Goal: Transaction & Acquisition: Purchase product/service

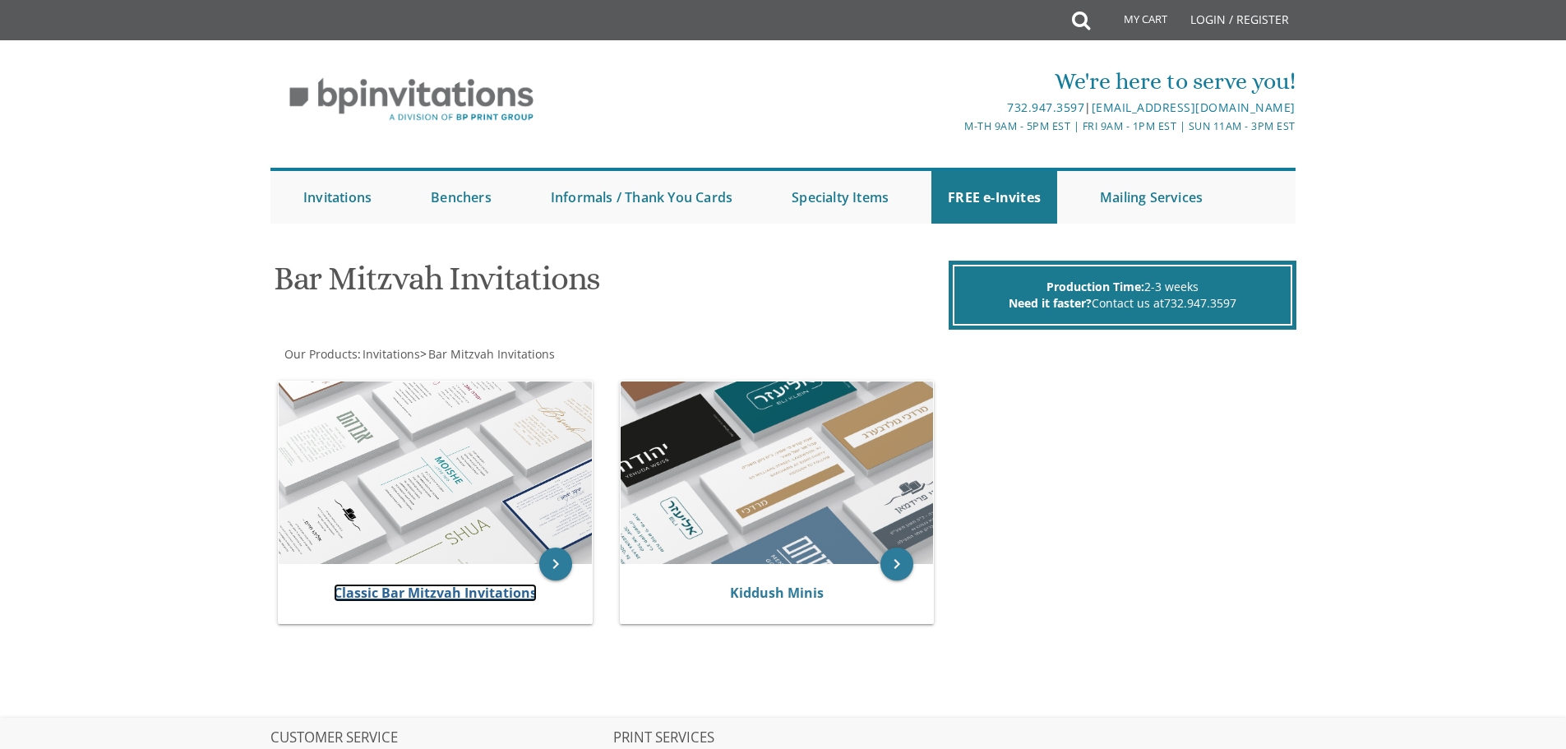
click at [391, 585] on link "Classic Bar Mitzvah Invitations" at bounding box center [435, 593] width 203 height 18
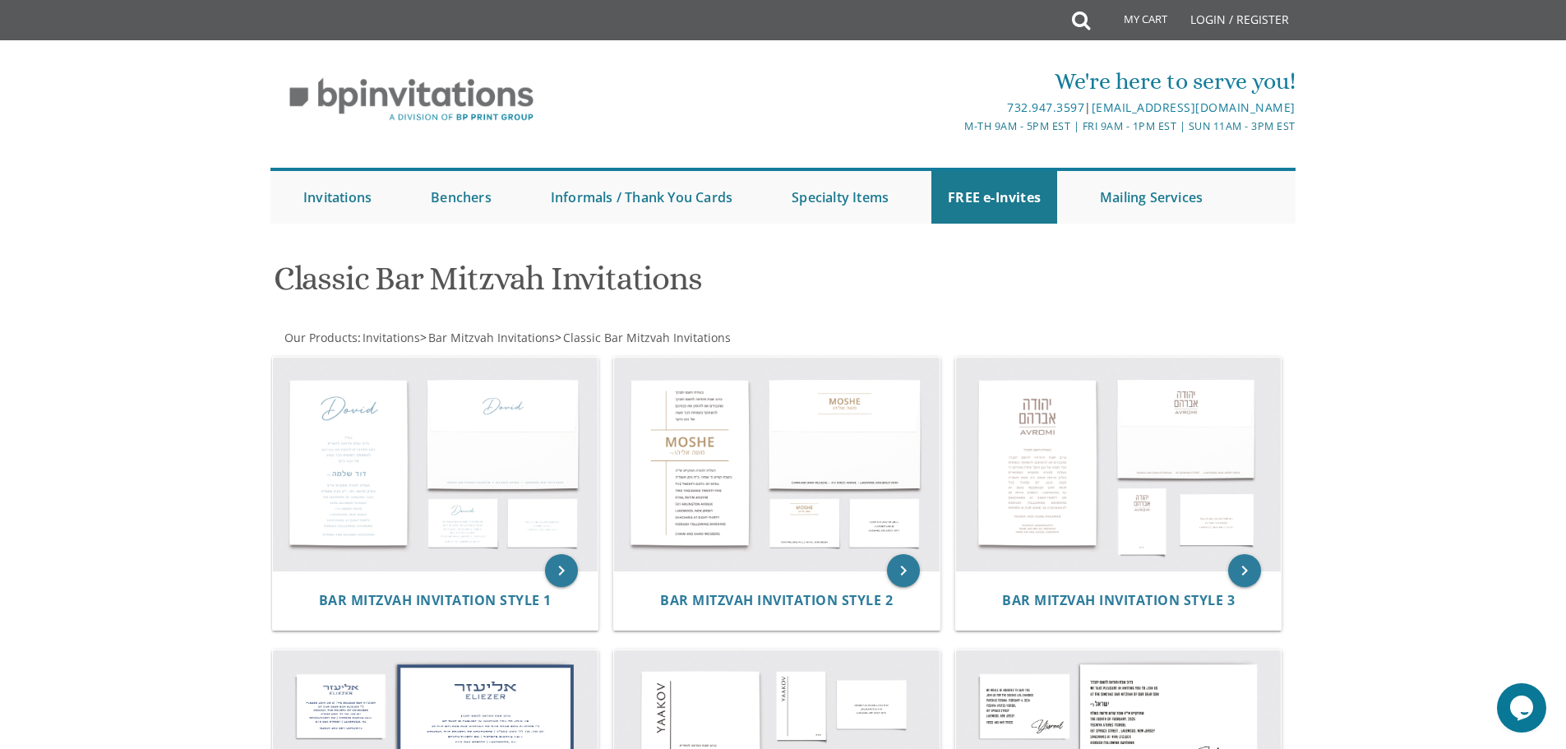
click at [727, 469] on img at bounding box center [777, 465] width 326 height 214
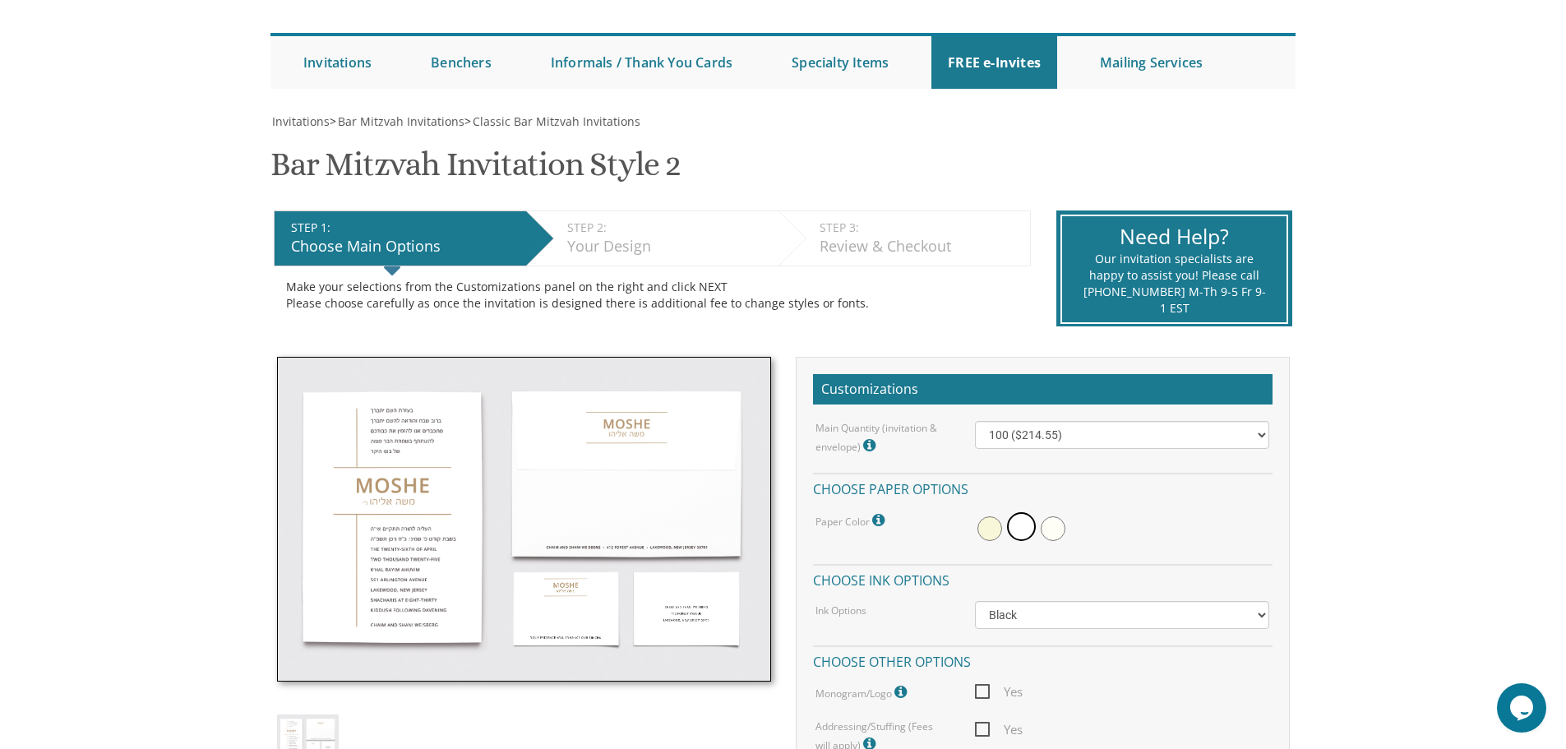
scroll to position [164, 0]
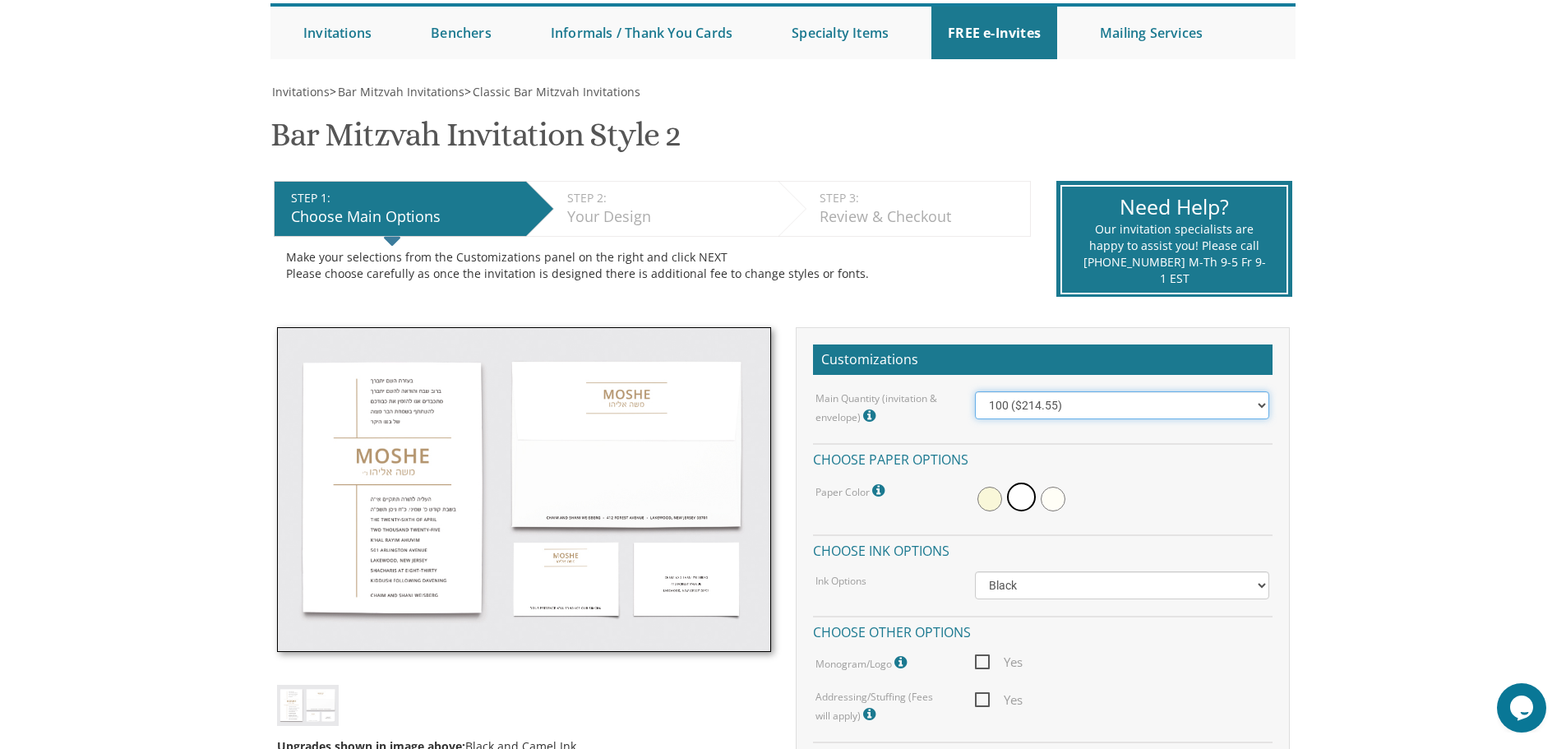
click at [1265, 404] on select "100 ($214.55) 200 ($254.60) 300 ($294.25) 400 ($333.55) 500 ($373.90) 600 ($413…" at bounding box center [1122, 405] width 294 height 28
select select "300"
click at [975, 391] on select "100 ($214.55) 200 ($254.60) 300 ($294.25) 400 ($333.55) 500 ($373.90) 600 ($413…" at bounding box center [1122, 405] width 294 height 28
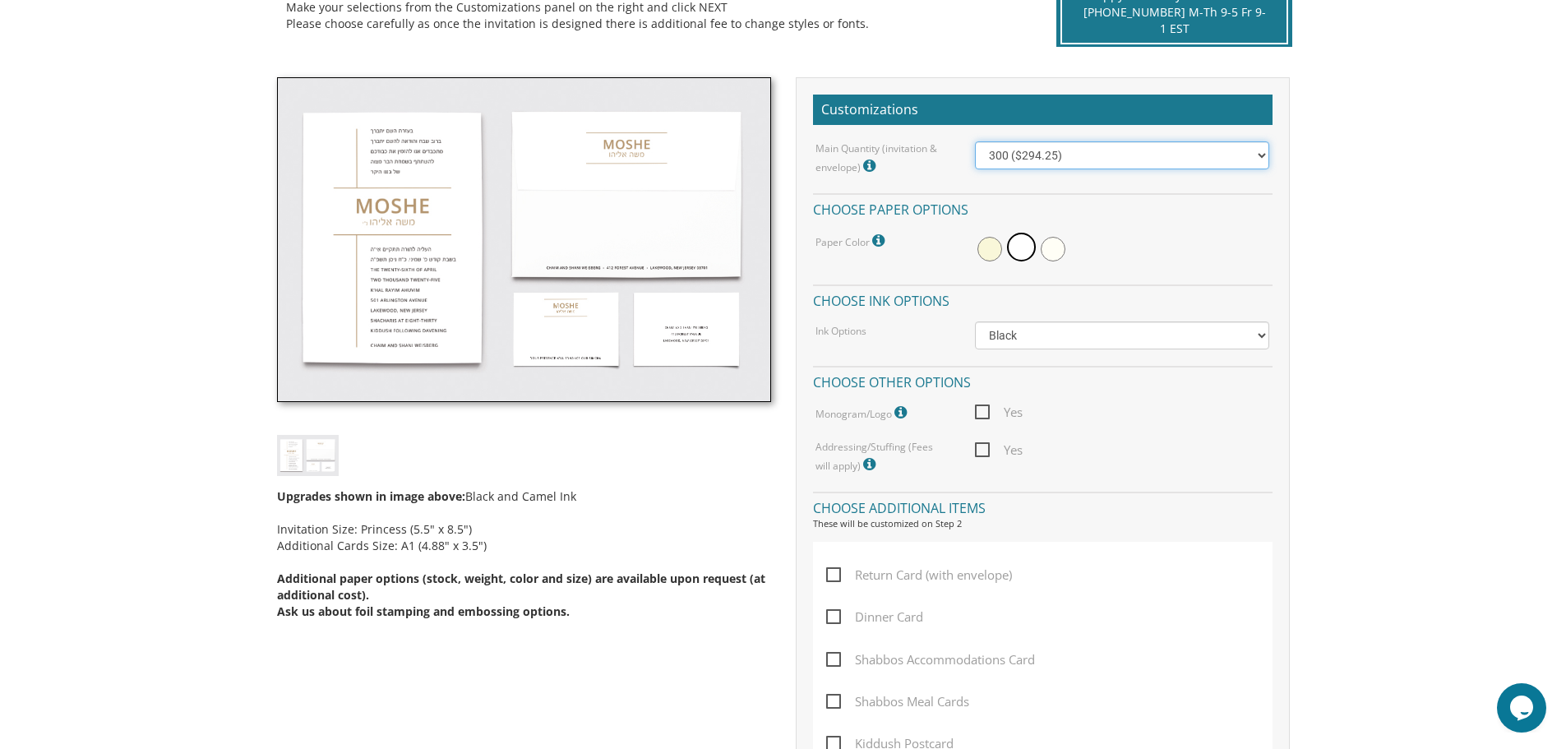
scroll to position [493, 0]
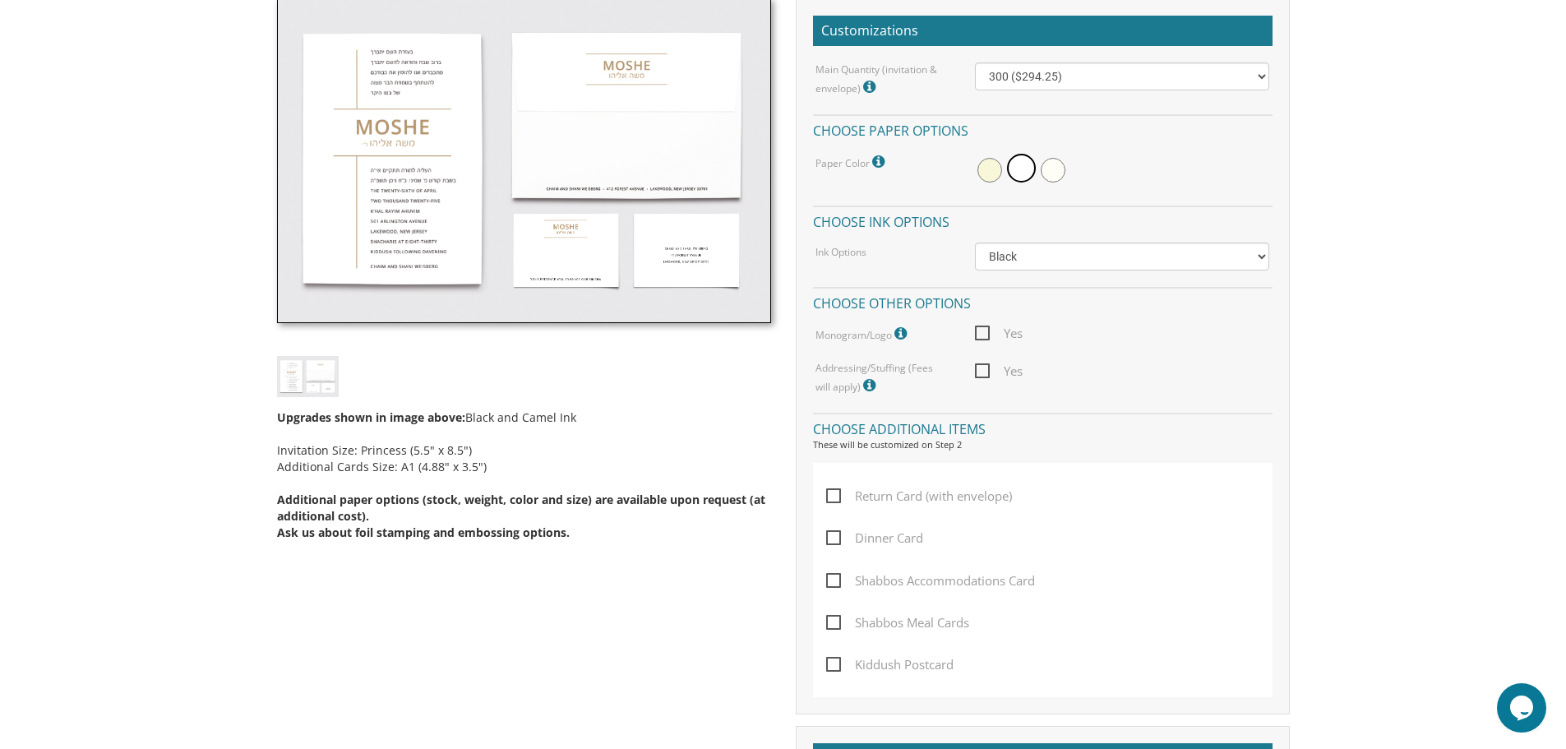
click at [838, 536] on span "Dinner Card" at bounding box center [874, 538] width 97 height 21
click at [837, 536] on input "Dinner Card" at bounding box center [831, 536] width 11 height 11
checkbox input "true"
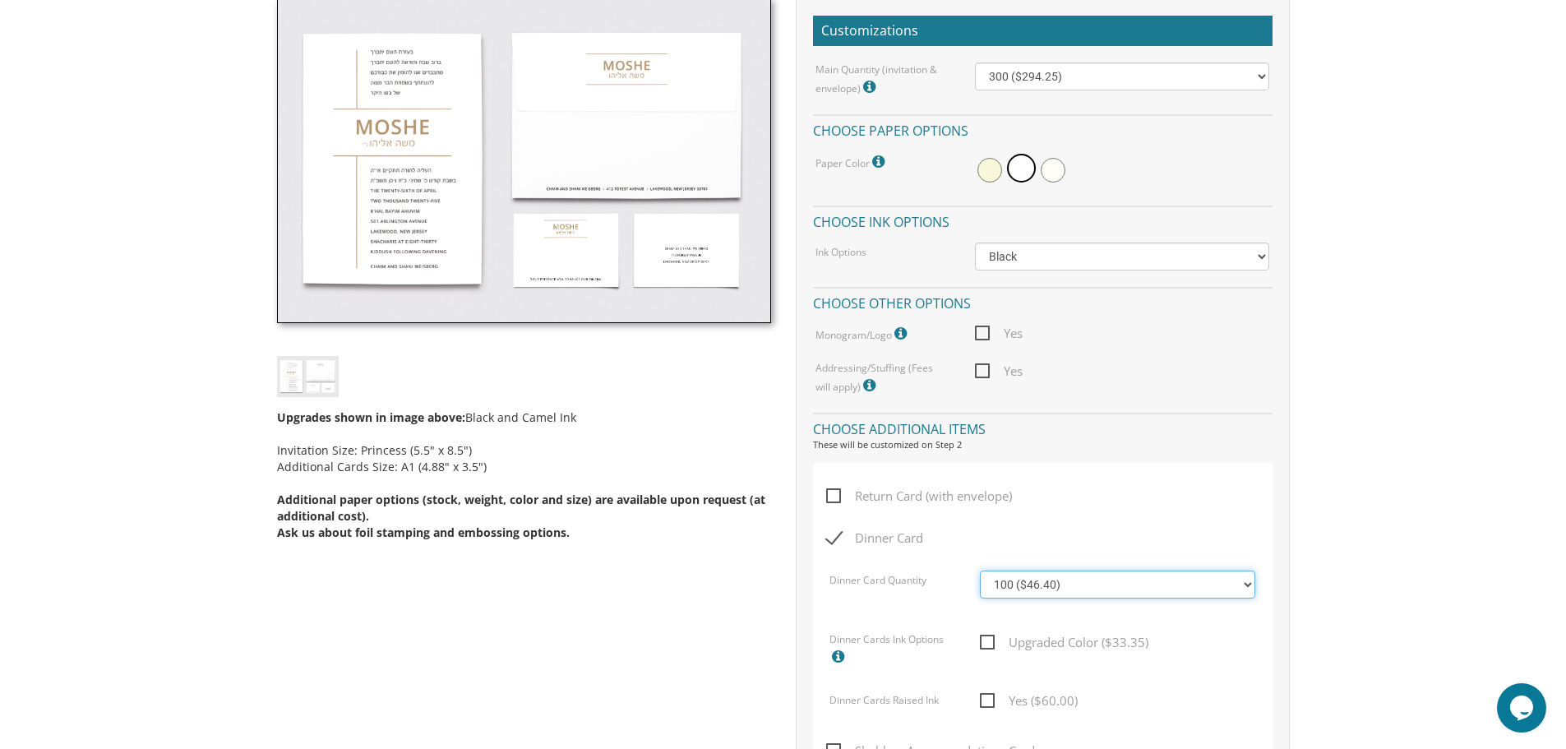
click at [1240, 582] on select "100 ($46.40) 200 ($55.20) 300 ($61.85) 400 ($70.60) 500 ($77.20) 600 ($85.95) 7…" at bounding box center [1117, 584] width 275 height 28
select select "200"
click at [980, 570] on select "100 ($46.40) 200 ($55.20) 300 ($61.85) 400 ($70.60) 500 ($77.20) 600 ($85.95) 7…" at bounding box center [1117, 584] width 275 height 28
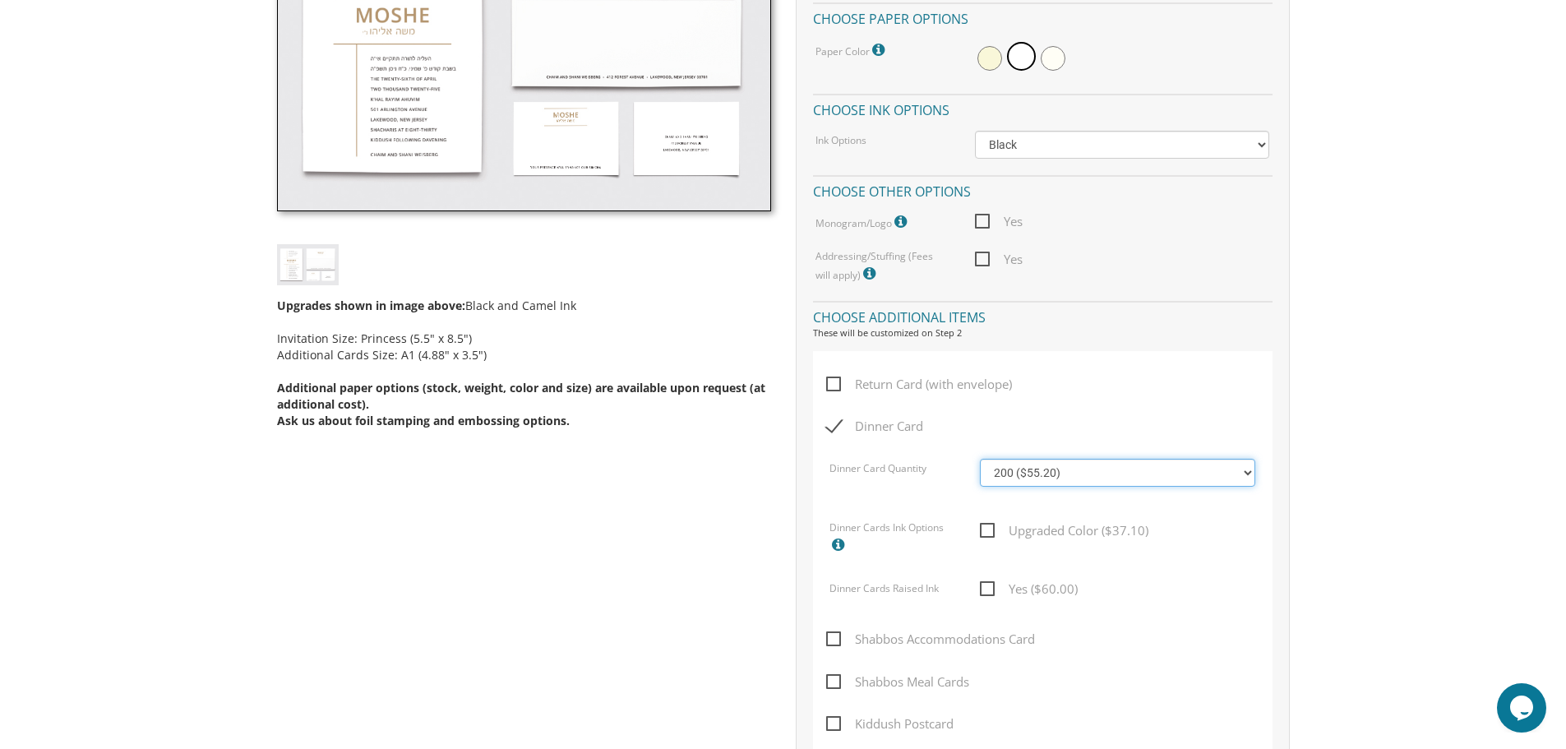
scroll to position [575, 0]
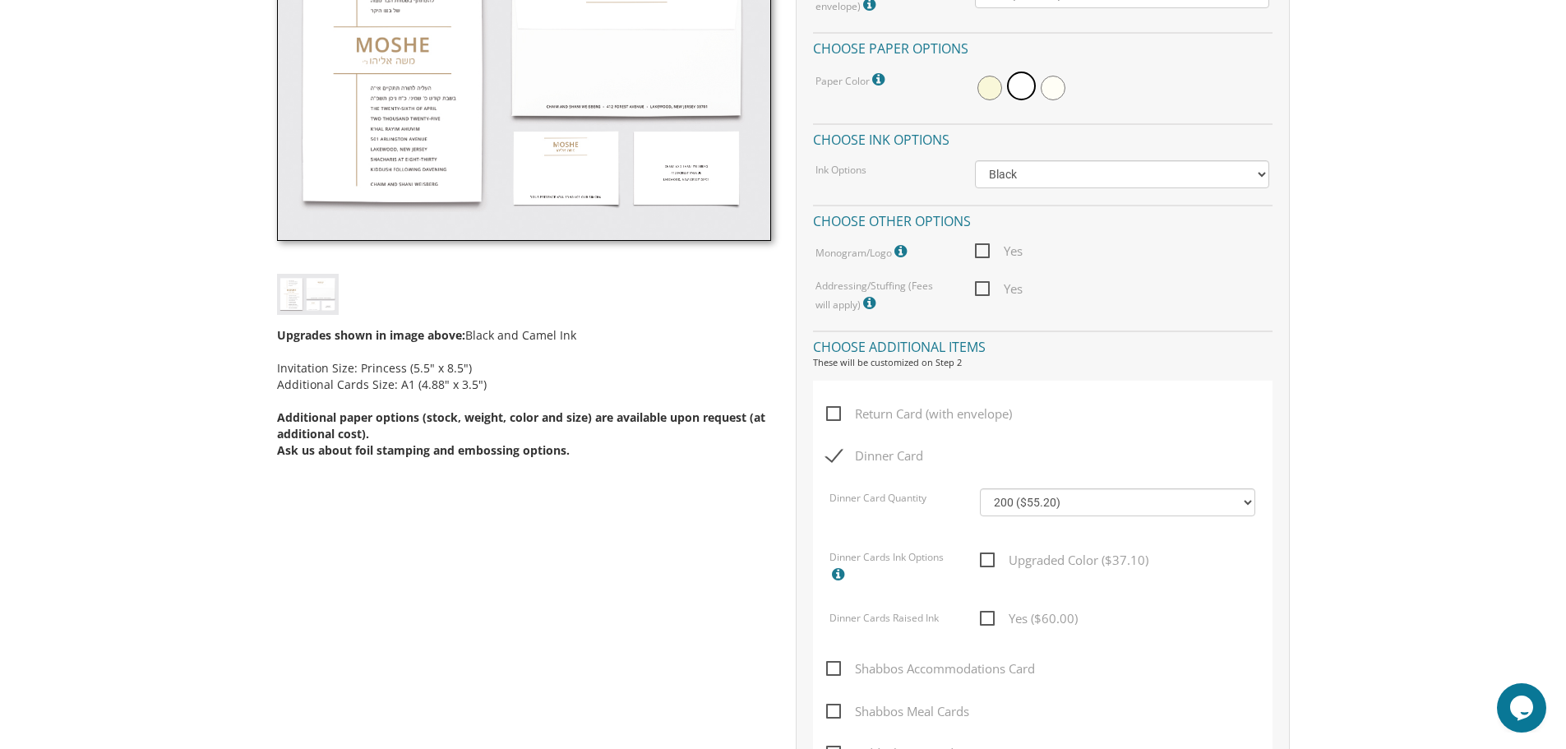
click at [835, 413] on span "Return Card (with envelope)" at bounding box center [919, 414] width 186 height 21
click at [835, 413] on input "Return Card (with envelope)" at bounding box center [831, 412] width 11 height 11
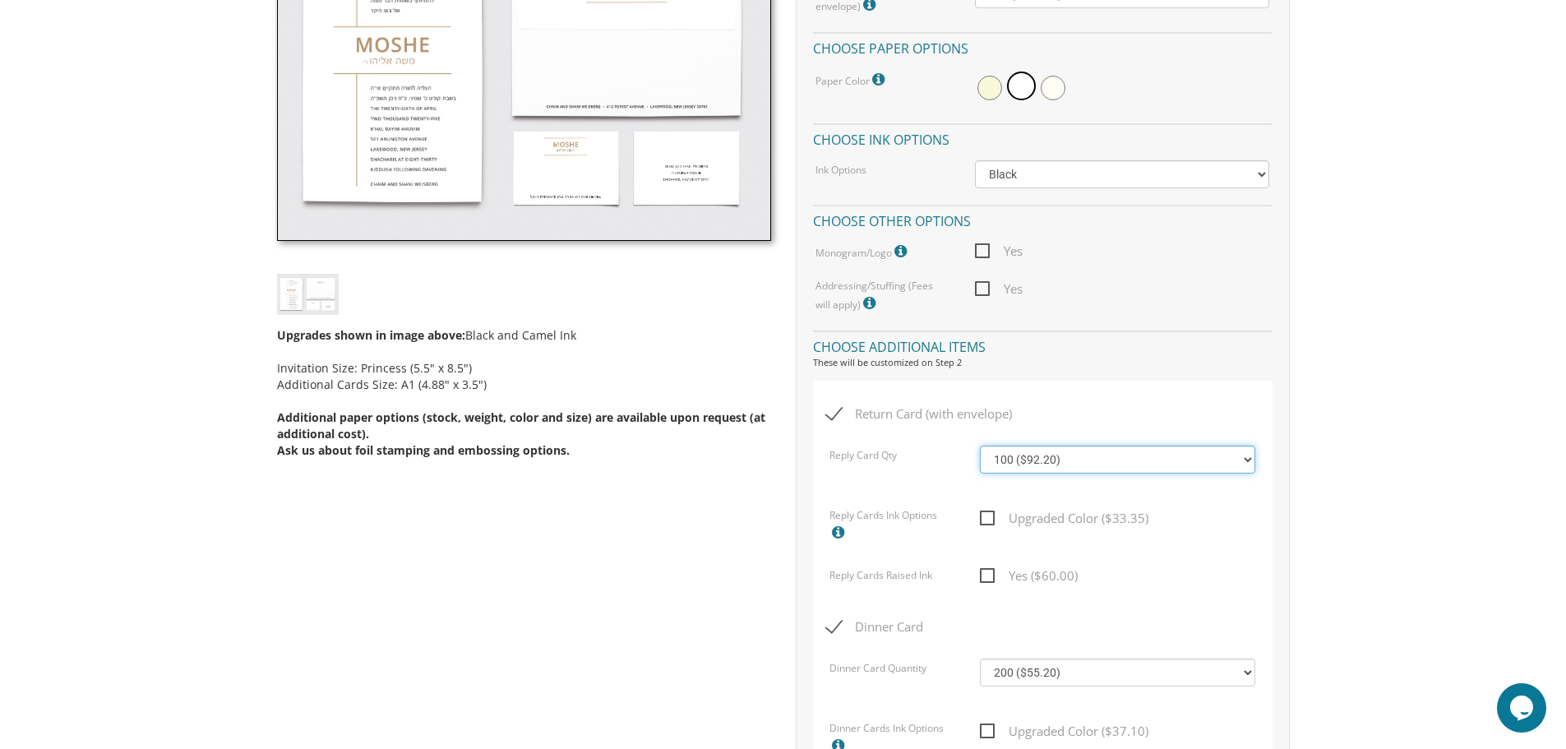
click at [1251, 464] on select "100 ($92.20) 200 ($119.30) 300 ($141.90) 400 ($168.75) 500 ($191.00) 600 ($217.…" at bounding box center [1117, 460] width 275 height 28
click at [836, 410] on span "Return Card (with envelope)" at bounding box center [919, 414] width 186 height 21
click at [836, 410] on input "Return Card (with envelope)" at bounding box center [831, 412] width 11 height 11
checkbox input "false"
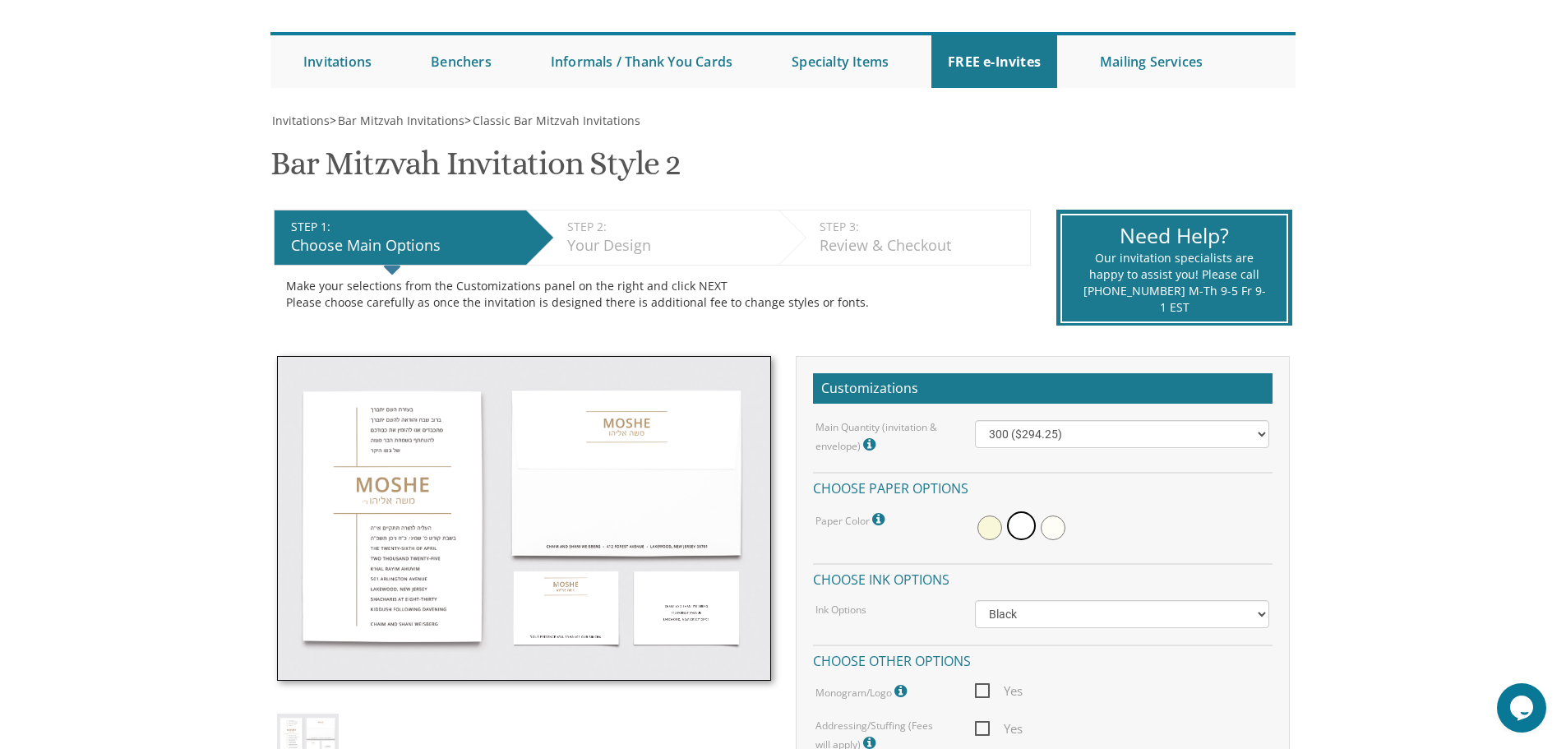
scroll to position [164, 0]
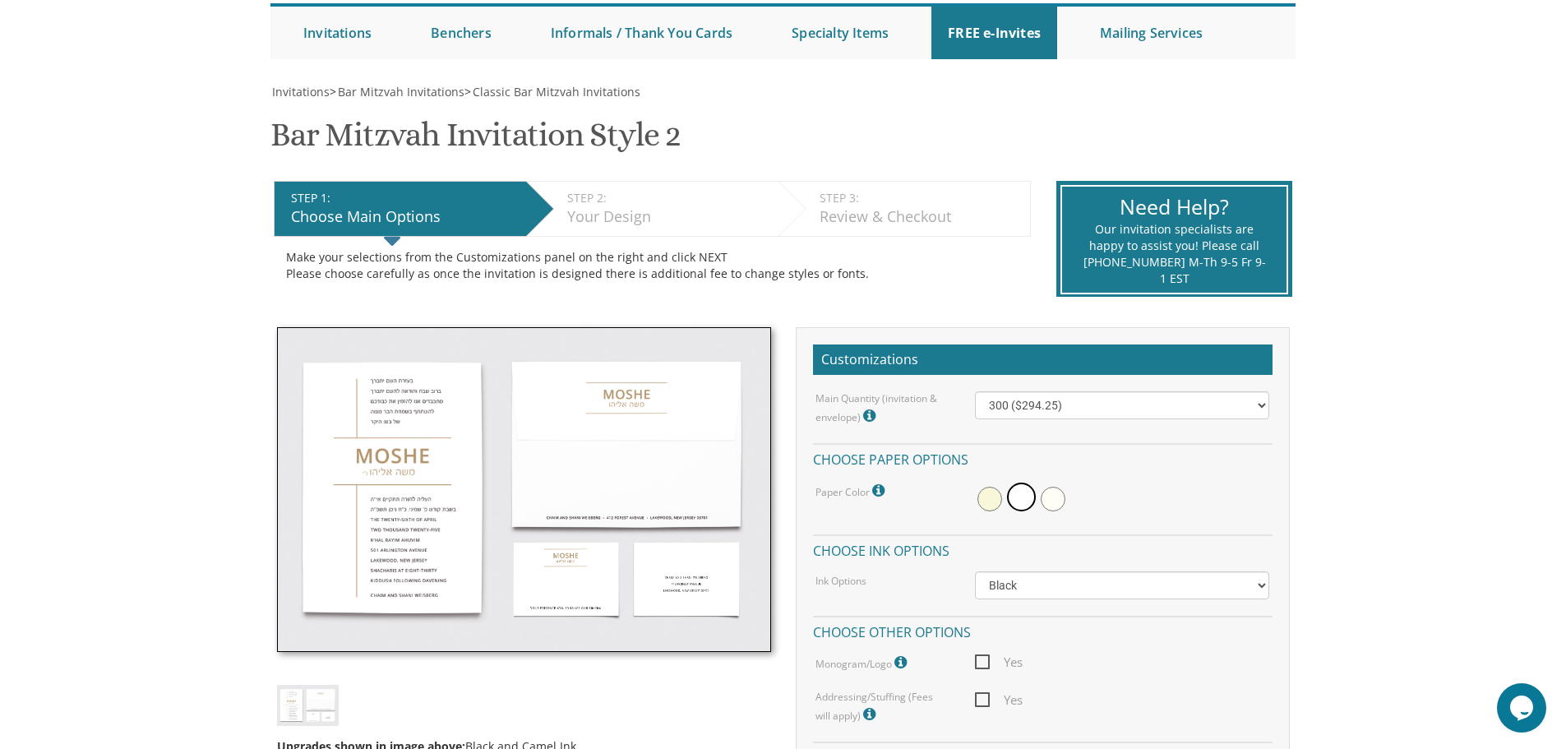
click at [404, 506] on img at bounding box center [524, 490] width 494 height 326
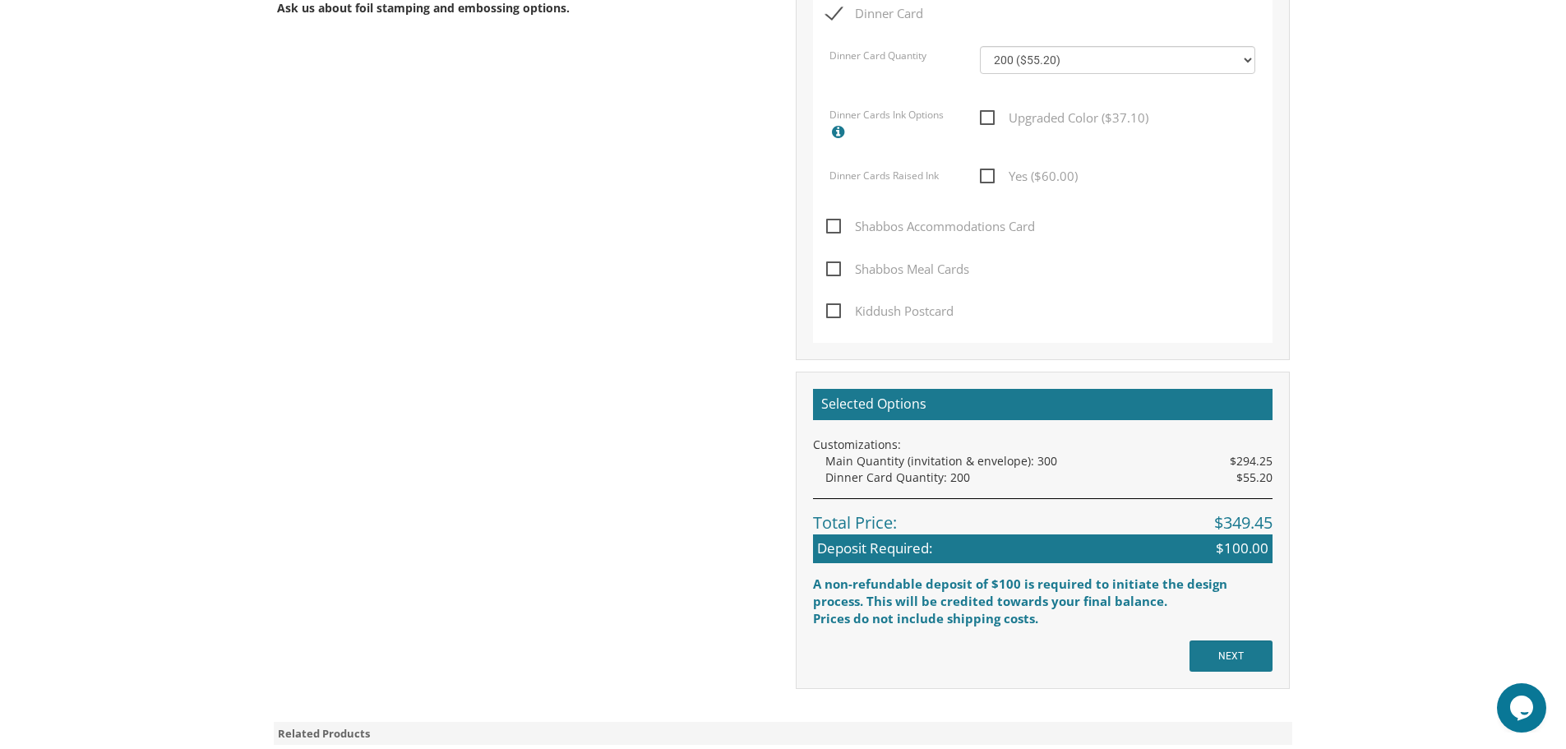
scroll to position [1069, 0]
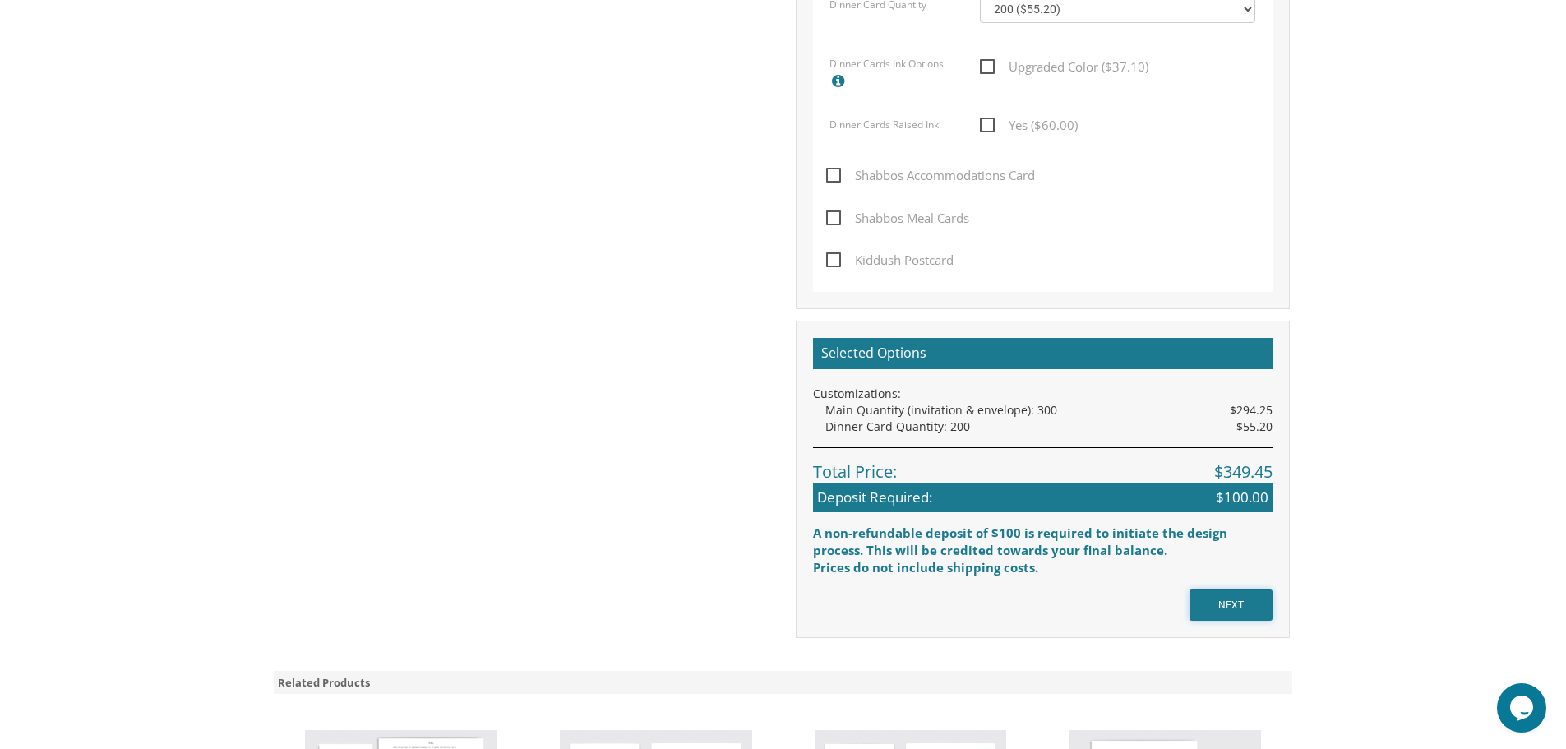
click at [1242, 603] on input "NEXT" at bounding box center [1230, 604] width 83 height 31
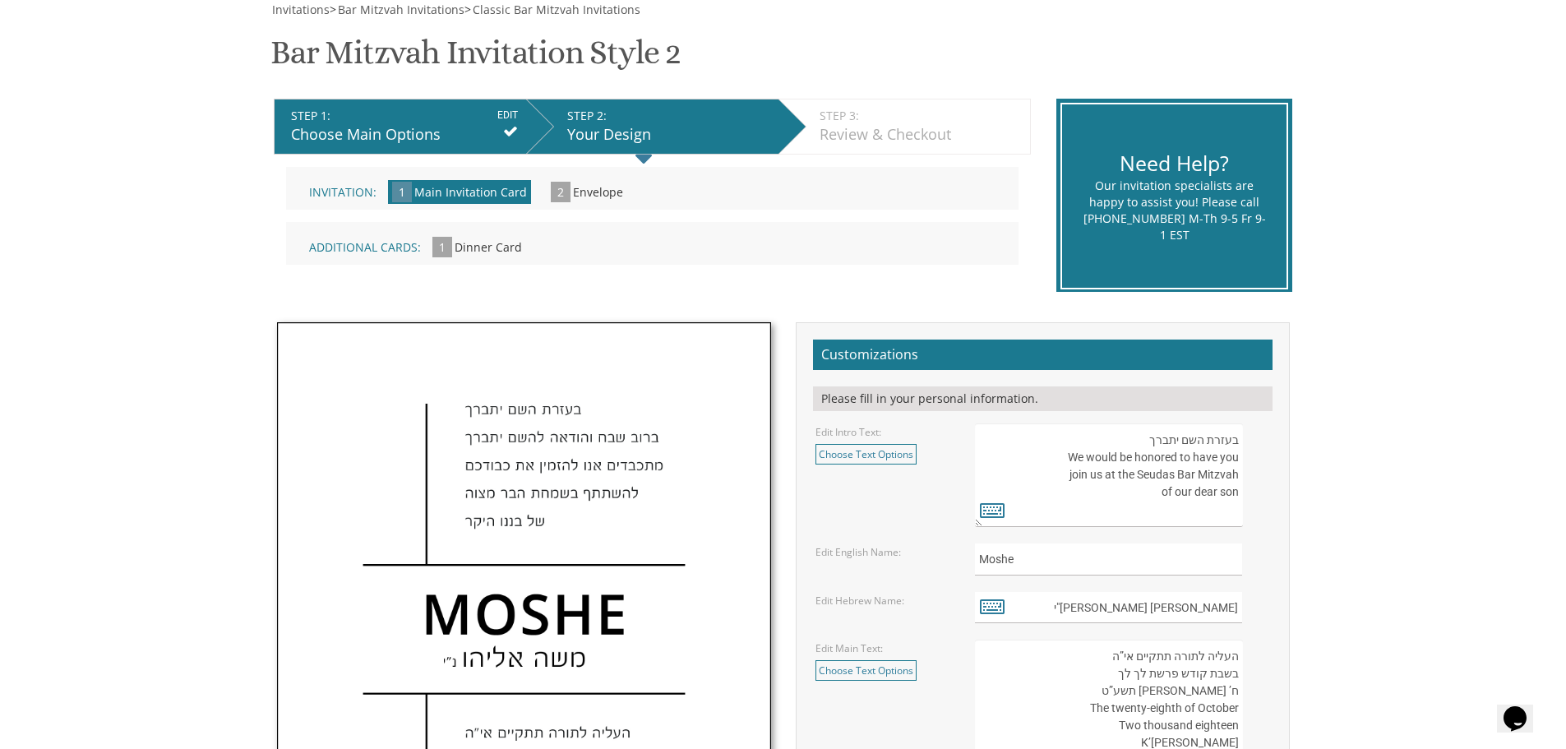
scroll to position [329, 0]
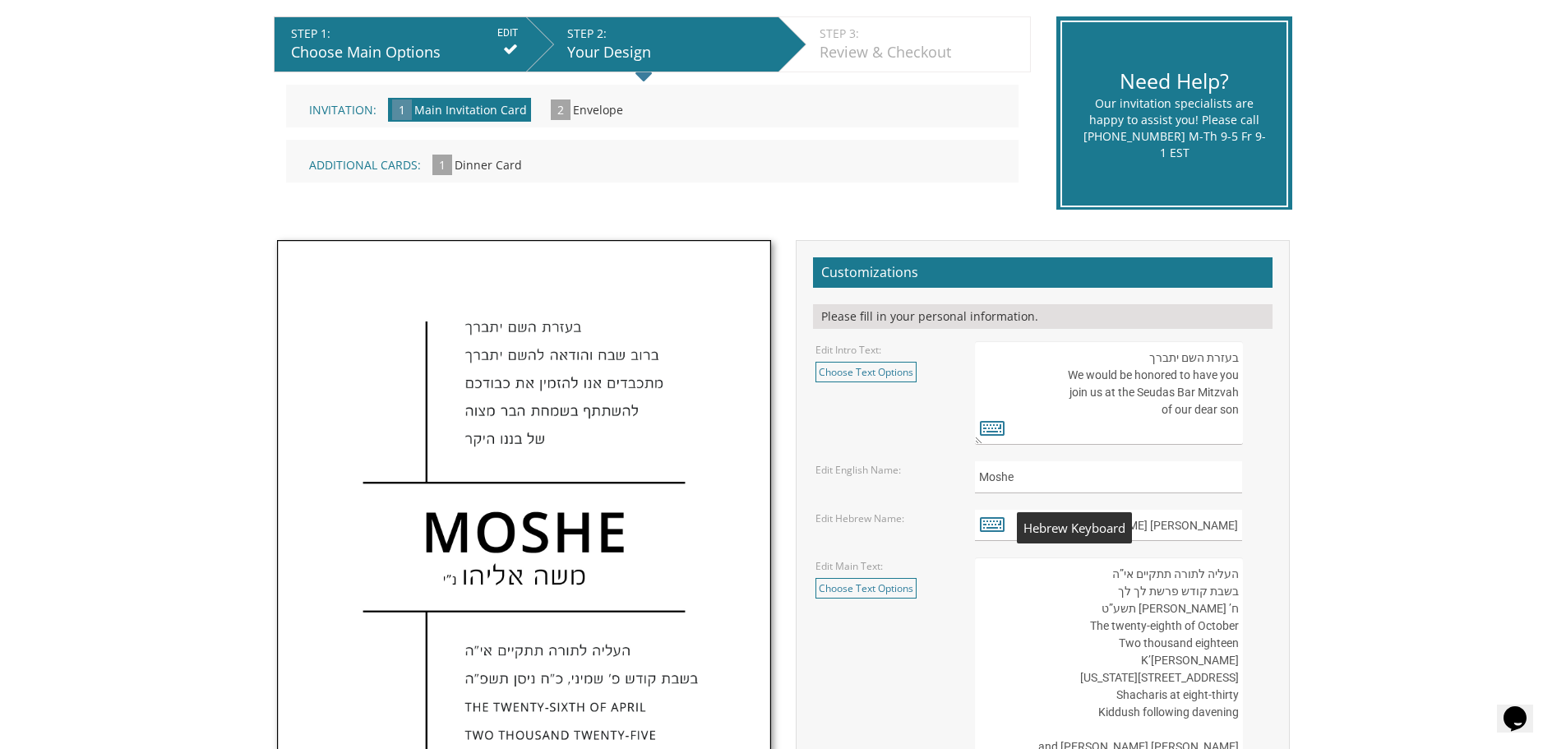
click at [989, 524] on icon at bounding box center [992, 523] width 25 height 23
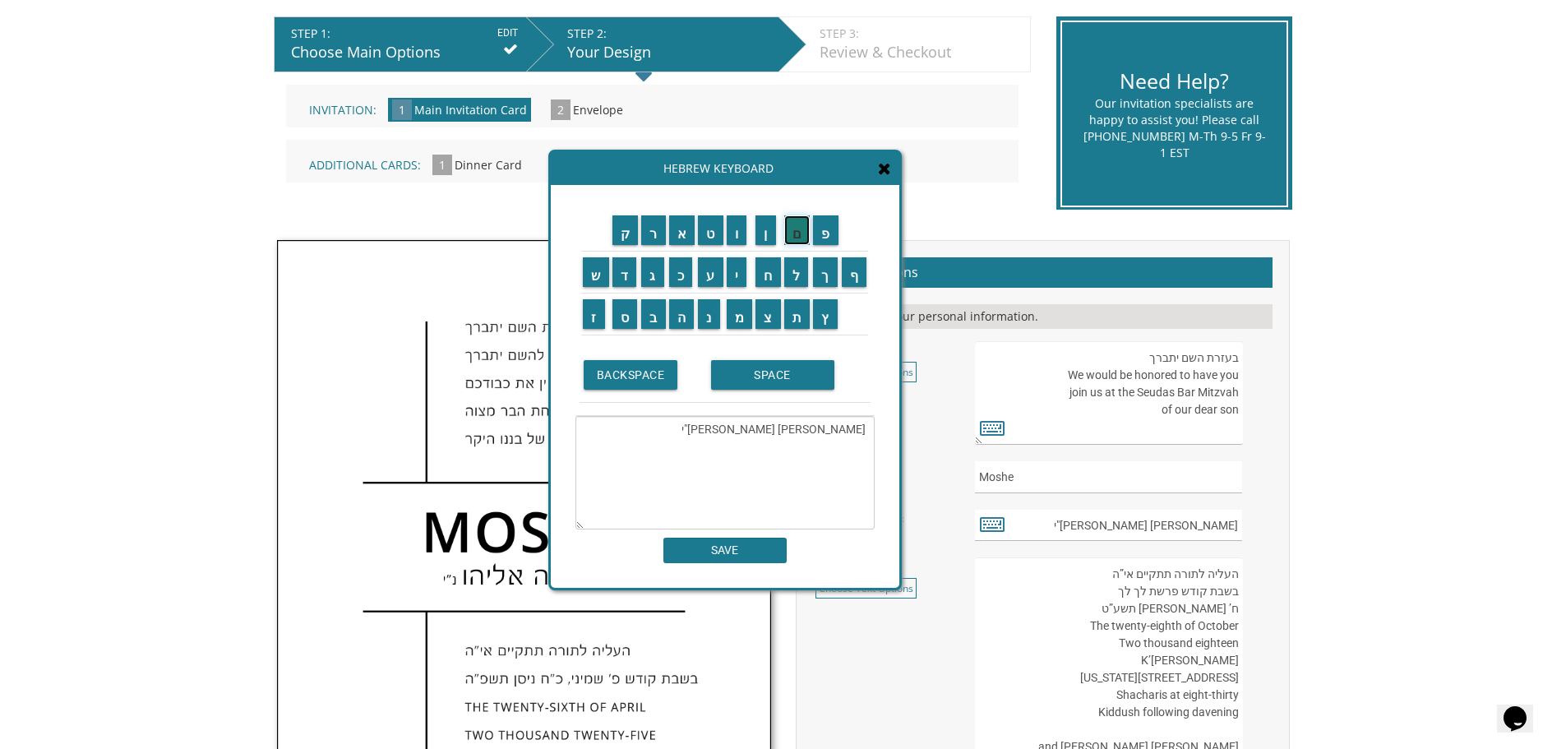
click at [793, 240] on input "ם" at bounding box center [797, 230] width 26 height 30
click at [656, 381] on input "BACKSPACE" at bounding box center [631, 375] width 95 height 30
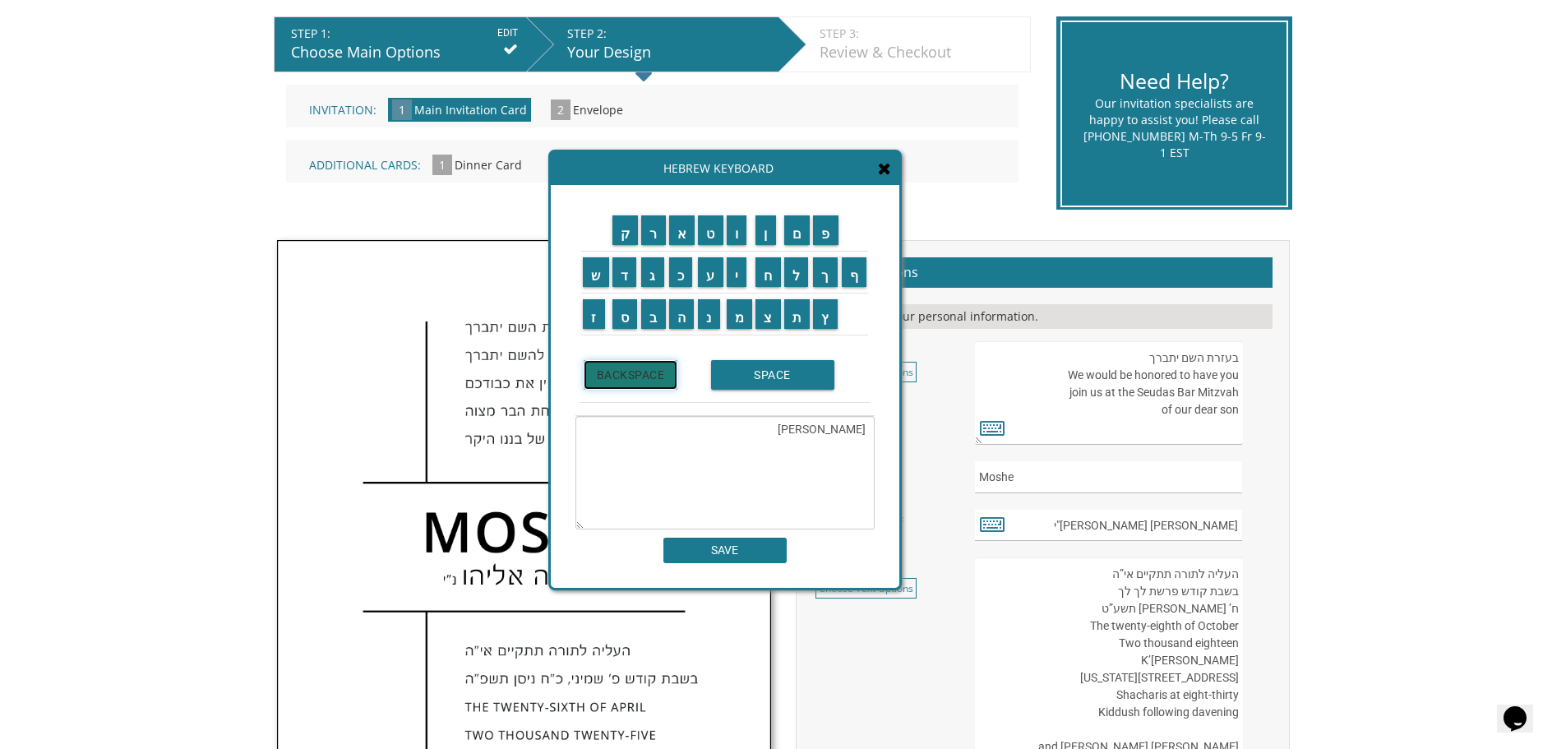
click at [656, 381] on input "BACKSPACE" at bounding box center [631, 375] width 95 height 30
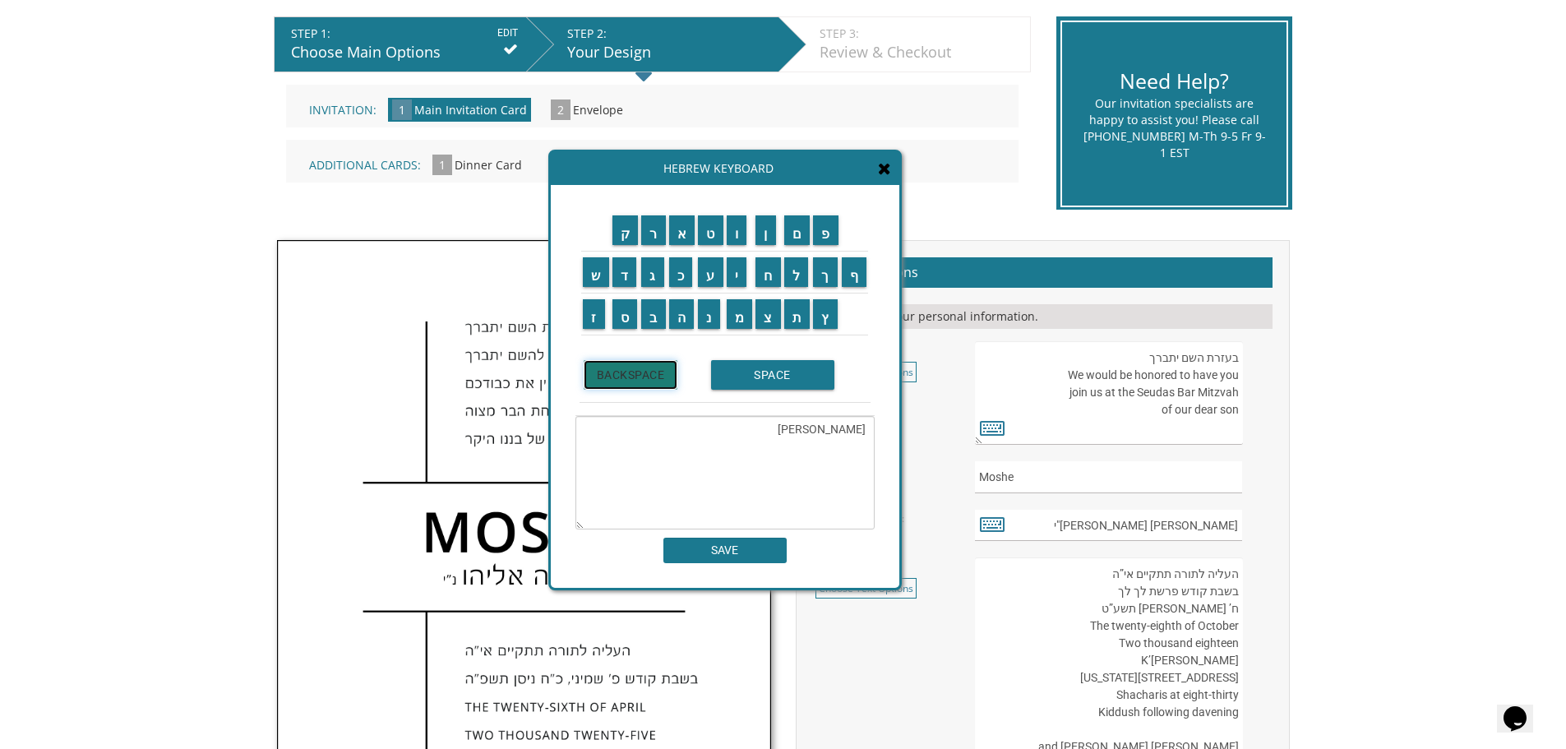
click at [656, 381] on input "BACKSPACE" at bounding box center [631, 375] width 95 height 30
click at [641, 381] on input "BACKSPACE" at bounding box center [631, 375] width 95 height 30
type textarea "מ"
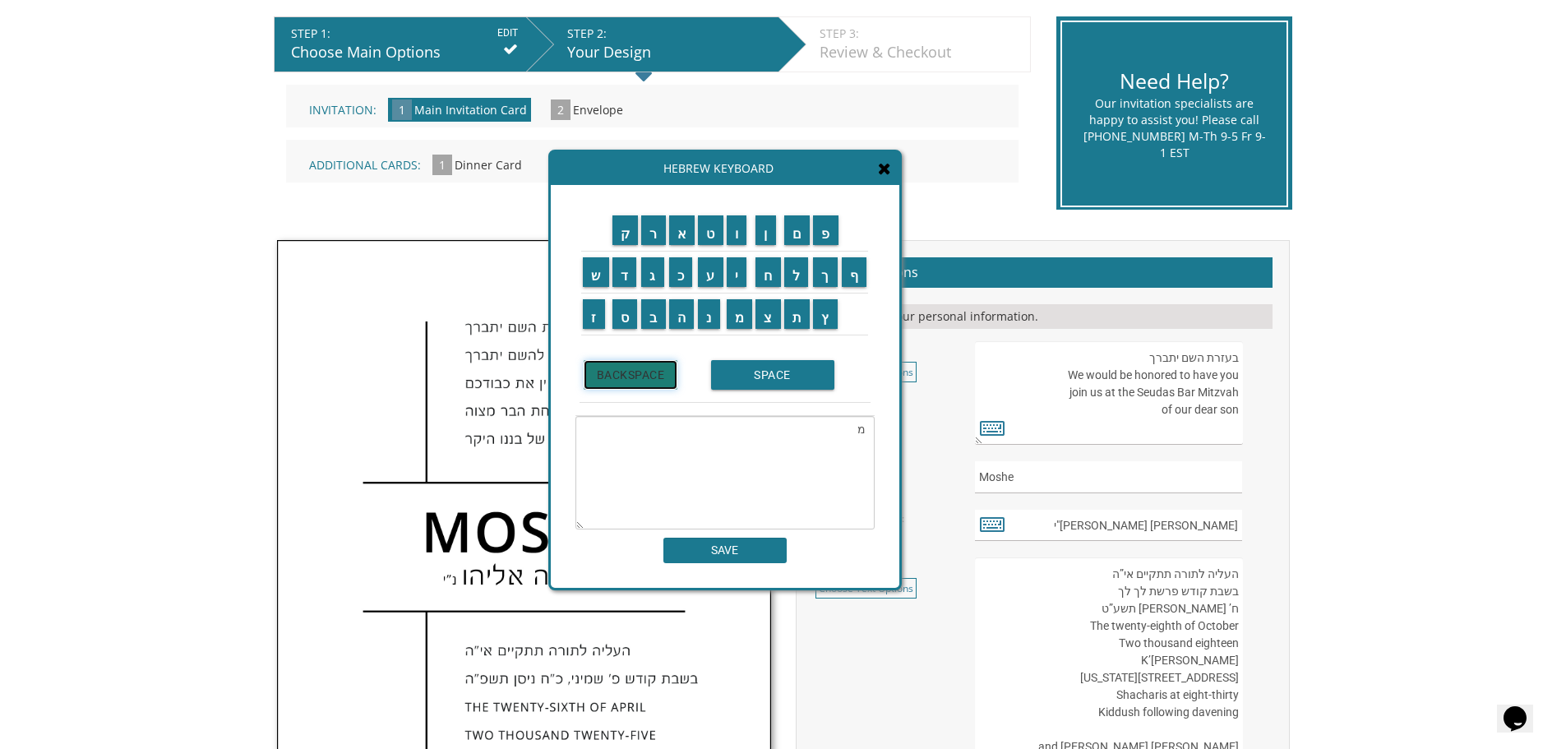
click at [641, 380] on input "BACKSPACE" at bounding box center [631, 375] width 95 height 30
click at [626, 270] on input "ד" at bounding box center [624, 272] width 25 height 30
click at [740, 231] on input "ו" at bounding box center [737, 230] width 21 height 30
click at [632, 271] on input "ד" at bounding box center [624, 272] width 25 height 30
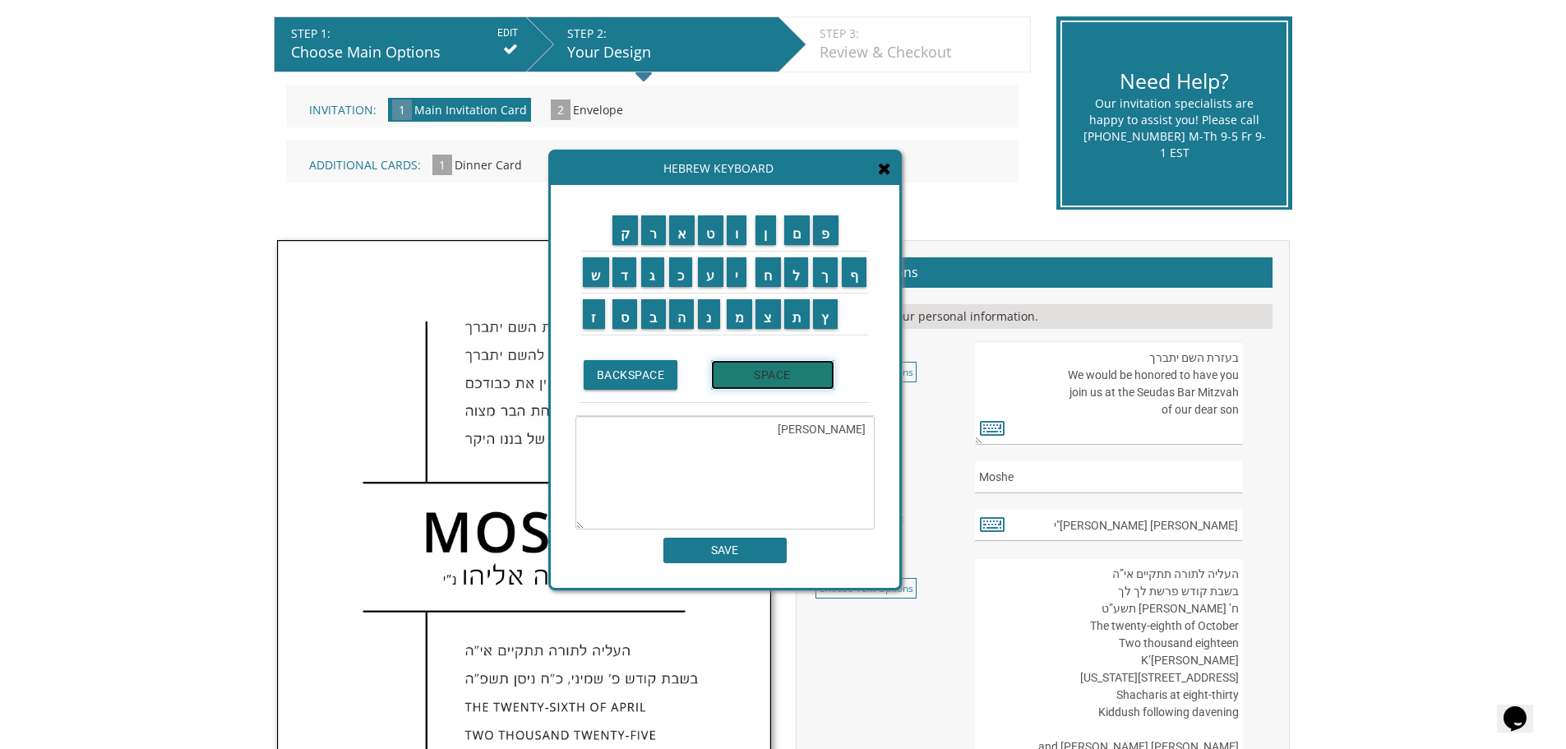
click at [788, 380] on input "SPACE" at bounding box center [772, 375] width 123 height 30
click at [717, 324] on input "נ" at bounding box center [709, 314] width 22 height 30
click at [802, 312] on input "ת" at bounding box center [797, 314] width 26 height 30
click at [770, 239] on input "ן" at bounding box center [765, 230] width 21 height 30
click at [746, 383] on input "SPACE" at bounding box center [772, 375] width 123 height 30
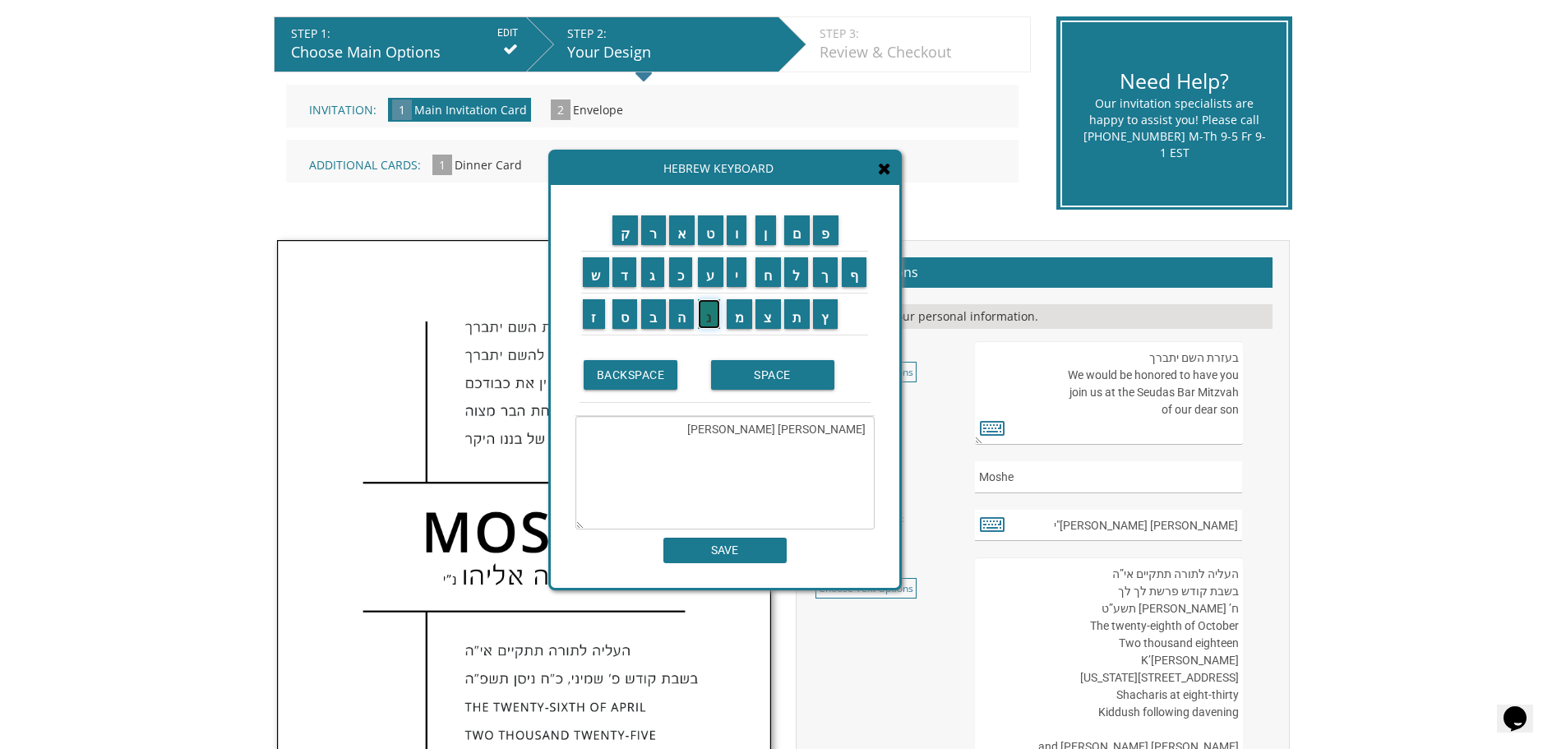
click at [712, 315] on input "נ" at bounding box center [709, 314] width 22 height 30
click at [730, 284] on input "י" at bounding box center [737, 272] width 21 height 30
type textarea "דוד נתן ני"
click at [709, 555] on input "SAVE" at bounding box center [724, 550] width 123 height 25
type input "דוד נתן ני"
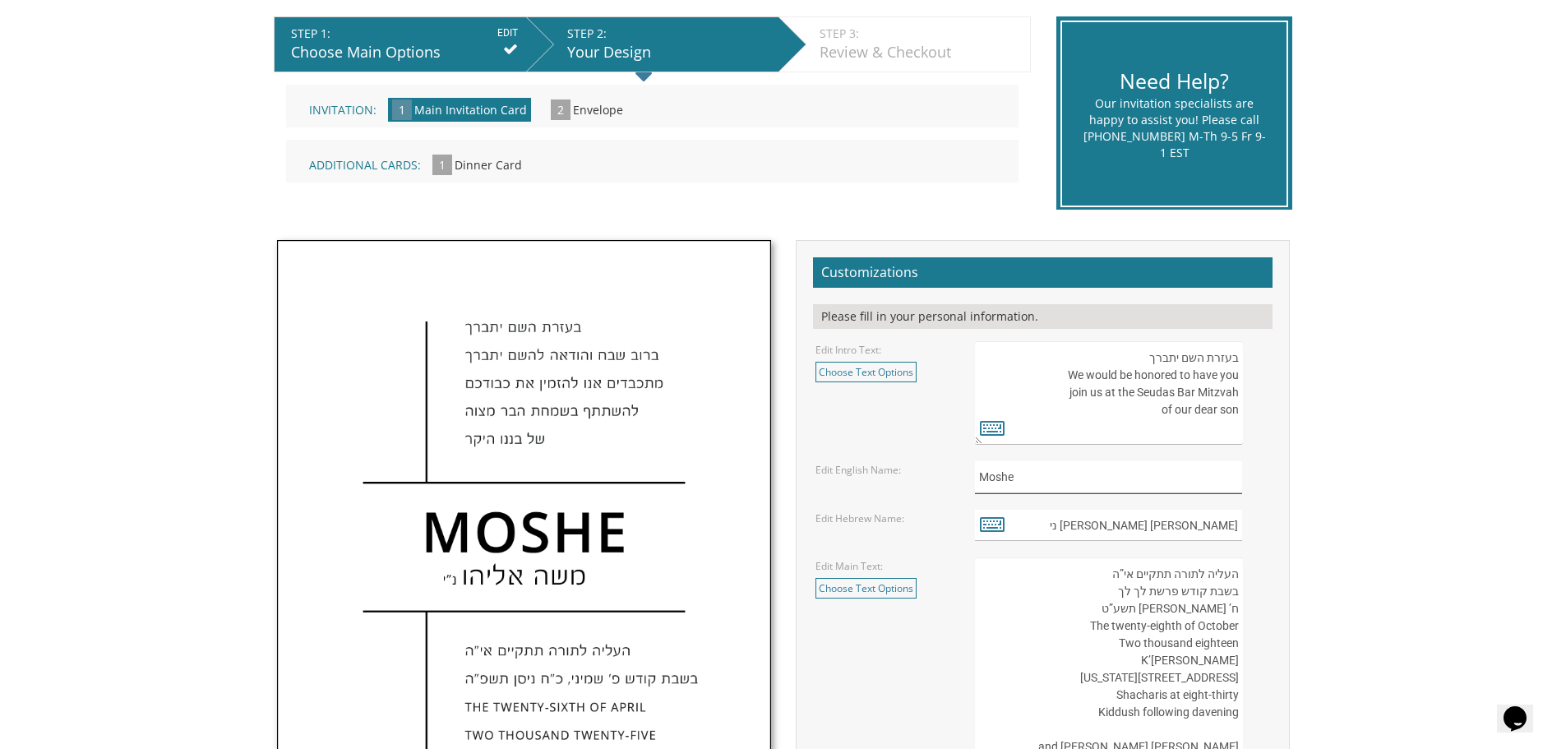
drag, startPoint x: 1014, startPoint y: 477, endPoint x: 958, endPoint y: 473, distance: 56.0
click at [958, 473] on div "Edit English Name: Moshe" at bounding box center [1042, 477] width 478 height 32
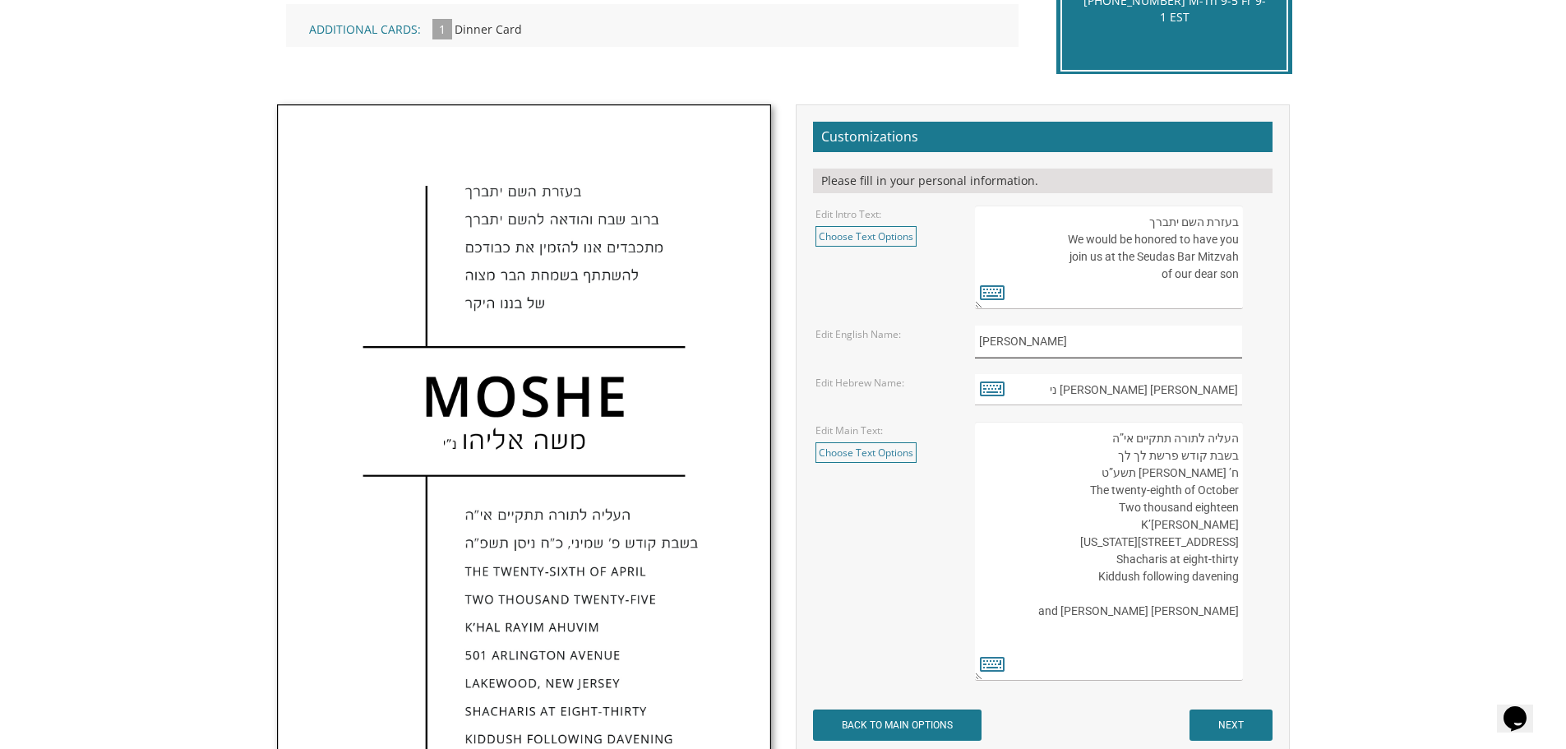
scroll to position [493, 0]
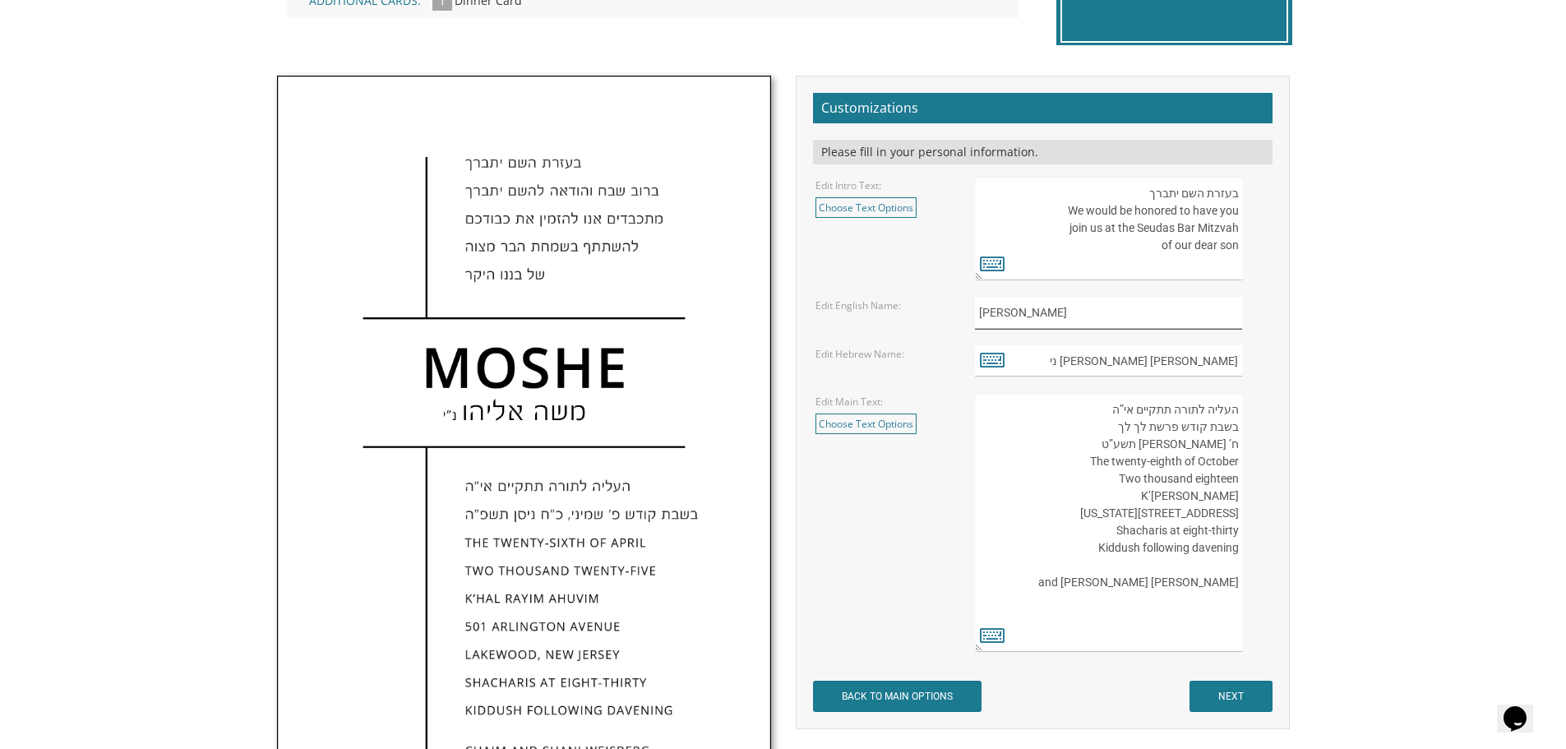
type input "Dovid"
click at [872, 423] on link "Choose Text Options" at bounding box center [865, 423] width 101 height 21
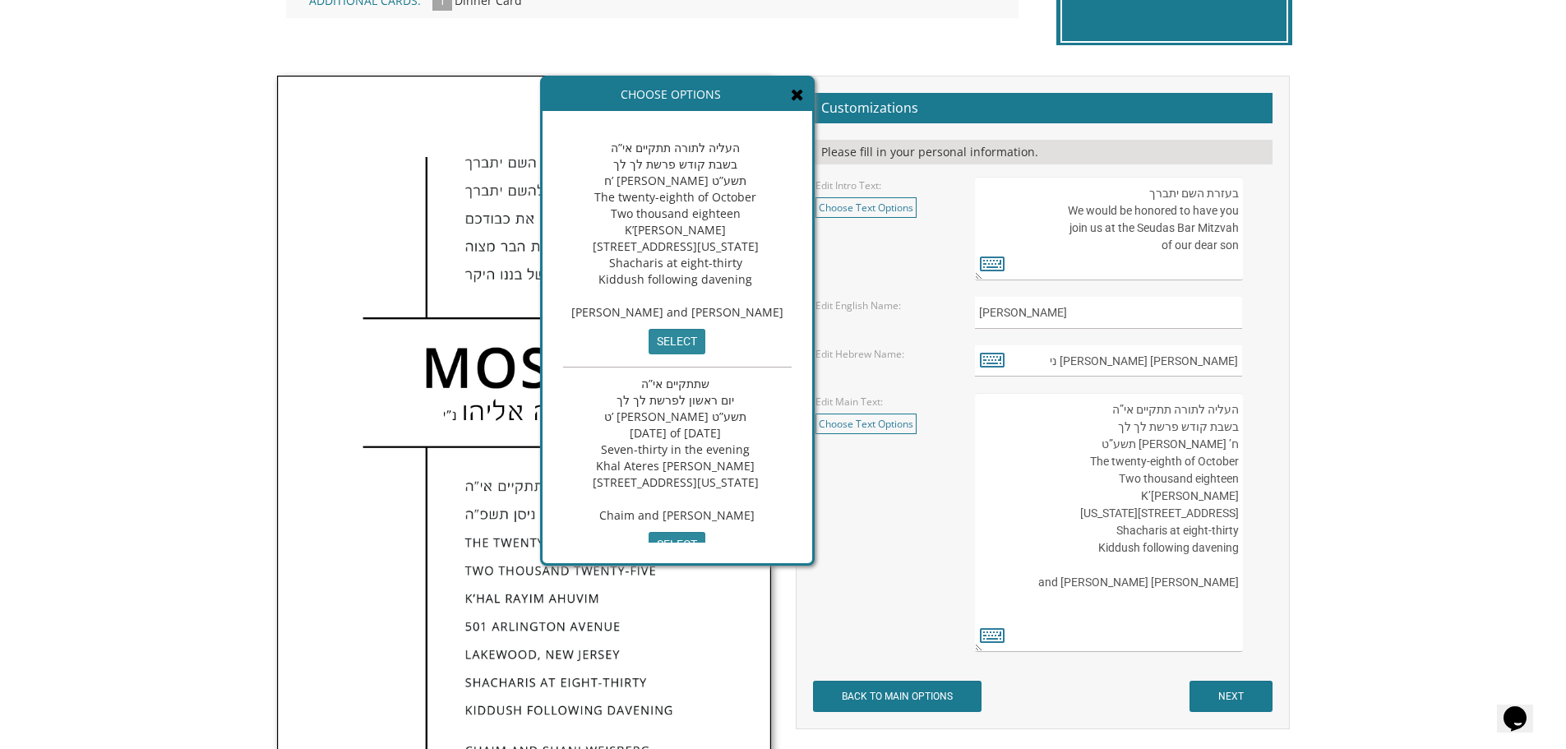
drag, startPoint x: 677, startPoint y: 163, endPoint x: 667, endPoint y: 164, distance: 9.1
click at [667, 164] on span "העליה לתורה תתקיים אי”ה בשבת קודש פרשת לך לך ח’ חשון תשע”ט The twenty-eighth of…" at bounding box center [677, 230] width 212 height 180
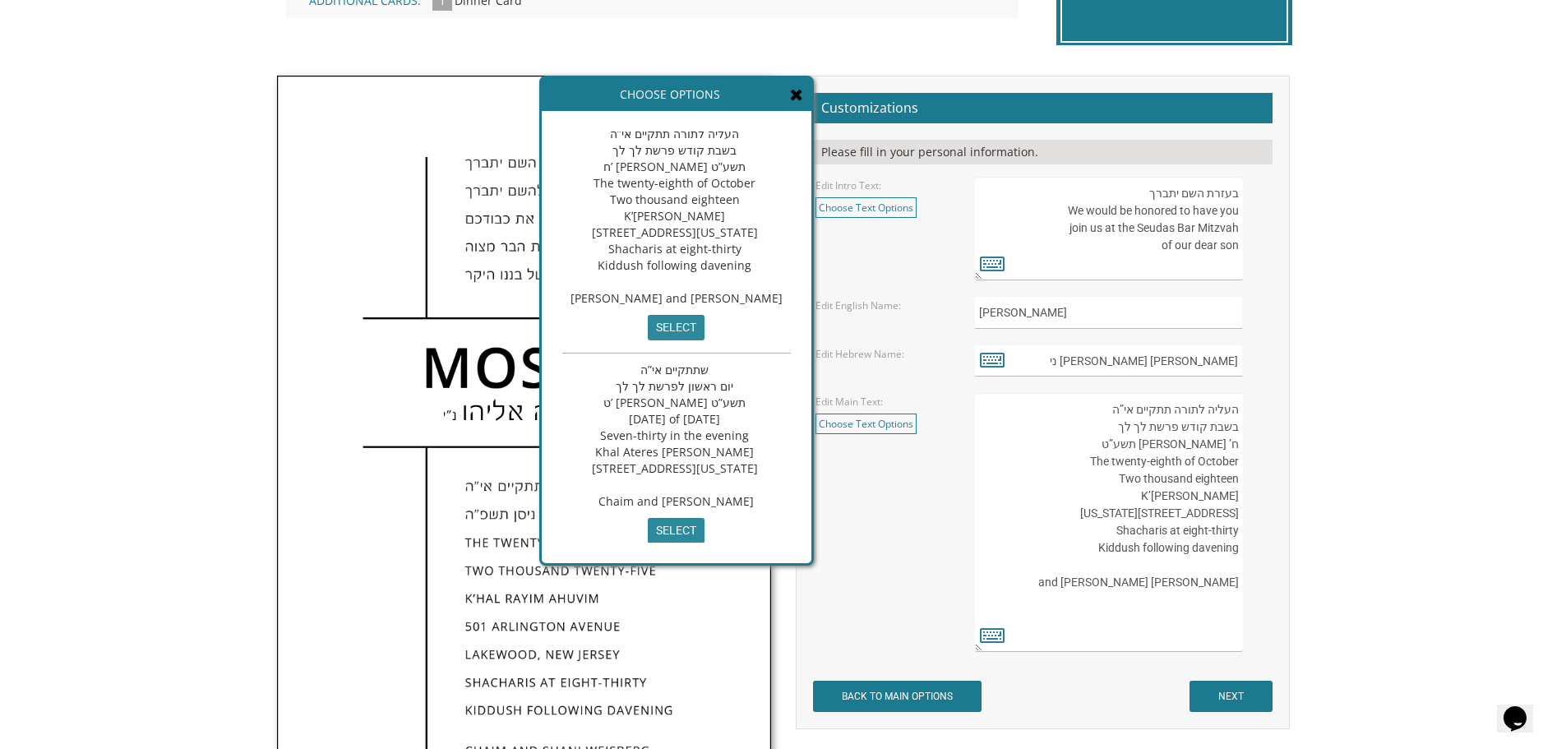
scroll to position [0, 0]
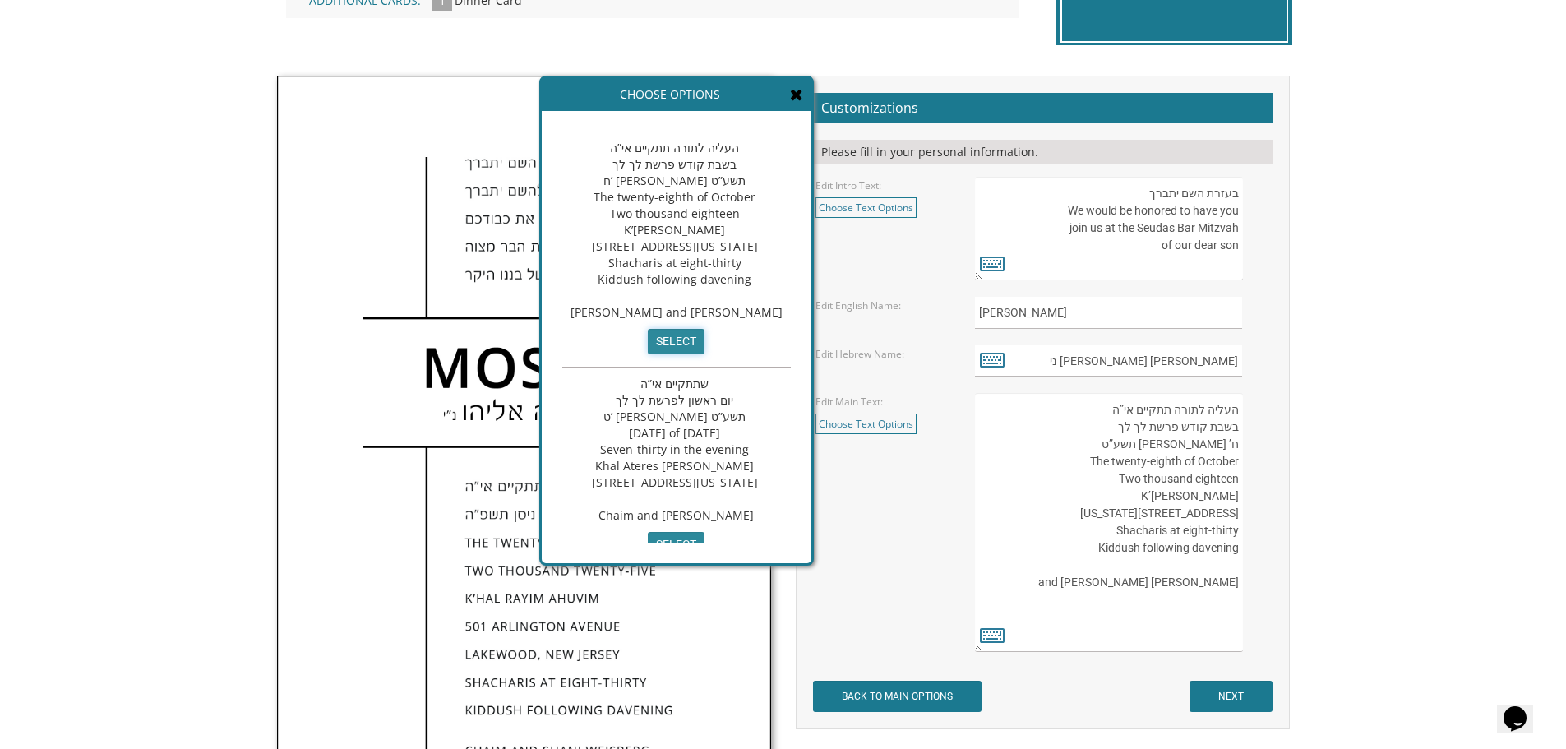
click at [704, 354] on input "select" at bounding box center [676, 341] width 57 height 25
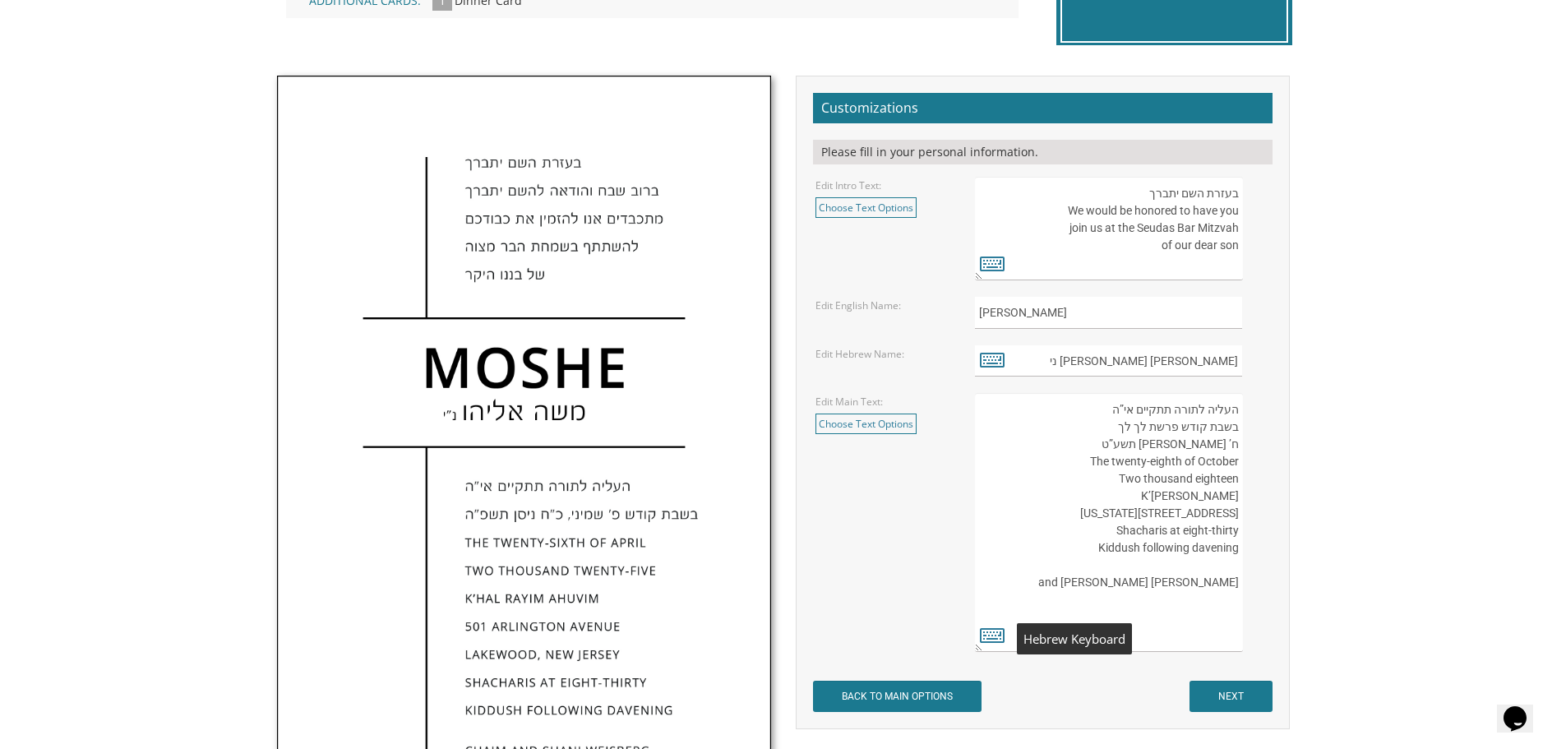
click at [986, 630] on icon at bounding box center [992, 634] width 25 height 23
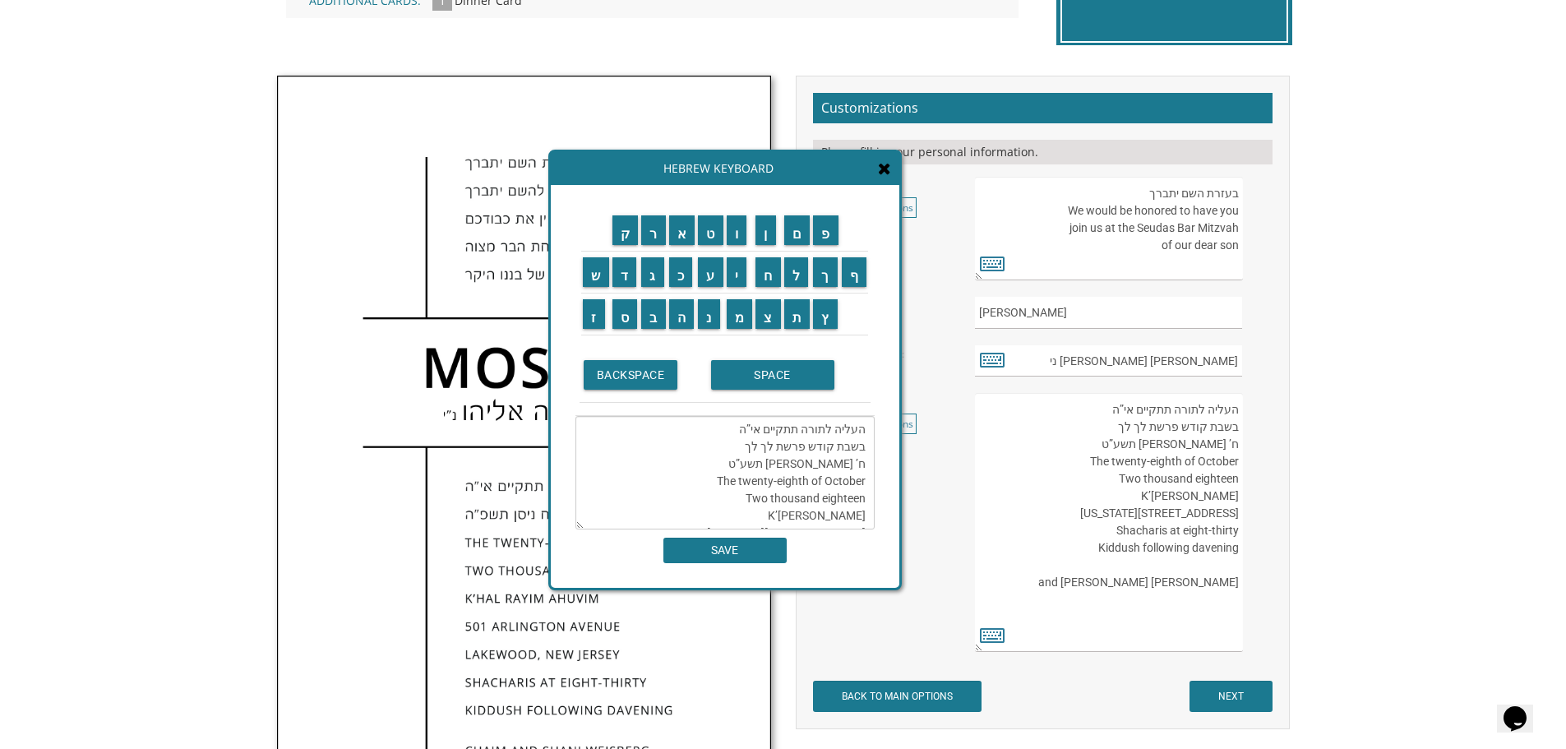
drag, startPoint x: 769, startPoint y: 446, endPoint x: 739, endPoint y: 450, distance: 30.7
click at [739, 450] on textarea "העליה לתורה תתקיים אי”ה בשבת קודש פרשת לך לך ח’ חשון תשע”ט The twenty-eighth of…" at bounding box center [724, 472] width 299 height 113
click at [646, 321] on input "ב" at bounding box center [653, 314] width 25 height 30
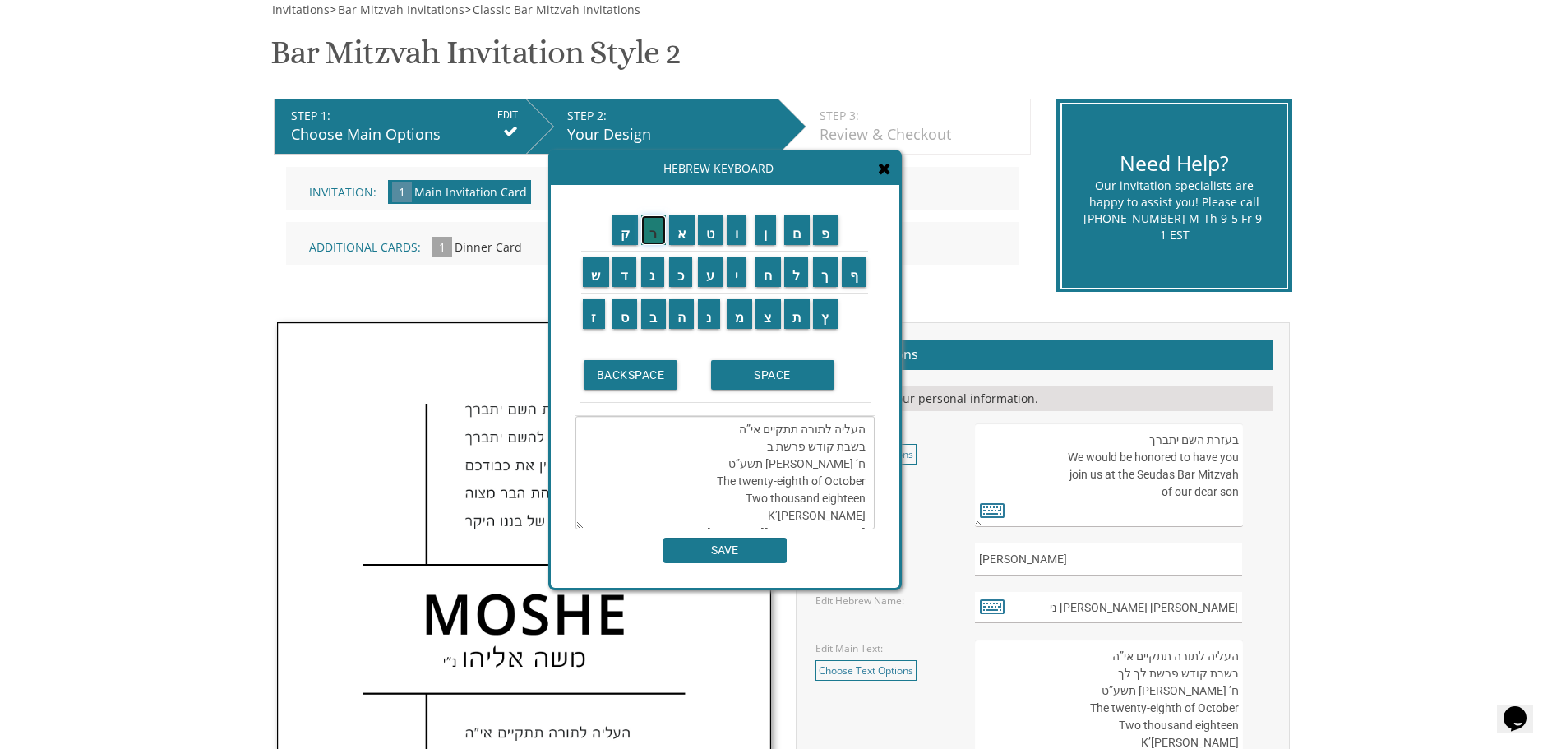
click at [646, 232] on input "ר" at bounding box center [653, 230] width 25 height 30
click at [677, 246] on td "א" at bounding box center [682, 231] width 30 height 42
click at [679, 238] on input "א" at bounding box center [682, 230] width 26 height 30
click at [598, 288] on td "ש" at bounding box center [596, 273] width 30 height 42
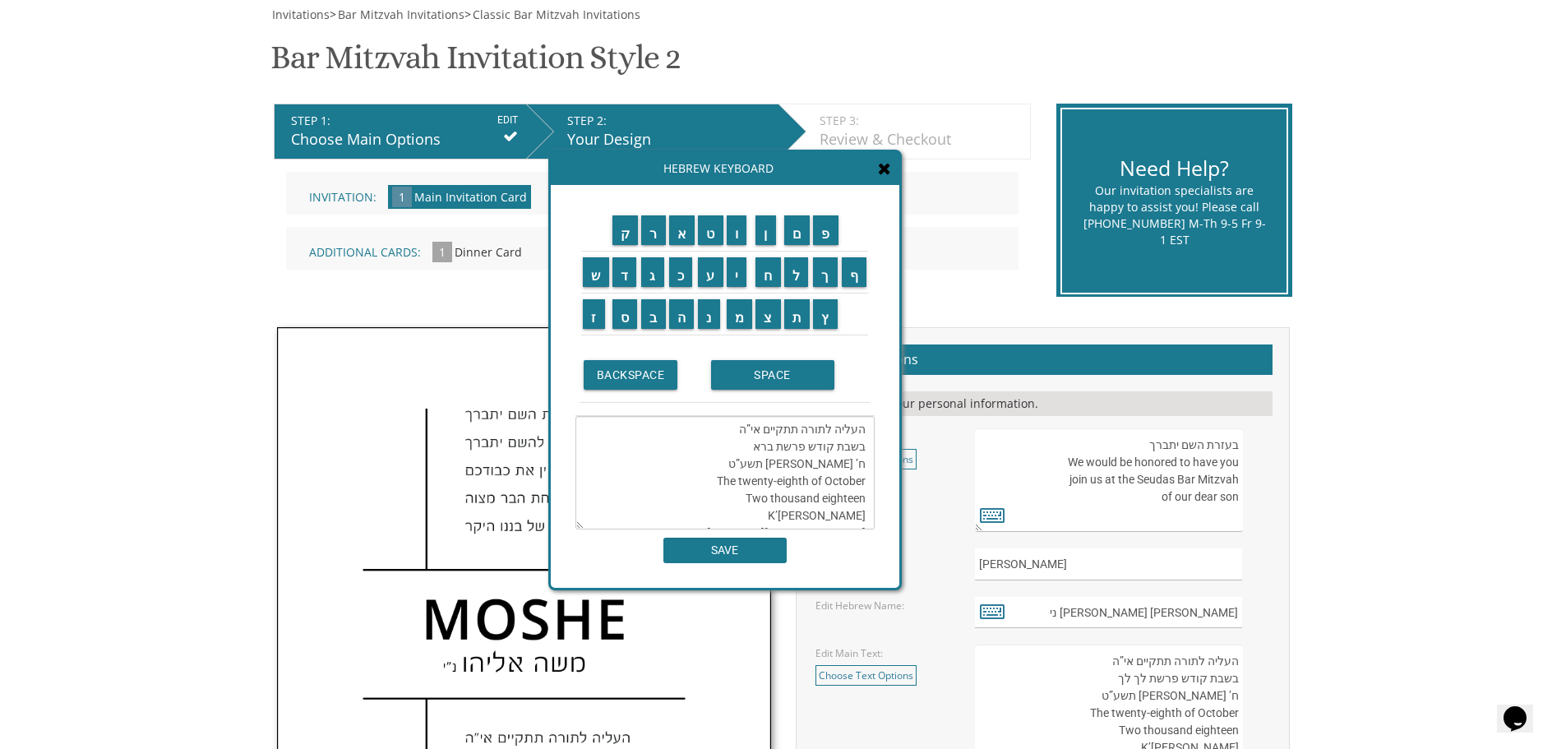
scroll to position [164, 0]
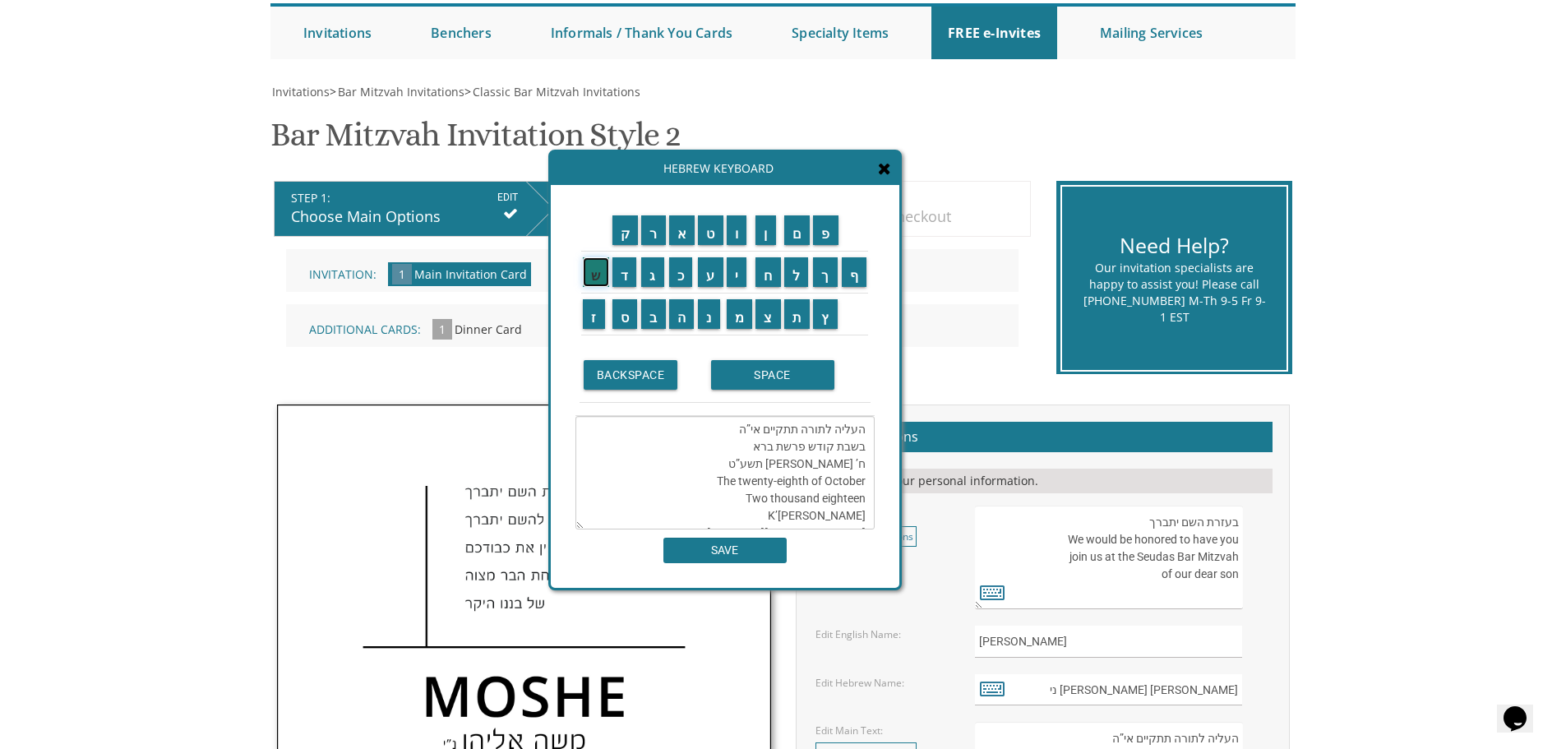
click at [587, 272] on input "ש" at bounding box center [596, 272] width 26 height 30
click at [741, 284] on input "י" at bounding box center [737, 272] width 21 height 30
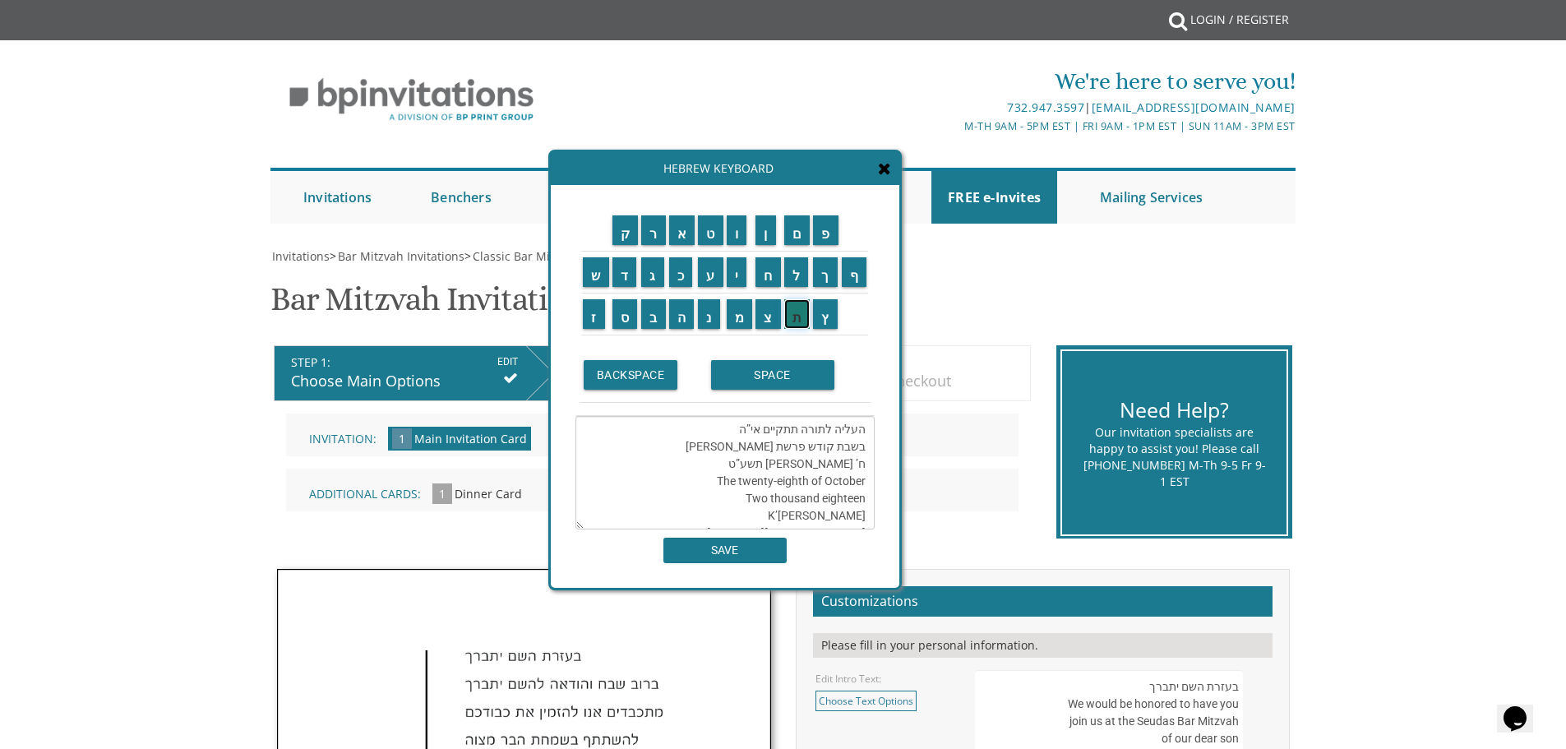
click at [797, 317] on input "ת" at bounding box center [797, 314] width 26 height 30
click at [764, 436] on textarea "העליה לתורה תתקיים אי”ה בשבת קודש פרשת בראשית ח’ חשון תשע”ט The twenty-eighth o…" at bounding box center [724, 472] width 299 height 113
click at [769, 436] on textarea "העליה לתורה תתקיים אי”ה בשבת קודש פרשת בראשית ח’ חשון תשע”ט The twenty-eighth o…" at bounding box center [724, 472] width 299 height 113
click at [724, 446] on textarea "העליה לתורה תתקיים אי”ה בשבת קודש פרשת בראשית ח’ חשון תשע”ט The twenty-eighth o…" at bounding box center [724, 472] width 299 height 113
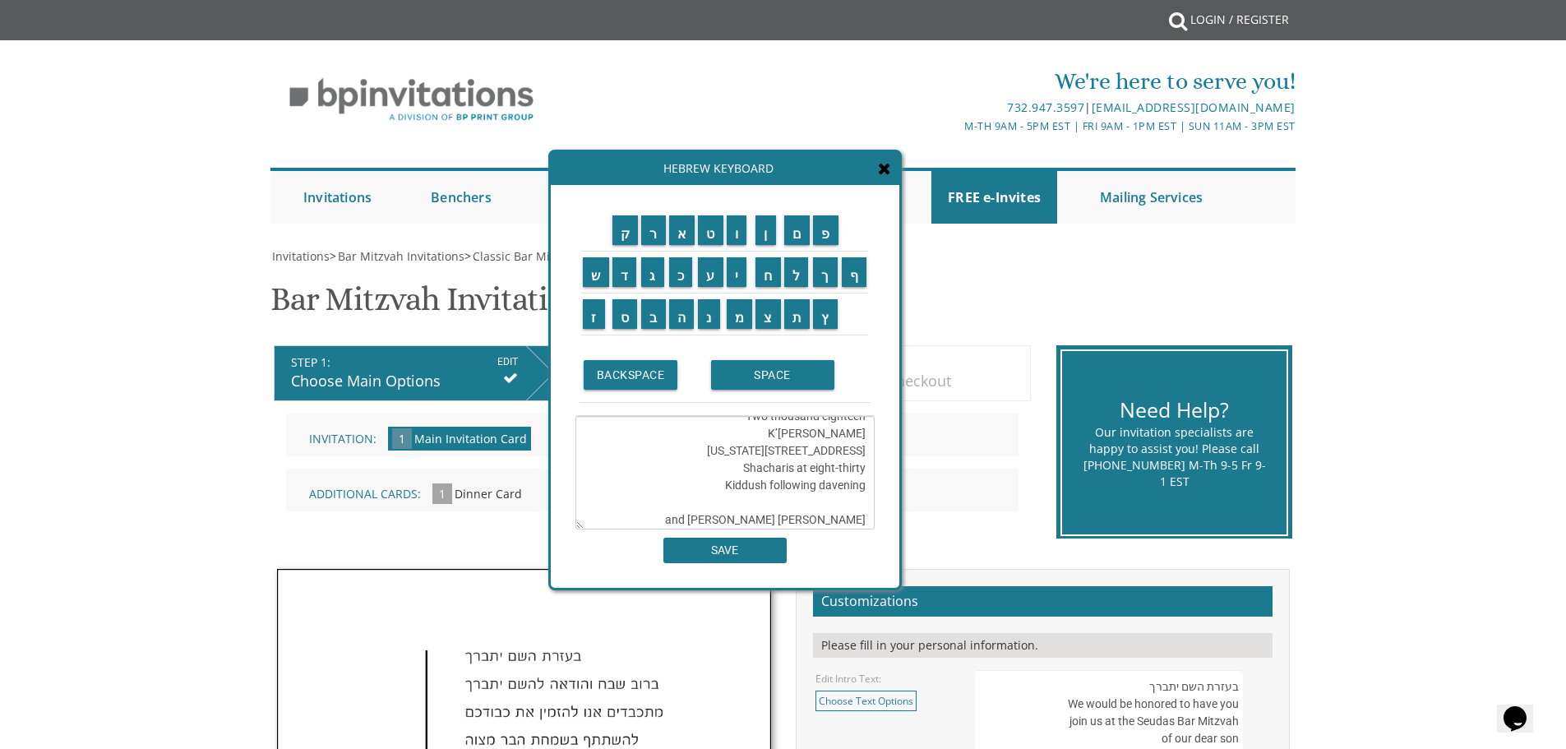
scroll to position [0, 0]
click at [864, 465] on textarea "העליה לתורה תתקיים אי”ה בשבת קודש פרשת בראשית ח’ חשון תשע”ט The twenty-eighth o…" at bounding box center [724, 472] width 299 height 113
click at [806, 483] on textarea "העליה לתורה תתקיים אי”ה בשבת קודש פרשת בראשית ח’ חשון תשע”ט The twenty-eighth o…" at bounding box center [724, 472] width 299 height 113
drag, startPoint x: 806, startPoint y: 483, endPoint x: 748, endPoint y: 487, distance: 58.5
click at [748, 487] on textarea "העליה לתורה תתקיים אי”ה בשבת קודש פרשת בראשית ח’ חשון תשע”ט The twenty-eighth o…" at bounding box center [724, 472] width 299 height 113
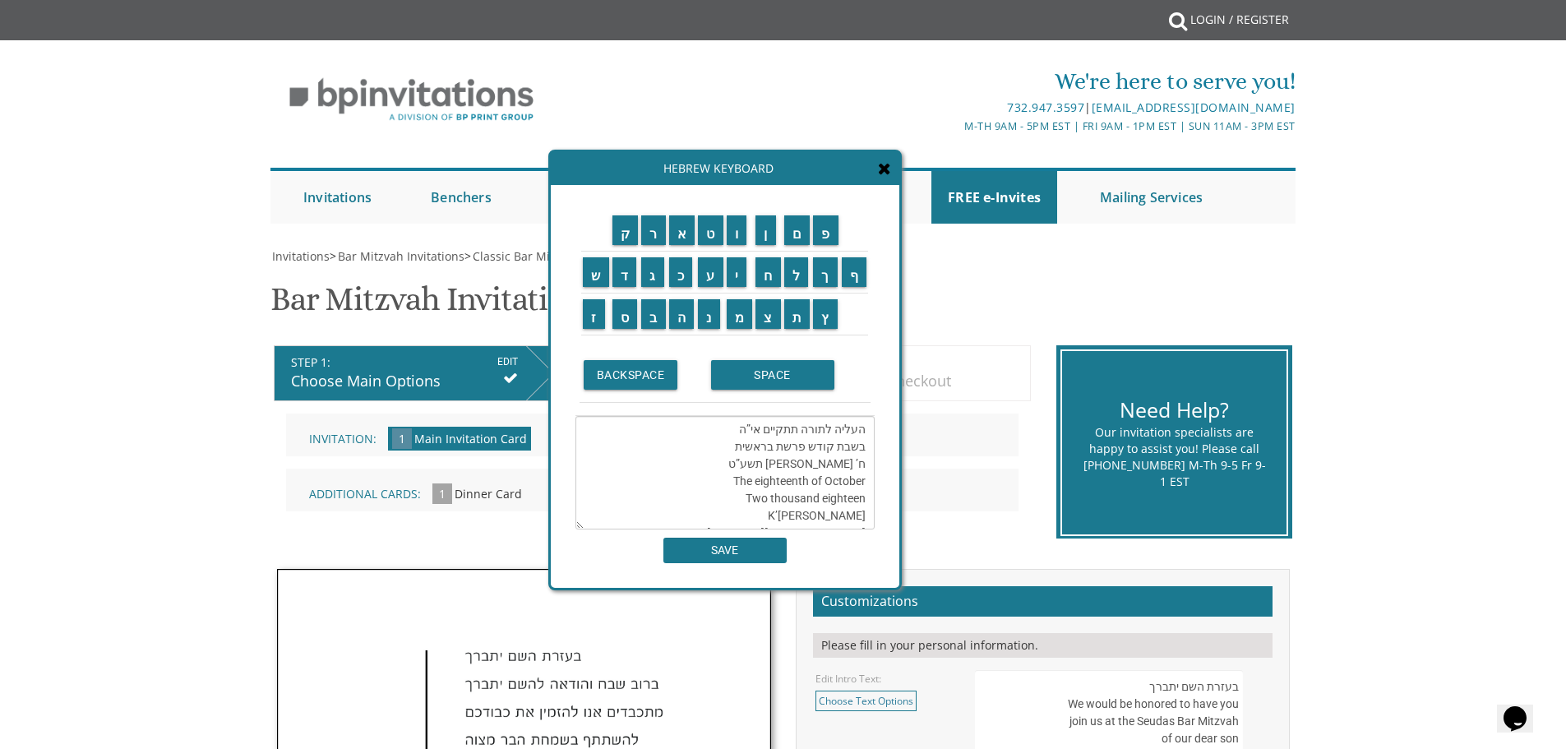
drag, startPoint x: 819, startPoint y: 502, endPoint x: 863, endPoint y: 503, distance: 44.4
click at [863, 503] on textarea "העליה לתורה תתקיים אי”ה בשבת קודש פרשת בראשית ח’ חשון תשע”ט The eighteenth of O…" at bounding box center [724, 472] width 299 height 113
click at [862, 472] on textarea "העליה לתורה תתקיים אי”ה בשבת קודש פרשת בראשית ח’ חשון תשע”ט The eighteenth of O…" at bounding box center [724, 472] width 299 height 113
click at [765, 376] on input "SPACE" at bounding box center [772, 375] width 123 height 30
click at [777, 371] on input "SPACE" at bounding box center [772, 375] width 123 height 30
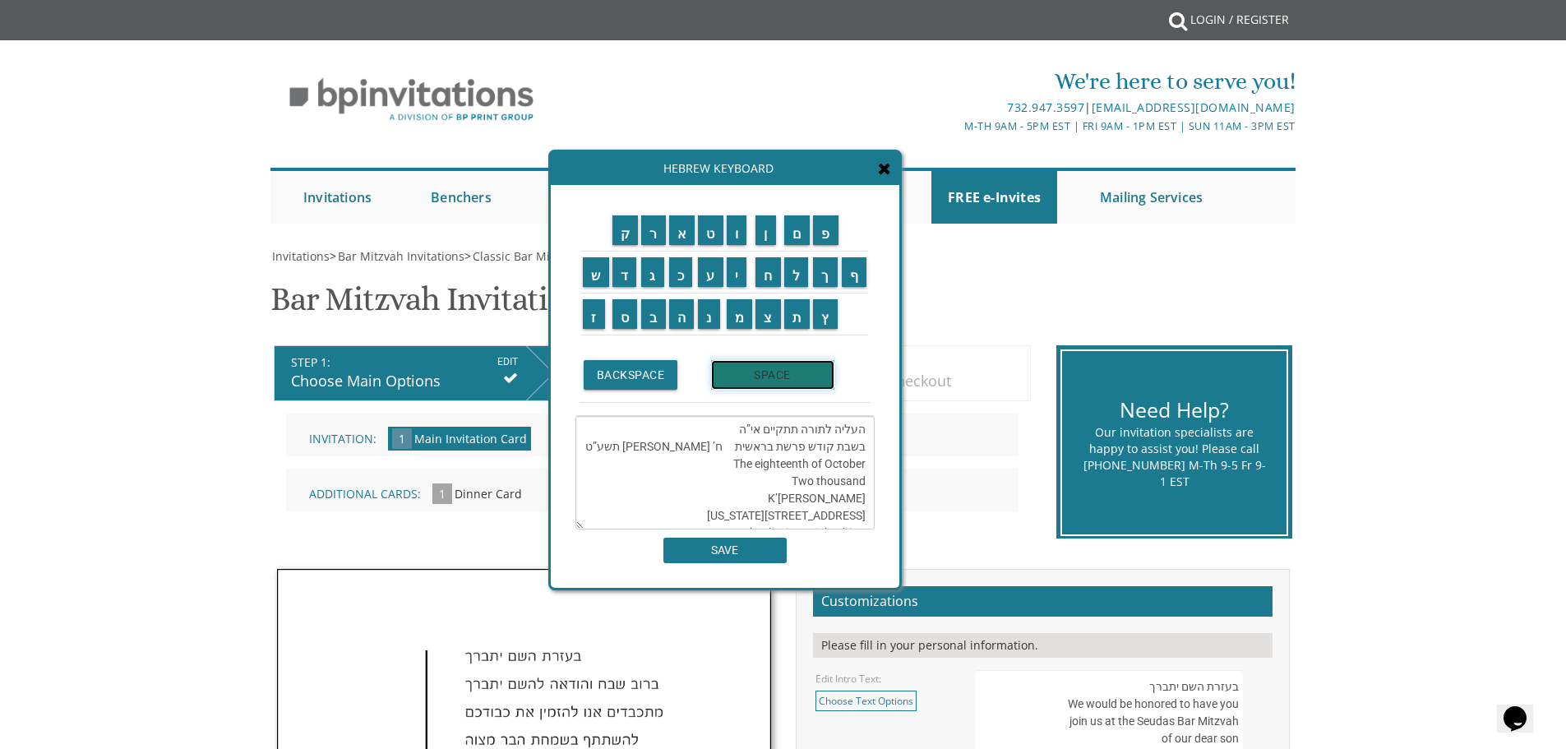
click at [783, 385] on input "SPACE" at bounding box center [772, 375] width 123 height 30
click at [626, 389] on input "BACKSPACE" at bounding box center [631, 375] width 95 height 30
click at [638, 386] on input "BACKSPACE" at bounding box center [631, 375] width 95 height 30
drag, startPoint x: 720, startPoint y: 448, endPoint x: 643, endPoint y: 452, distance: 77.4
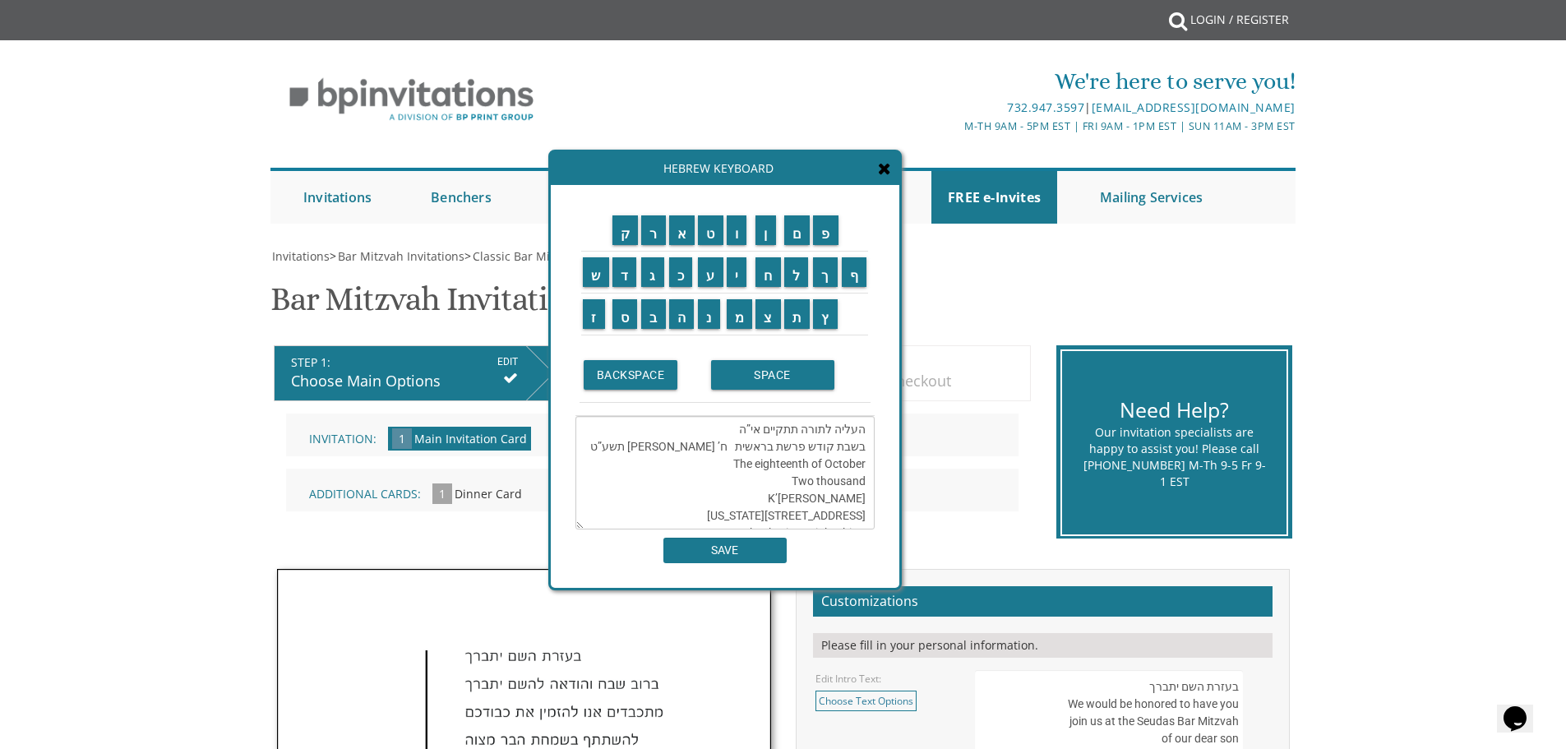
click at [643, 452] on textarea "העליה לתורה תתקיים אי”ה בשבת קודש פרשת בראשית ח’ חשון תשע”ט The eighteenth of O…" at bounding box center [724, 472] width 299 height 113
click at [862, 450] on textarea "העליה לתורה תתקיים אי”ה בשבת קודש פרשת בראשית The eighteenth of October Two tho…" at bounding box center [724, 472] width 299 height 113
click at [764, 466] on textarea "העליה לתורה תתקיים אי”ה בשבת קודש פרשת בראשית The eighteenth of October Two tho…" at bounding box center [724, 472] width 299 height 113
paste textarea "ח’ חשון תשע”ט"
click at [862, 464] on textarea "העליה לתורה תתקיים אי”ה בשבת קודש פרשת בראשית ח’ חשון תשע”ט The eighteenth of O…" at bounding box center [724, 472] width 299 height 113
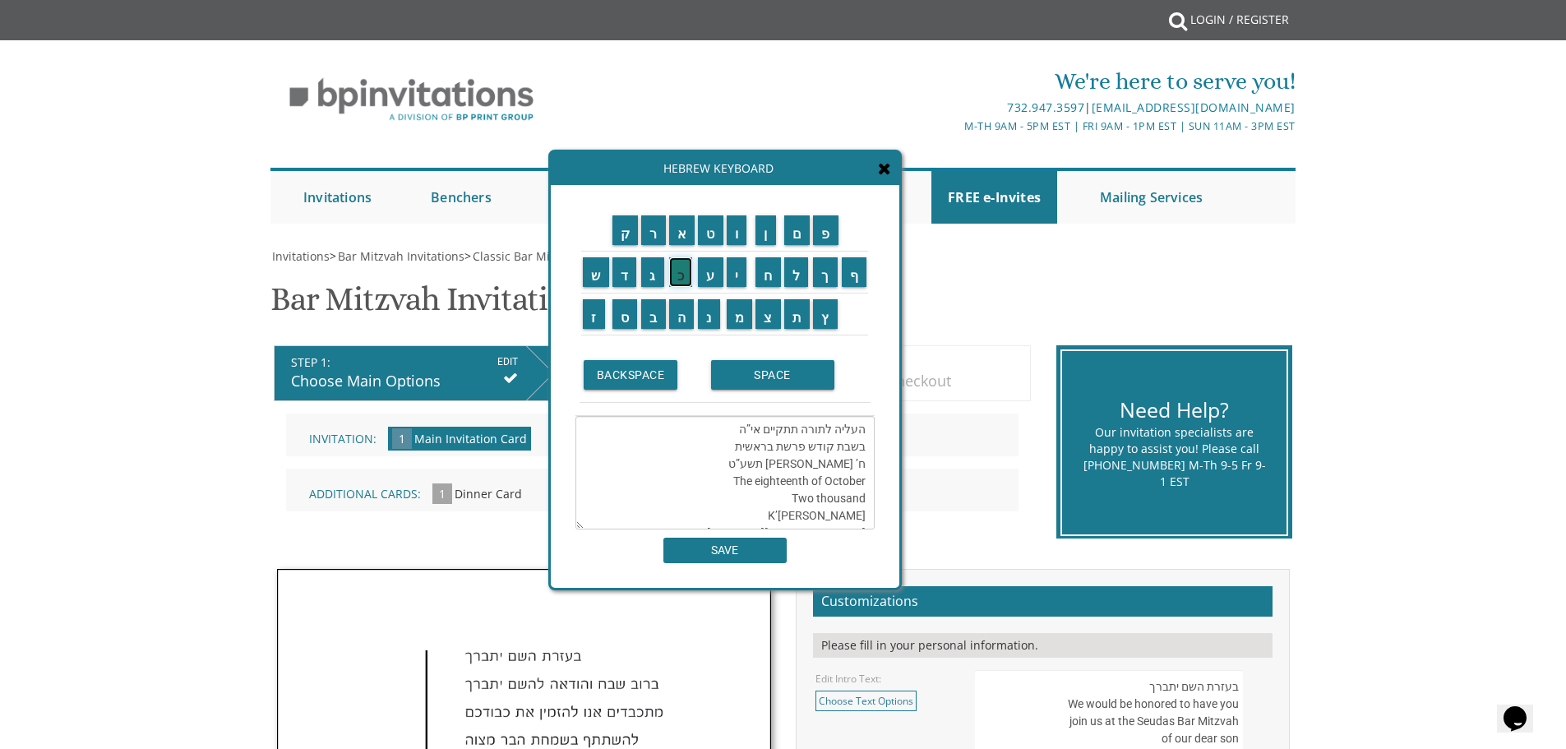
click at [677, 270] on input "כ" at bounding box center [681, 272] width 24 height 30
click at [592, 315] on input "ז" at bounding box center [594, 314] width 22 height 30
click at [800, 463] on textarea "העליה לתורה תתקיים אי”ה בשבת קודש פרשת בראשית כ’'ז חשון תשע”ט The eighteenth of…" at bounding box center [724, 472] width 299 height 113
drag, startPoint x: 843, startPoint y: 468, endPoint x: 834, endPoint y: 467, distance: 9.1
click at [834, 467] on textarea "העליה לתורה תתקיים אי”ה בשבת קודש פרשת בראשית כ’'ז חשון תע” The eighteenth of O…" at bounding box center [724, 472] width 299 height 113
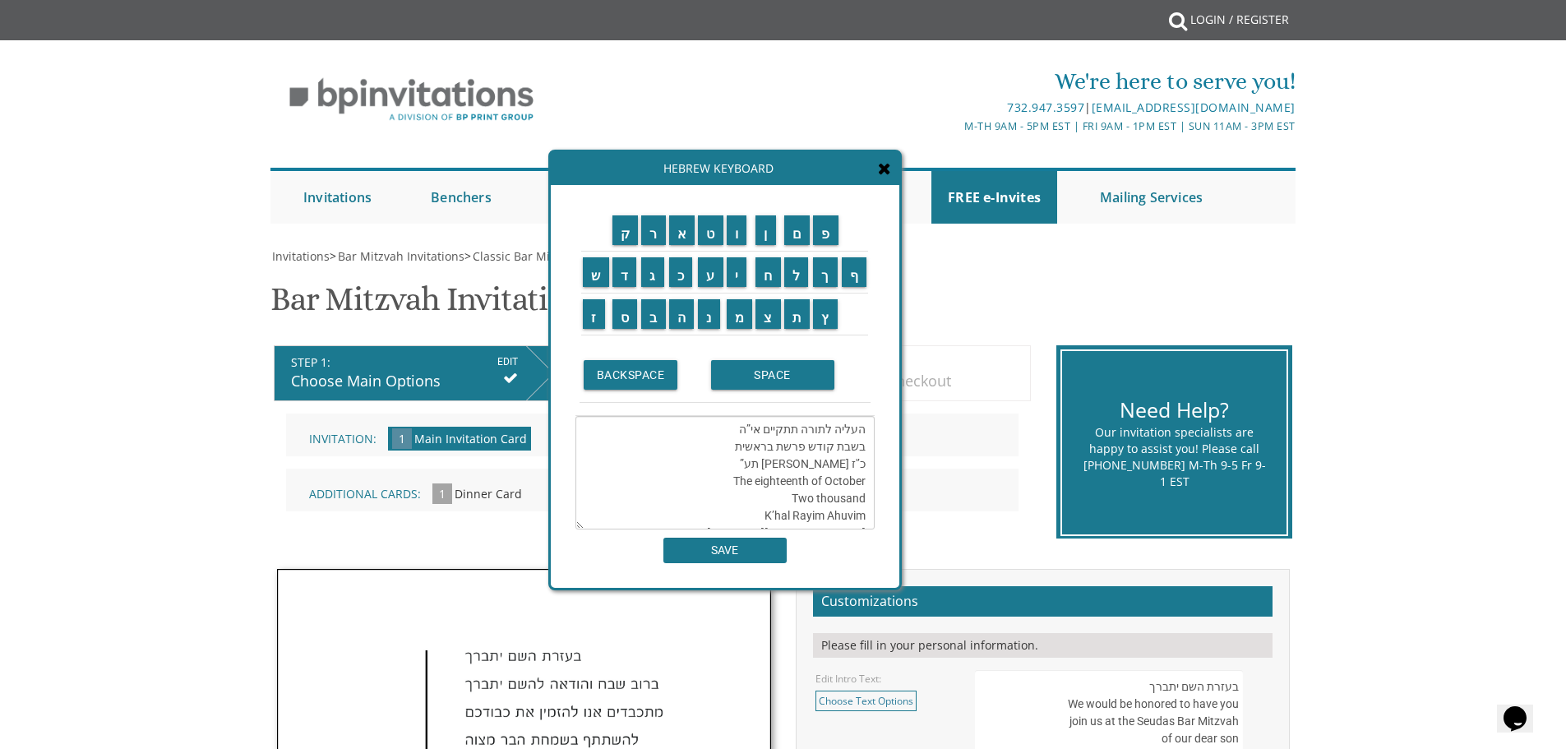
drag, startPoint x: 848, startPoint y: 466, endPoint x: 824, endPoint y: 467, distance: 23.9
click at [824, 467] on textarea "העליה לתורה תתקיים אי”ה בשבת קודש פרשת בראשית כ’'ז חשון תע” The eighteenth of O…" at bounding box center [724, 472] width 299 height 113
click at [797, 320] on input "ת" at bounding box center [797, 314] width 26 height 30
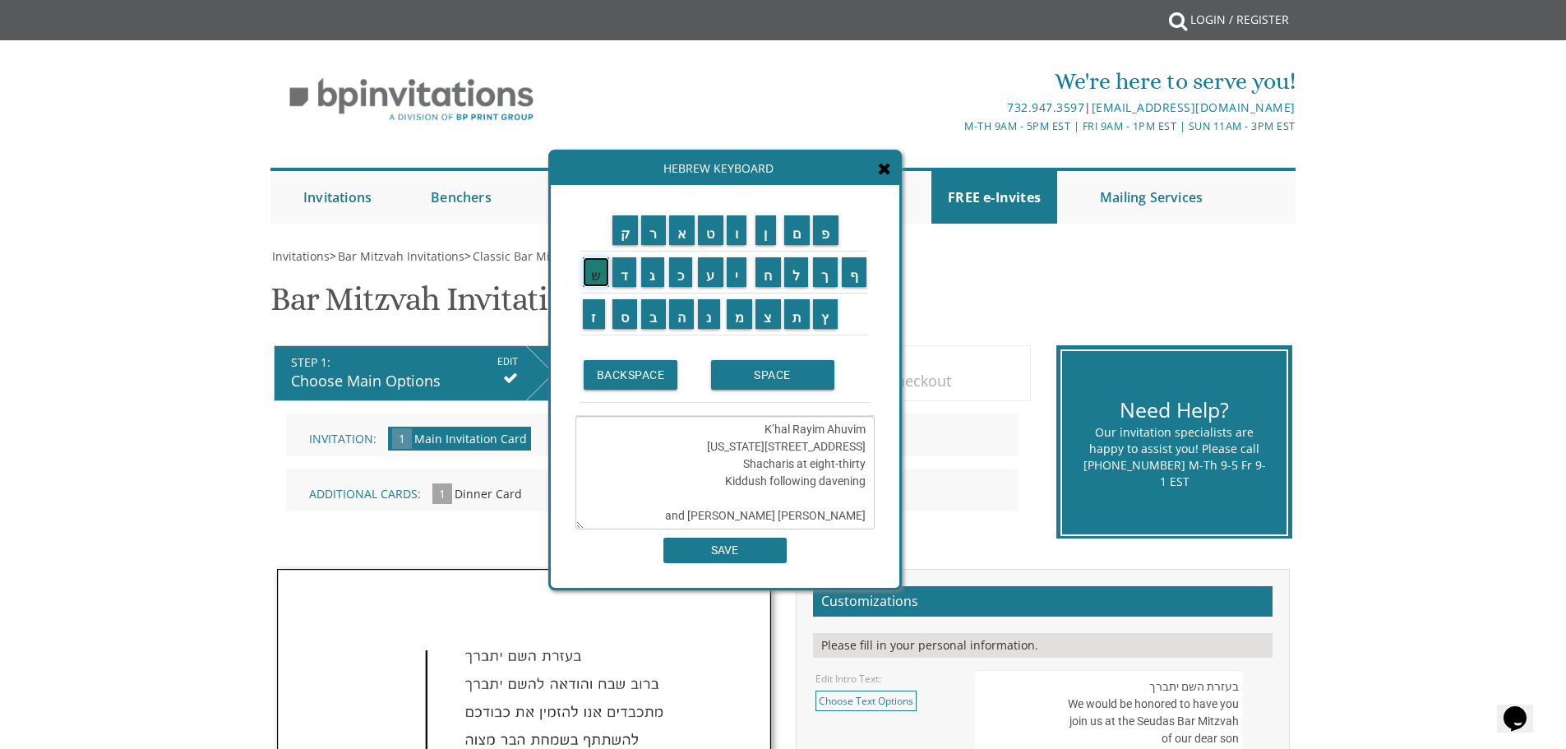
click at [598, 271] on input "ש" at bounding box center [596, 272] width 26 height 30
click at [658, 230] on input "ר" at bounding box center [653, 230] width 25 height 30
click at [738, 270] on input "י" at bounding box center [737, 272] width 21 height 30
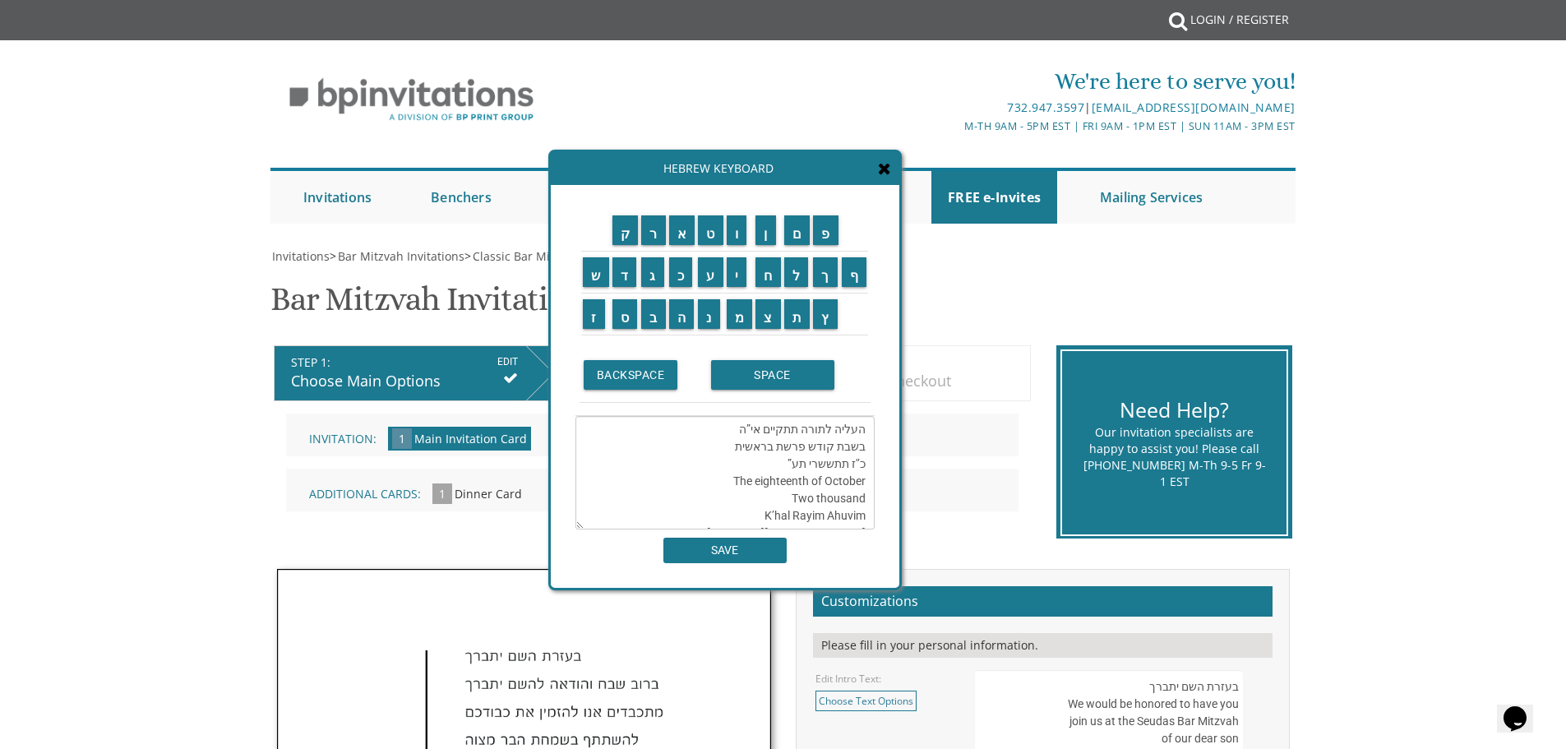
click at [820, 466] on textarea "העליה לתורה תתקיים אי”ה בשבת קודש פרשת בראשית כ’'ז תתששרי תע” The eighteenth of…" at bounding box center [724, 472] width 299 height 113
click at [835, 468] on textarea "העליה לתורה תתקיים אי”ה בשבת קודש פרשת בראשית כ’'ז תתשרי תע” The eighteenth of …" at bounding box center [724, 472] width 299 height 113
click at [808, 466] on textarea "העליה לתורה תתקיים אי”ה בשבת קודש פרשת בראשית כ’'ז תשרי תע” The eighteenth of O…" at bounding box center [724, 472] width 299 height 113
click at [599, 276] on input "ש" at bounding box center [596, 272] width 26 height 30
click at [823, 235] on input "פ" at bounding box center [825, 230] width 25 height 30
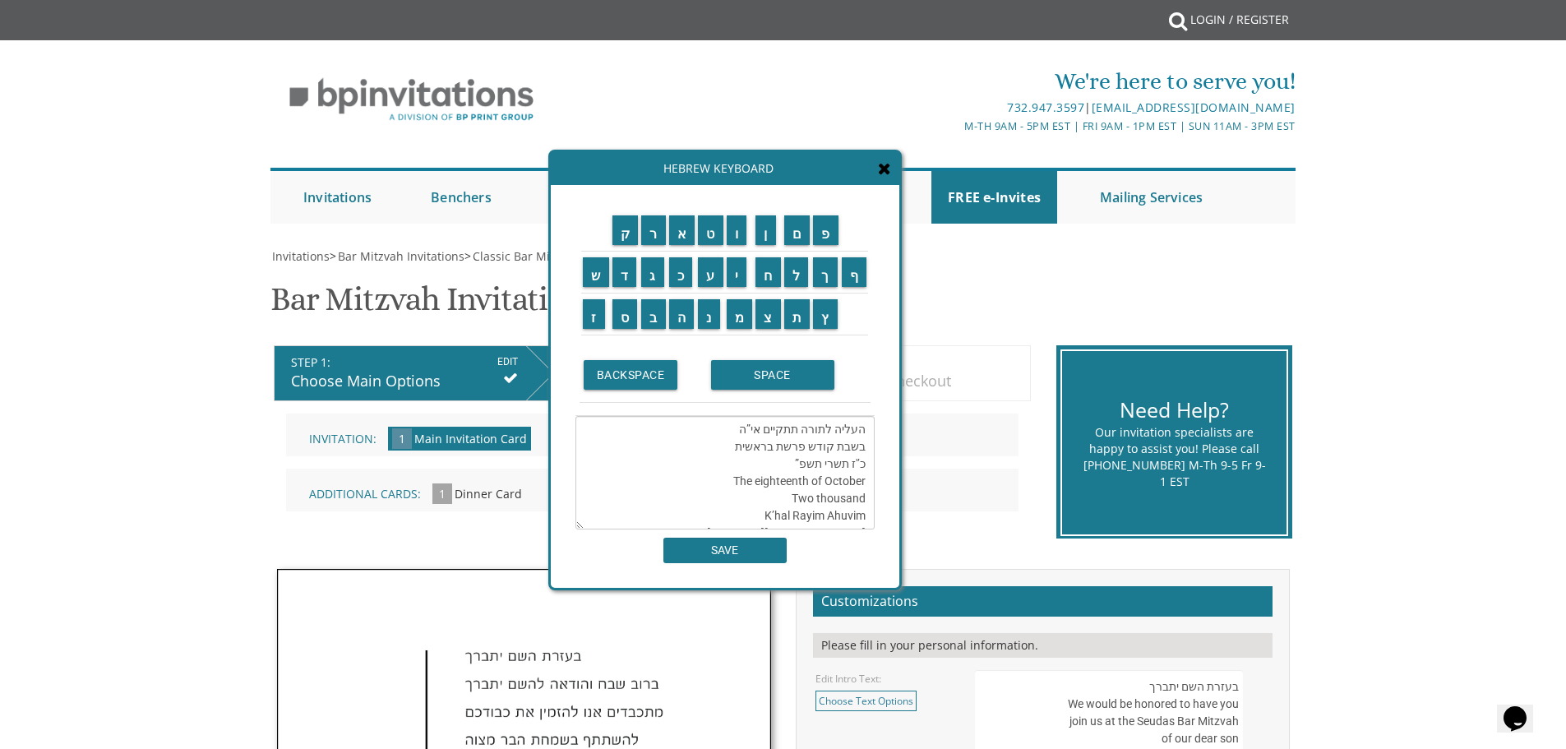
click at [785, 464] on textarea "העליה לתורה תתקיים אי”ה בשבת קודש פרשת בראשית כ’'ז תשרי תשפ” The eighteenth of …" at bounding box center [724, 472] width 299 height 113
click at [739, 247] on td "ו" at bounding box center [740, 231] width 30 height 42
click at [864, 499] on textarea "העליה לתורה תתקיים אי”ה בשבת קודש פרשת בראשית כ’'ז תשרי תשפ” The eighteenth of …" at bounding box center [724, 472] width 299 height 113
click at [788, 497] on textarea "העליה לתורה תתקיים אי”ה בשבת קודש פרשת בראשית כ’'ז תשרי תשפ” The eighteenth of …" at bounding box center [724, 472] width 299 height 113
click at [864, 501] on textarea "העליה לתורה תתקיים אי”ה בשבת קודש פרשת בראשית כ’'ז תשרי תשפ” The eighteenth of …" at bounding box center [724, 472] width 299 height 113
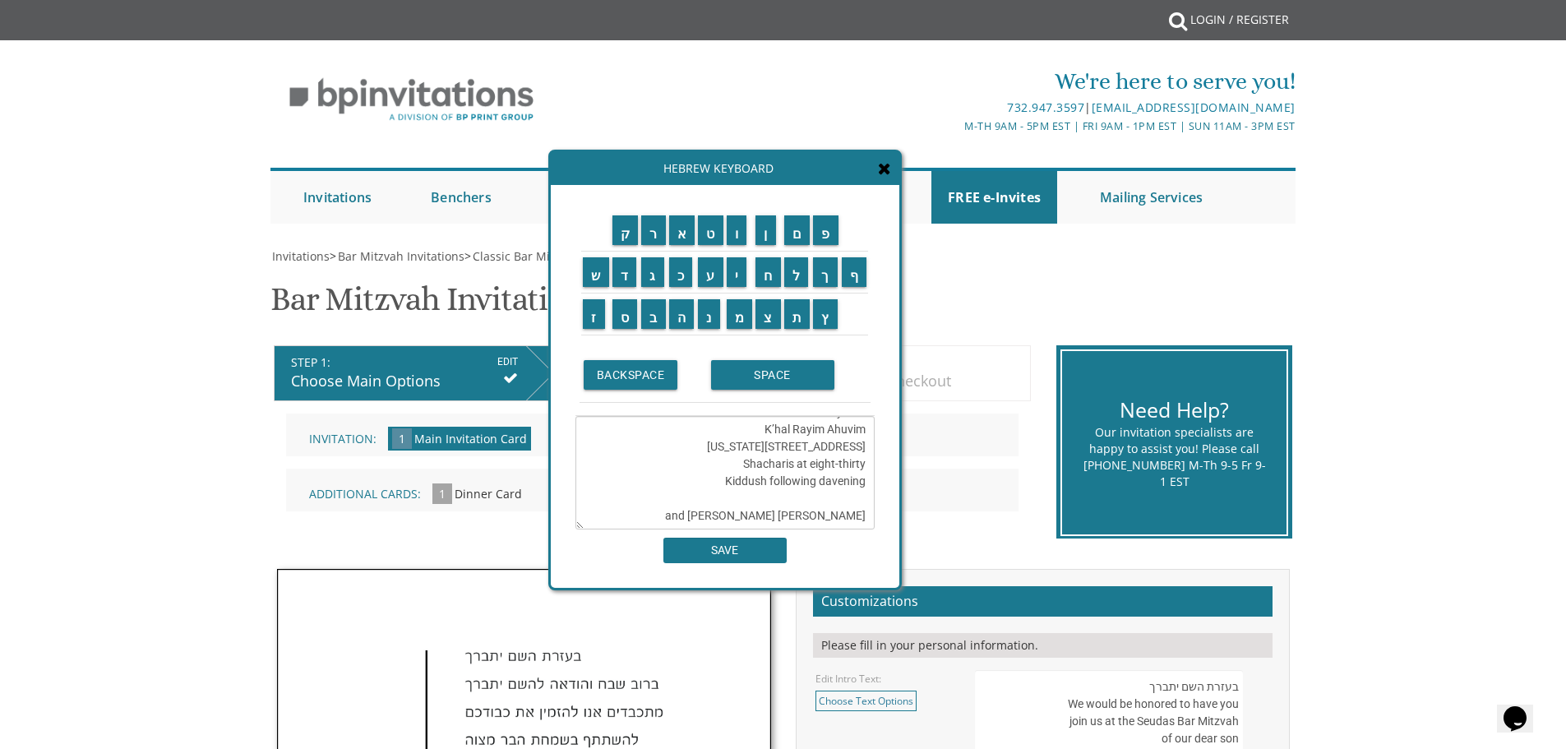
drag, startPoint x: 765, startPoint y: 516, endPoint x: 802, endPoint y: 519, distance: 37.1
click at [802, 519] on textarea "העליה לתורה תתקיים אי”ה בשבת קודש פרשת בראשית כ’'ז תשרי תשפ” The eighteenth of …" at bounding box center [724, 472] width 299 height 113
click at [791, 480] on textarea "העליה לתורה תתקיים אי”ה בשבת קודש פרשת בראשית כ’'ז תשרי תשפ” The eighteenth of …" at bounding box center [724, 472] width 299 height 113
click at [843, 494] on textarea "העליה לתורה תתקיים אי”ה בשבת קודש פרשת בראשית כ’'ז תשרי תשפ” The eighteenth of …" at bounding box center [724, 472] width 299 height 113
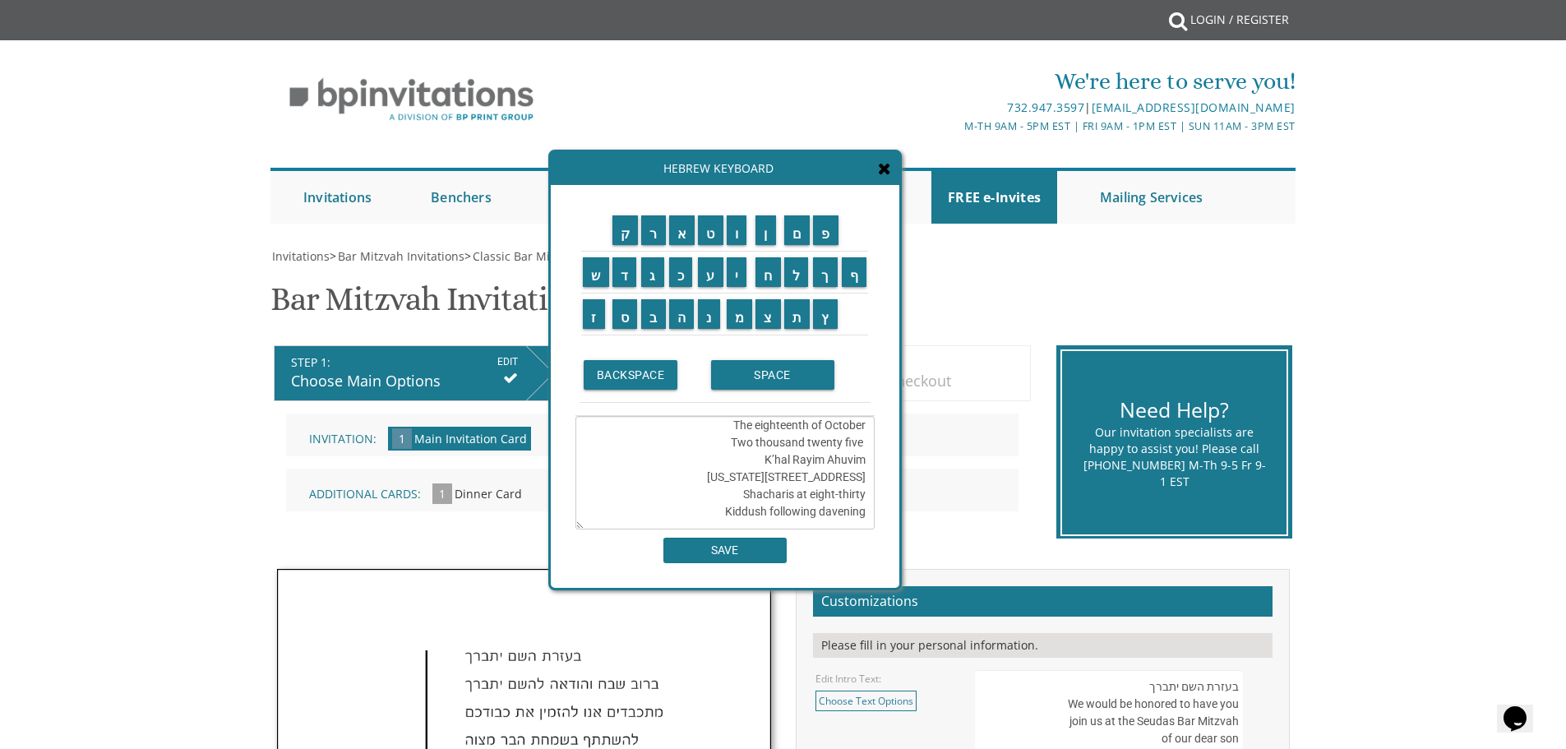
drag, startPoint x: 781, startPoint y: 478, endPoint x: 861, endPoint y: 498, distance: 82.3
click at [861, 498] on textarea "העליה לתורה תתקיים אי”ה בשבת קודש פרשת בראשית כ’'ז תשרי תשפ” The eighteenth of …" at bounding box center [724, 472] width 299 height 113
click at [759, 483] on textarea "העליה לתורה תתקיים אי”ה בשבת קודש פרשת בראשית כ’'ז תשרי תשפ” The eighteenth of …" at bounding box center [724, 472] width 299 height 113
drag, startPoint x: 838, startPoint y: 481, endPoint x: 855, endPoint y: 481, distance: 16.4
click at [855, 481] on textarea "העליה לתורה תתקיים אי”ה בשבת קודש פרשת בראשית כ’'ז תשרי תשפ” The eighteenth of …" at bounding box center [724, 472] width 299 height 113
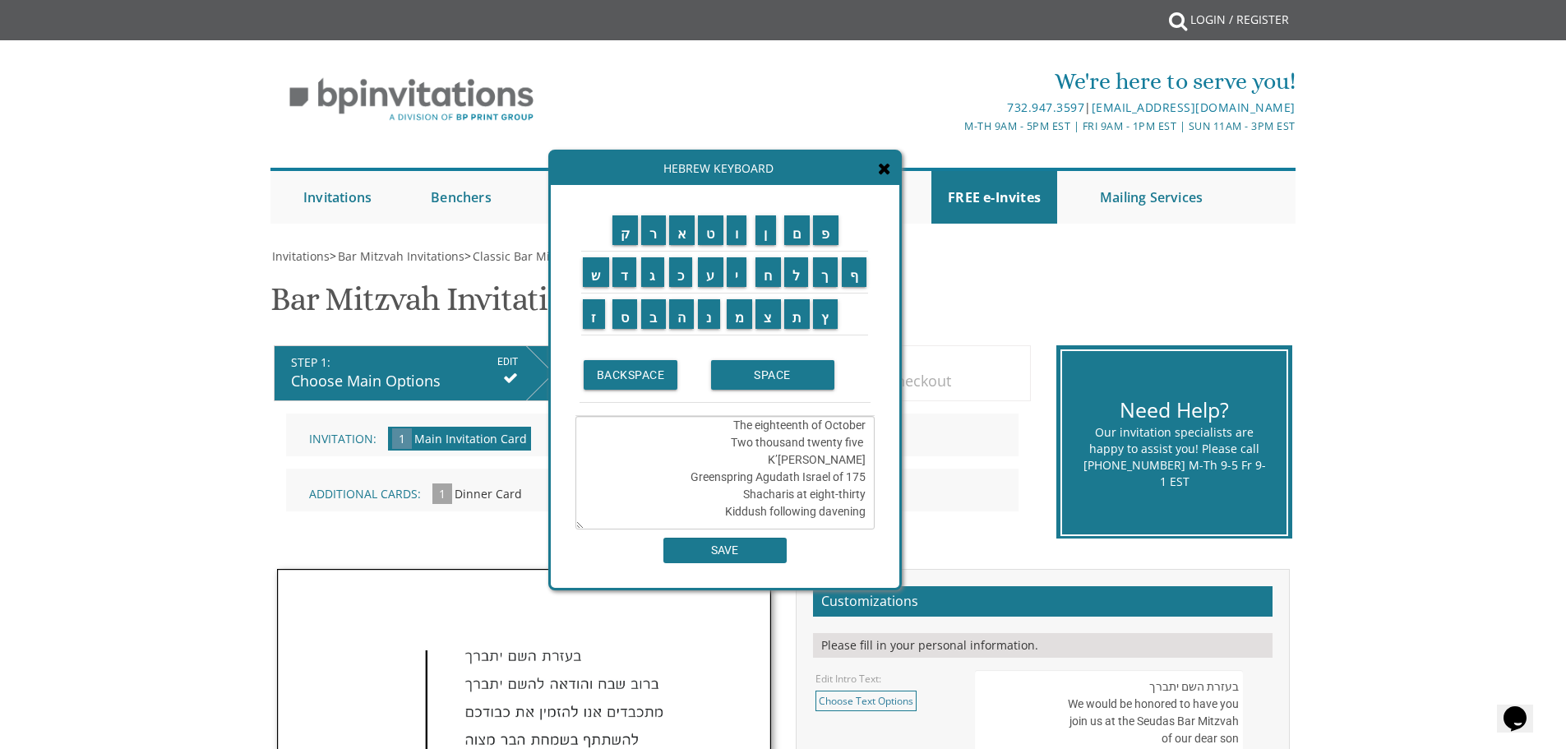
click at [855, 482] on textarea "העליה לתורה תתקיים אי”ה בשבת קודש פרשת בראשית כ’'ז תשרי תשפ” The eighteenth of …" at bounding box center [724, 472] width 299 height 113
click at [709, 479] on textarea "העליה לתורה תתקיים אי”ה בשבת קודש פרשת בראשית כ’'ז תשרי תשפ” The eighteenth of …" at bounding box center [724, 472] width 299 height 113
click at [930, 98] on div "732.947.3597 | invitations@bpprintgroup.com" at bounding box center [954, 108] width 682 height 20
click at [701, 478] on textarea "העליה לתורה תתקיים אי”ה בשבת קודש פרשת בראשית כ’'ז תשרי תשפ” The eighteenth of …" at bounding box center [724, 472] width 299 height 113
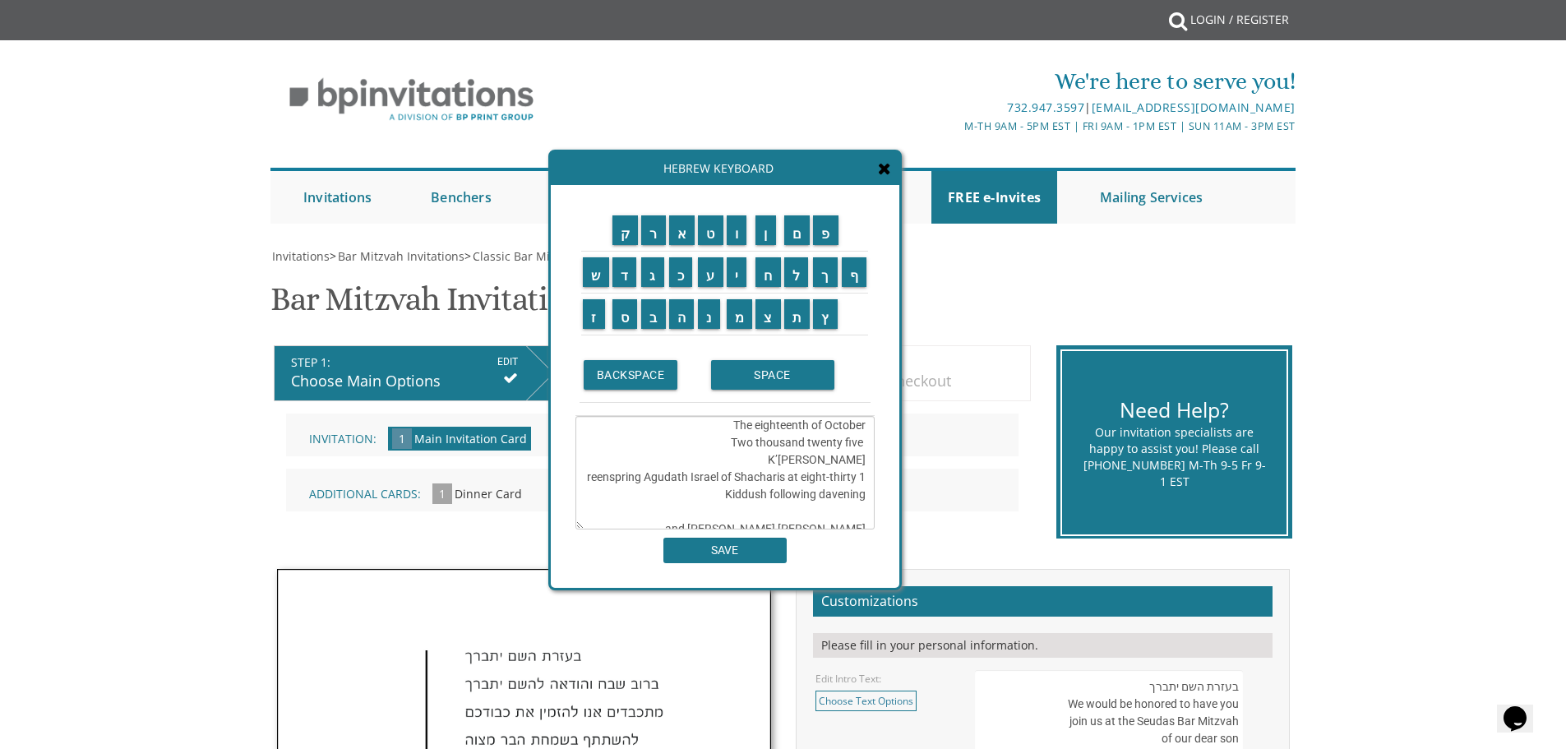
drag, startPoint x: 665, startPoint y: 478, endPoint x: 615, endPoint y: 480, distance: 50.2
click at [615, 480] on textarea "העליה לתורה תתקיים אי”ה בשבת קודש פרשת בראשית כ’'ז תשרי תשפ” The eighteenth of …" at bounding box center [724, 472] width 299 height 113
click at [732, 478] on textarea "העליה לתורה תתקיים אי”ה בשבת קודש פרשת בראשית כ’'ז תשרי תשפ” The eighteenth of …" at bounding box center [724, 472] width 299 height 113
click at [733, 478] on textarea "העליה לתורה תתקיים אי”ה בשבת קודש פרשת בראשית כ’'ז תשרי תשפ” The eighteenth of …" at bounding box center [724, 472] width 299 height 113
click at [735, 485] on textarea "העליה לתורה תתקיים אי”ה בשבת קודש פרשת בראשית כ’'ז תשרי תשפ” The eighteenth of …" at bounding box center [724, 472] width 299 height 113
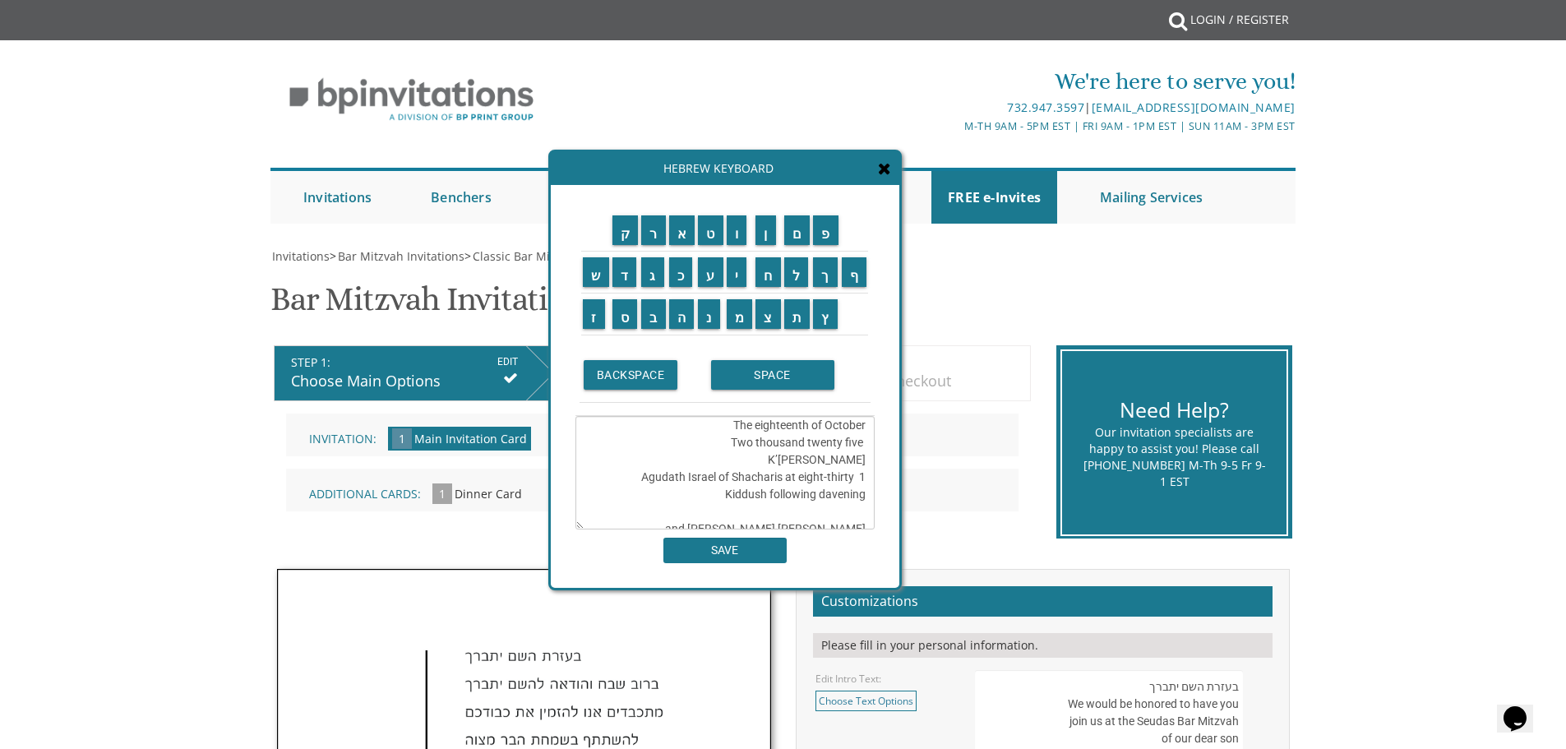
click at [729, 481] on textarea "העליה לתורה תתקיים אי”ה בשבת קודש פרשת בראשית כ’'ז תשרי תשפ” The eighteenth of …" at bounding box center [724, 472] width 299 height 113
click at [858, 479] on textarea "העליה לתורה תתקיים אי”ה בשבת קודש פרשת בראשית כ’'ז תשרי תשפ” The eighteenth of …" at bounding box center [724, 472] width 299 height 113
click at [797, 461] on textarea "העליה לתורה תתקיים אי”ה בשבת קודש פרשת בראשית כ’'ז תשרי תשפ” The eighteenth of …" at bounding box center [724, 472] width 299 height 113
drag, startPoint x: 862, startPoint y: 464, endPoint x: 764, endPoint y: 464, distance: 98.6
click at [764, 464] on textarea "העליה לתורה תתקיים אי”ה בשבת קודש פרשת בראשית כ’'ז תשרי תשפ” The eighteenth of …" at bounding box center [724, 472] width 299 height 113
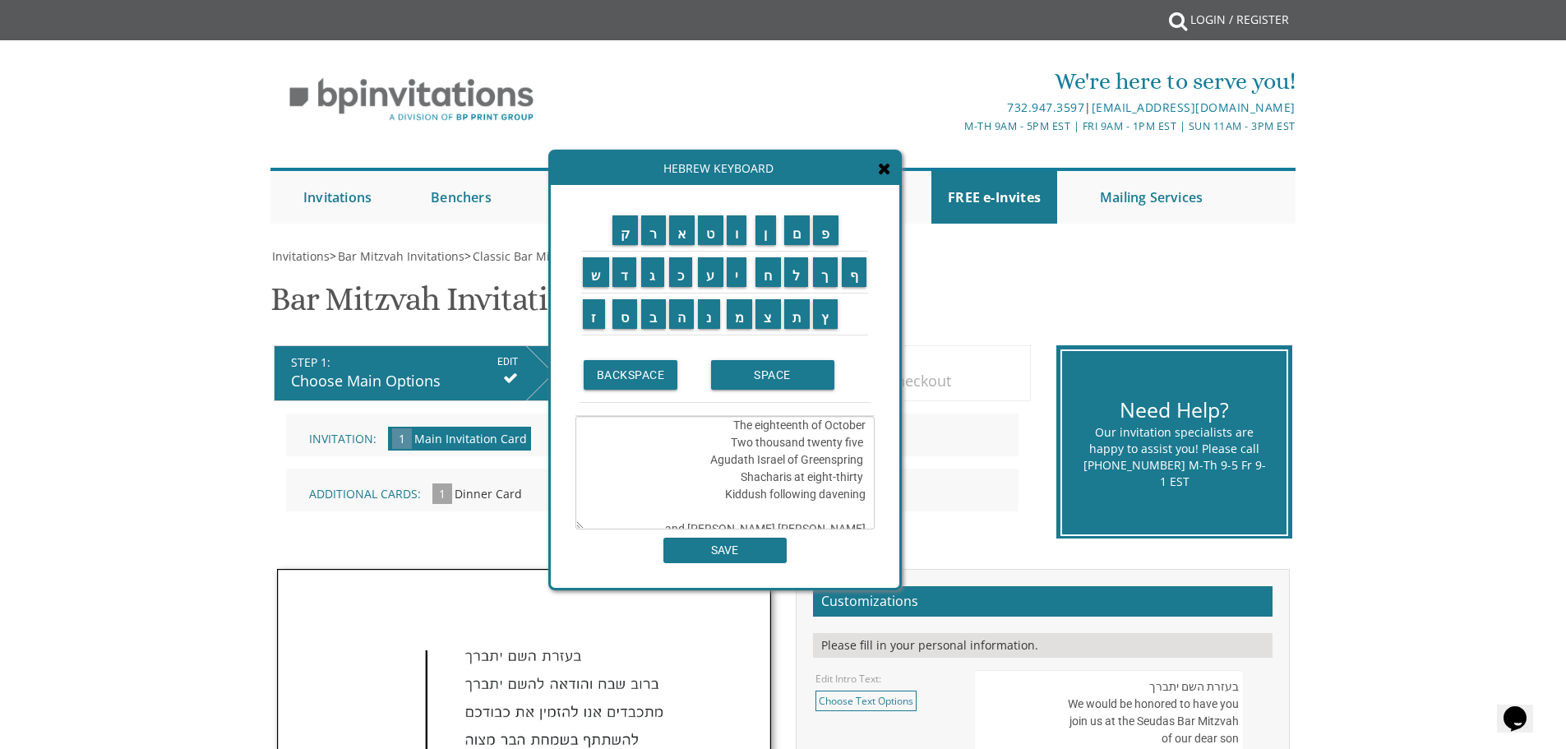
click at [738, 478] on textarea "העליה לתורה תתקיים אי”ה בשבת קודש פרשת בראשית כ’'ז תשרי תשפ” The eighteenth of …" at bounding box center [724, 472] width 299 height 113
click at [719, 498] on textarea "העליה לתורה תתקיים אי”ה בשבת קודש פרשת בראשית כ’'ז תשרי תשפ” The eighteenth of …" at bounding box center [724, 472] width 299 height 113
click at [863, 496] on textarea "העליה לתורה תתקיים אי”ה בשבת קודש פרשת בראשית כ’'ז תשרי תשפ” The eighteenth of …" at bounding box center [724, 472] width 299 height 113
click at [863, 497] on textarea "העליה לתורה תתקיים אי”ה בשבת קודש פרשת בראשית כ’'ז תשרי תשפ” The eighteenth of …" at bounding box center [724, 472] width 299 height 113
drag, startPoint x: 820, startPoint y: 477, endPoint x: 857, endPoint y: 482, distance: 36.5
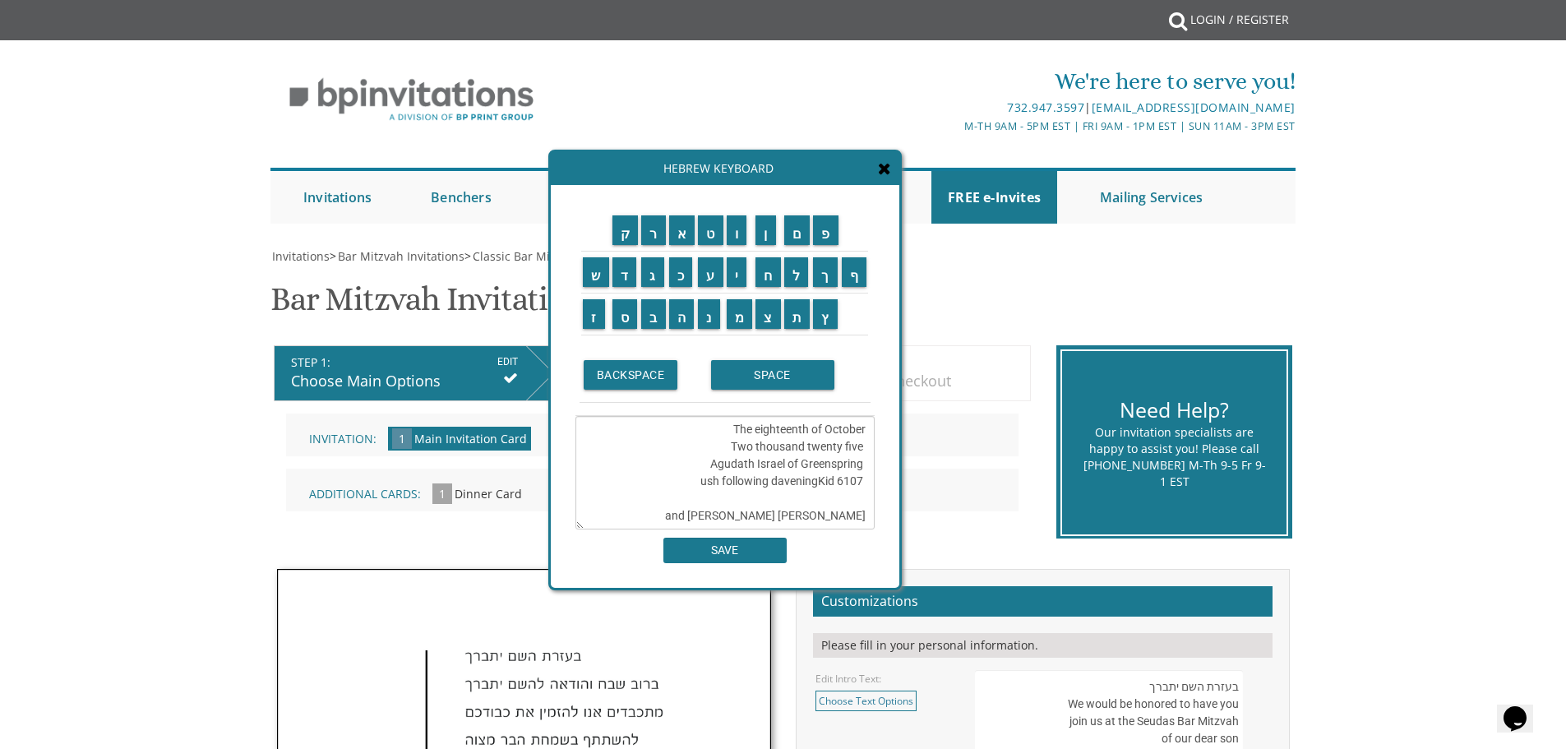
click at [857, 482] on textarea "העליה לתורה תתקיים אי”ה בשבת קודש פרשת בראשית כ’'ז תשרי תשפ” The eighteenth of …" at bounding box center [724, 472] width 299 height 113
click at [871, 484] on textarea "העליה לתורה תתקיים אי”ה בשבת קודש פרשת בראשית כ’'ז תשרי תשפ” The eighteenth of …" at bounding box center [724, 472] width 299 height 113
click at [790, 485] on textarea "העליה לתורה תתקיים אי”ה בשבת קודש פרשת בראשית כ’'ז תשרי תשפ” The eighteenth of …" at bounding box center [724, 472] width 299 height 113
click at [764, 477] on textarea "העליה לתורה תתקיים אי”ה בשבת קודש פרשת בראשית כ’'ז תשרי תשפ” The eighteenth of …" at bounding box center [724, 472] width 299 height 113
click at [885, 174] on icon at bounding box center [884, 168] width 13 height 16
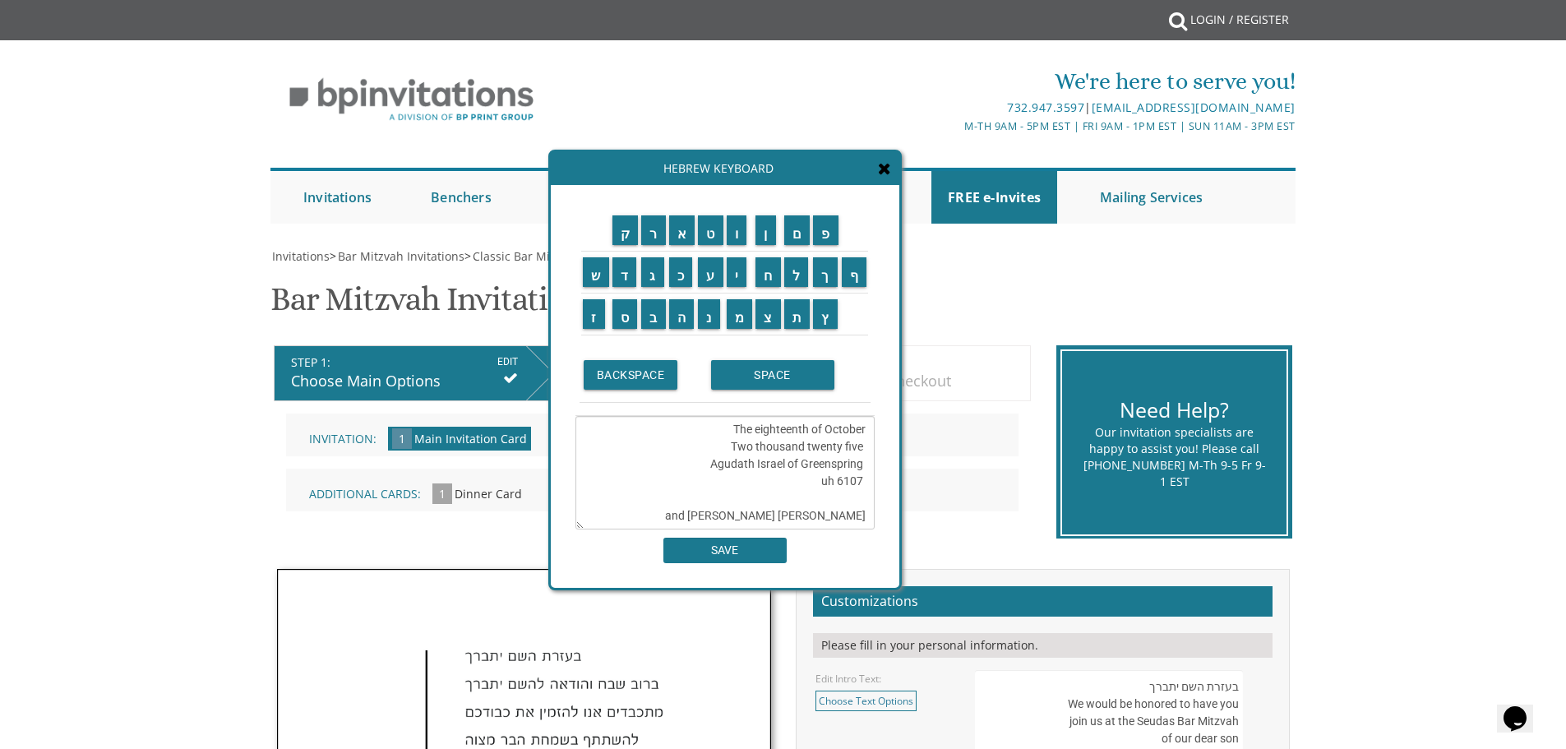
click at [885, 174] on icon at bounding box center [884, 168] width 13 height 16
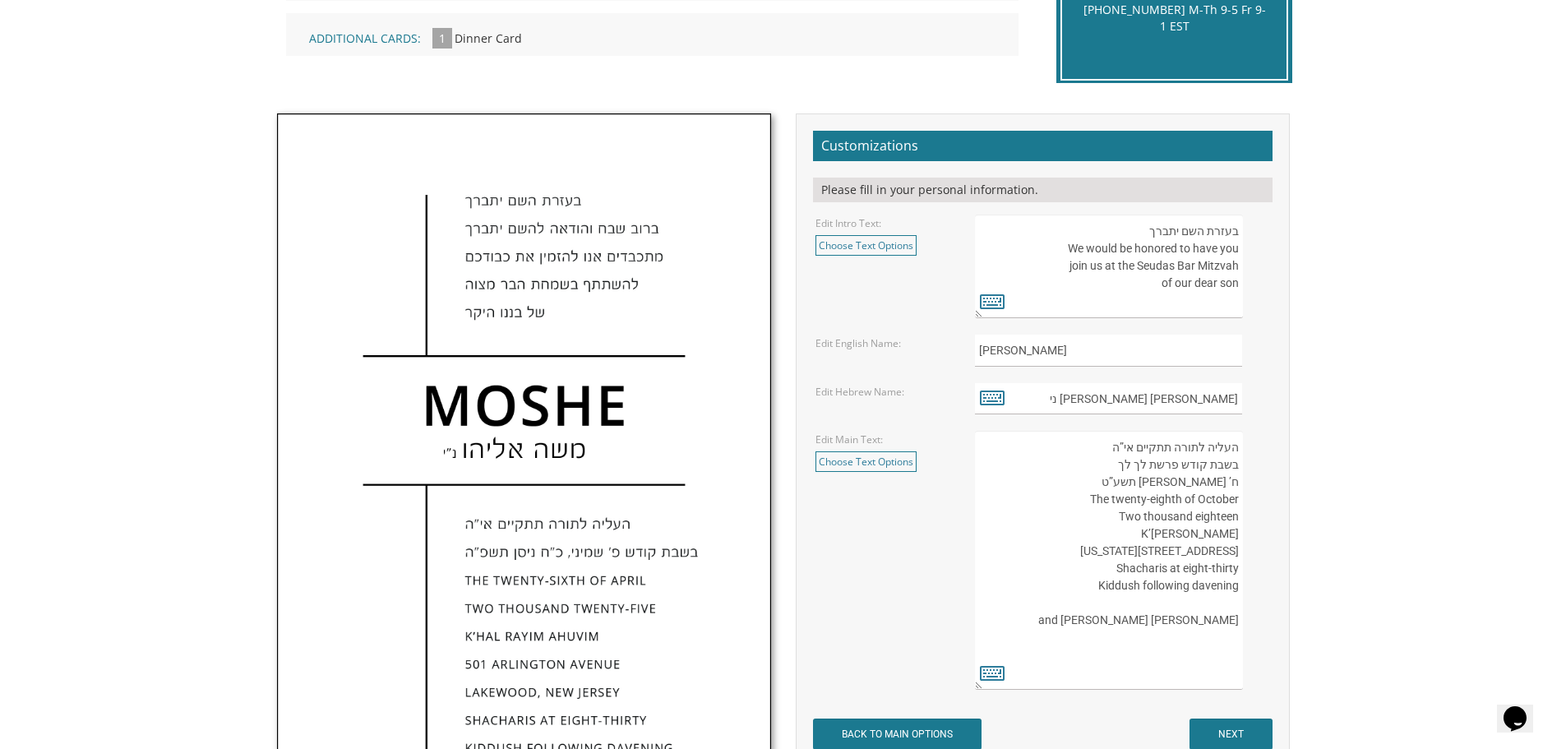
scroll to position [493, 0]
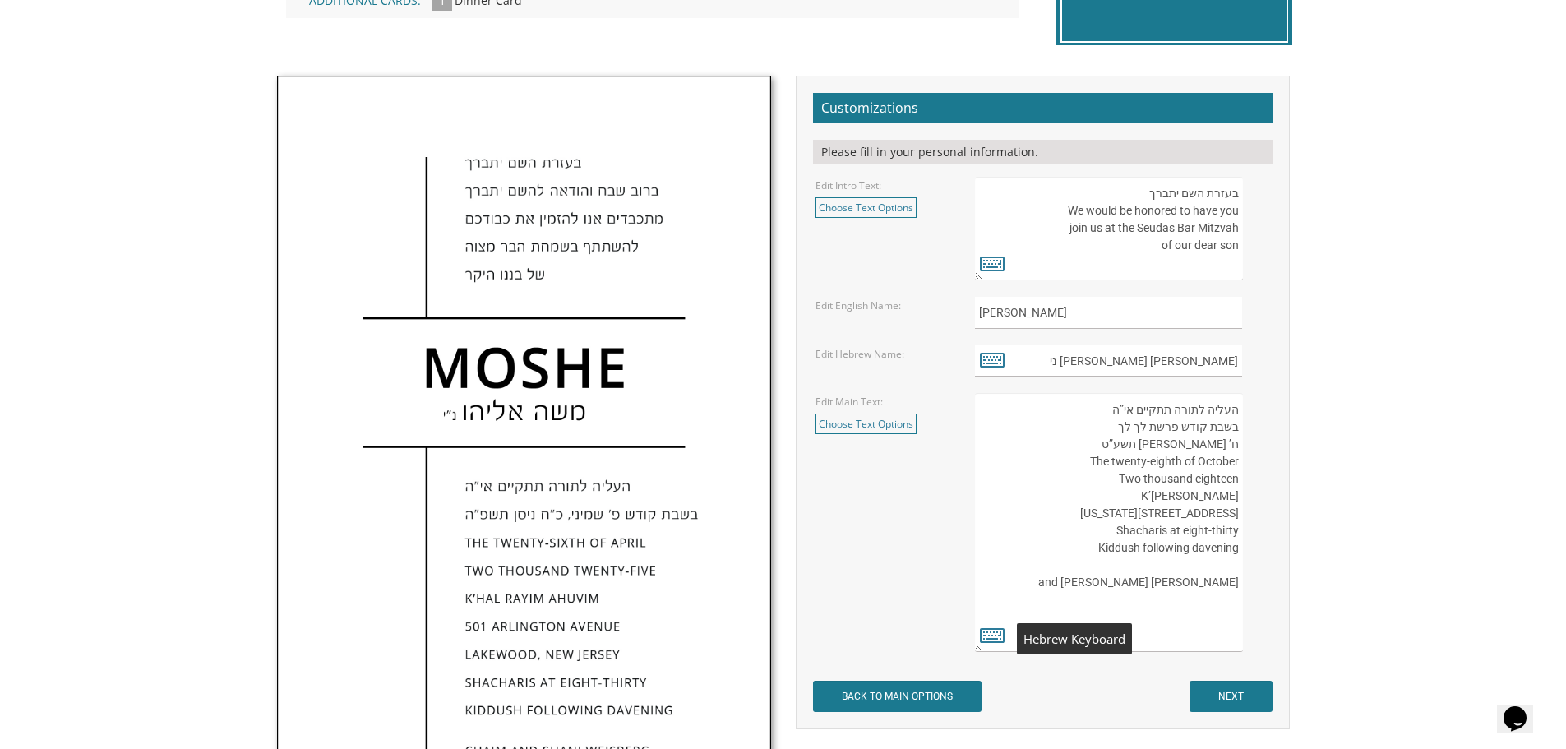
click at [997, 638] on icon at bounding box center [992, 634] width 25 height 23
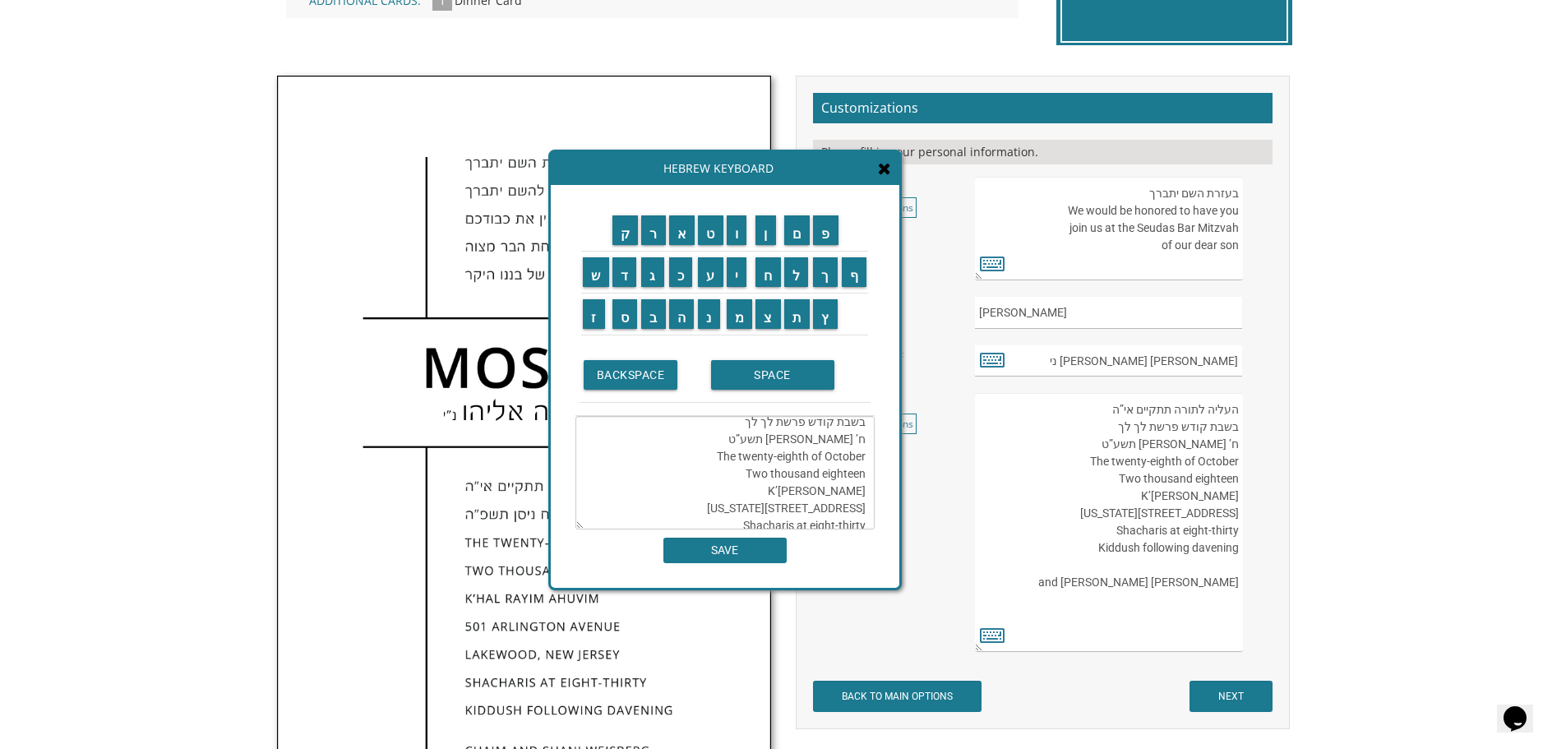
scroll to position [0, 0]
drag, startPoint x: 768, startPoint y: 449, endPoint x: 743, endPoint y: 450, distance: 24.7
click at [743, 450] on textarea "העליה לתורה תתקיים אי”ה בשבת קודש פרשת לך לך ח’ חשון תשע”ט The twenty-eighth of…" at bounding box center [724, 472] width 299 height 113
click at [654, 314] on input "ב" at bounding box center [653, 314] width 25 height 30
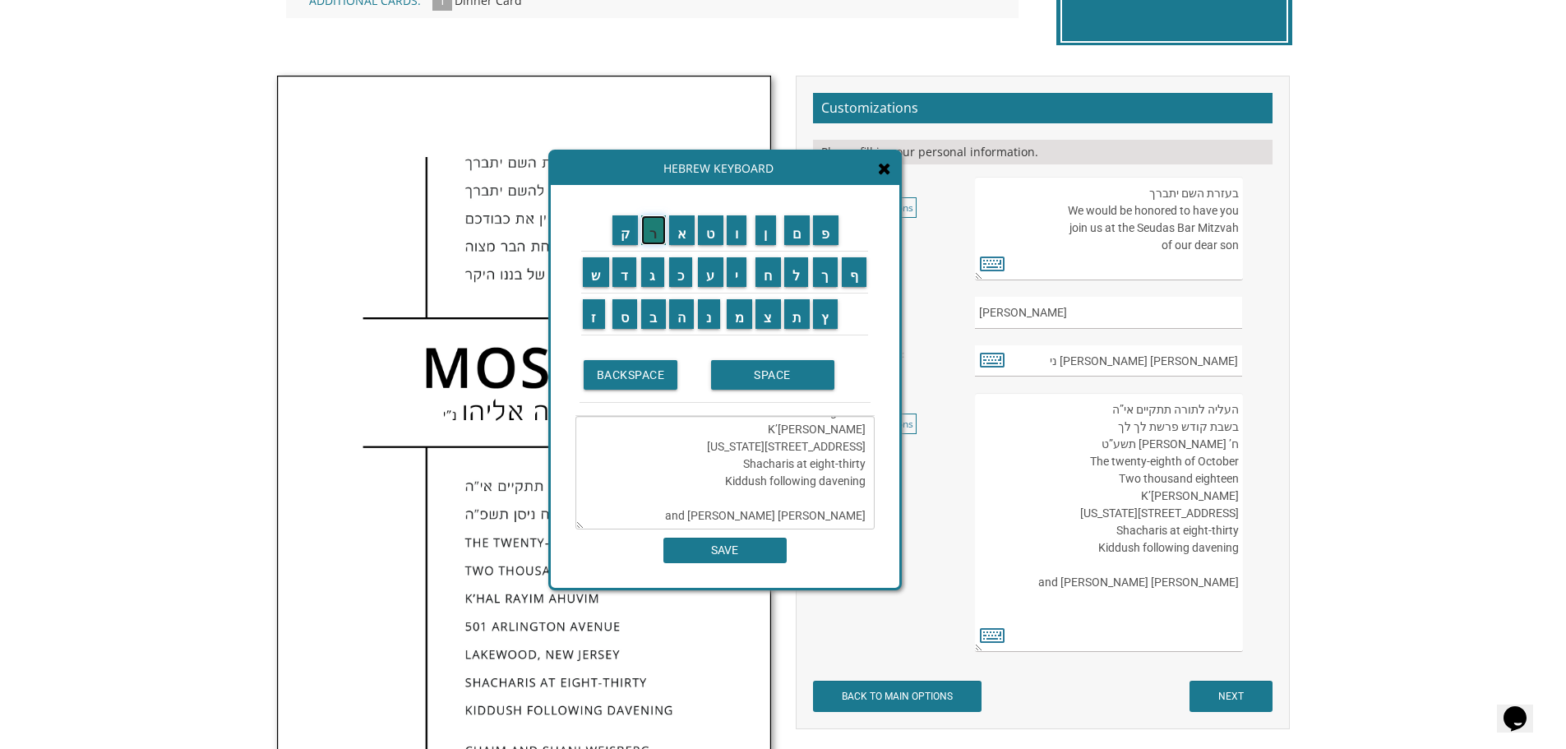
click at [653, 244] on input "ר" at bounding box center [653, 230] width 25 height 30
click at [677, 238] on input "א" at bounding box center [682, 230] width 26 height 30
click at [598, 271] on input "ש" at bounding box center [596, 272] width 26 height 30
click at [741, 273] on input "י" at bounding box center [737, 272] width 21 height 30
click at [796, 312] on input "ת" at bounding box center [797, 314] width 26 height 30
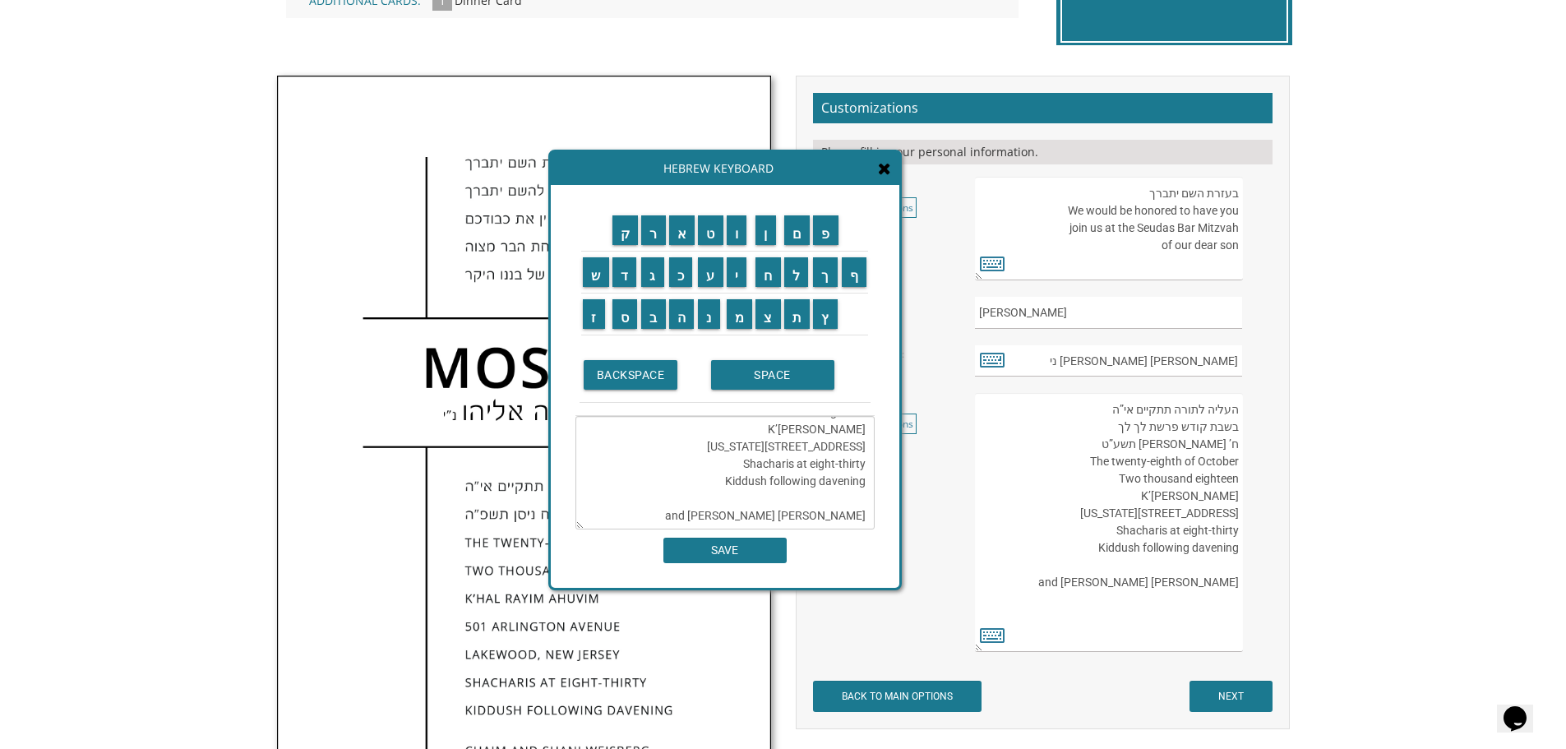
type textarea "העליה לתורה תתקיים אי”ה בשבת קודש פרשת בראשית ח’ חשון תשע”ט The twenty-eighth o…"
click at [749, 554] on input "SAVE" at bounding box center [724, 550] width 123 height 25
type textarea "העליה לתורה תתקיים אי”ה בשבת קודש פרשת בראשית ח’ חשון תשע”ט The twenty-eighth o…"
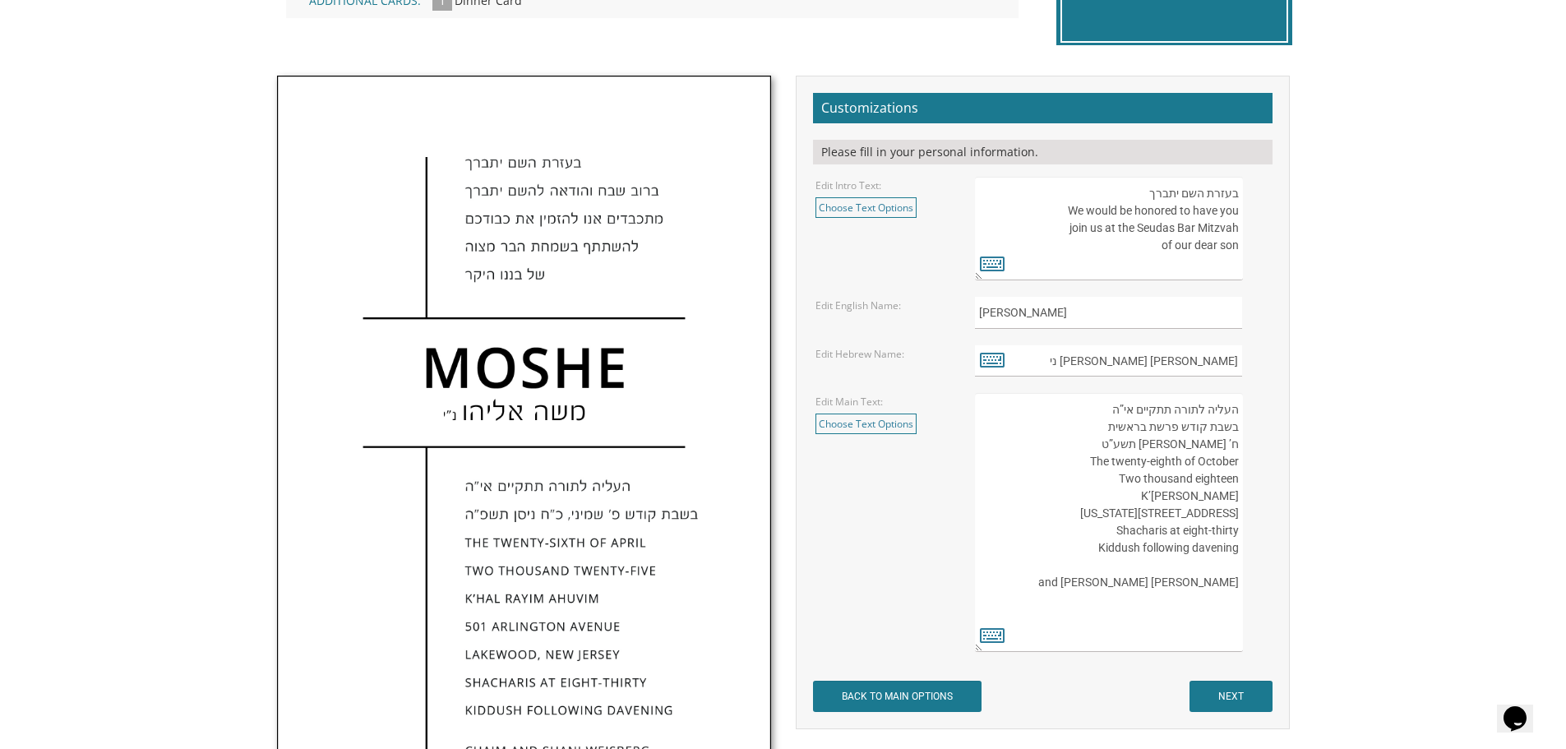
click at [1136, 455] on textarea "העליה לתורה תתקיים אי”ה בשבת קודש פרשת לך לך ח’ חשון תשע”ט The twenty-eighth of…" at bounding box center [1108, 522] width 267 height 259
click at [1125, 436] on textarea "העליה לתורה תתקיים אי”ה בשבת קודש פרשת לך לך ח’ חשון תשע”ט The twenty-eighth of…" at bounding box center [1108, 522] width 267 height 259
click at [984, 626] on icon at bounding box center [992, 634] width 25 height 23
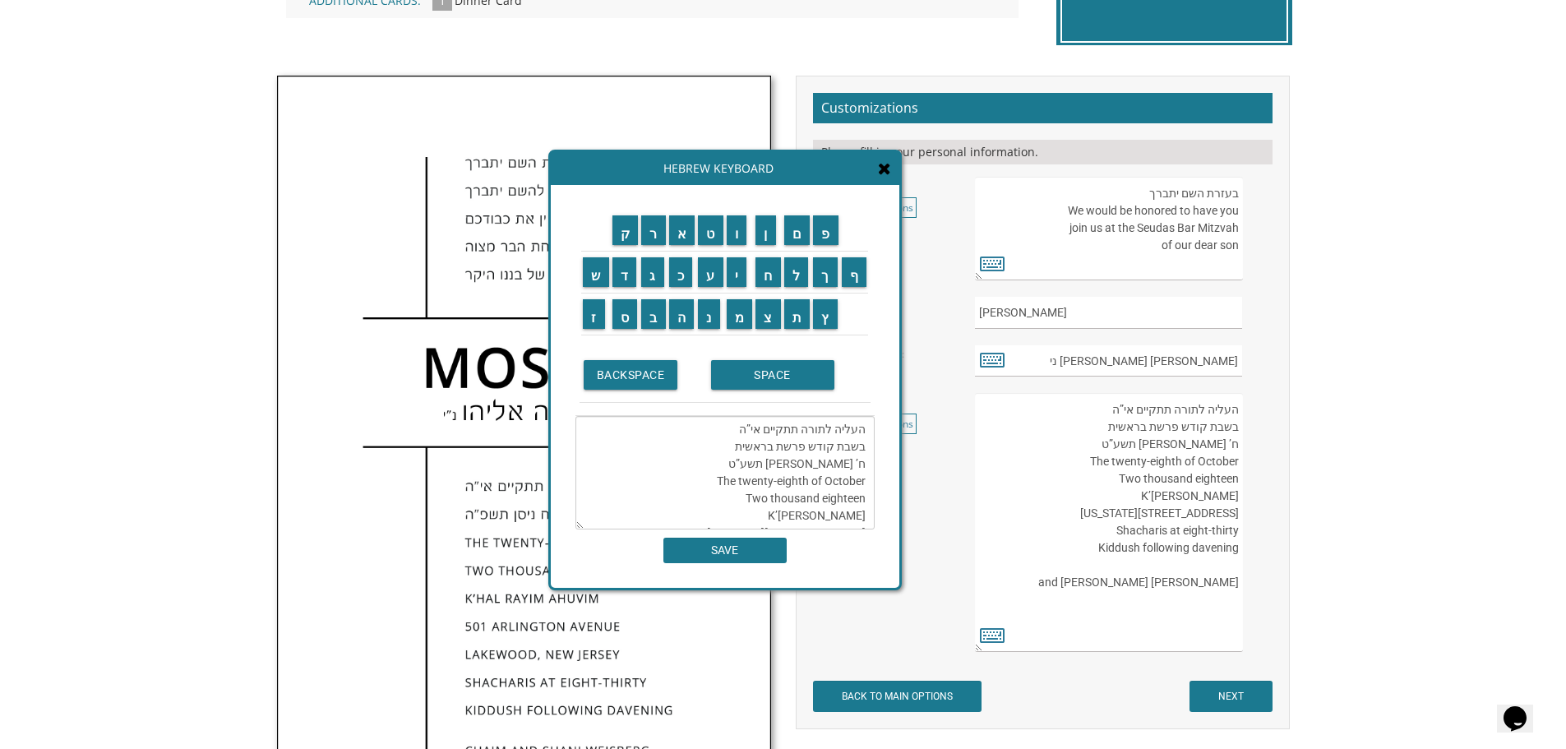
click at [859, 463] on textarea "העליה לתורה תתקיים אי”ה בשבת קודש פרשת בראשית ח’ חשון תשע”ט The twenty-eighth o…" at bounding box center [724, 472] width 299 height 113
click at [682, 284] on input "כ" at bounding box center [681, 272] width 24 height 30
click at [734, 238] on input "ו" at bounding box center [737, 230] width 21 height 30
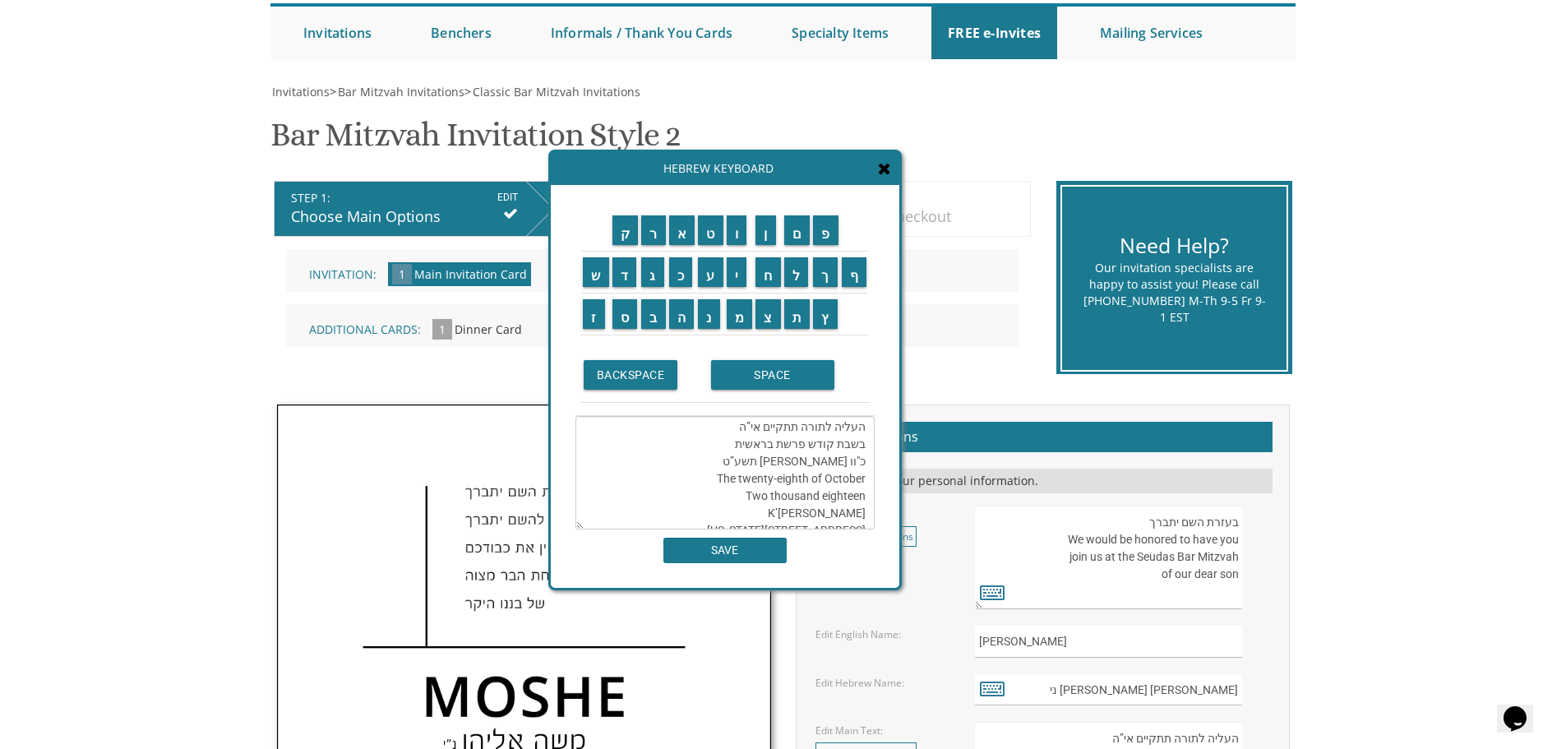
scroll to position [0, 0]
drag, startPoint x: 850, startPoint y: 465, endPoint x: 828, endPoint y: 463, distance: 22.3
click at [828, 463] on textarea "העליה לתורה תתקיים אי”ה בשבת קודש פרשת בראשית כ"וחשון תשע”ט The twenty-eighth o…" at bounding box center [724, 472] width 299 height 113
click at [797, 319] on input "ת" at bounding box center [797, 314] width 26 height 30
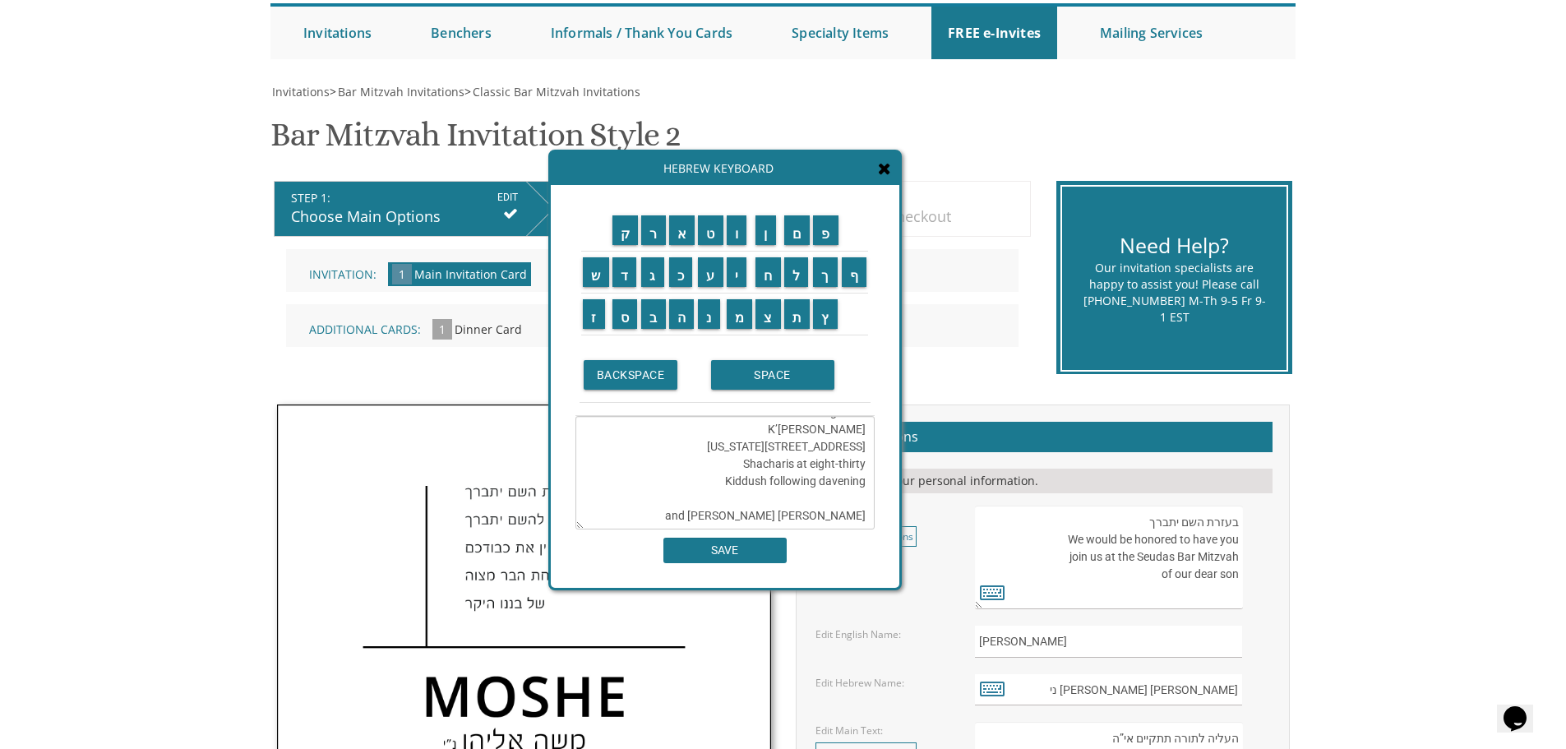
click at [603, 288] on td "ש" at bounding box center [596, 273] width 30 height 42
click at [655, 239] on input "ר" at bounding box center [653, 230] width 25 height 30
click at [741, 278] on input "י" at bounding box center [737, 272] width 21 height 30
click at [807, 461] on textarea "העליה לתורה תתקיים אי”ה בשבת קודש פרשת בראשית כ"ו תרי תשע”ט The twenty-eighth o…" at bounding box center [724, 472] width 299 height 113
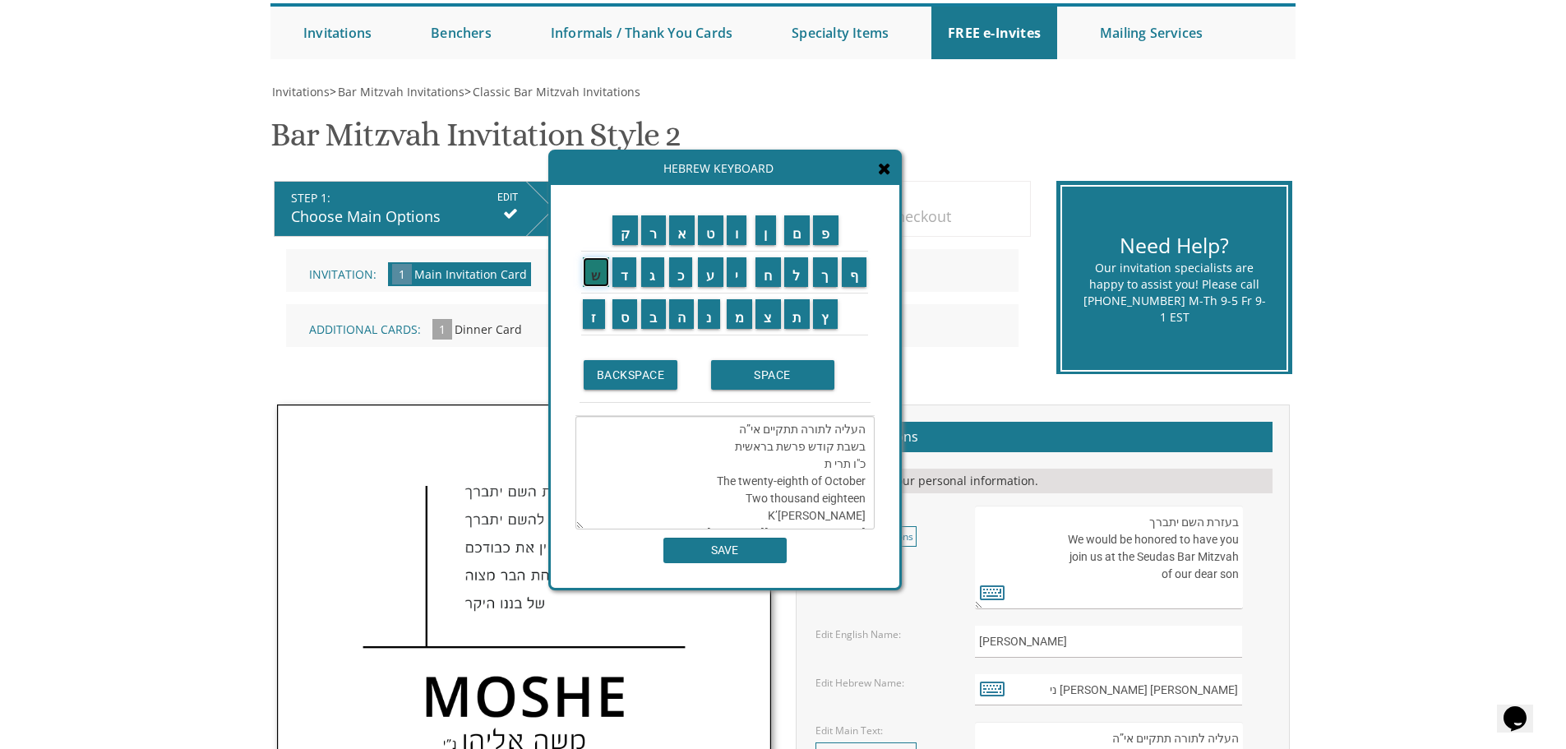
click at [590, 271] on input "ש" at bounding box center [596, 272] width 26 height 30
click at [826, 239] on input "פ" at bounding box center [825, 230] width 25 height 30
click at [735, 233] on input "ו" at bounding box center [737, 230] width 21 height 30
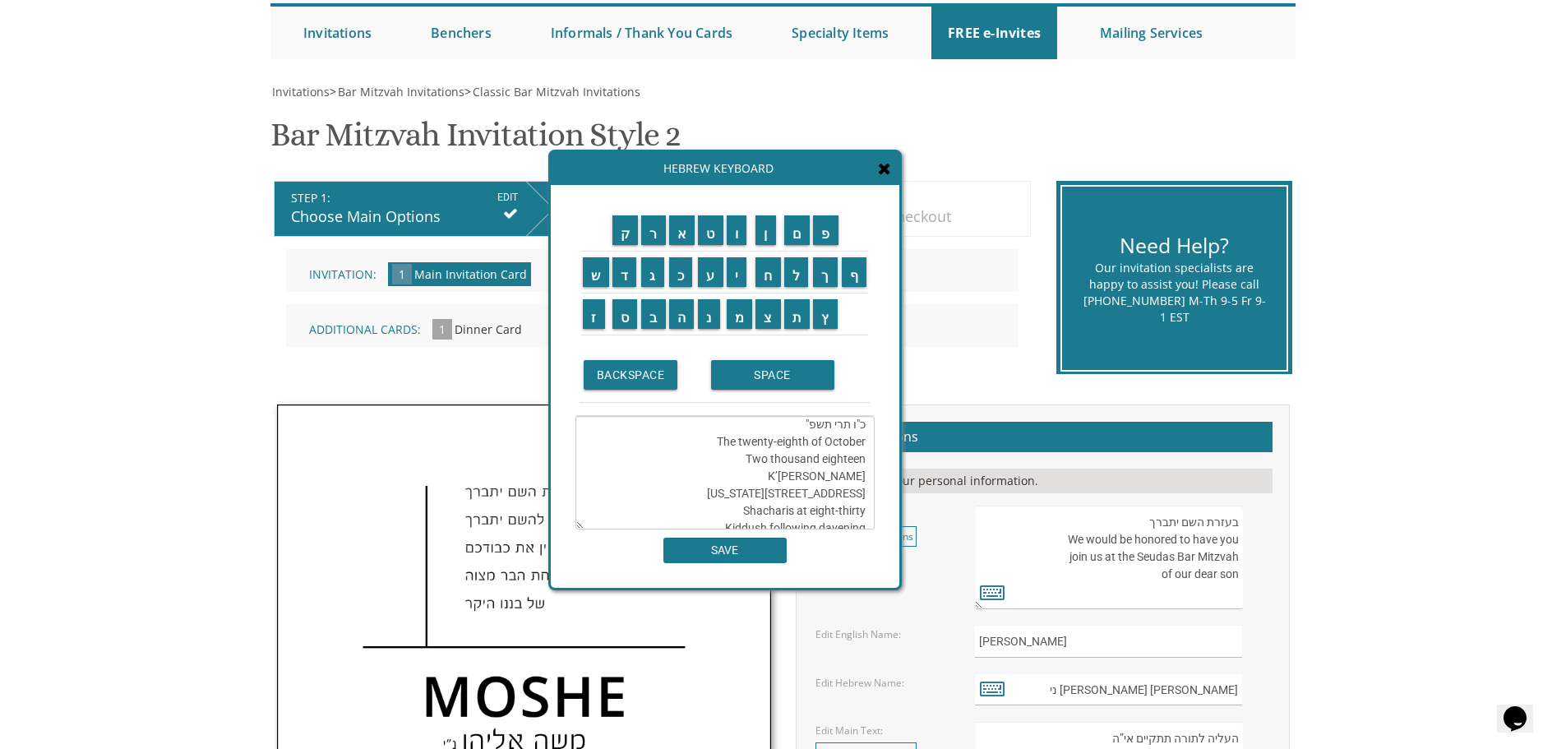
type textarea "העליה לתורה תתקיים אי”ה בשבת קודש פרשת בראשית כ"ו תרי תשפ"ו The twenty-eighth o…"
click at [732, 546] on input "SAVE" at bounding box center [724, 550] width 123 height 25
type textarea "העליה לתורה תתקיים אי”ה בשבת קודש פרשת בראשית כ"ו תרי תשפ"ו The twenty-eighth o…"
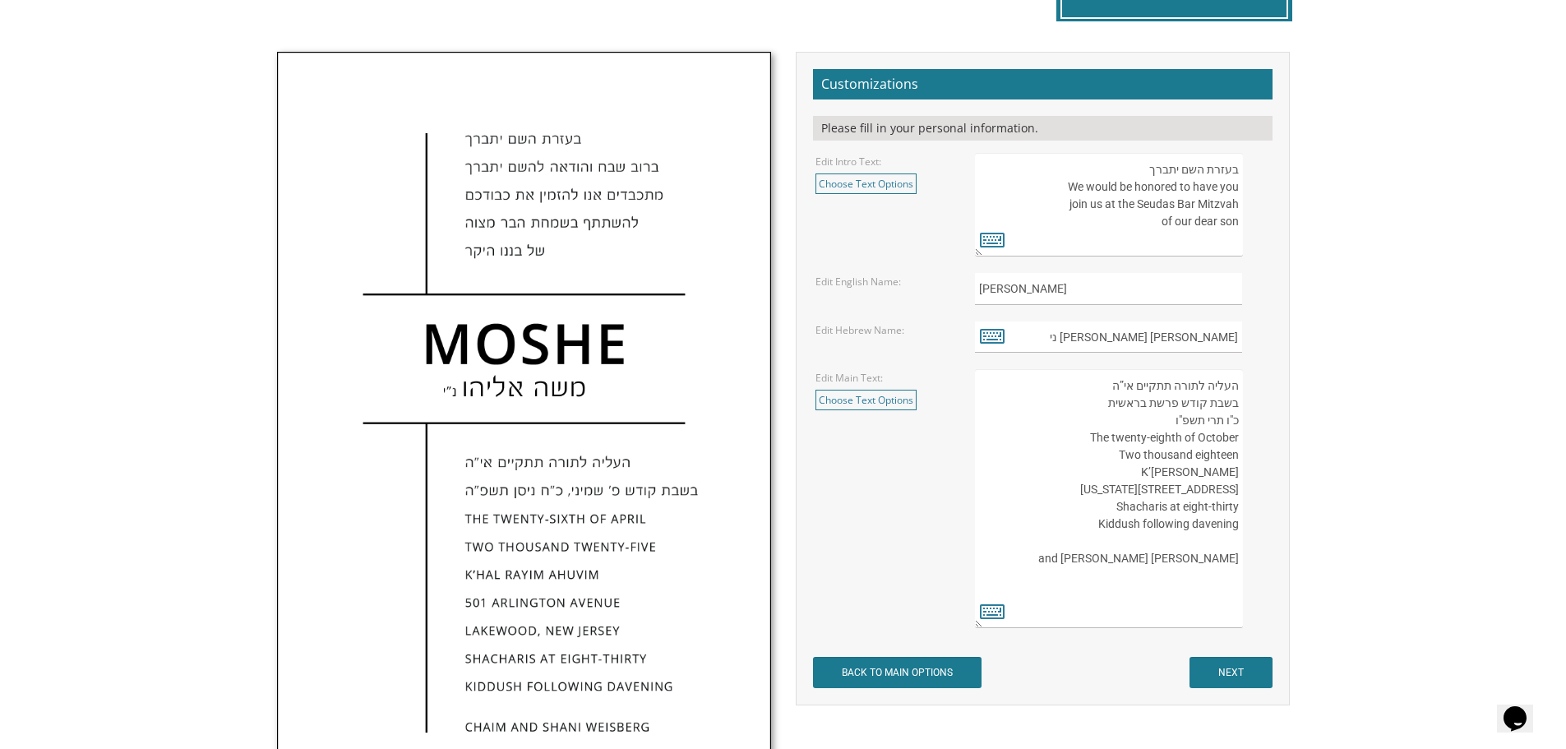
scroll to position [507, 0]
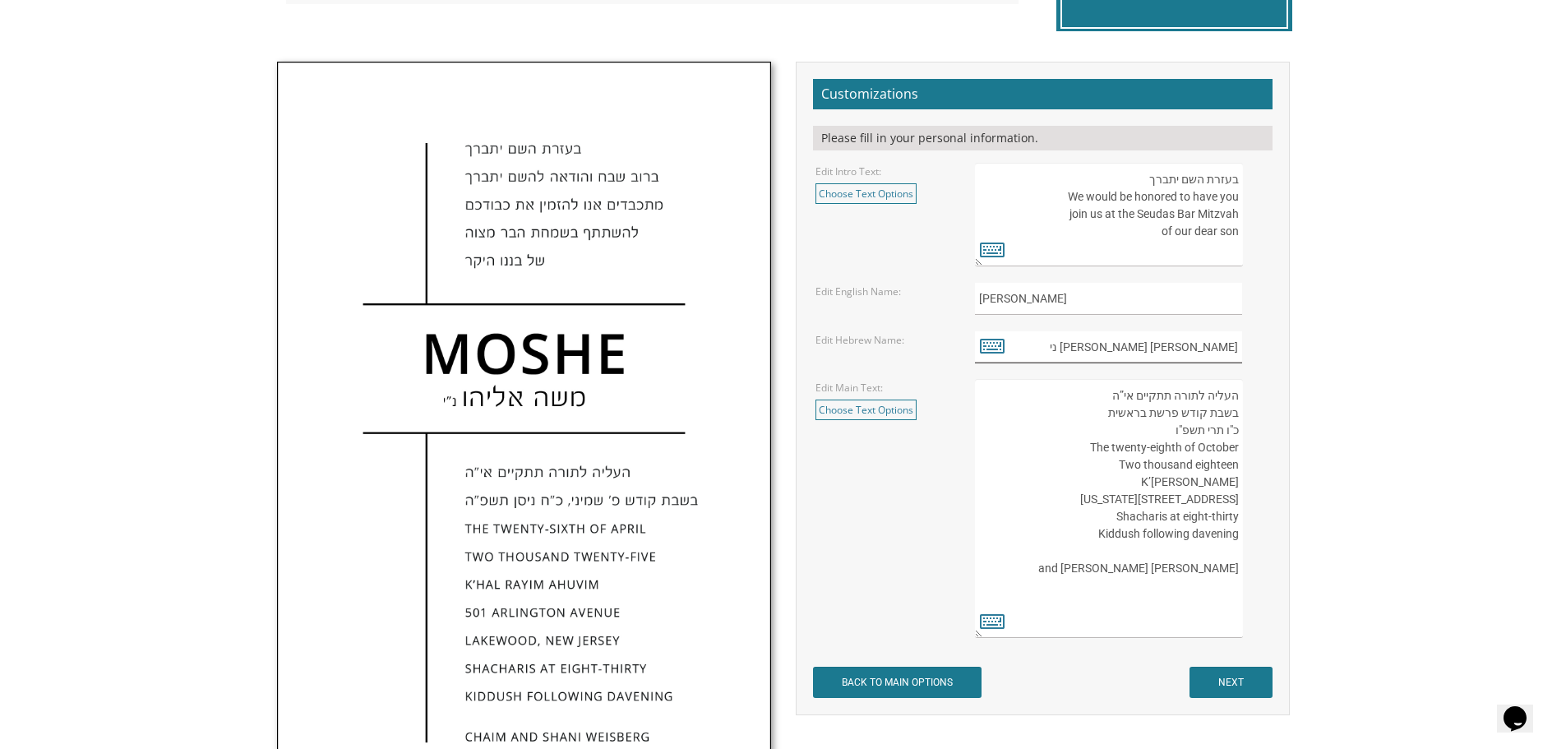
click at [1196, 349] on input "דוד נתן ני" at bounding box center [1108, 347] width 267 height 32
click at [994, 339] on icon at bounding box center [992, 345] width 25 height 23
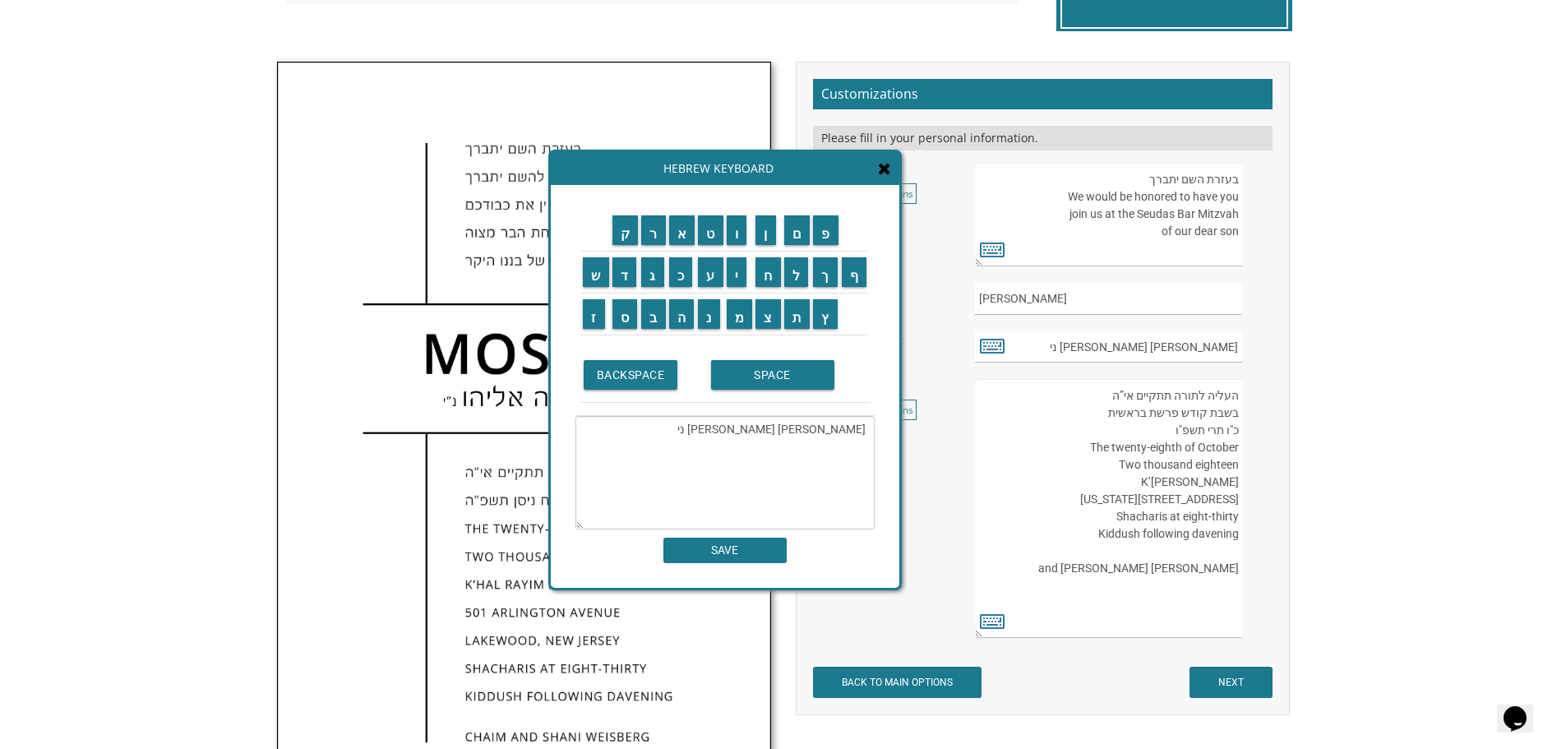
click at [826, 428] on textarea "דוד נתן ני" at bounding box center [724, 472] width 299 height 113
type textarea "דוד נתן נ"י"
click at [761, 552] on input "SAVE" at bounding box center [724, 550] width 123 height 25
type input "דוד נתן נ"י"
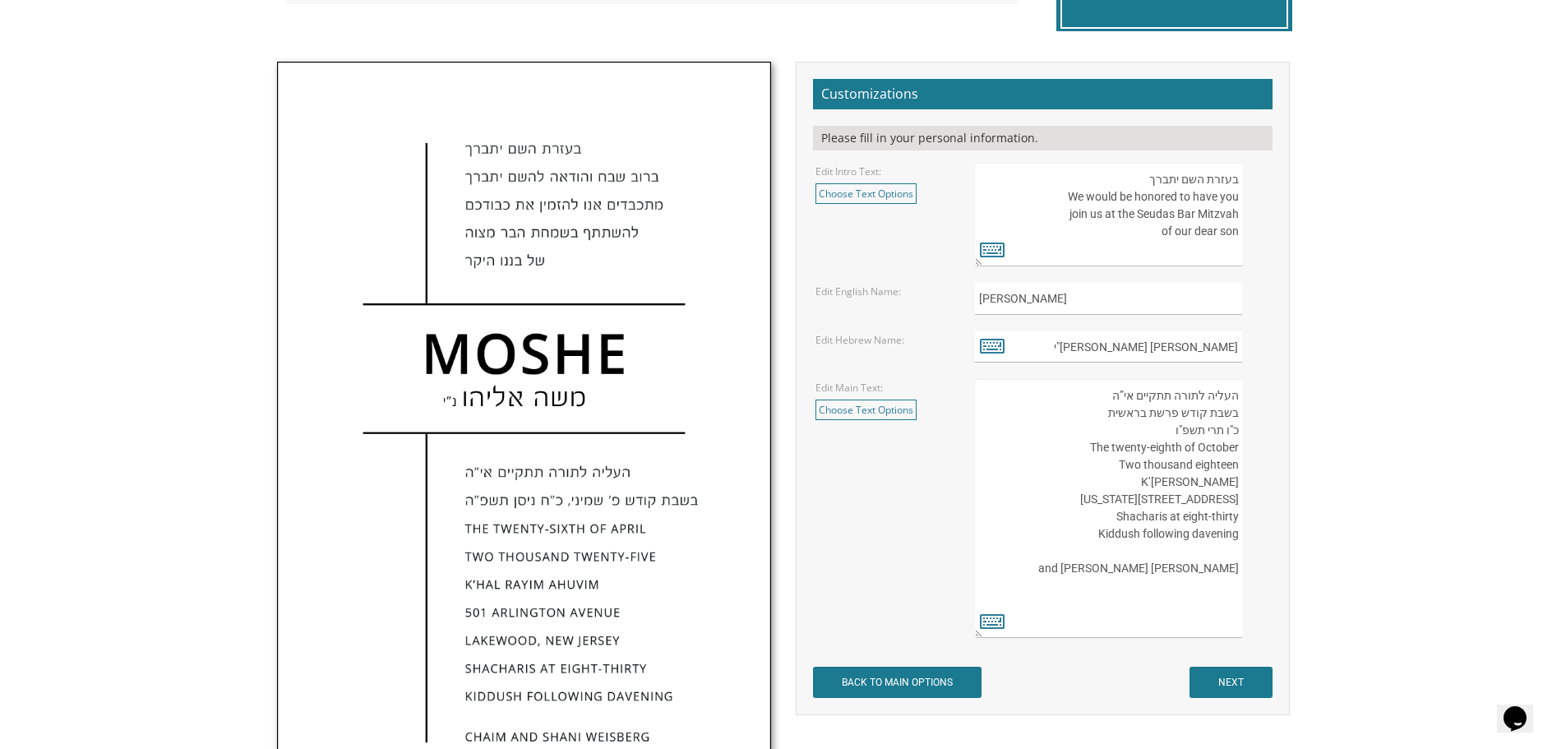
click at [1212, 432] on textarea "העליה לתורה תתקיים אי”ה בשבת קודש פרשת לך לך ח’ חשון תשע”ט The twenty-eighth of…" at bounding box center [1108, 508] width 267 height 259
click at [989, 622] on icon at bounding box center [992, 620] width 25 height 23
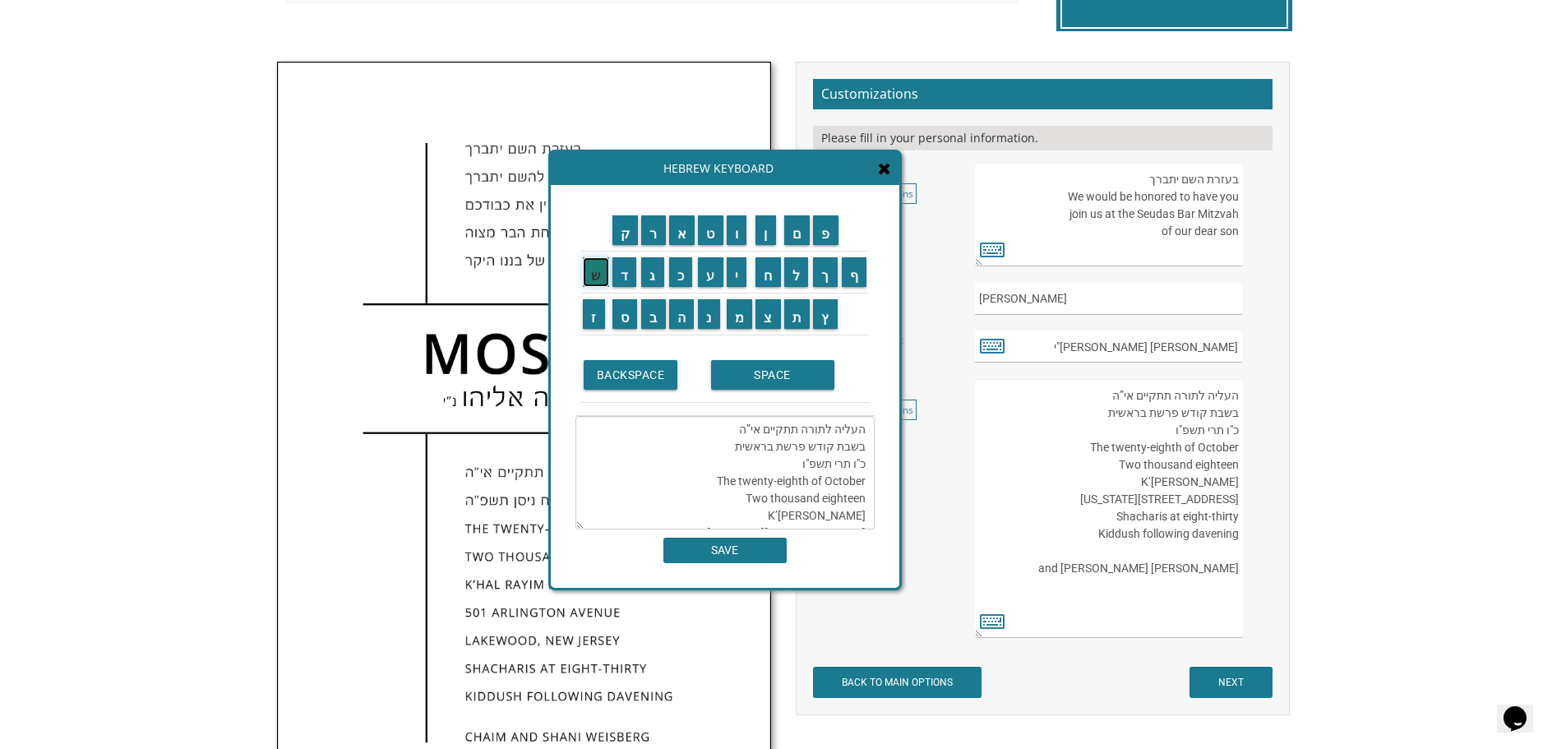
click at [599, 279] on input "ש" at bounding box center [596, 272] width 26 height 30
click at [834, 464] on textarea "העליה לתורה תתקיים אי”ה בשבת קודש פרשת בראשית כ"ו תרי תשפ"ו The twenty-eighth o…" at bounding box center [724, 472] width 299 height 113
click at [840, 466] on textarea "העליה לתורה תתקיים אי”ה בשבת קודש פרשת בראשית כ"ו תרי תשפ"ו The twenty-eighth o…" at bounding box center [724, 472] width 299 height 113
click at [605, 282] on input "ש" at bounding box center [596, 272] width 26 height 30
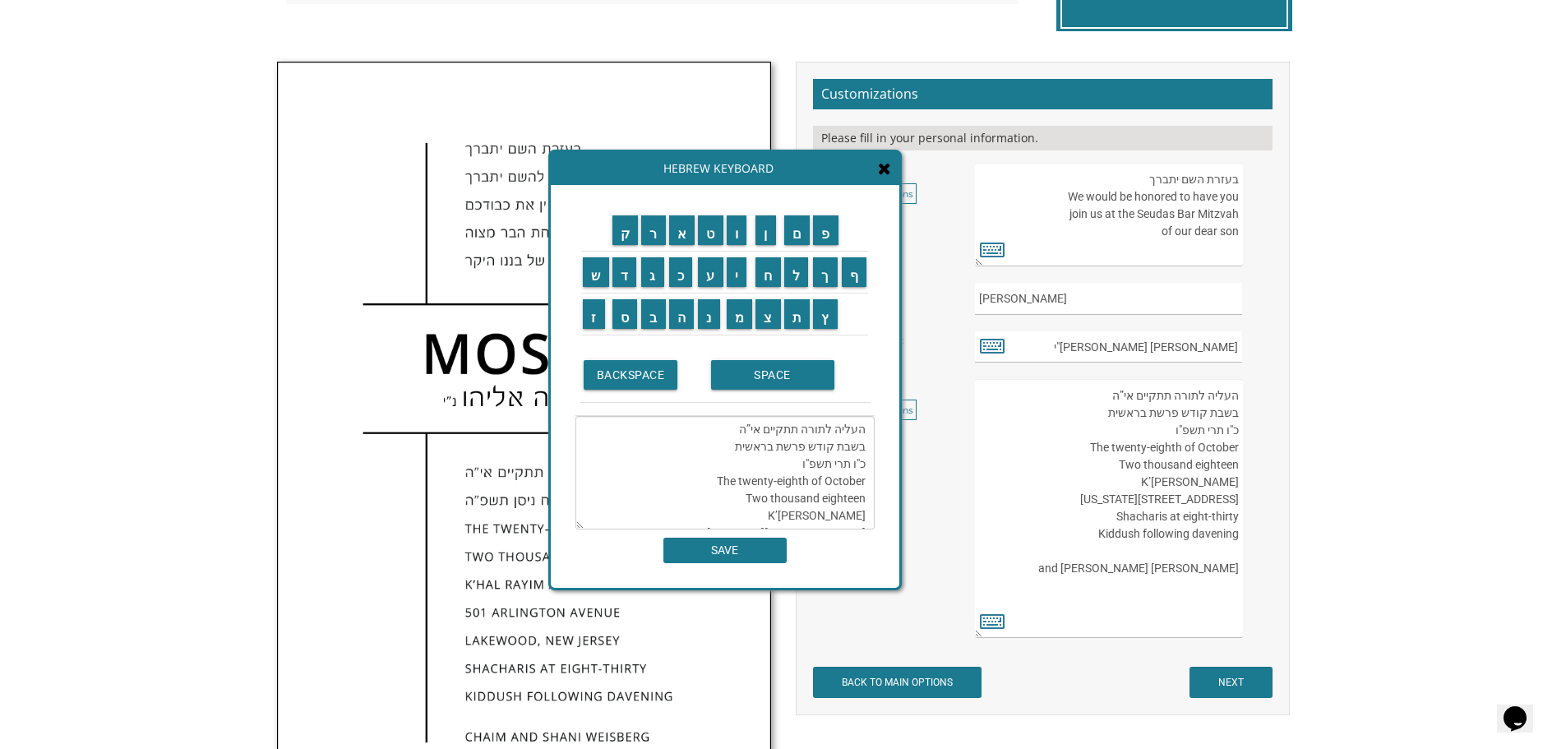
type textarea "העליה לתורה תתקיים אי”ה בשבת קודש פרשת בראשית כ"ו תשרי תשפ"ו The twenty-eighth …"
click at [755, 554] on input "SAVE" at bounding box center [724, 550] width 123 height 25
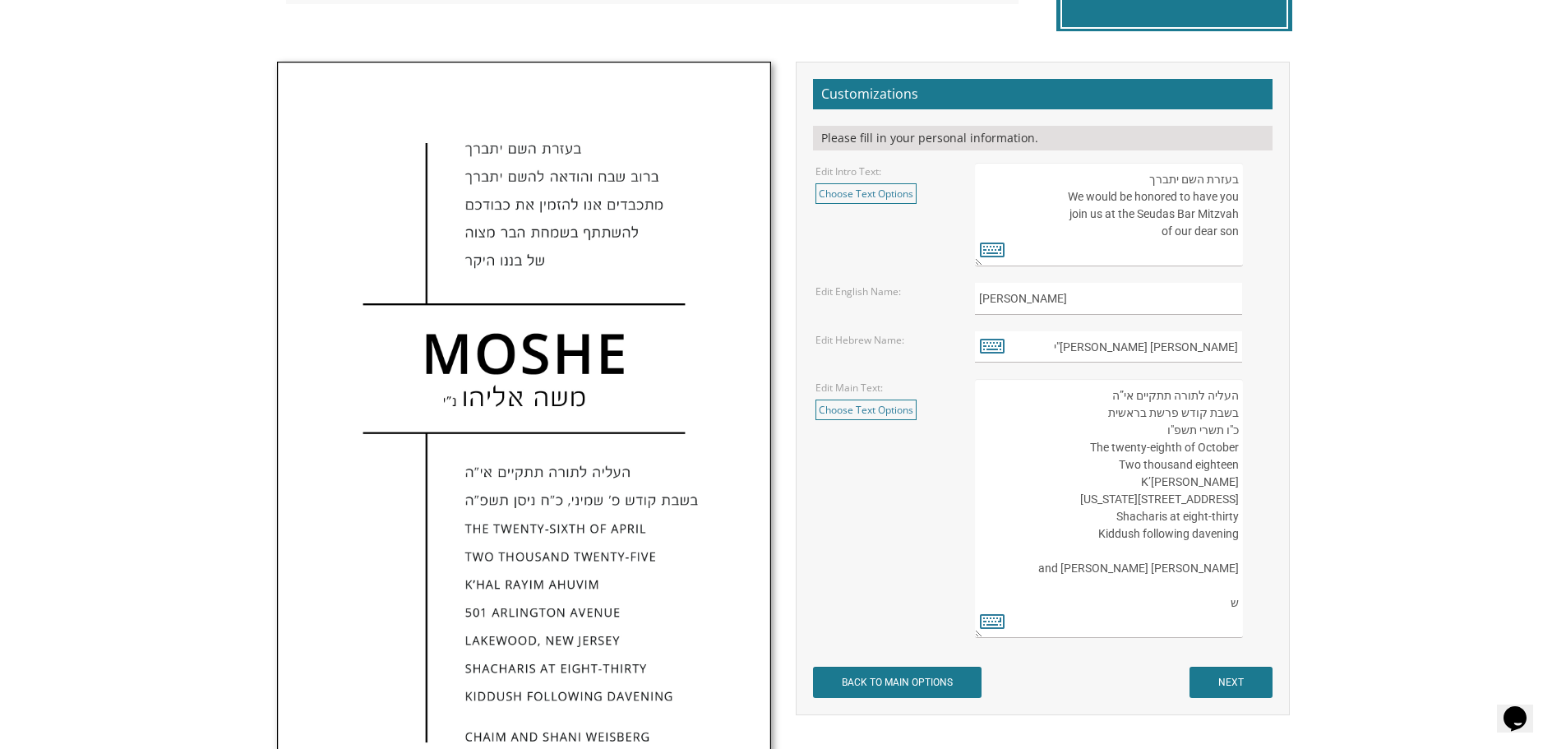
drag, startPoint x: 1091, startPoint y: 451, endPoint x: 1120, endPoint y: 451, distance: 28.8
click at [1120, 451] on textarea "העליה לתורה תתקיים אי”ה בשבת קודש פרשת לך לך ח’ חשון תשע”ט The twenty-eighth of…" at bounding box center [1108, 508] width 267 height 259
click at [1149, 450] on textarea "העליה לתורה תתקיים אי”ה בשבת קודש פרשת לך לך ח’ חשון תשע”ט The twenty-eighth of…" at bounding box center [1108, 508] width 267 height 259
drag, startPoint x: 1185, startPoint y: 450, endPoint x: 1111, endPoint y: 446, distance: 74.1
click at [1111, 446] on textarea "העליה לתורה תתקיים אי”ה בשבת קודש פרשת לך לך ח’ חשון תשע”ט The twenty-eighth of…" at bounding box center [1108, 508] width 267 height 259
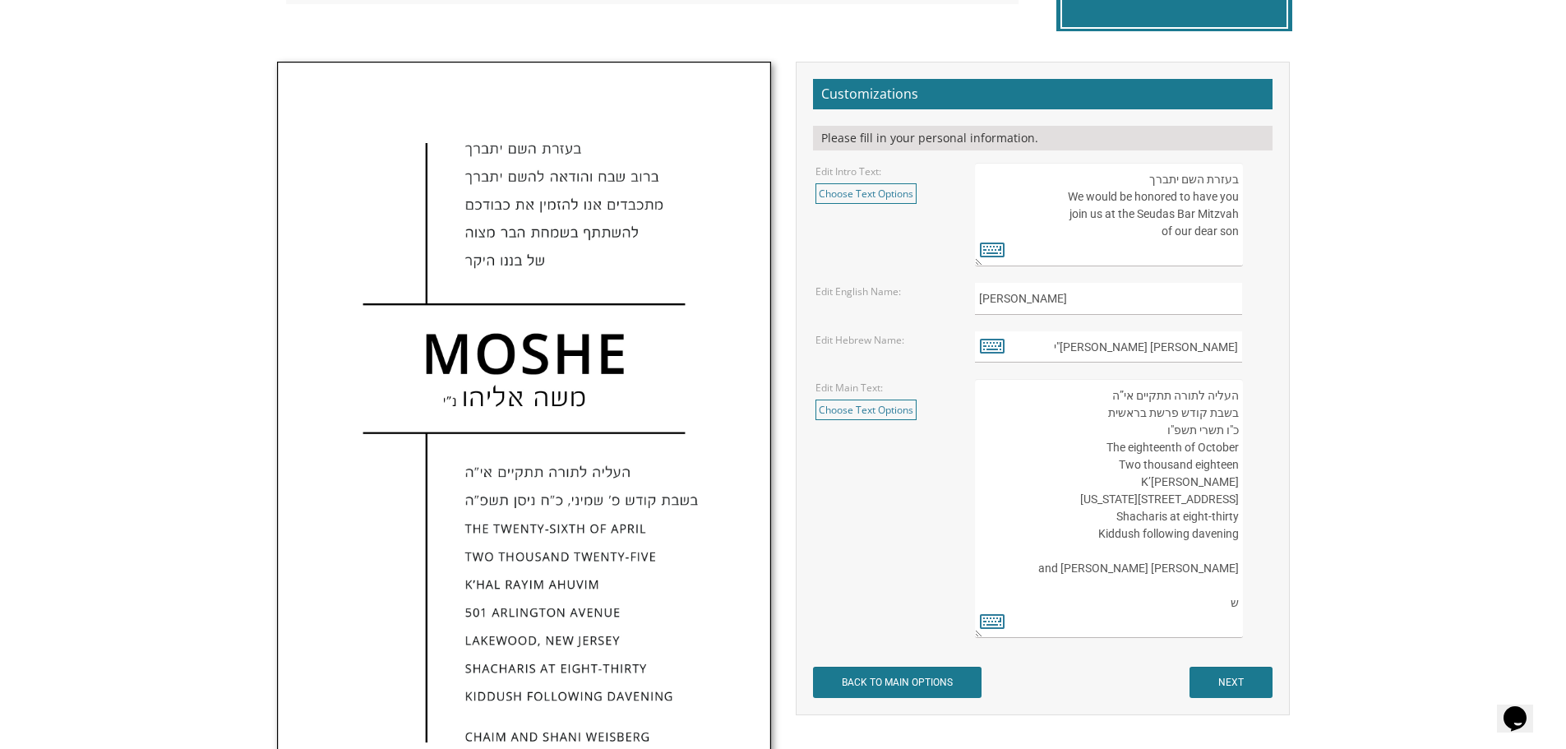
drag, startPoint x: 1196, startPoint y: 468, endPoint x: 1237, endPoint y: 466, distance: 41.1
click at [1237, 466] on textarea "העליה לתורה תתקיים אי”ה בשבת קודש פרשת לך לך ח’ חשון תשע”ט The twenty-eighth of…" at bounding box center [1108, 508] width 267 height 259
type textarea "העליה לתורה תתקיים אי”ה בשבת קודש פרשת בראשית כ"ו תשרי תשפ"ו The eighteenth of …"
click at [994, 621] on icon at bounding box center [992, 620] width 25 height 23
type textarea "העליה לתורה תתקיים אי”ה בשבת קודש פרשת בראשית כ"ו תשרי תשפ"ו The eighteenth of …"
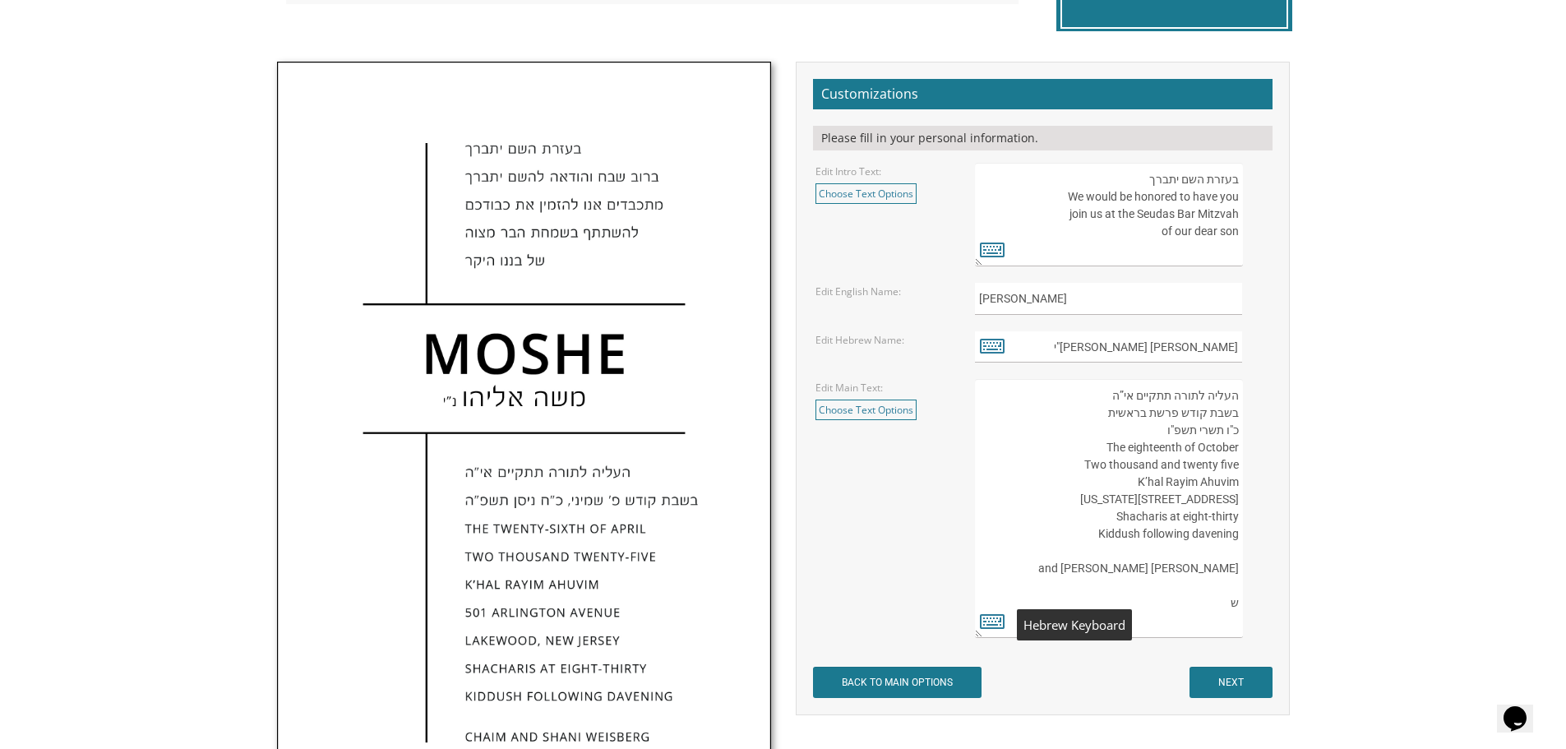
click at [994, 621] on icon at bounding box center [992, 620] width 25 height 23
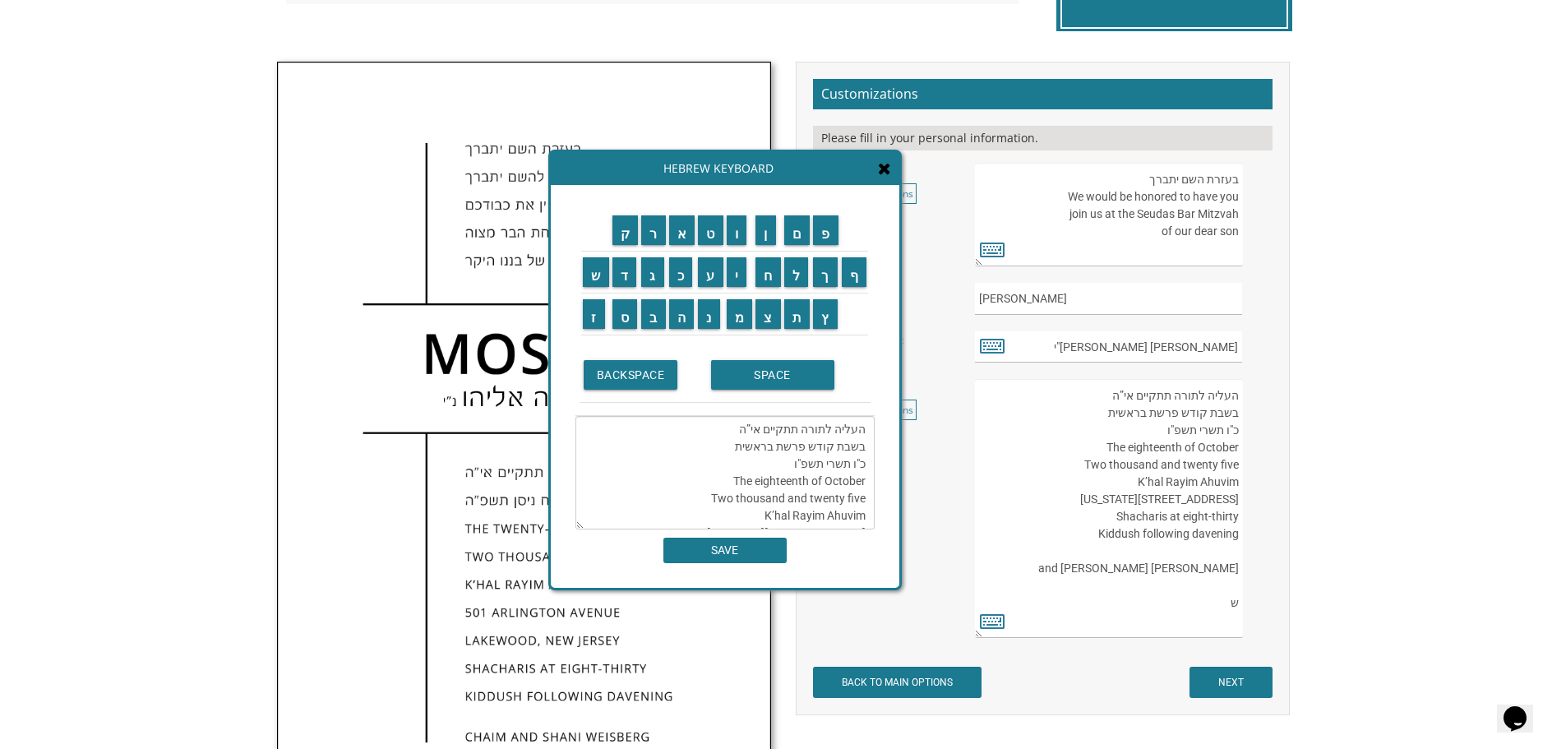
click at [1151, 523] on textarea "העליה לתורה תתקיים אי”ה בשבת קודש פרשת לך לך ח’ חשון תשע”ט The twenty-eighth of…" at bounding box center [1108, 508] width 267 height 259
click at [1148, 505] on textarea "העליה לתורה תתקיים אי”ה בשבת קודש פרשת לך לך ח’ חשון תשע”ט The twenty-eighth of…" at bounding box center [1108, 508] width 267 height 259
click at [1139, 483] on textarea "העליה לתורה תתקיים אי”ה בשבת קודש פרשת לך לך ח’ חשון תשע”ט The twenty-eighth of…" at bounding box center [1108, 508] width 267 height 259
click at [722, 551] on input "SAVE" at bounding box center [724, 550] width 123 height 25
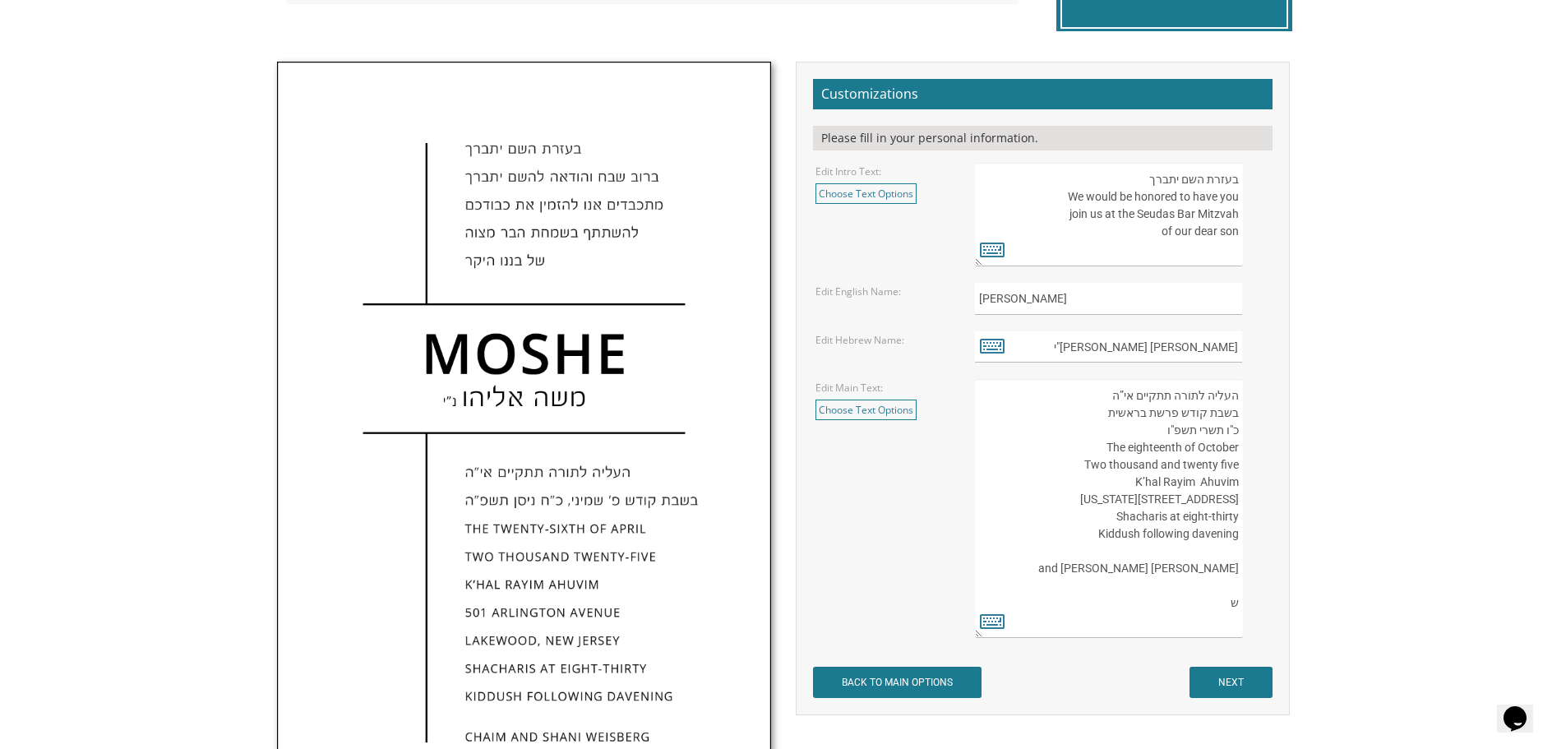
drag, startPoint x: 1133, startPoint y: 479, endPoint x: 1238, endPoint y: 488, distance: 105.6
click at [1238, 488] on textarea "העליה לתורה תתקיים אי”ה בשבת קודש פרשת לך לך ח’ חשון תשע”ט The twenty-eighth of…" at bounding box center [1108, 508] width 267 height 259
click at [1157, 483] on textarea "העליה לתורה תתקיים אי”ה בשבת קודש פרשת לך לך ח’ חשון תשע”ט The twenty-eighth of…" at bounding box center [1108, 508] width 267 height 259
click at [1221, 487] on textarea "העליה לתורה תתקיים אי”ה בשבת קודש פרשת לך לך ח’ חשון תשע”ט The twenty-eighth of…" at bounding box center [1108, 508] width 267 height 259
click at [1162, 483] on textarea "העליה לתורה תתקיים אי”ה בשבת קודש פרשת לך לך ח’ חשון תשע”ט The twenty-eighth of…" at bounding box center [1108, 508] width 267 height 259
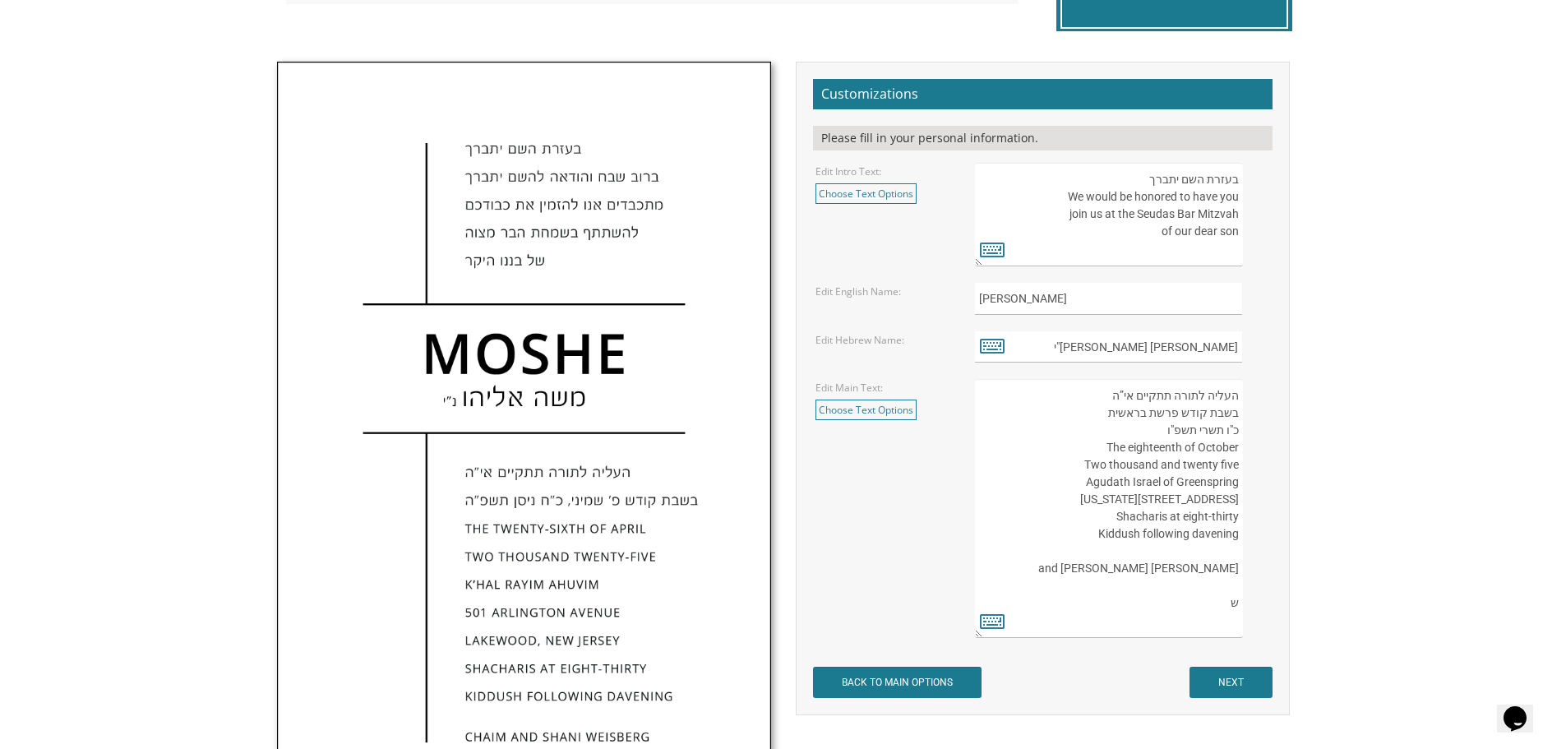
click at [1150, 501] on textarea "העליה לתורה תתקיים אי”ה בשבת קודש פרשת לך לך ח’ חשון תשע”ט The twenty-eighth of…" at bounding box center [1108, 508] width 267 height 259
drag, startPoint x: 1150, startPoint y: 501, endPoint x: 1233, endPoint y: 501, distance: 83.0
click at [1233, 501] on textarea "העליה לתורה תתקיים אי”ה בשבת קודש פרשת לך לך ח’ חשון תשע”ט The twenty-eighth of…" at bounding box center [1108, 508] width 267 height 259
drag, startPoint x: 1096, startPoint y: 500, endPoint x: 1210, endPoint y: 508, distance: 114.6
click at [1210, 508] on textarea "העליה לתורה תתקיים אי”ה בשבת קודש פרשת לך לך ח’ חשון תשע”ט The twenty-eighth of…" at bounding box center [1108, 508] width 267 height 259
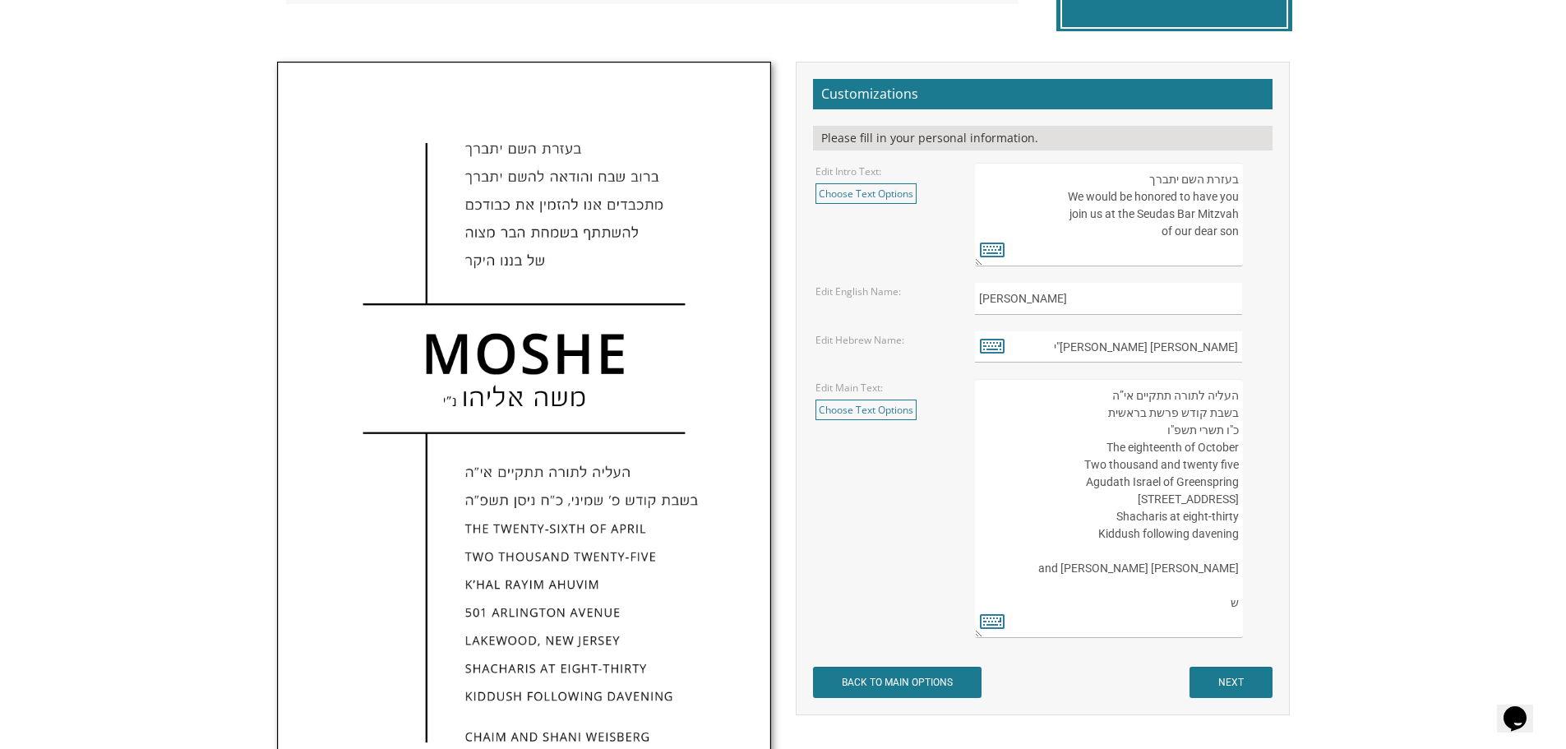
click at [1212, 496] on textarea "העליה לתורה תתקיים אי”ה בשבת קודש פרשת לך לך ח’ חשון תשע”ט The twenty-eighth of…" at bounding box center [1108, 508] width 267 height 259
drag, startPoint x: 1111, startPoint y: 502, endPoint x: 1221, endPoint y: 505, distance: 110.2
click at [1221, 505] on textarea "העליה לתורה תתקיים אי”ה בשבת קודש פרשת לך לך ח’ חשון תשע”ט The twenty-eighth of…" at bounding box center [1108, 508] width 267 height 259
click at [1113, 505] on textarea "העליה לתורה תתקיים אי”ה בשבת קודש פרשת לך לך ח’ חשון תשע”ט The twenty-eighth of…" at bounding box center [1108, 508] width 267 height 259
click at [1110, 499] on textarea "העליה לתורה תתקיים אי”ה בשבת קודש פרשת לך לך ח’ חשון תשע”ט The twenty-eighth of…" at bounding box center [1108, 508] width 267 height 259
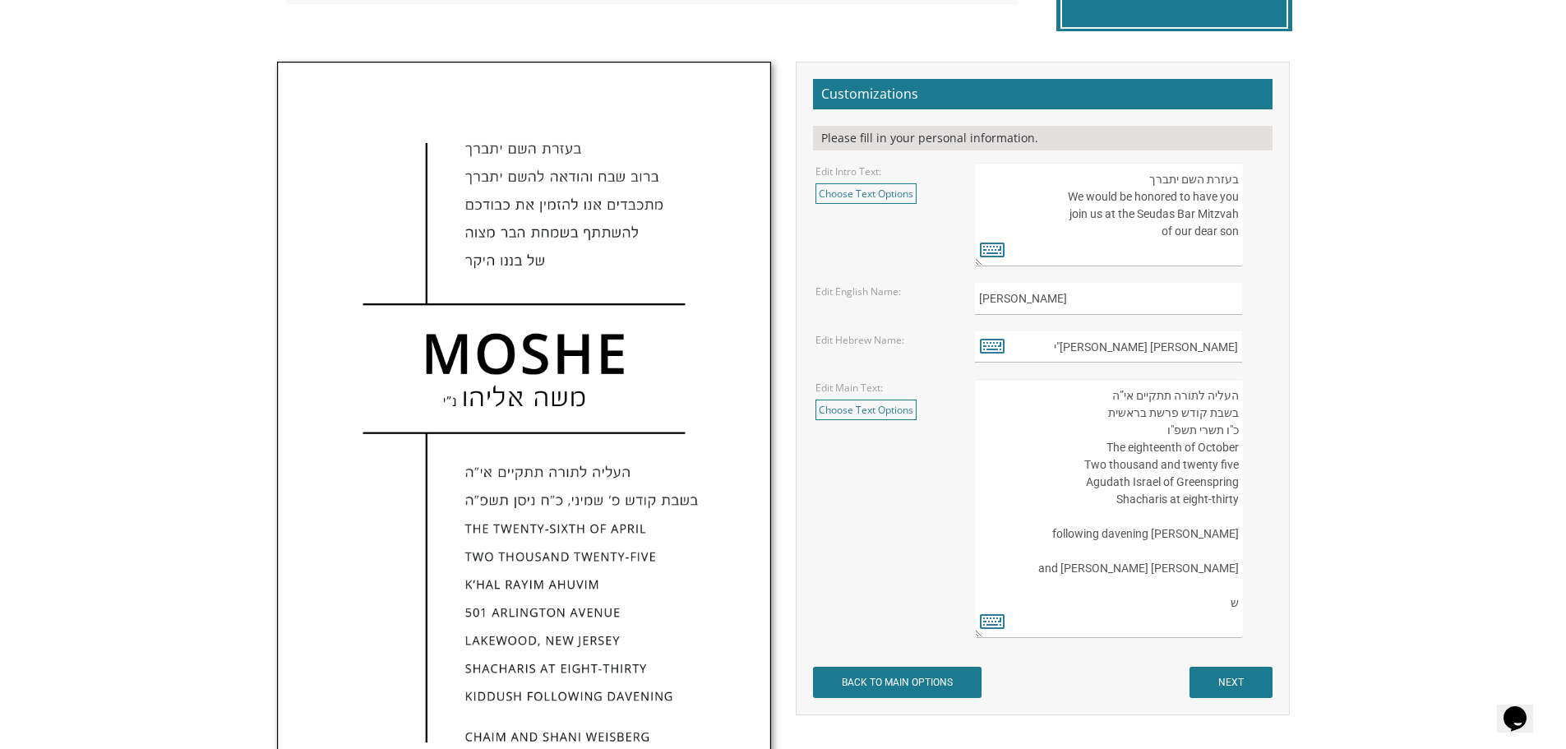
click at [1206, 522] on textarea "העליה לתורה תתקיים אי”ה בשבת קודש פרשת לך לך ח’ חשון תשע”ט The twenty-eighth of…" at bounding box center [1108, 508] width 267 height 259
click at [1238, 484] on textarea "העליה לתורה תתקיים אי”ה בשבת קודש פרשת לך לך ח’ חשון תשע”ט The twenty-eighth of…" at bounding box center [1108, 508] width 267 height 259
click at [1116, 501] on textarea "העליה לתורה תתקיים אי”ה בשבת קודש פרשת לך לך ח’ חשון תשע”ט The twenty-eighth of…" at bounding box center [1108, 508] width 267 height 259
drag, startPoint x: 1106, startPoint y: 501, endPoint x: 990, endPoint y: 502, distance: 116.7
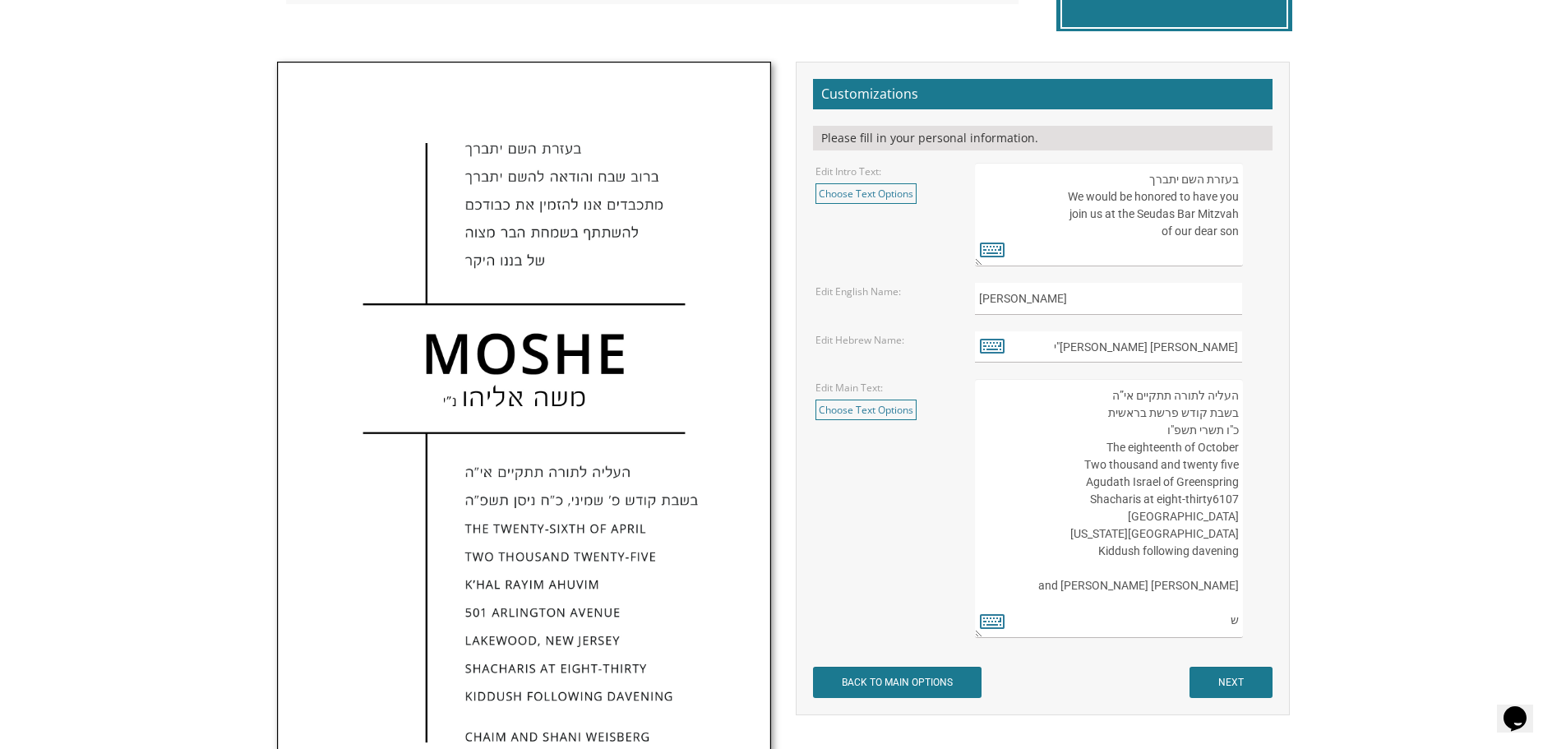
click at [990, 502] on textarea "העליה לתורה תתקיים אי”ה בשבת קודש פרשת לך לך ח’ חשון תשע”ט The twenty-eighth of…" at bounding box center [1108, 508] width 267 height 259
click at [1051, 506] on textarea "העליה לתורה תתקיים אי”ה בשבת קודש פרשת לך לך ח’ חשון תשע”ט The twenty-eighth of…" at bounding box center [1108, 508] width 267 height 259
click at [1107, 506] on textarea "העליה לתורה תתקיים אי”ה בשבת קודש פרשת לך לך ח’ חשון תשע”ט The twenty-eighth of…" at bounding box center [1108, 508] width 267 height 259
drag, startPoint x: 1107, startPoint y: 501, endPoint x: 988, endPoint y: 507, distance: 119.4
click at [988, 507] on textarea "העליה לתורה תתקיים אי”ה בשבת קודש פרשת לך לך ח’ חשון תשע”ט The twenty-eighth of…" at bounding box center [1108, 508] width 267 height 259
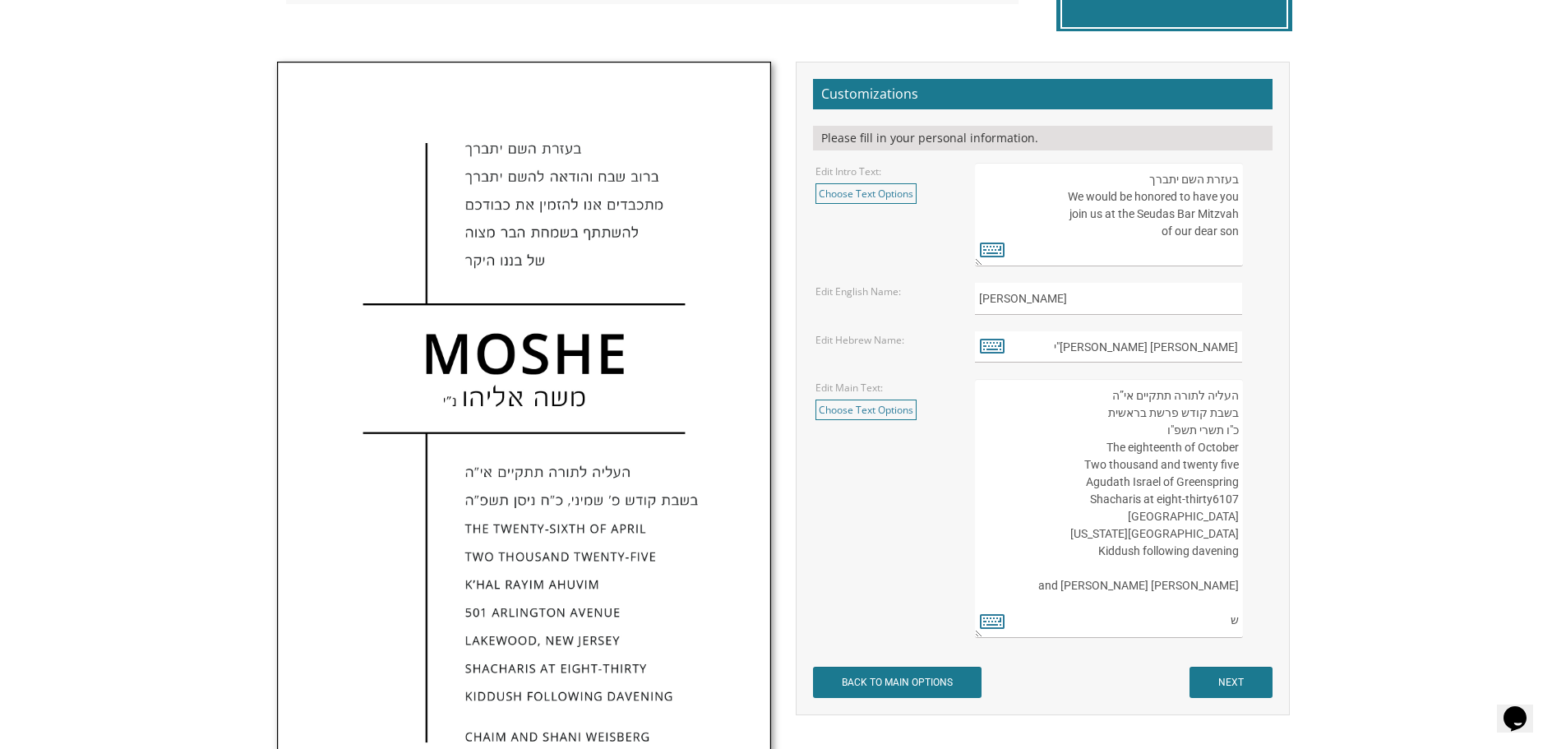
drag, startPoint x: 996, startPoint y: 509, endPoint x: 995, endPoint y: 458, distance: 51.0
click at [995, 458] on textarea "העליה לתורה תתקיים אי”ה בשבת קודש פרשת לך לך ח’ חשון תשע”ט The twenty-eighth of…" at bounding box center [1108, 508] width 267 height 259
drag, startPoint x: 1106, startPoint y: 500, endPoint x: 988, endPoint y: 508, distance: 118.7
click at [988, 508] on textarea "העליה לתורה תתקיים אי”ה בשבת קודש פרשת לך לך ח’ חשון תשע”ט The twenty-eighth of…" at bounding box center [1108, 508] width 267 height 259
click at [1092, 538] on textarea "העליה לתורה תתקיים אי”ה בשבת קודש פרשת לך לך ח’ חשון תשע”ט The twenty-eighth of…" at bounding box center [1108, 508] width 267 height 259
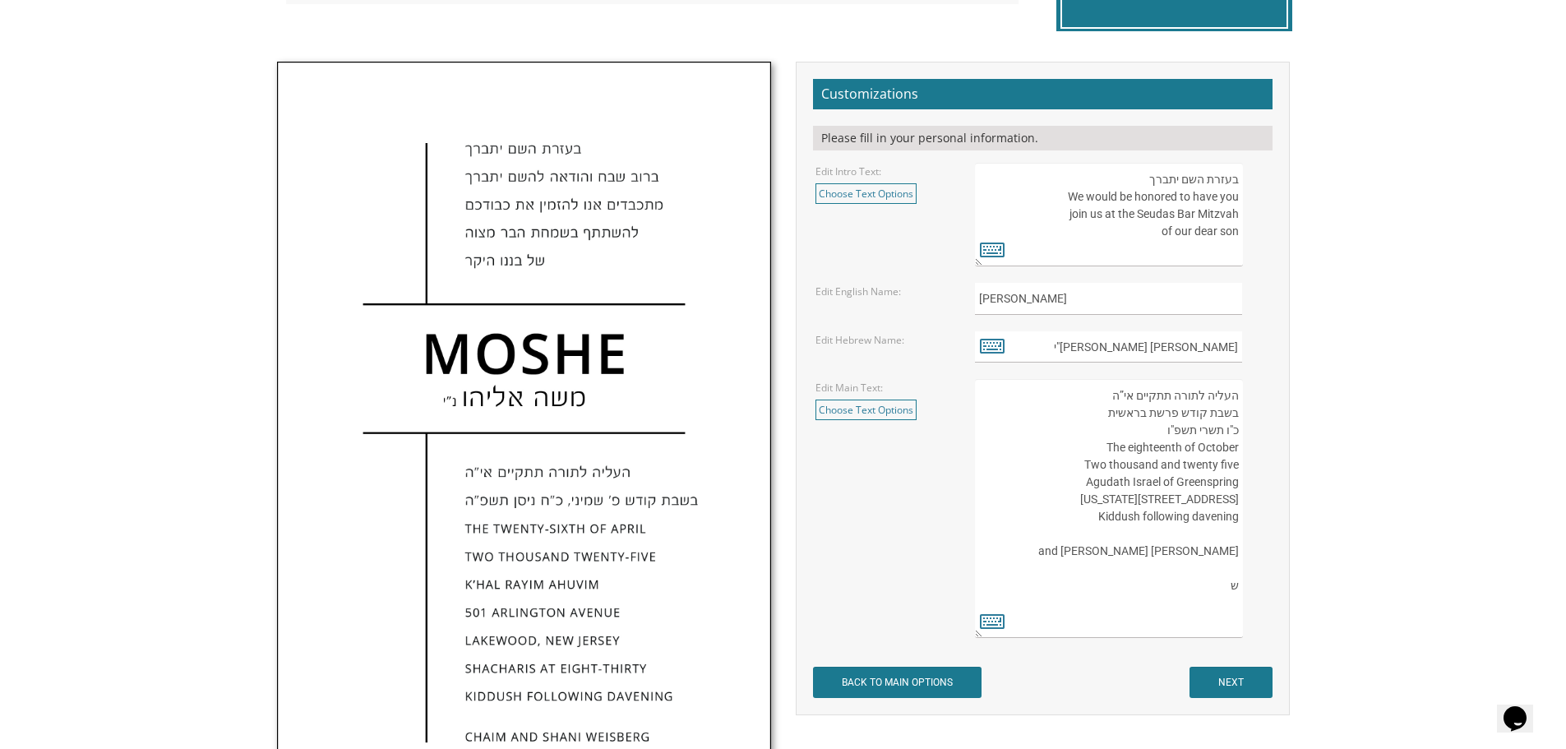
paste textarea "Shacharis at eight-thirty"
drag, startPoint x: 1141, startPoint y: 538, endPoint x: 994, endPoint y: 534, distance: 147.2
click at [994, 534] on textarea "העליה לתורה תתקיים אי”ה בשבת קודש פרשת לך לך ח’ חשון תשע”ט The twenty-eighth of…" at bounding box center [1108, 508] width 267 height 259
click at [1065, 533] on textarea "העליה לתורה תתקיים אי”ה בשבת קודש פרשת לך לך ח’ חשון תשע”ט The twenty-eighth of…" at bounding box center [1108, 508] width 267 height 259
drag, startPoint x: 1138, startPoint y: 532, endPoint x: 1002, endPoint y: 533, distance: 135.6
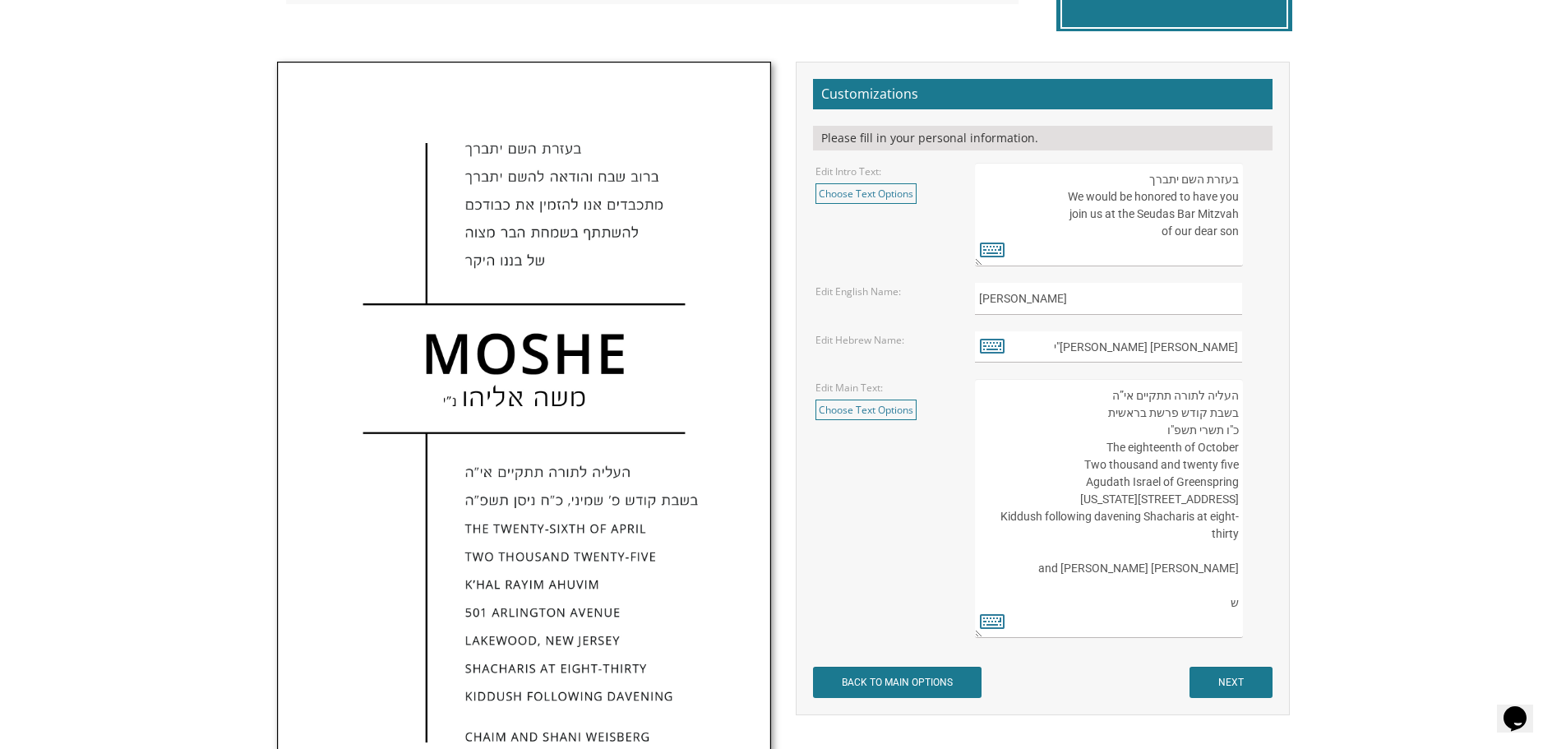
click at [1002, 533] on textarea "העליה לתורה תתקיים אי”ה בשבת קודש פרשת לך לך ח’ חשון תשע”ט The twenty-eighth of…" at bounding box center [1108, 508] width 267 height 259
drag, startPoint x: 1002, startPoint y: 533, endPoint x: 1052, endPoint y: 529, distance: 50.3
click at [1052, 529] on textarea "העליה לתורה תתקיים אי”ה בשבת קודש פרשת לך לך ח’ חשון תשע”ט The twenty-eighth of…" at bounding box center [1108, 508] width 267 height 259
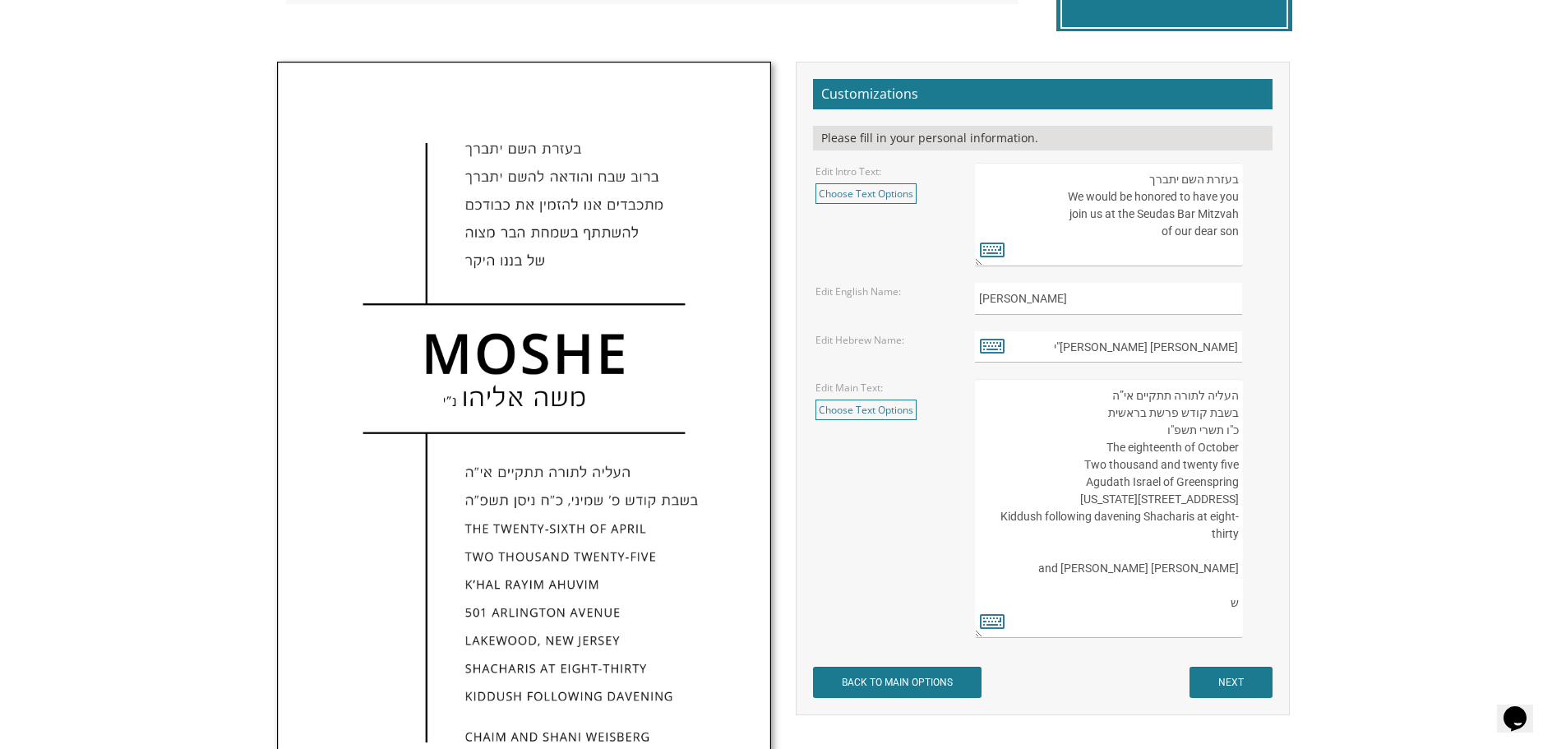
click at [1145, 542] on textarea "העליה לתורה תתקיים אי”ה בשבת קודש פרשת לך לך ח’ חשון תשע”ט The twenty-eighth of…" at bounding box center [1108, 508] width 267 height 259
click at [1143, 538] on textarea "העליה לתורה תתקיים אי”ה בשבת קודש פרשת לך לך ח’ חשון תשע”ט The twenty-eighth of…" at bounding box center [1108, 508] width 267 height 259
drag, startPoint x: 1139, startPoint y: 528, endPoint x: 997, endPoint y: 532, distance: 141.4
click at [997, 532] on textarea "העליה לתורה תתקיים אי”ה בשבת קודש פרשת לך לך ח’ חשון תשע”ט The twenty-eighth of…" at bounding box center [1108, 508] width 267 height 259
drag, startPoint x: 1238, startPoint y: 559, endPoint x: 1037, endPoint y: 532, distance: 202.4
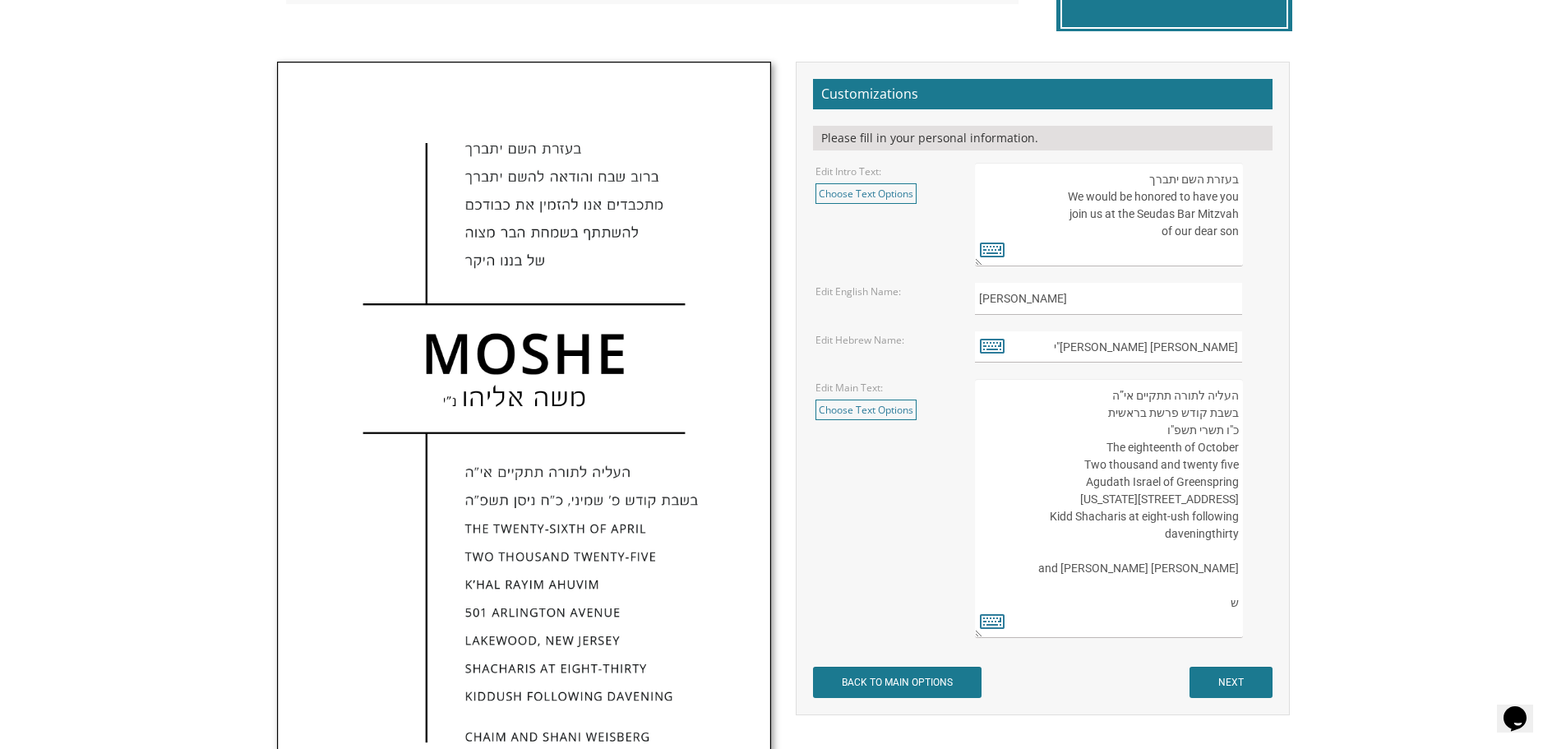
click at [1037, 532] on textarea "העליה לתורה תתקיים אי”ה בשבת קודש פרשת לך לך ח’ חשון תשע”ט The twenty-eighth of…" at bounding box center [1108, 508] width 267 height 259
click at [1158, 554] on textarea "העליה לתורה תתקיים אי”ה בשבת קודש פרשת לך לך ח’ חשון תשע”ט The twenty-eighth of…" at bounding box center [1108, 508] width 267 height 259
type textarea "העליה לתורה תתקיים אי”ה בשבת קודש פרשת בראשית כ"ו תשרי תשפ"ו The eighteenth of …"
click at [998, 622] on icon at bounding box center [992, 620] width 25 height 23
type textarea "העליה לתורה תתקיים אי”ה בשבת קודש פרשת בראשית כ"ו תשרי תשפ"ו The eighteenth of …"
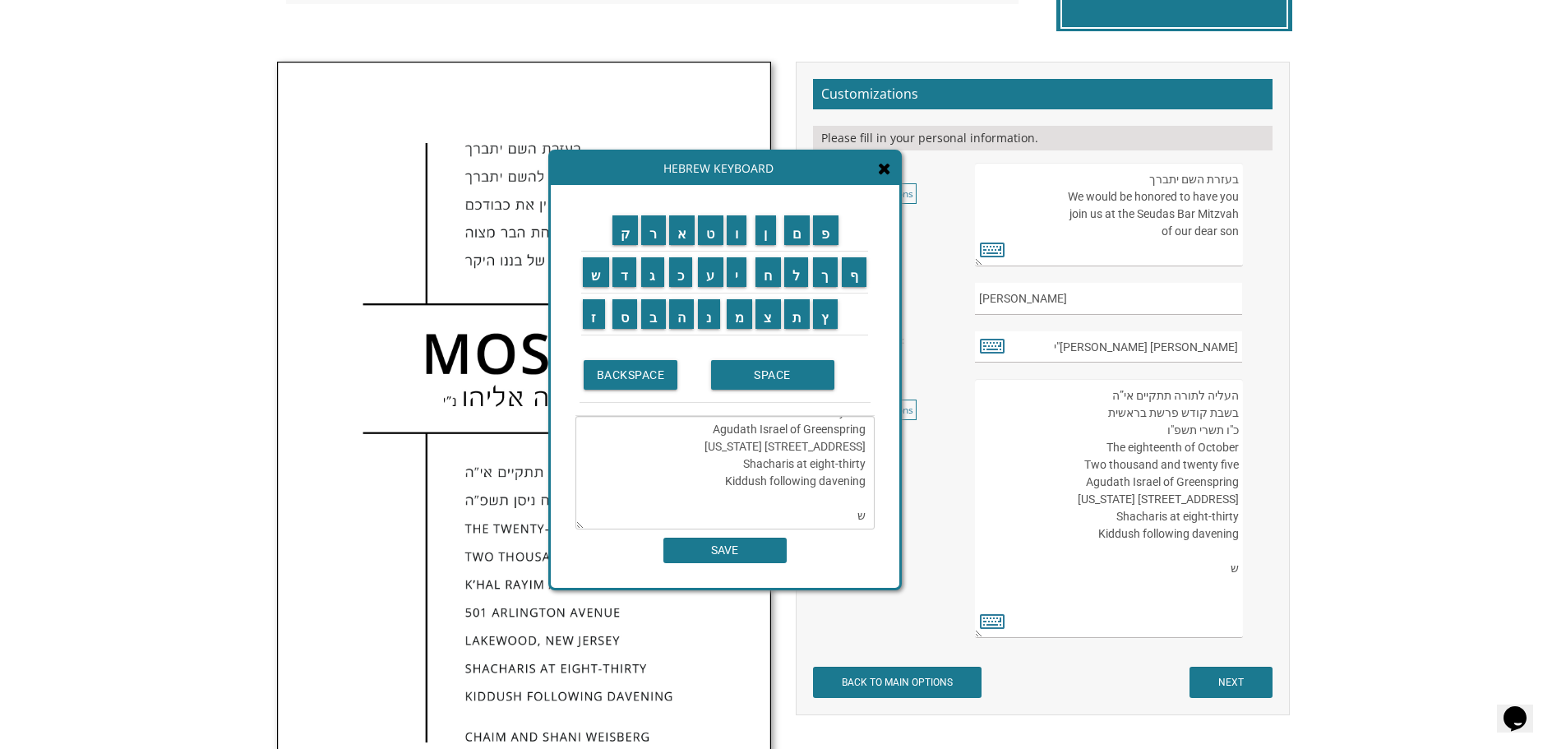
scroll to position [104, 0]
drag, startPoint x: 721, startPoint y: 543, endPoint x: 1117, endPoint y: 570, distance: 397.2
click at [1117, 570] on textarea "העליה לתורה תתקיים אי”ה בשבת קודש פרשת לך לך ח’ חשון תשע”ט The twenty-eighth of…" at bounding box center [1108, 508] width 267 height 259
click at [718, 552] on input "SAVE" at bounding box center [724, 550] width 123 height 25
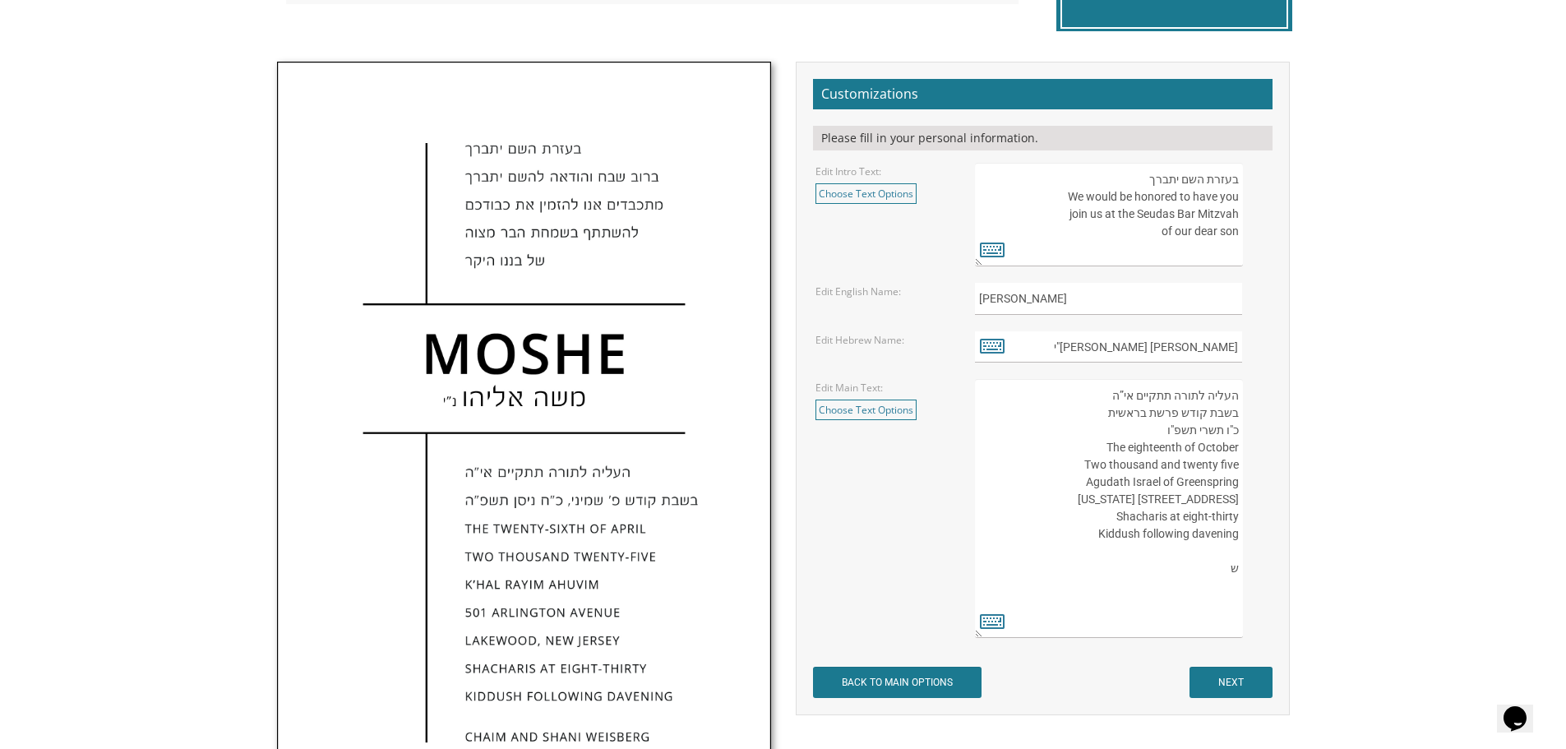
click at [1232, 587] on textarea "העליה לתורה תתקיים אי”ה בשבת קודש פרשת לך לך ח’ חשון תשע”ט The twenty-eighth of…" at bounding box center [1108, 508] width 267 height 259
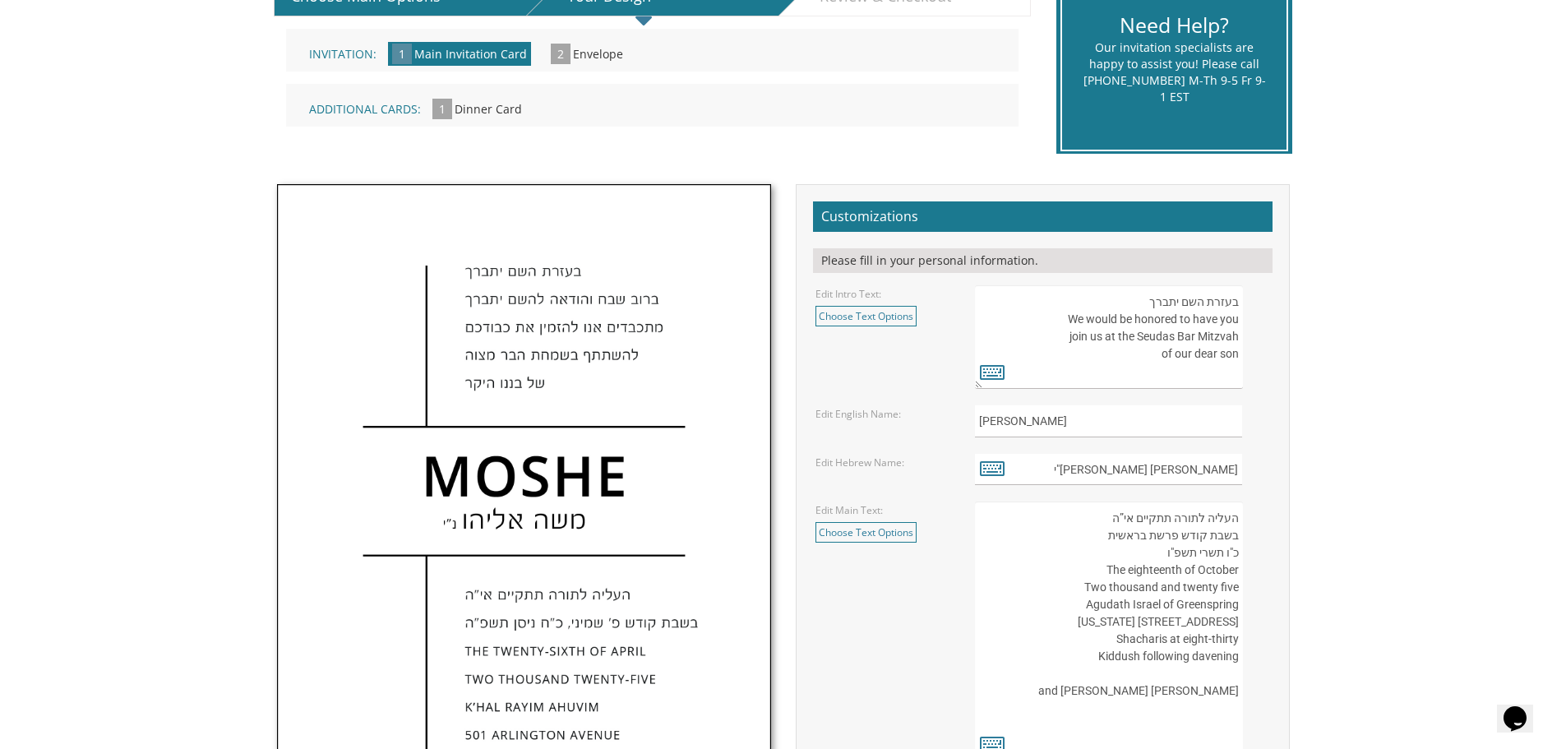
scroll to position [425, 0]
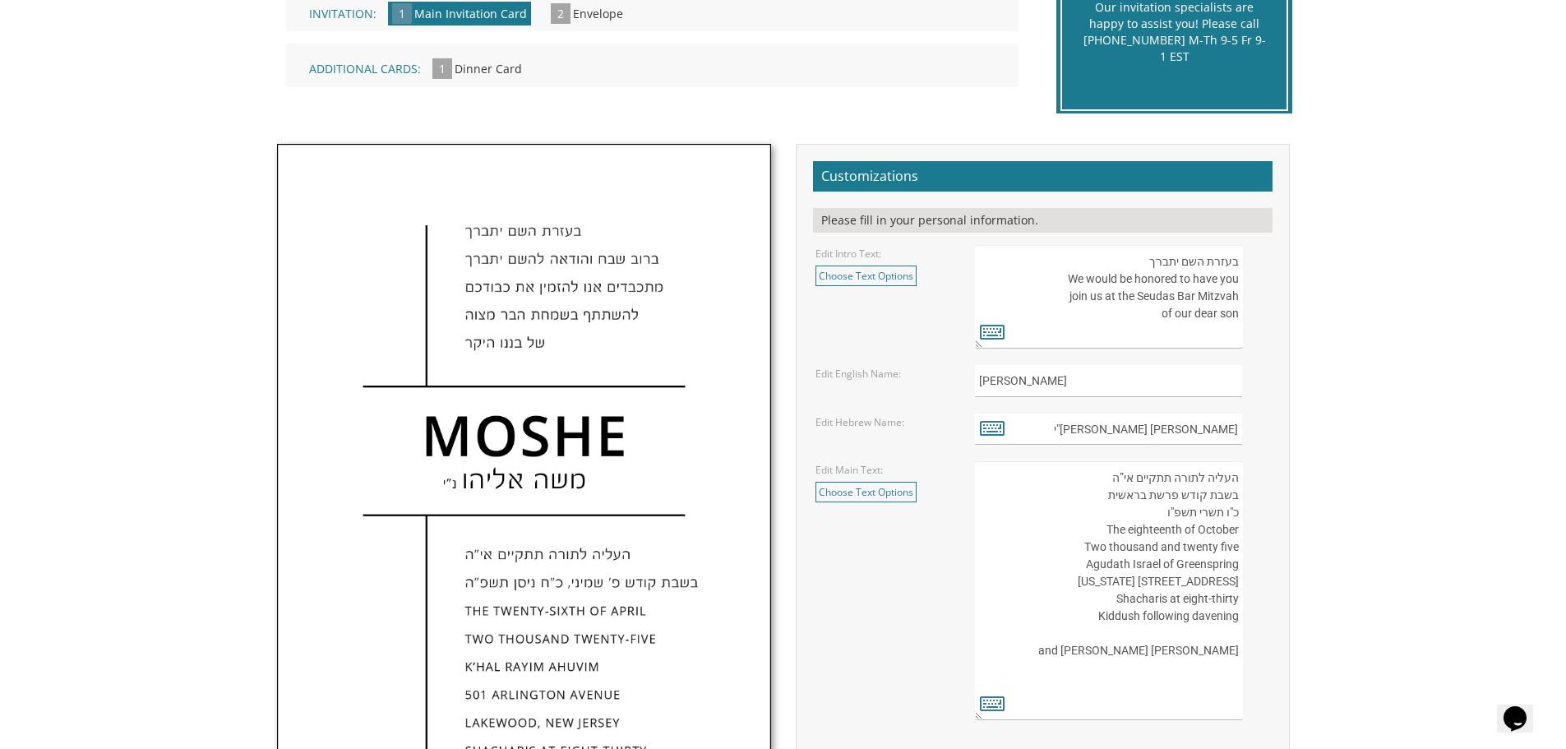
type textarea "העליה לתורה תתקיים אי”ה בשבת קודש פרשת בראשית כ"ו תשרי תשפ"ו The eighteenth of …"
click at [885, 275] on link "Choose Text Options" at bounding box center [865, 276] width 101 height 21
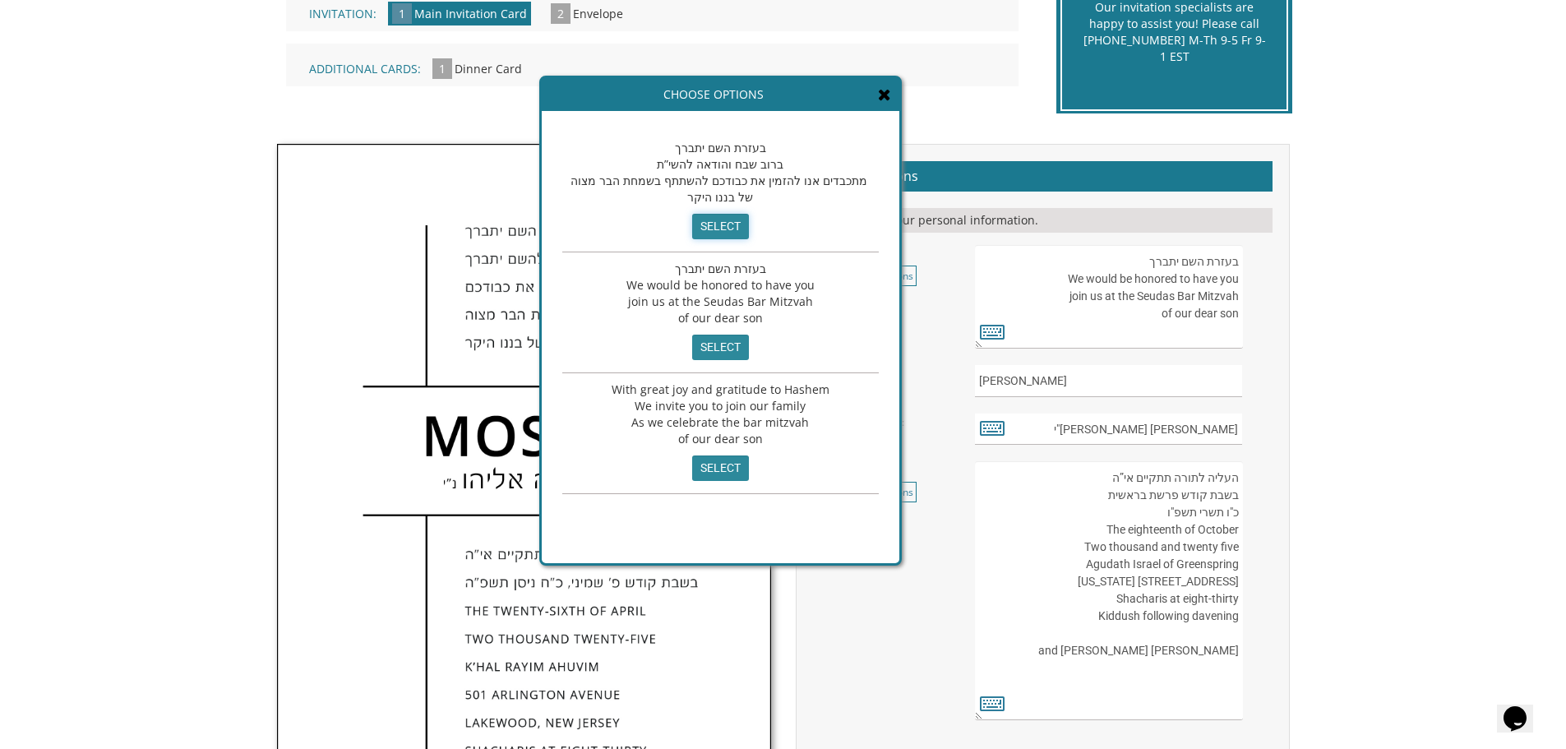
click at [712, 225] on input "select" at bounding box center [720, 226] width 57 height 25
type textarea "בעזרת השם יתברך ברוב שבח והודאה להשי”ת מתכבדים אנו להזמין את כבודכם להשתתף בשמח…"
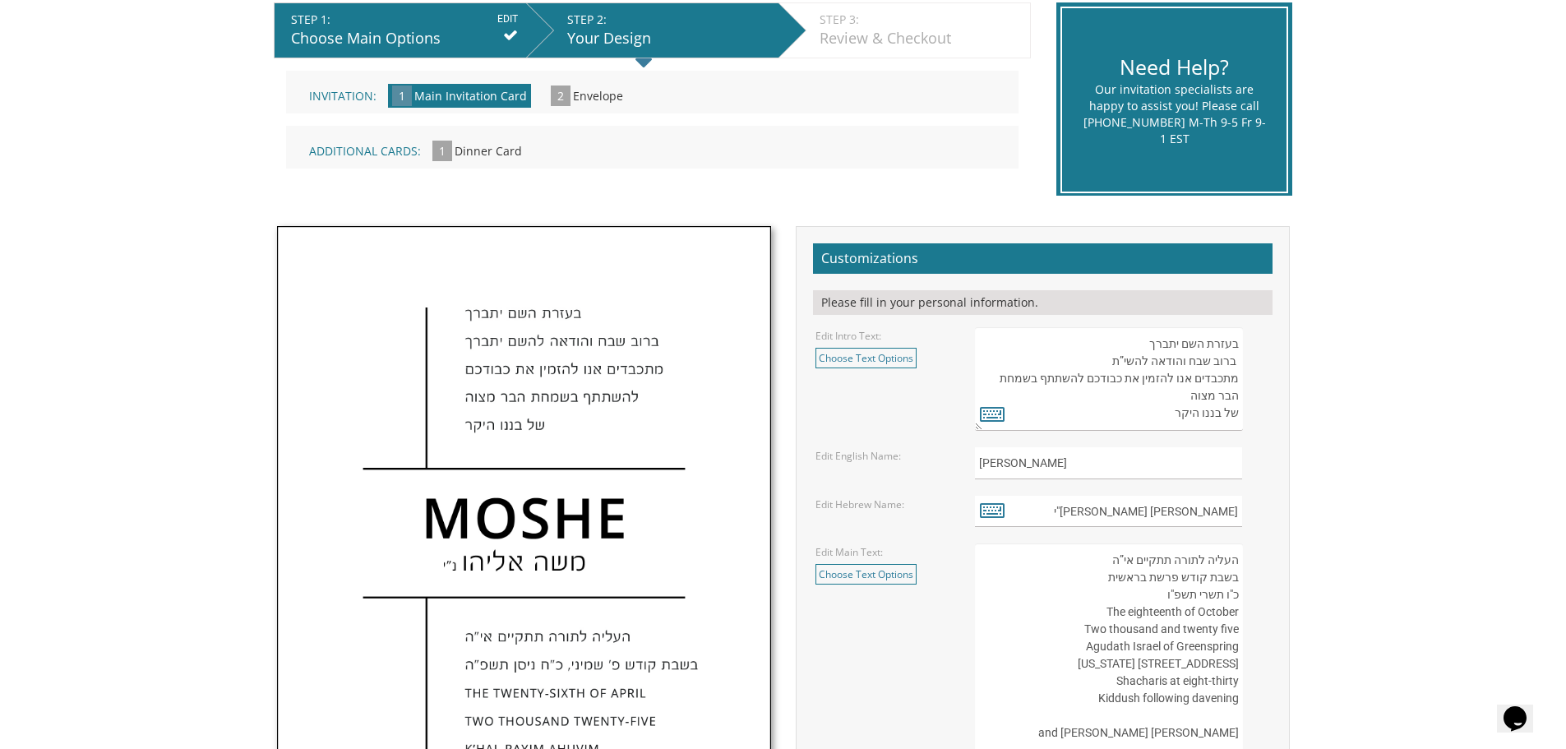
scroll to position [17, 0]
click at [1082, 396] on textarea "בעזרת השם יתברך We would be honored to have you join us at the Seudas Bar Mitzv…" at bounding box center [1108, 379] width 267 height 104
click at [991, 413] on icon at bounding box center [992, 413] width 25 height 23
type textarea "בעזרת השם יתברך ברוב שבח והודאה להשי”ת מתכבדים אנו להזמין את כבודכם להשתתף בשמח…"
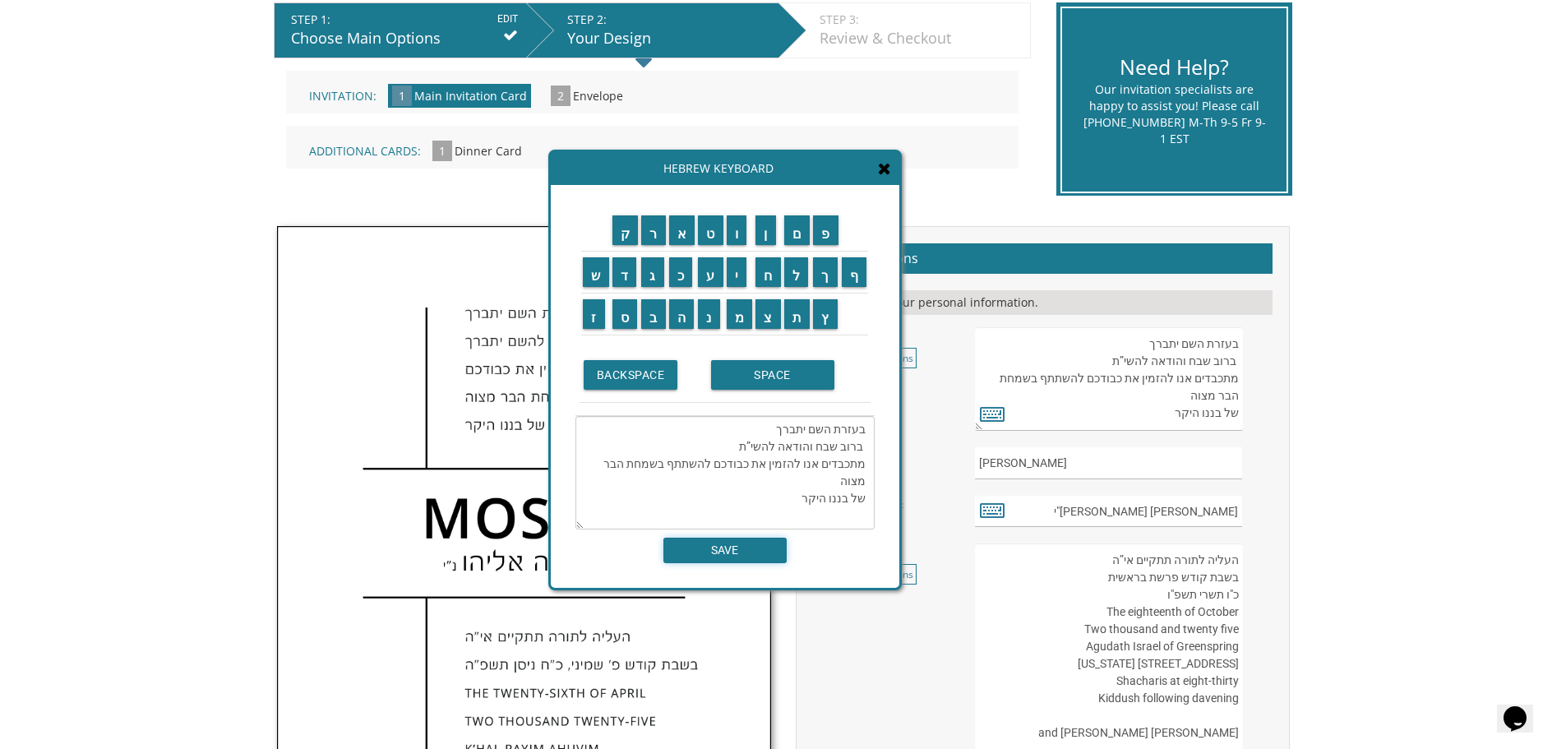
click at [739, 547] on input "SAVE" at bounding box center [724, 550] width 123 height 25
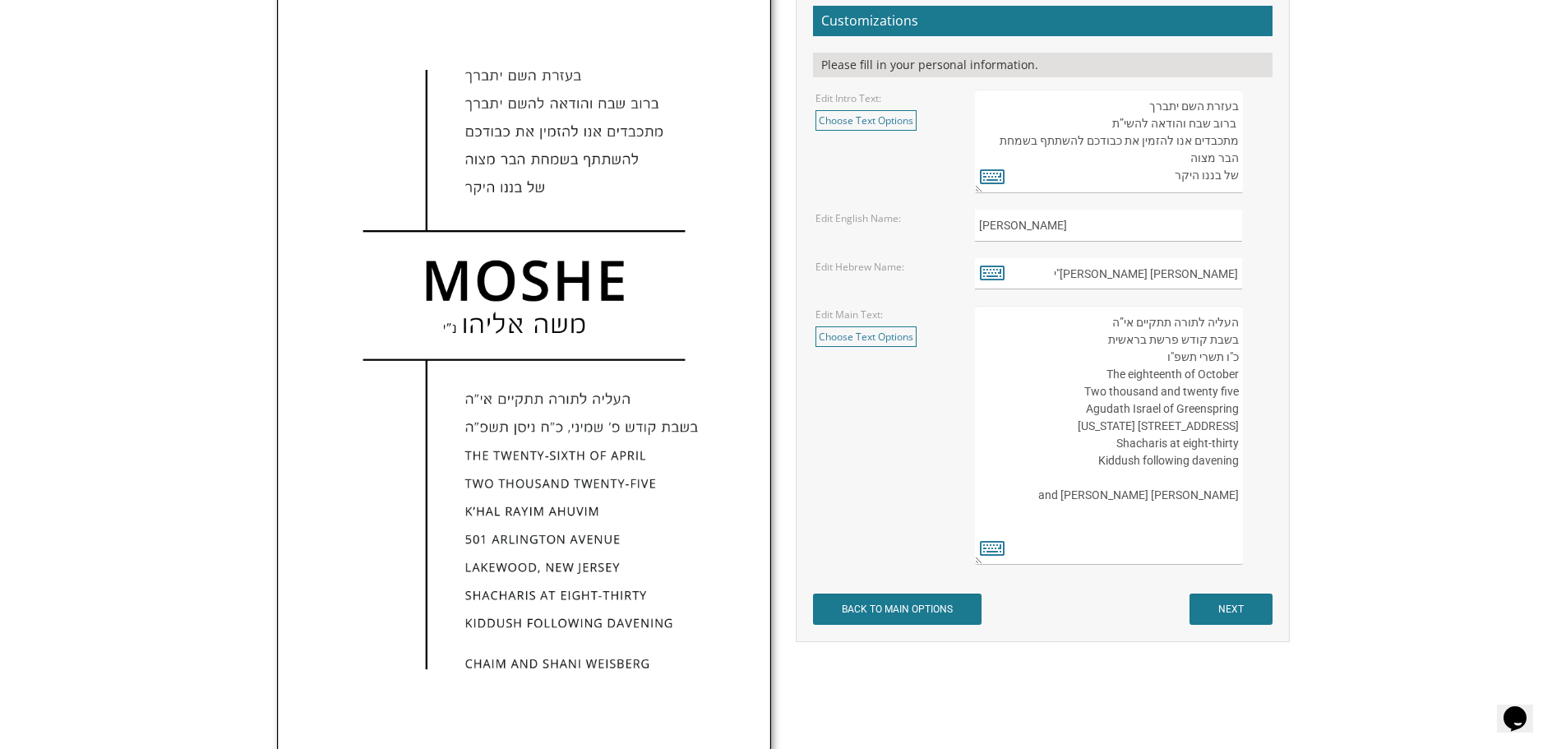
scroll to position [589, 0]
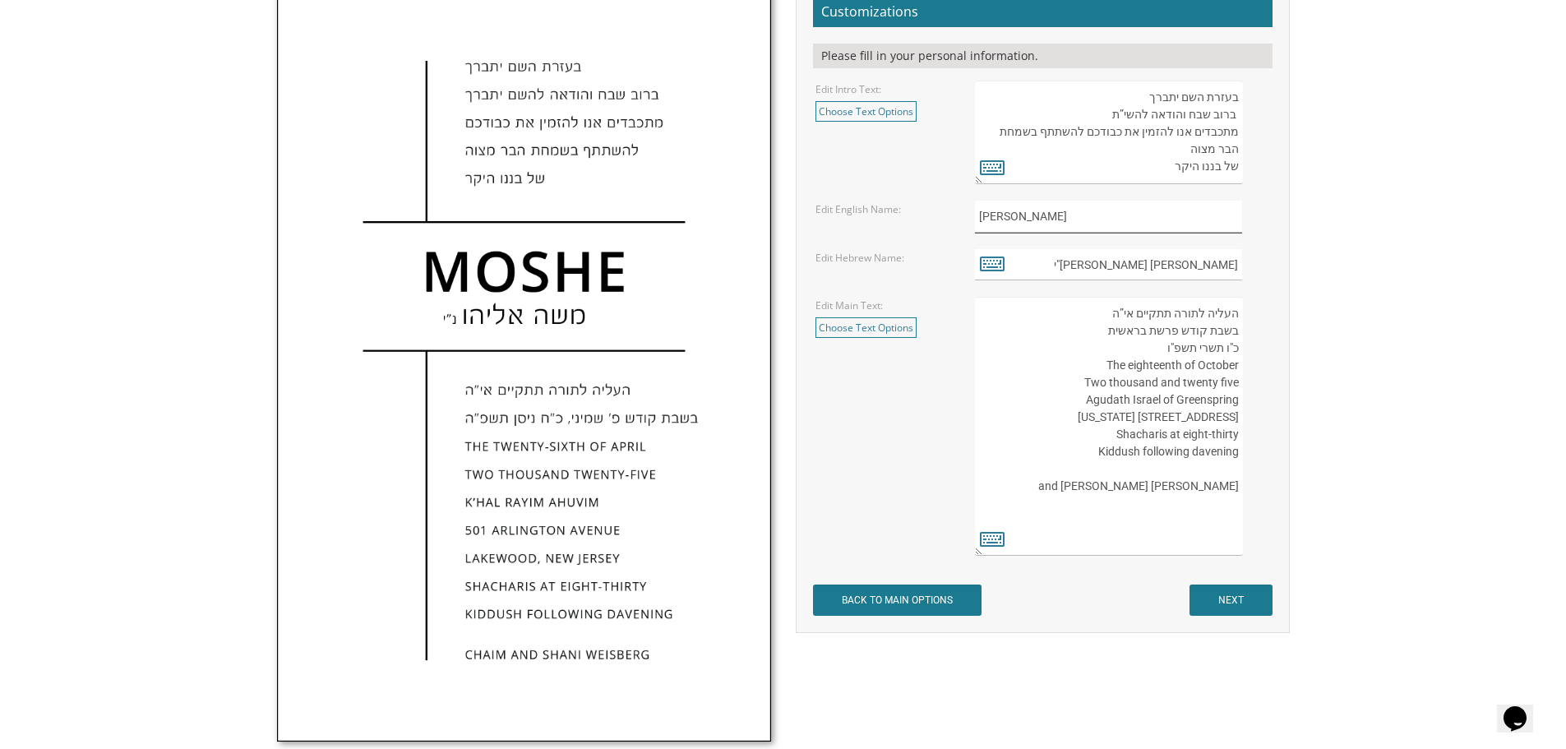
click at [1028, 221] on input "Dovid" at bounding box center [1108, 217] width 267 height 32
click at [1030, 213] on input "Dovid Noson" at bounding box center [1108, 217] width 267 height 32
type input "Dovid Nosson"
click at [885, 463] on div "Edit Main Text: Choose Text Options העליה לתורה תתקיים אי”ה בשבת קודש פרשת לך ל…" at bounding box center [1042, 426] width 478 height 259
click at [984, 263] on icon at bounding box center [992, 263] width 25 height 23
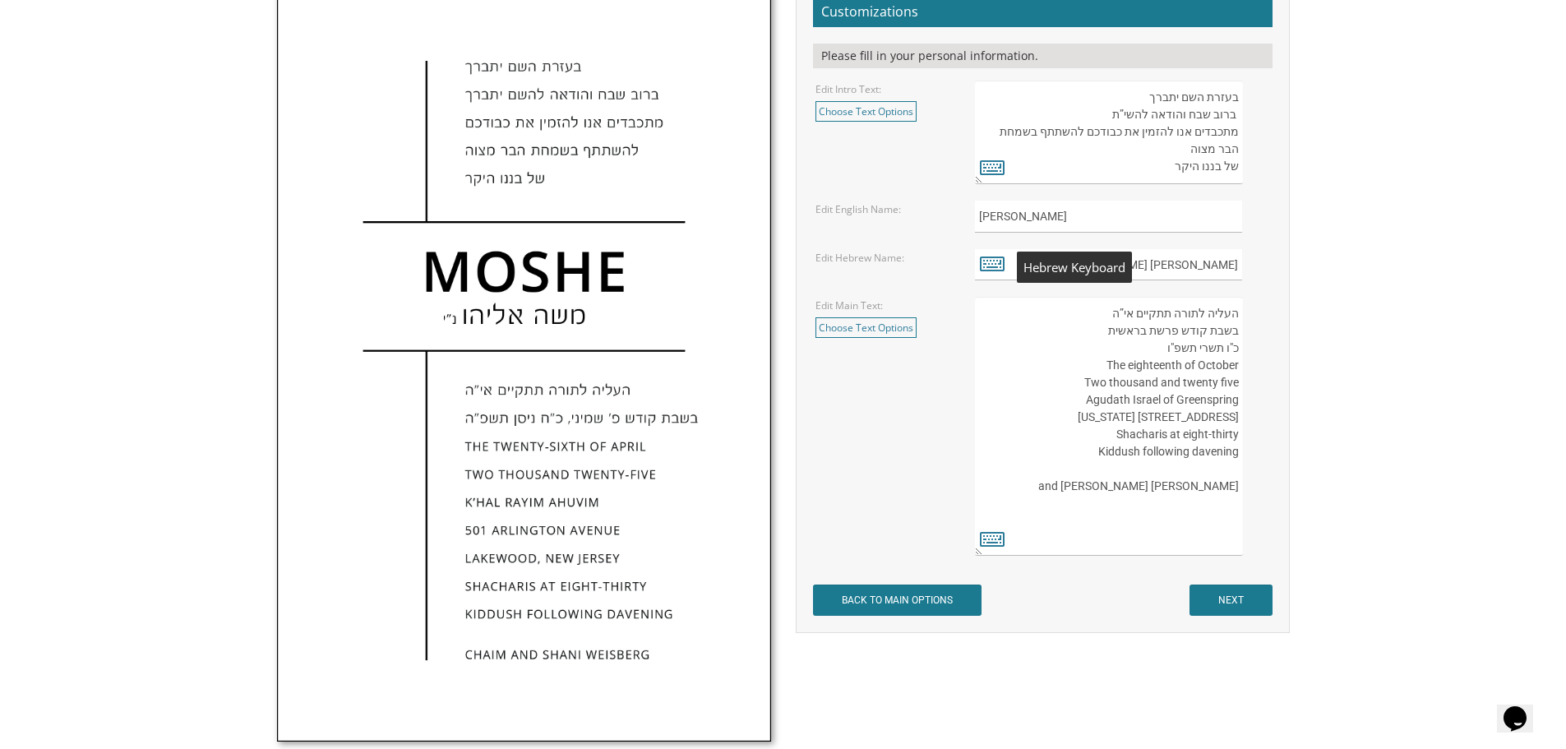
type textarea "דוד נתן נ"י"
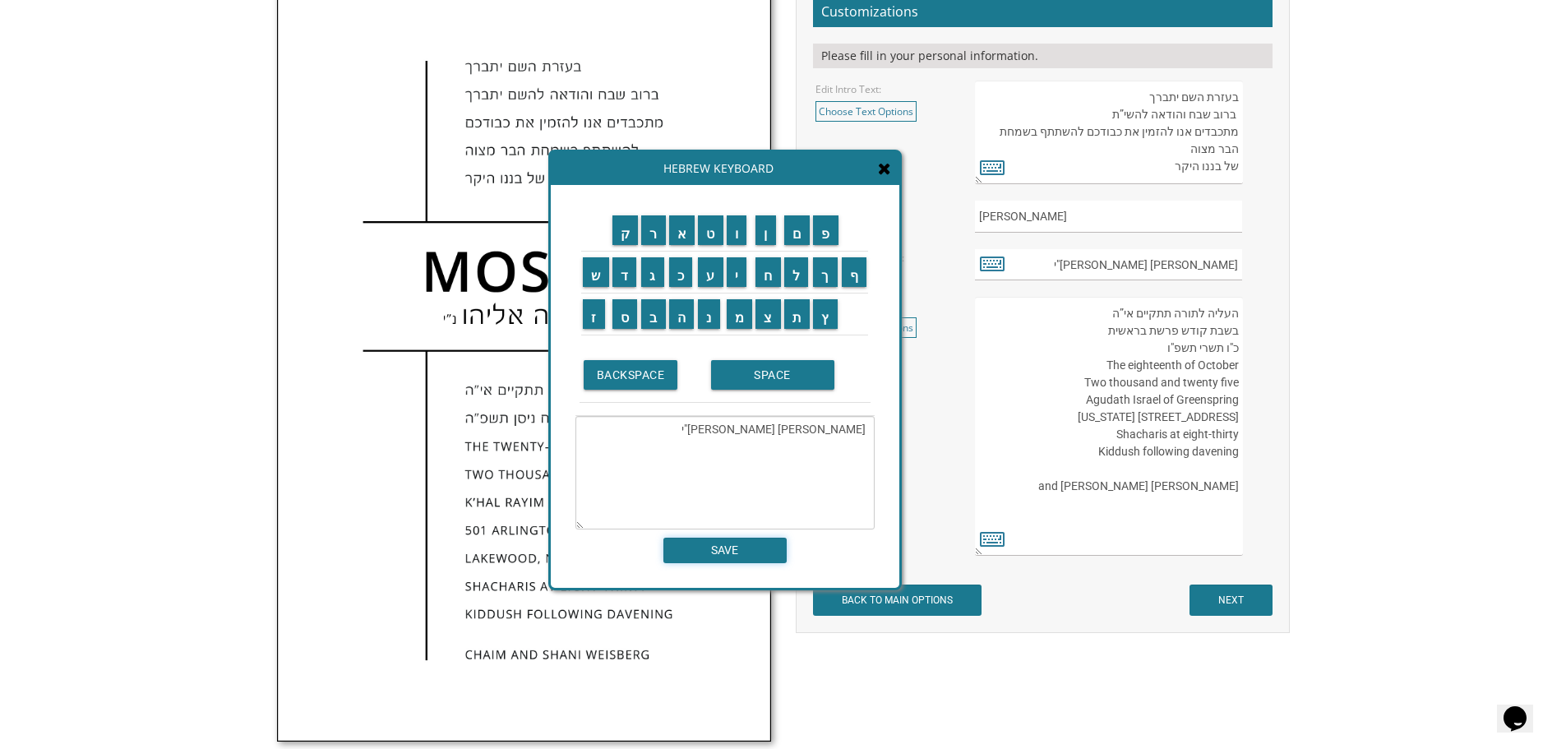
click at [691, 552] on input "SAVE" at bounding box center [724, 550] width 123 height 25
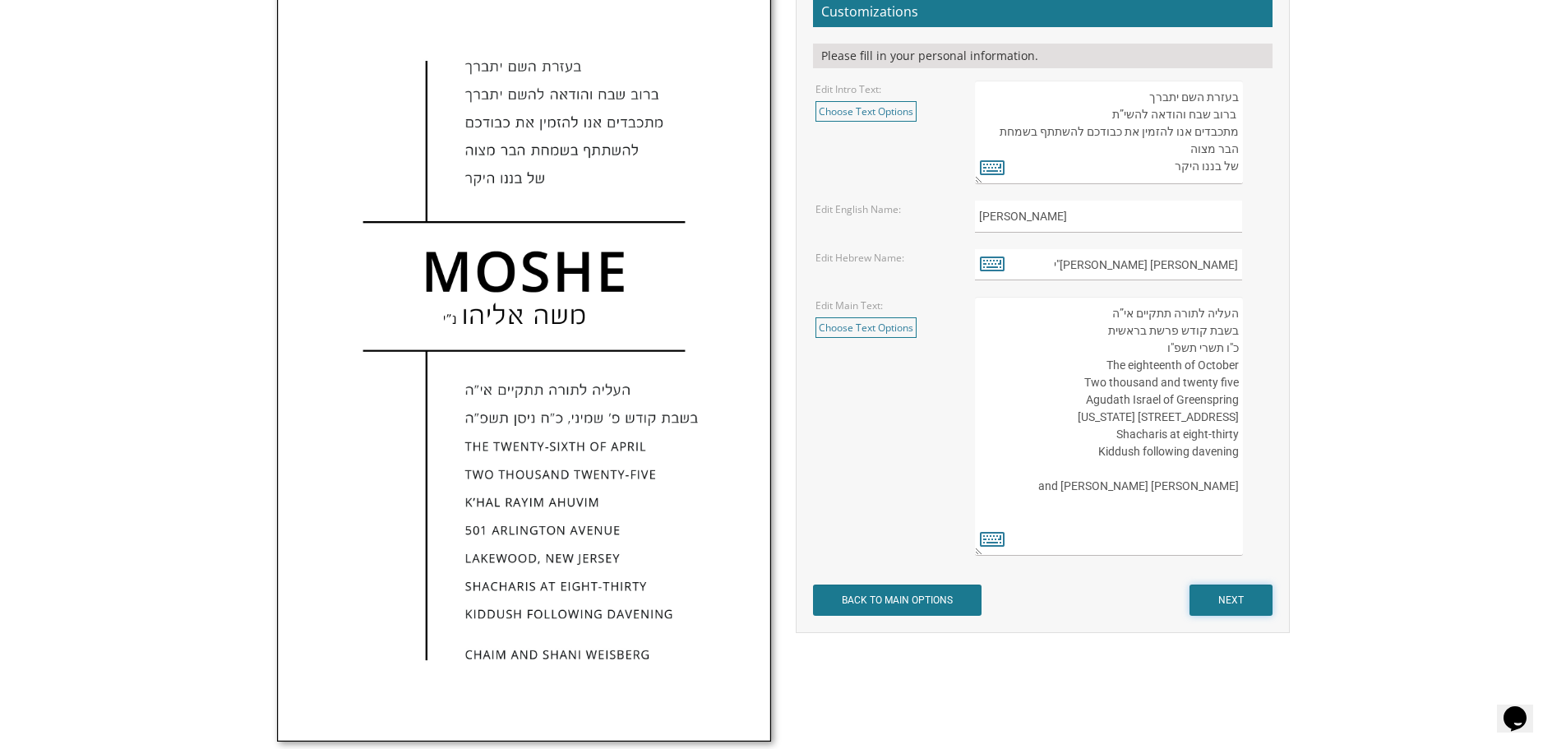
click at [1233, 602] on input "NEXT" at bounding box center [1230, 599] width 83 height 31
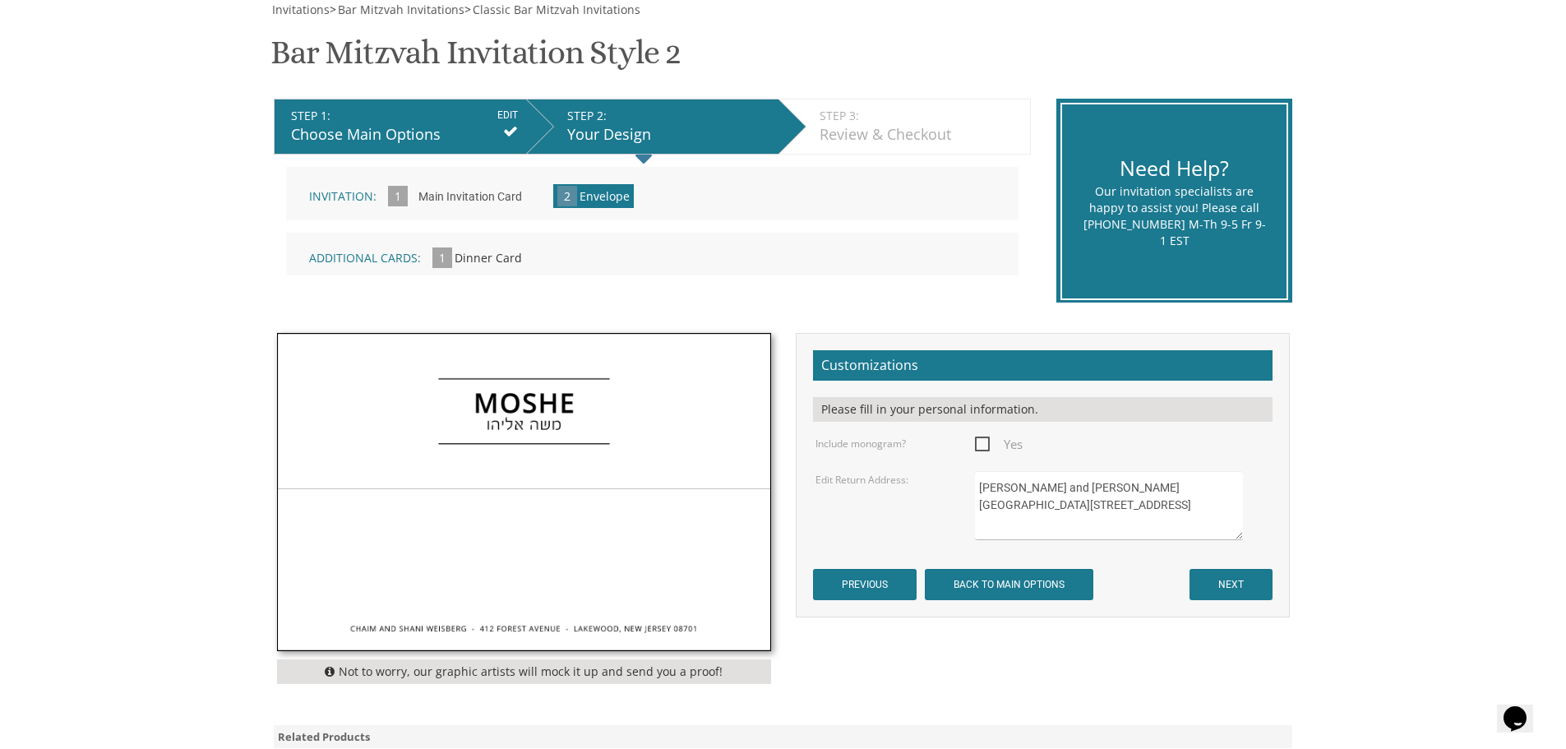
drag, startPoint x: 1038, startPoint y: 490, endPoint x: 1115, endPoint y: 482, distance: 77.7
click at [1115, 482] on textarea "Chaim and Shani Weisberg 412 Forest Avenue Lakewood, NJ 08701" at bounding box center [1108, 505] width 267 height 69
drag, startPoint x: 1086, startPoint y: 520, endPoint x: 979, endPoint y: 501, distance: 108.5
click at [979, 501] on textarea "Chaim and Shani Weisberg 412 Forest Avenue Lakewood, NJ 08701" at bounding box center [1108, 505] width 267 height 69
click at [999, 506] on textarea "Chaim and Shani Weisberg 412 Forest Avenue Lakewood, NJ 08701" at bounding box center [1108, 505] width 267 height 69
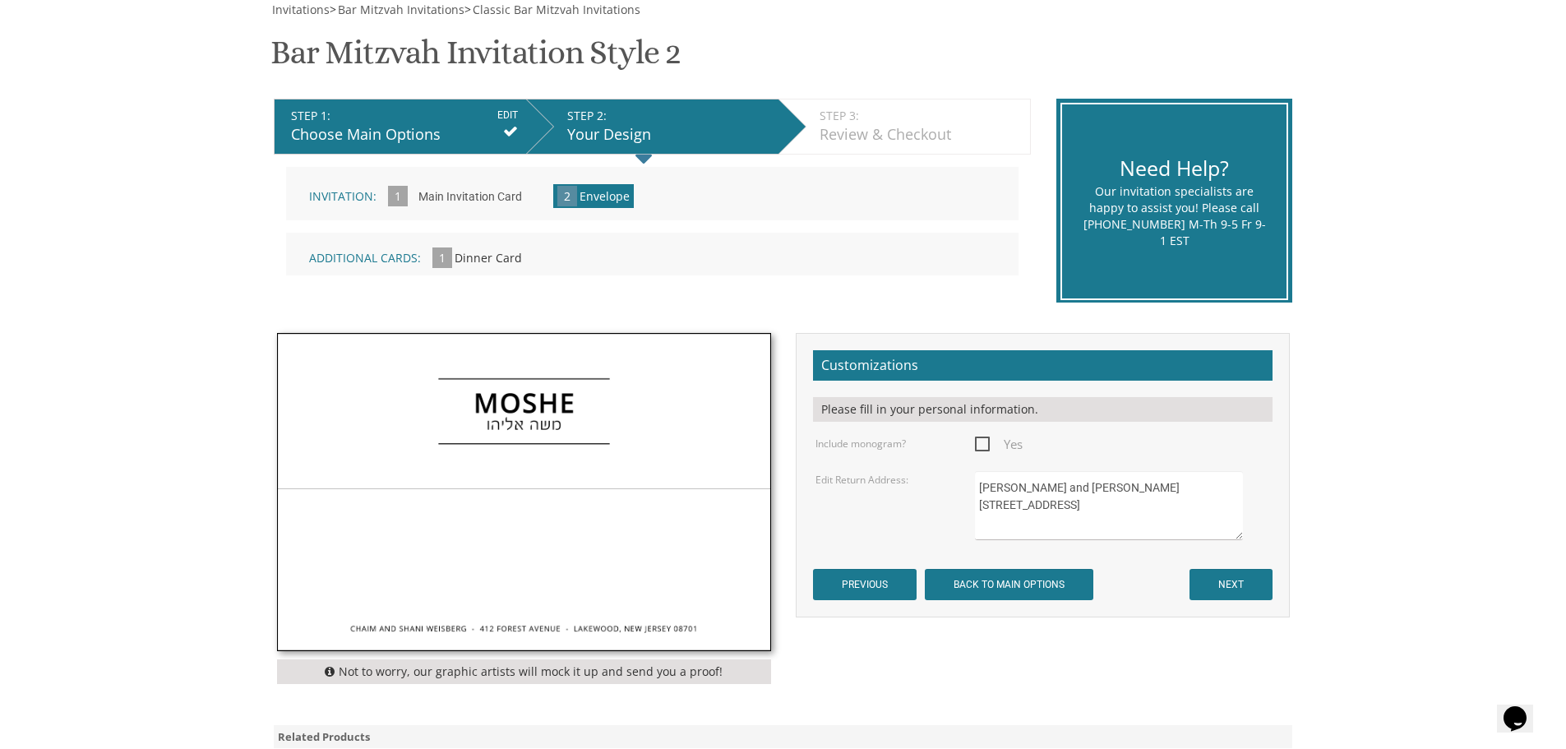
click at [1006, 507] on textarea "Chaim and Shani Weisberg 412 Forest Avenue Lakewood, NJ 08701" at bounding box center [1108, 505] width 267 height 69
click at [999, 507] on textarea "Chaim and Shani Weisberg 412 Forest Avenue Lakewood, NJ 08701" at bounding box center [1108, 505] width 267 height 69
click at [1013, 531] on textarea "Chaim and Shani Weisberg 412 Forest Avenue Lakewood, NJ 08701" at bounding box center [1108, 505] width 267 height 69
click at [1066, 505] on textarea "Chaim and Shani Weisberg 412 Forest Avenue Lakewood, NJ 08701" at bounding box center [1108, 505] width 267 height 69
click at [1026, 519] on textarea "Chaim and Shani Weisberg 412 Forest Avenue Lakewood, NJ 08701" at bounding box center [1108, 505] width 267 height 69
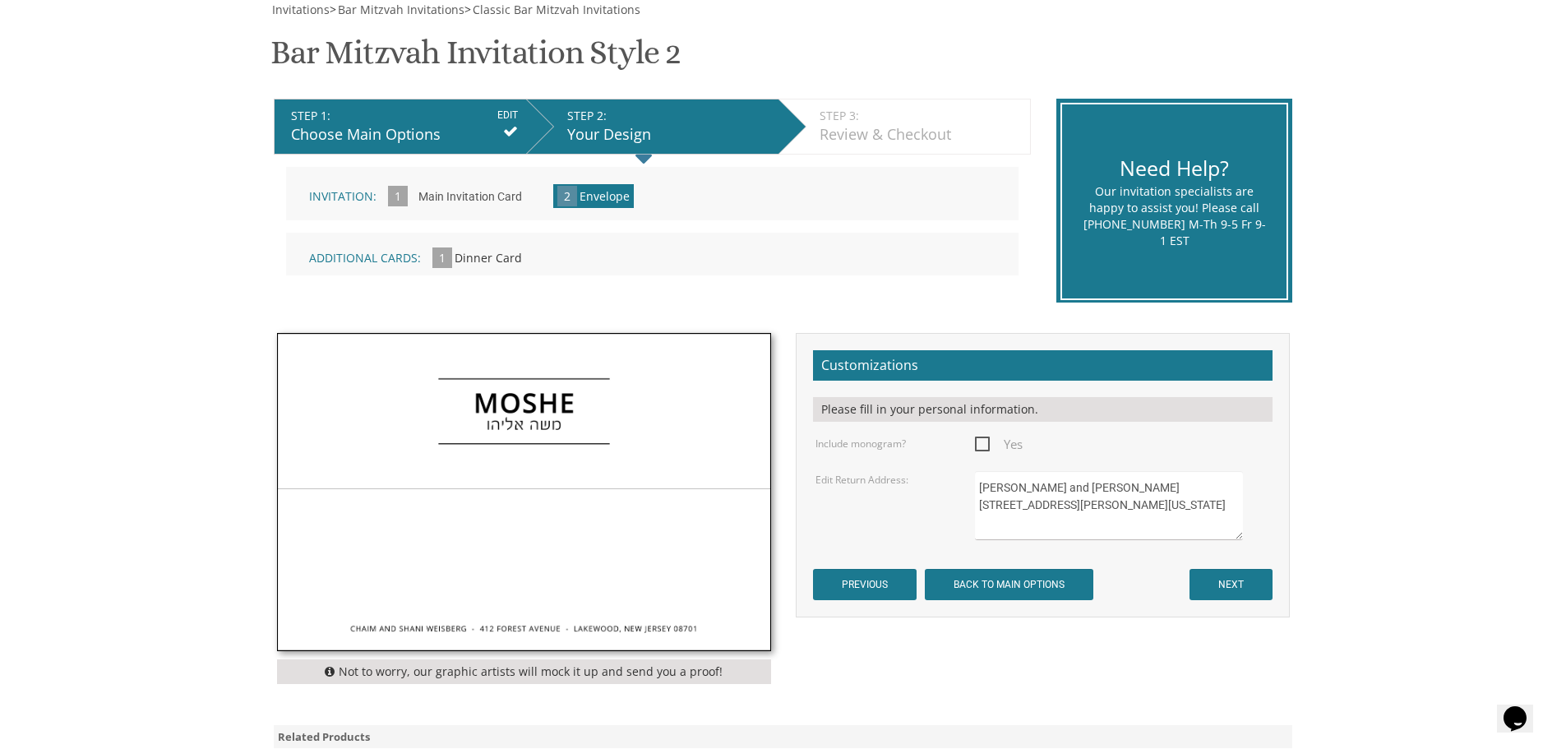
type textarea "Chaim and Michal Statfeld 2408 Taney Road Baltimore, Maryland 21209"
click at [1227, 584] on input "NEXT" at bounding box center [1230, 584] width 83 height 31
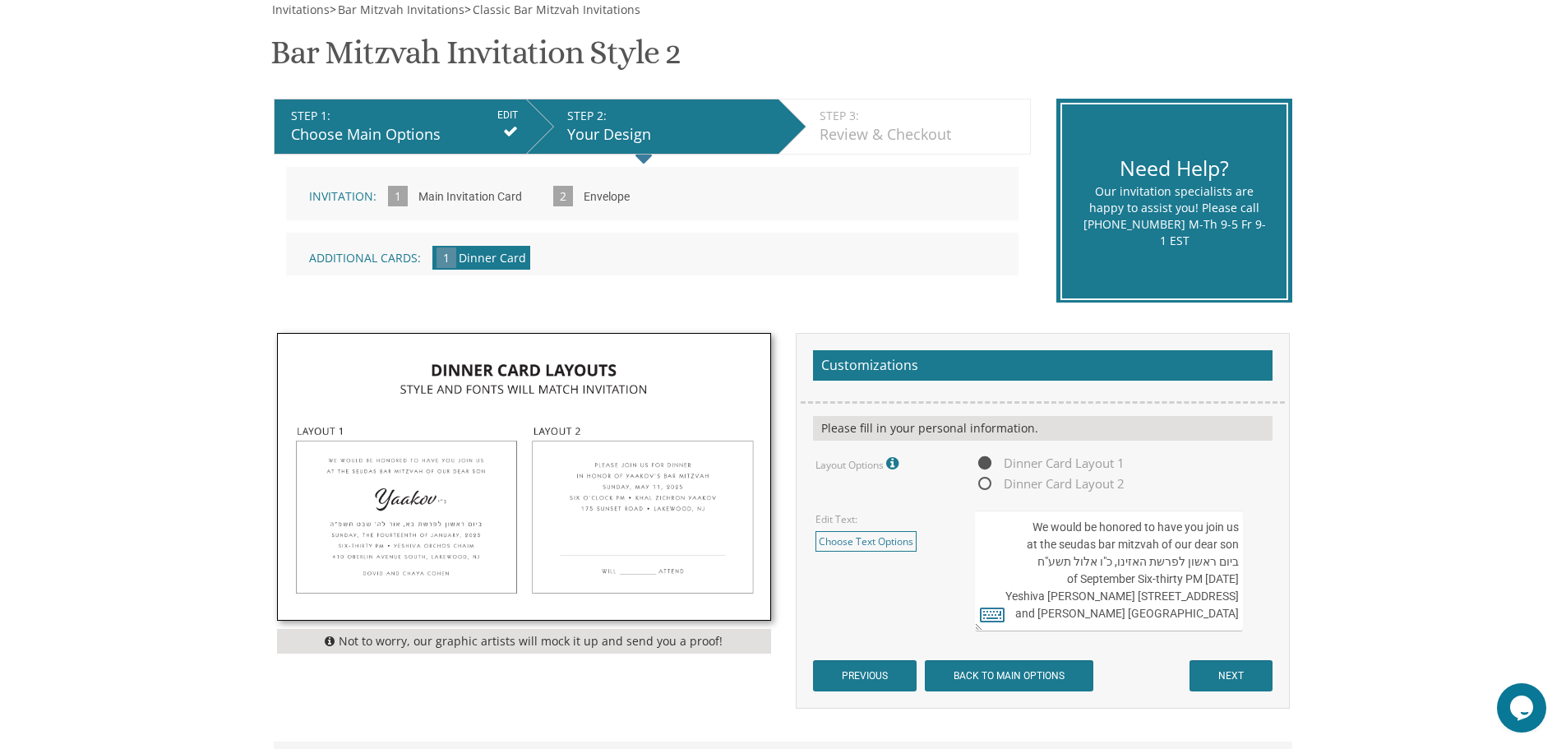
scroll to position [35, 0]
click at [1127, 614] on textarea "We would be honored to have you join us at the seudas bar mitzvah of our dear s…" at bounding box center [1108, 570] width 267 height 121
drag, startPoint x: 1119, startPoint y: 612, endPoint x: 1235, endPoint y: 614, distance: 115.9
click at [1235, 614] on textarea "We would be honored to have you join us at the seudas bar mitzvah of our dear s…" at bounding box center [1108, 570] width 267 height 121
drag, startPoint x: 1215, startPoint y: 620, endPoint x: 1206, endPoint y: 623, distance: 9.6
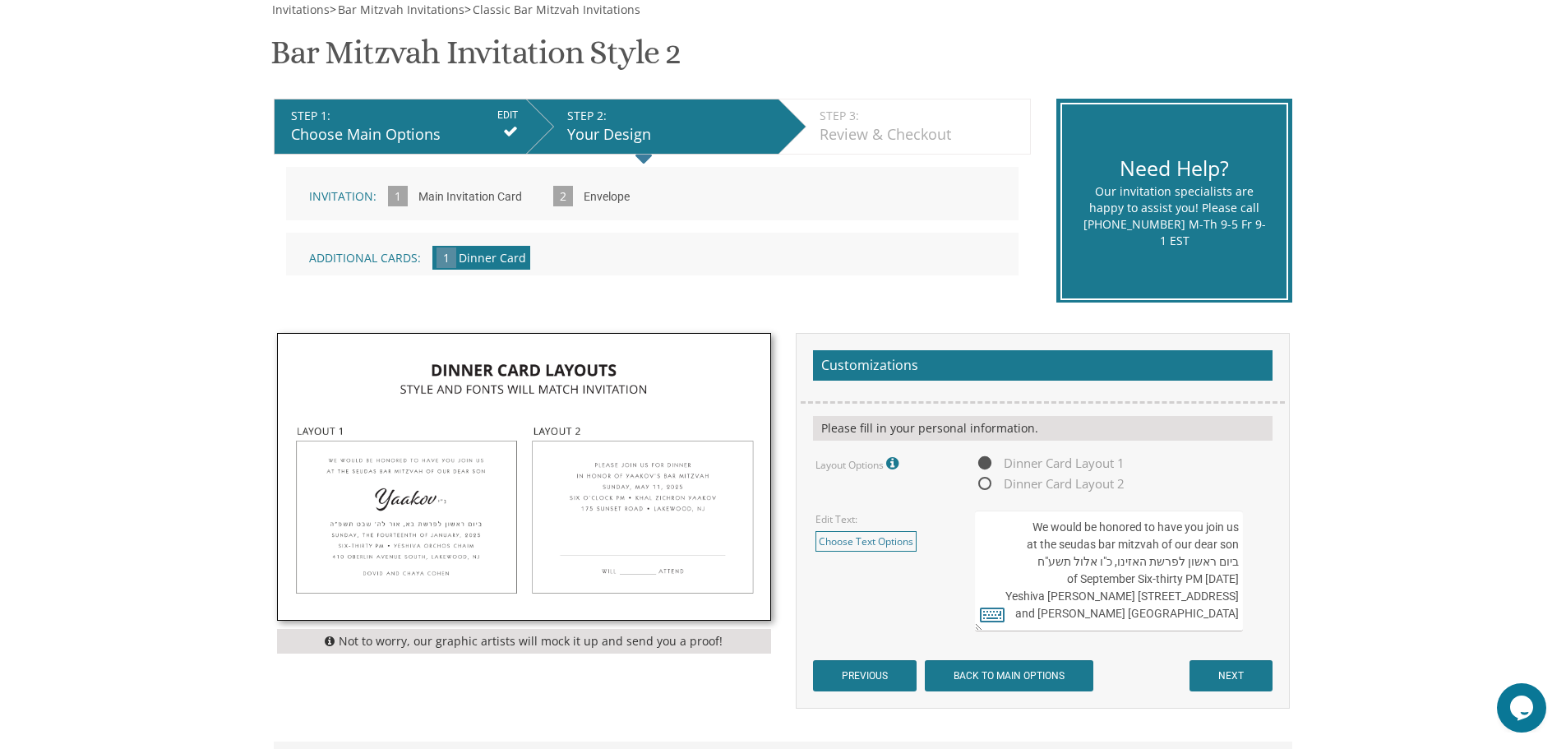
click at [1214, 620] on textarea "We would be honored to have you join us at the seudas bar mitzvah of our dear s…" at bounding box center [1108, 570] width 267 height 121
click at [1185, 618] on textarea "We would be honored to have you join us at the seudas bar mitzvah of our dear s…" at bounding box center [1108, 570] width 267 height 121
click at [1182, 617] on textarea "We would be honored to have you join us at the seudas bar mitzvah of our dear s…" at bounding box center [1108, 570] width 267 height 121
drag, startPoint x: 1182, startPoint y: 617, endPoint x: 1195, endPoint y: 617, distance: 13.2
click at [1195, 617] on textarea "We would be honored to have you join us at the seudas bar mitzvah of our dear s…" at bounding box center [1108, 570] width 267 height 121
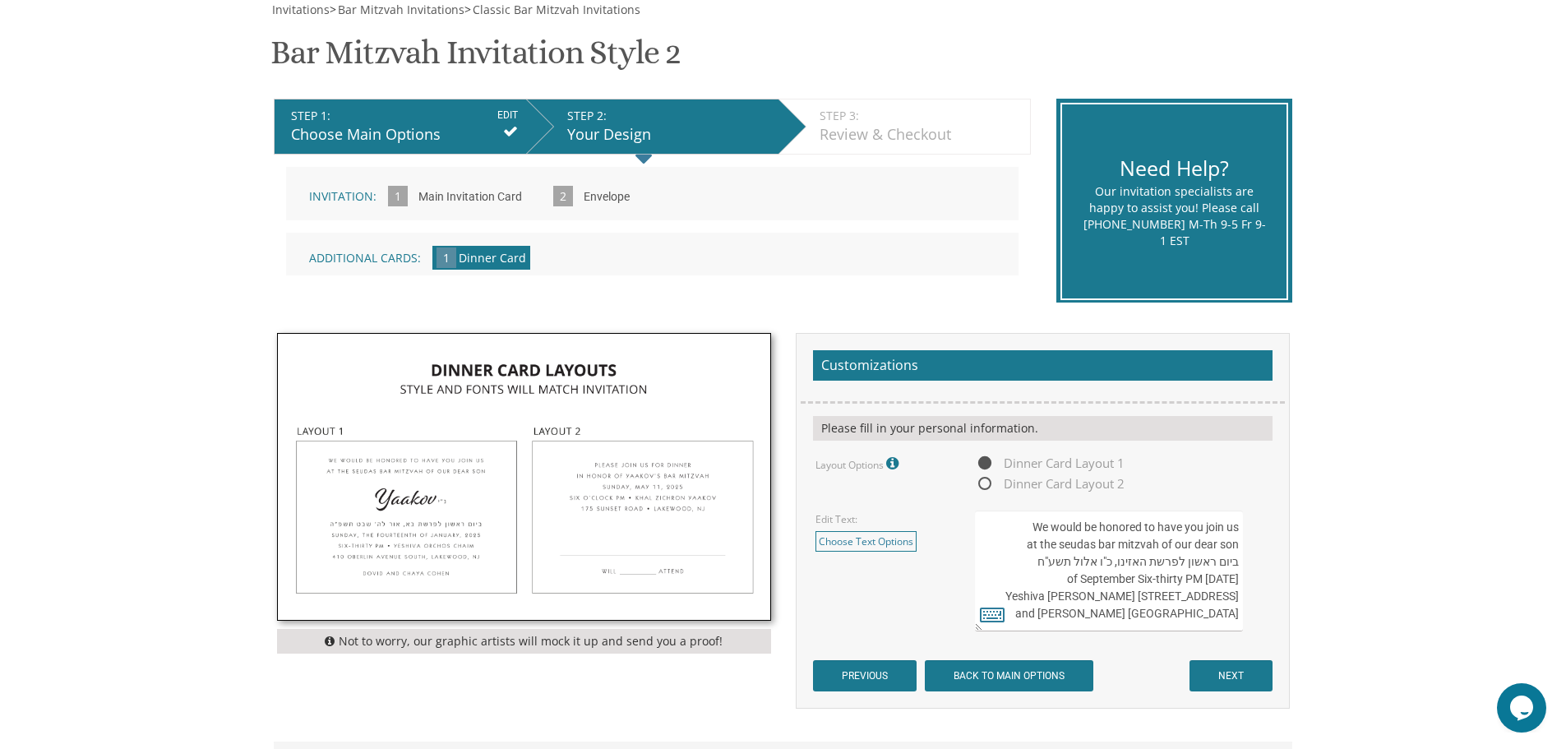
scroll to position [0, 0]
drag, startPoint x: 1027, startPoint y: 567, endPoint x: 1272, endPoint y: 564, distance: 245.0
click at [1193, 575] on textarea "We would be honored to have you join us at the seudas bar mitzvah of our dear s…" at bounding box center [1108, 570] width 267 height 121
click at [1126, 566] on textarea "We would be honored to have you join us at the seudas bar mitzvah of our dear s…" at bounding box center [1108, 570] width 267 height 121
drag, startPoint x: 1139, startPoint y: 564, endPoint x: 1111, endPoint y: 567, distance: 28.1
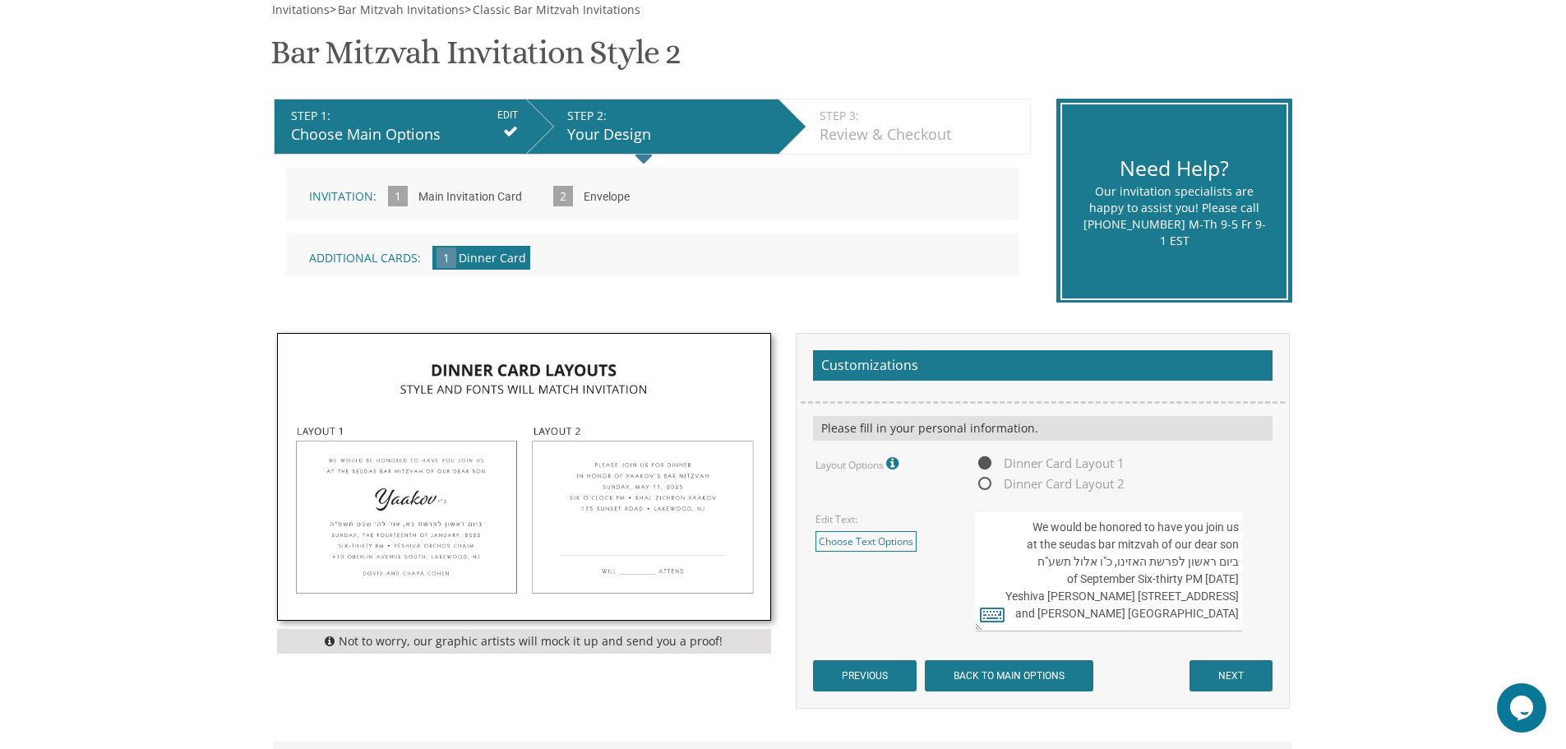
click at [1111, 567] on textarea "We would be honored to have you join us at the seudas bar mitzvah of our dear s…" at bounding box center [1108, 570] width 267 height 121
drag, startPoint x: 1236, startPoint y: 562, endPoint x: 1010, endPoint y: 558, distance: 225.3
click at [1010, 558] on textarea "We would be honored to have you join us at the seudas bar mitzvah of our dear s…" at bounding box center [1108, 570] width 267 height 121
click at [1116, 561] on textarea "We would be honored to have you join us at the seudas bar mitzvah of our dear s…" at bounding box center [1108, 570] width 267 height 121
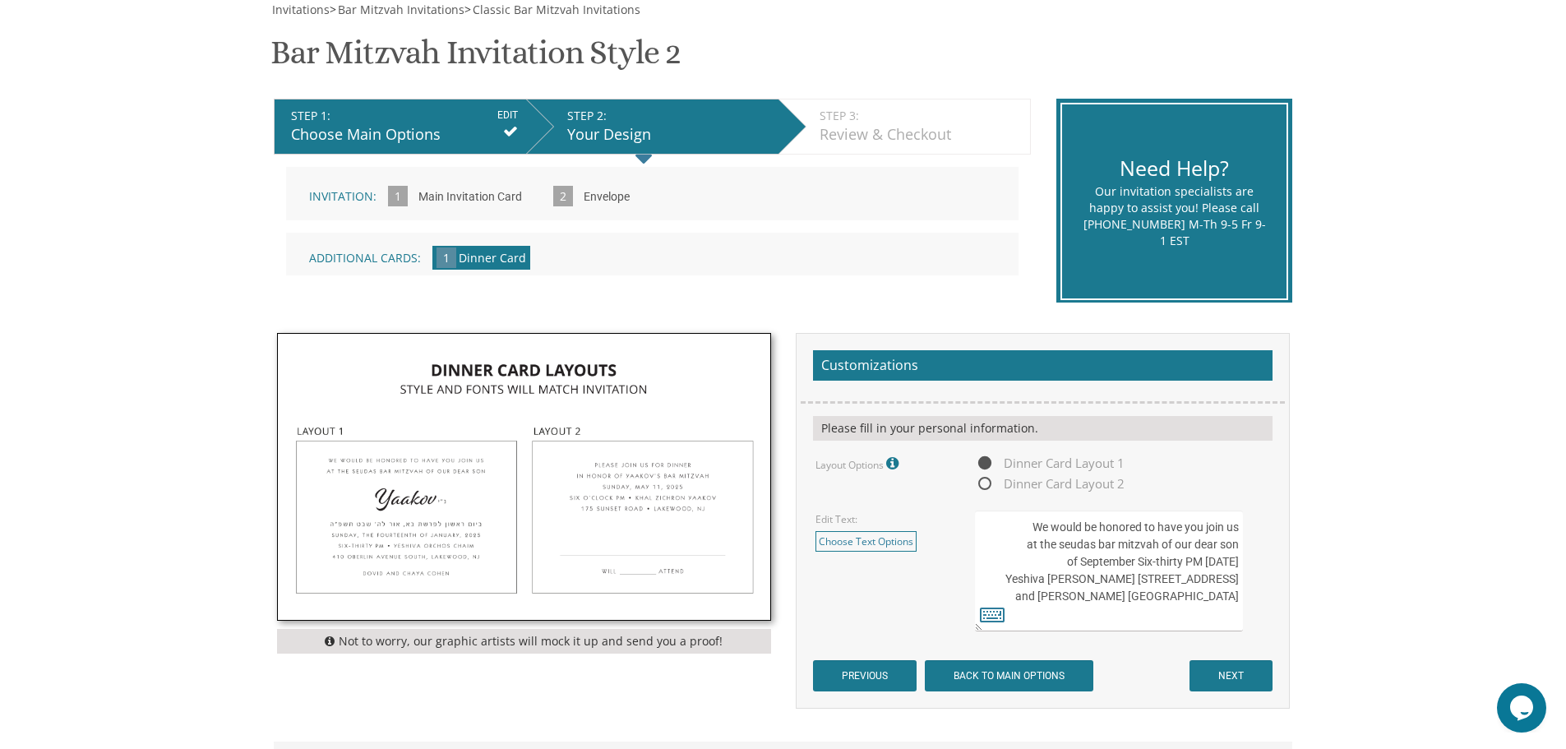
drag, startPoint x: 1169, startPoint y: 561, endPoint x: 1115, endPoint y: 560, distance: 54.3
click at [1115, 560] on textarea "We would be honored to have you join us at the seudas bar mitzvah of our dear s…" at bounding box center [1108, 570] width 267 height 121
type textarea "We would be honored to have you join us at the seudas bar mitzvah of our dear s…"
click at [993, 620] on icon at bounding box center [992, 614] width 25 height 23
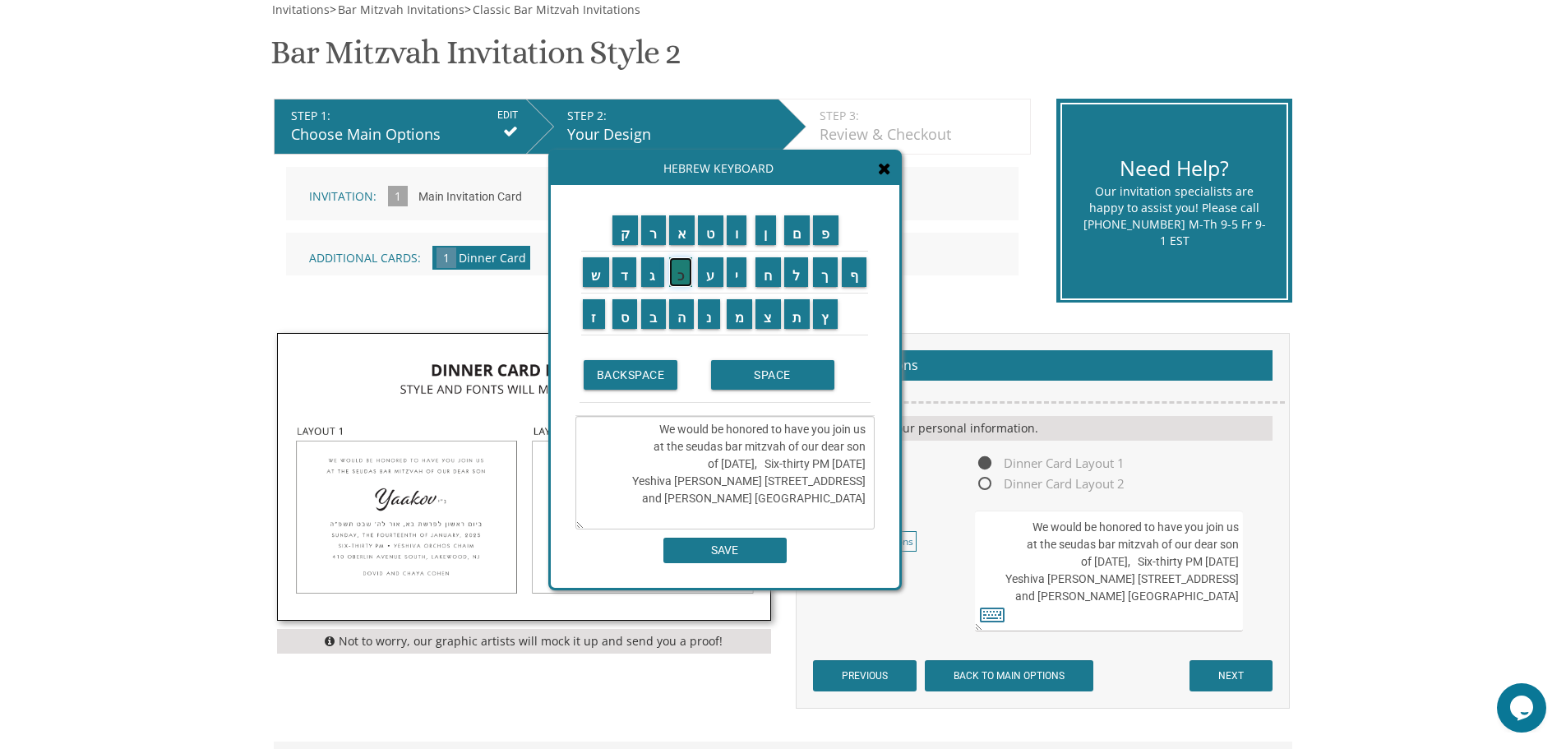
click at [677, 283] on input "כ" at bounding box center [681, 272] width 24 height 30
click at [589, 316] on input "ז" at bounding box center [594, 314] width 22 height 30
click at [811, 456] on textarea "We would be honored to have you join us at the seudas bar mitzvah of our dear s…" at bounding box center [724, 472] width 299 height 113
click at [816, 452] on textarea "We would be honored to have you join us at the seudas bar mitzvah of our dear s…" at bounding box center [724, 472] width 299 height 113
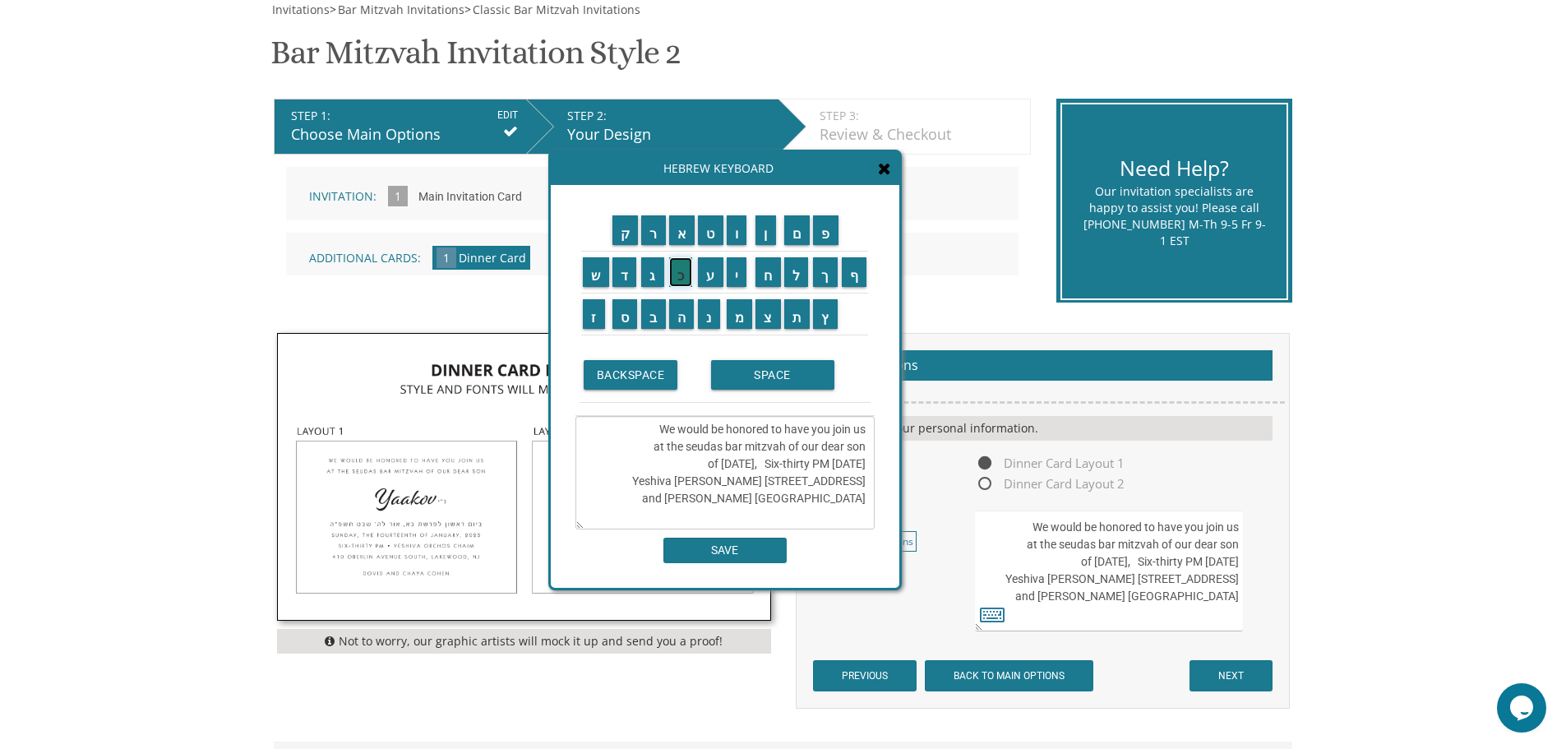
click at [686, 284] on input "כ" at bounding box center [681, 272] width 24 height 30
click at [593, 314] on input "ז" at bounding box center [594, 314] width 22 height 30
click at [797, 320] on input "ת" at bounding box center [797, 314] width 26 height 30
click at [594, 282] on input "ש" at bounding box center [596, 272] width 26 height 30
click at [654, 242] on input "ר" at bounding box center [653, 230] width 25 height 30
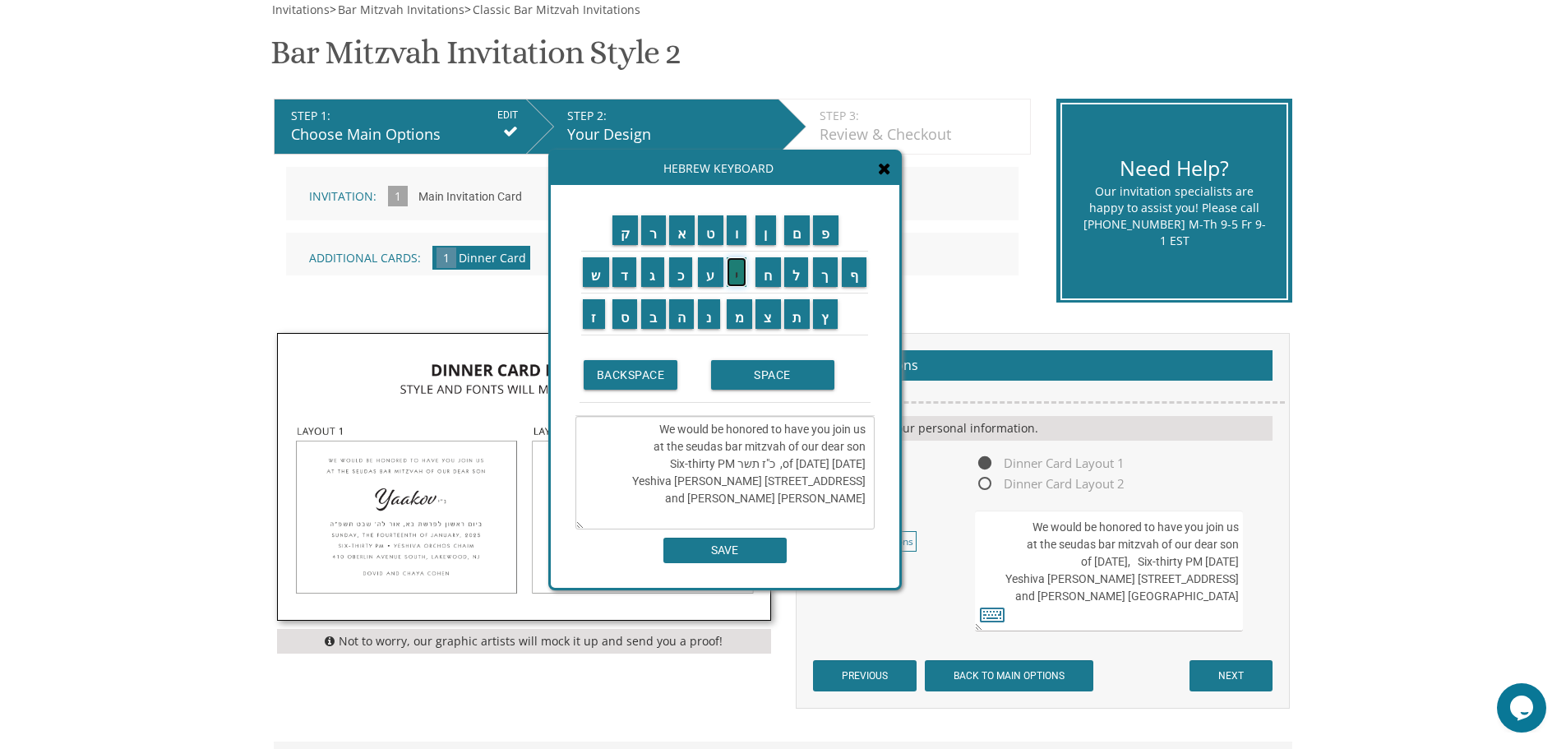
click at [739, 271] on input "י" at bounding box center [737, 272] width 21 height 30
click at [794, 310] on input "ת" at bounding box center [797, 314] width 26 height 30
click at [600, 270] on input "ש" at bounding box center [596, 272] width 26 height 30
click at [831, 244] on input "פ" at bounding box center [825, 230] width 25 height 30
click at [737, 236] on input "ו" at bounding box center [737, 230] width 21 height 30
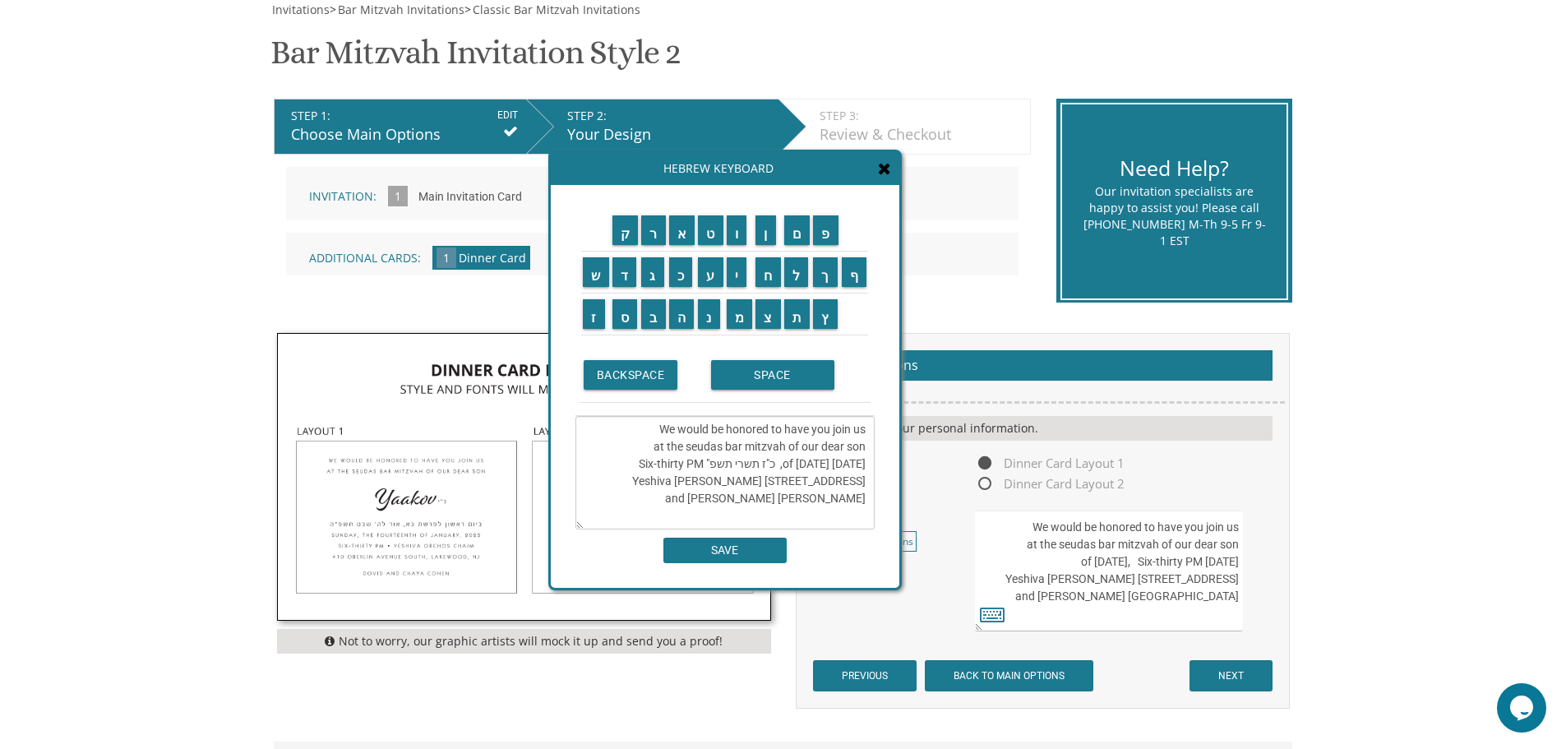
type textarea "We would be honored to have you join us at the seudas bar mitzvah of our dear s…"
click at [726, 553] on input "SAVE" at bounding box center [724, 550] width 123 height 25
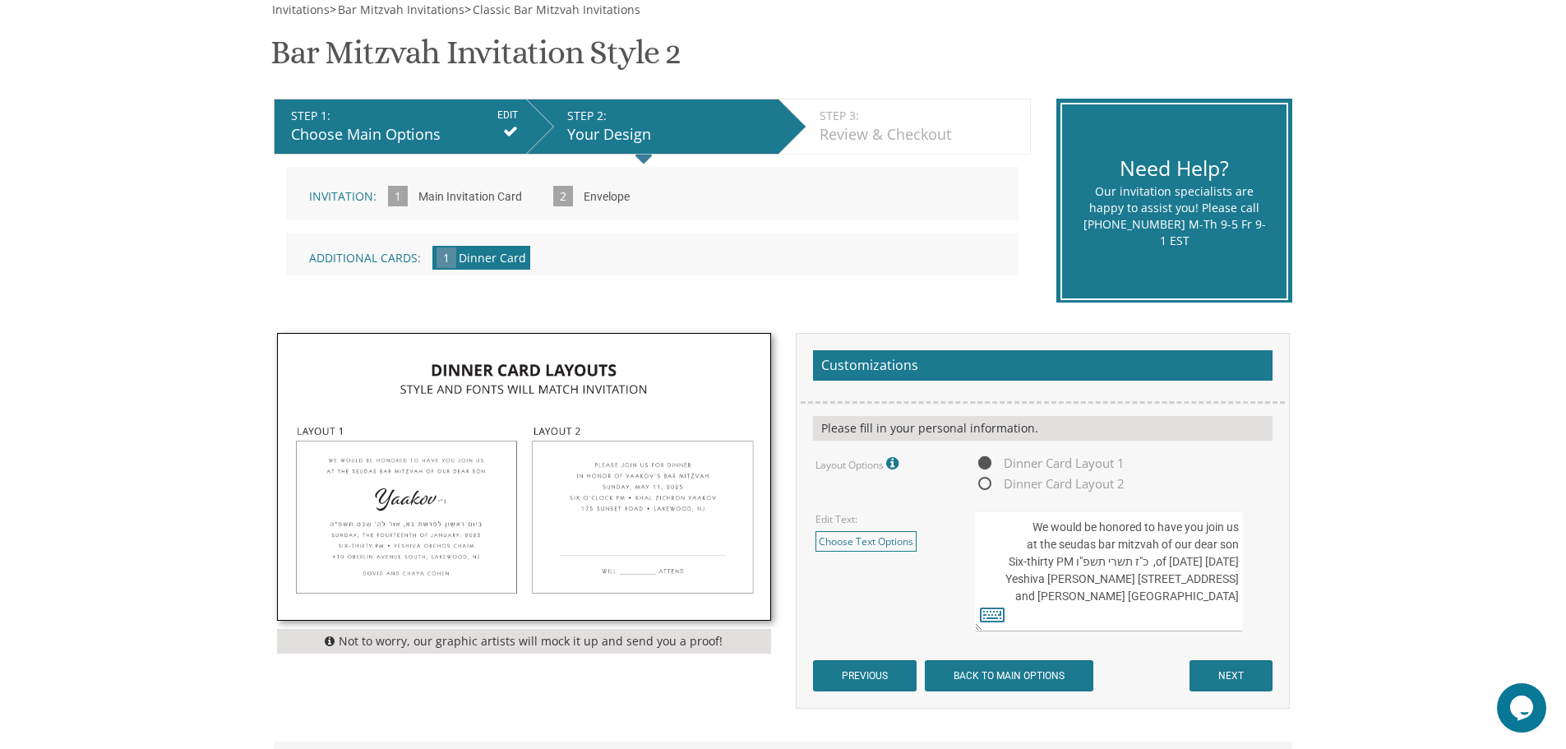
drag, startPoint x: 1170, startPoint y: 569, endPoint x: 1108, endPoint y: 568, distance: 61.7
click at [1108, 568] on textarea "We would be honored to have you join us at the seudas bar mitzvah of our dear s…" at bounding box center [1108, 570] width 267 height 121
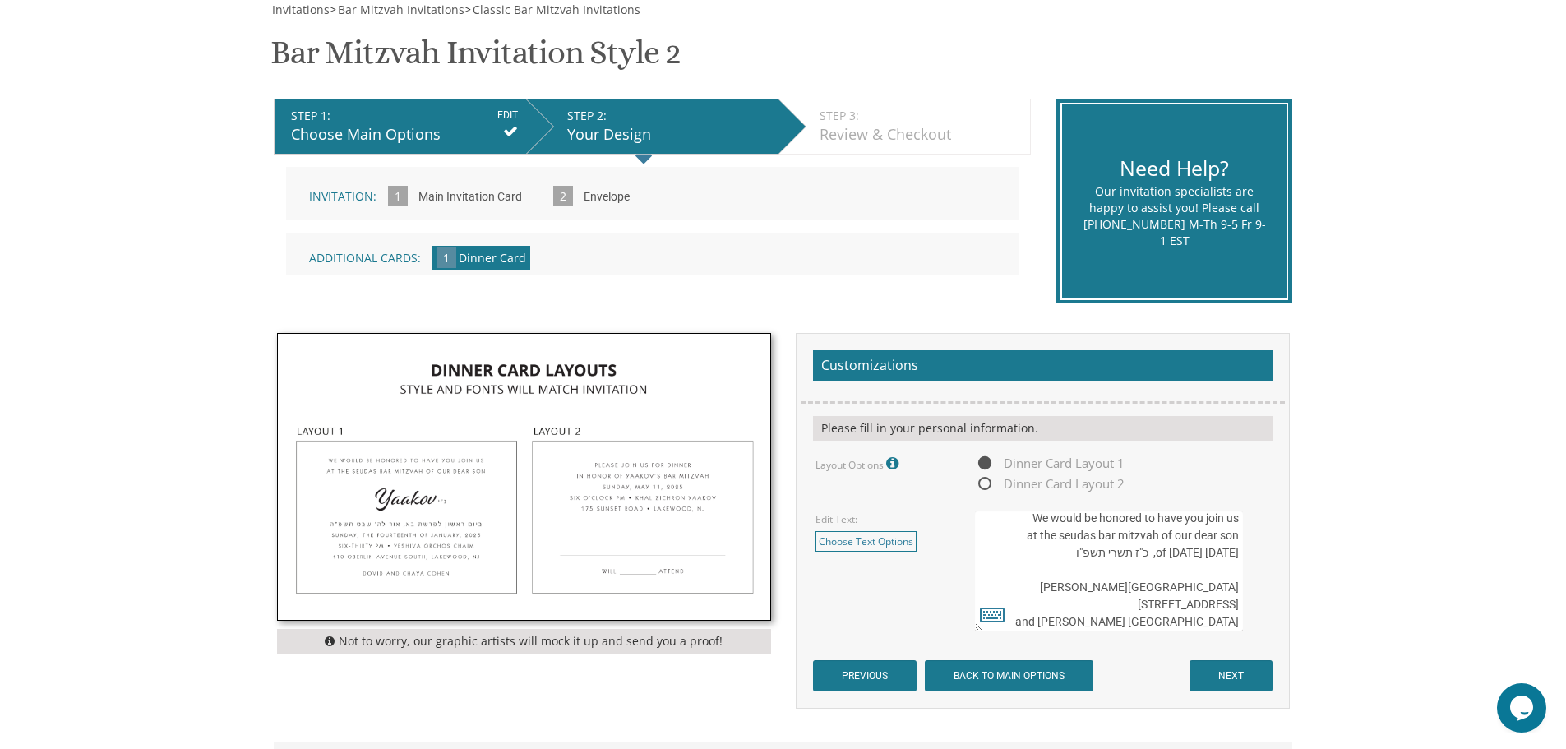
paste textarea "Six-thirty PM"
drag, startPoint x: 1217, startPoint y: 585, endPoint x: 1200, endPoint y: 590, distance: 17.2
click at [1200, 590] on textarea "We would be honored to have you join us at the seudas bar mitzvah of our dear s…" at bounding box center [1108, 570] width 267 height 121
drag, startPoint x: 1177, startPoint y: 590, endPoint x: 1216, endPoint y: 584, distance: 39.1
click at [1216, 584] on textarea "We would be honored to have you join us at the seudas bar mitzvah of our dear s…" at bounding box center [1108, 570] width 267 height 121
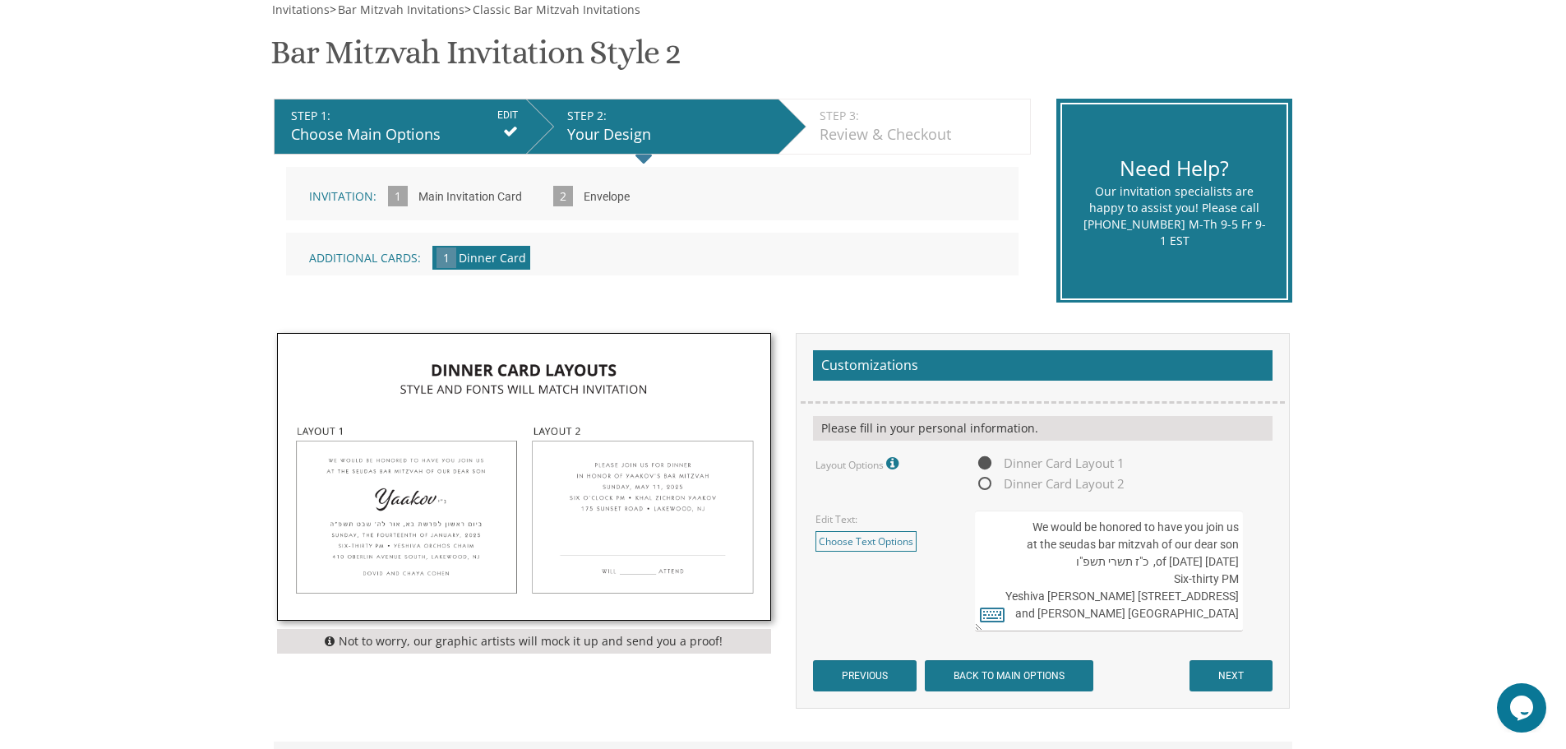
drag, startPoint x: 1173, startPoint y: 589, endPoint x: 1240, endPoint y: 589, distance: 66.6
click at [1240, 589] on textarea "We would be honored to have you join us at the seudas bar mitzvah of our dear s…" at bounding box center [1108, 570] width 267 height 121
click at [1024, 603] on textarea "We would be honored to have you join us at the seudas bar mitzvah of our dear s…" at bounding box center [1108, 570] width 267 height 121
drag, startPoint x: 1024, startPoint y: 603, endPoint x: 1219, endPoint y: 611, distance: 195.0
click at [1219, 611] on textarea "We would be honored to have you join us at the seudas bar mitzvah of our dear s…" at bounding box center [1108, 570] width 267 height 121
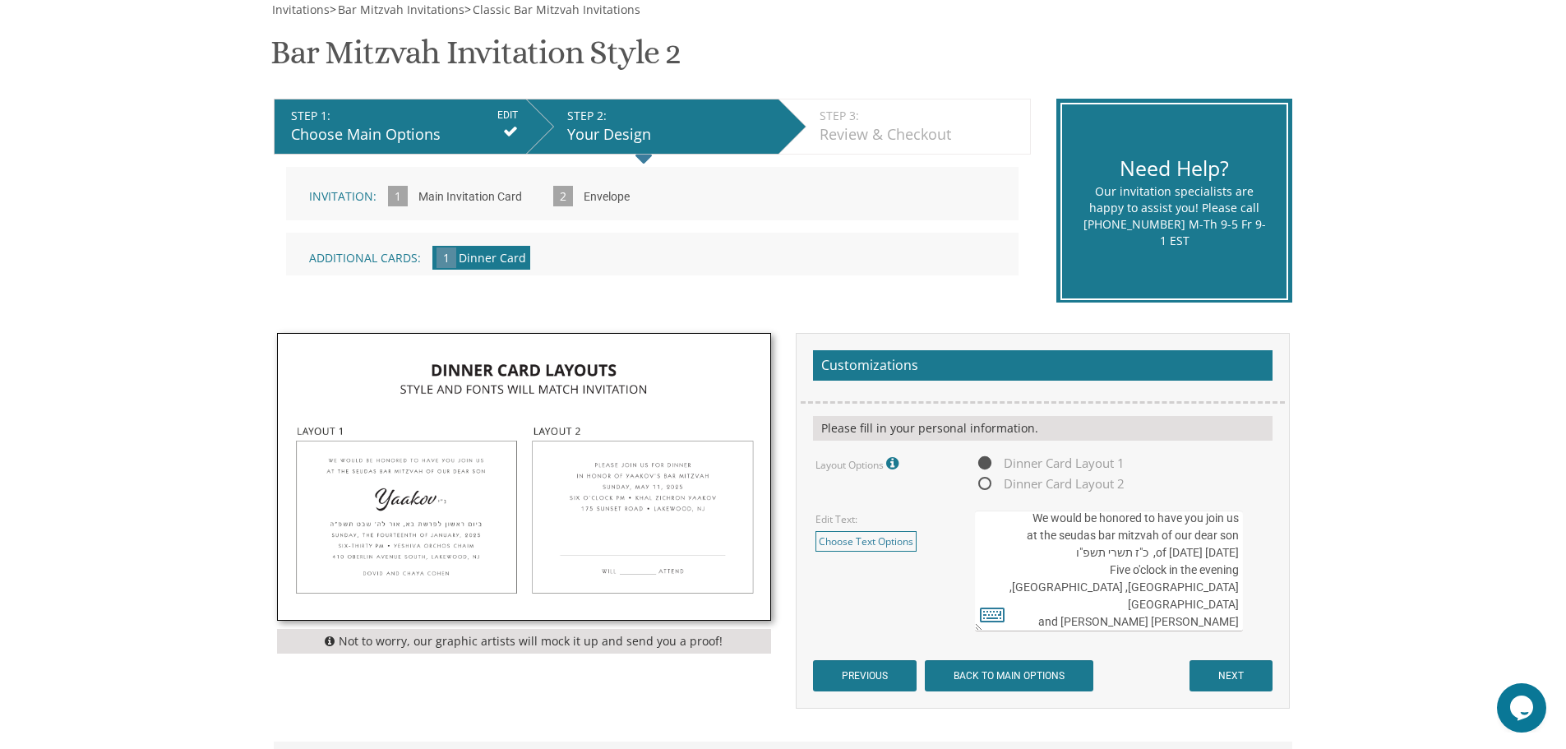
scroll to position [35, 0]
drag, startPoint x: 1126, startPoint y: 621, endPoint x: 1238, endPoint y: 628, distance: 112.0
click at [1238, 628] on textarea "We would be honored to have you join us at the seudas bar mitzvah of our dear s…" at bounding box center [1108, 570] width 267 height 121
click at [1171, 612] on textarea "We would be honored to have you join us at the seudas bar mitzvah of our dear s…" at bounding box center [1108, 570] width 267 height 121
drag, startPoint x: 1137, startPoint y: 595, endPoint x: 1234, endPoint y: 612, distance: 98.5
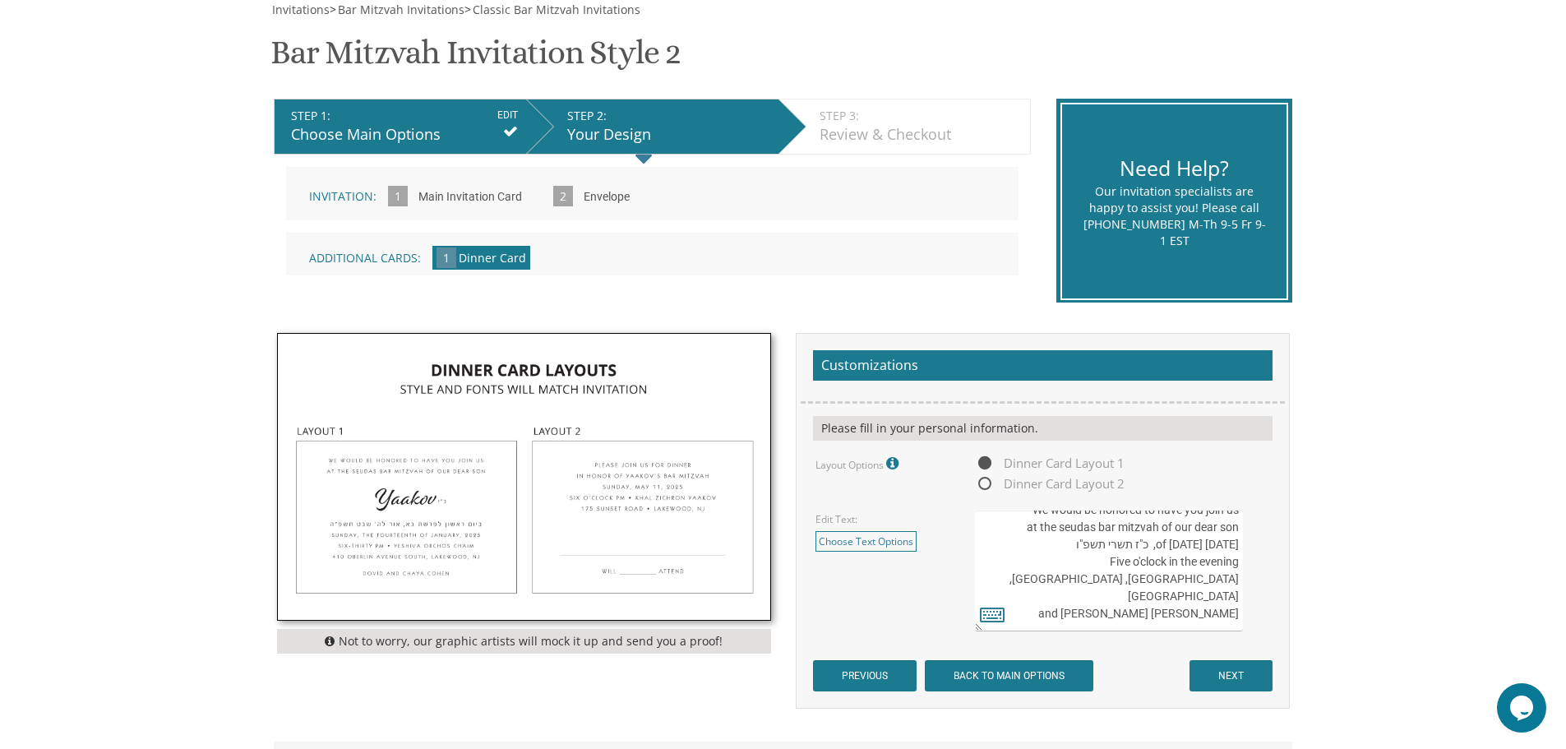
click at [1234, 612] on textarea "We would be honored to have you join us at the seudas bar mitzvah of our dear s…" at bounding box center [1108, 570] width 267 height 121
click at [1240, 615] on textarea "We would be honored to have you join us at the seudas bar mitzvah of our dear s…" at bounding box center [1108, 570] width 267 height 121
drag, startPoint x: 1132, startPoint y: 594, endPoint x: 1219, endPoint y: 607, distance: 88.0
click at [1244, 614] on div "We would be honored to have you join us at the seudas bar mitzvah of our dear s…" at bounding box center [1122, 570] width 294 height 121
drag, startPoint x: 1216, startPoint y: 596, endPoint x: 1240, endPoint y: 597, distance: 23.9
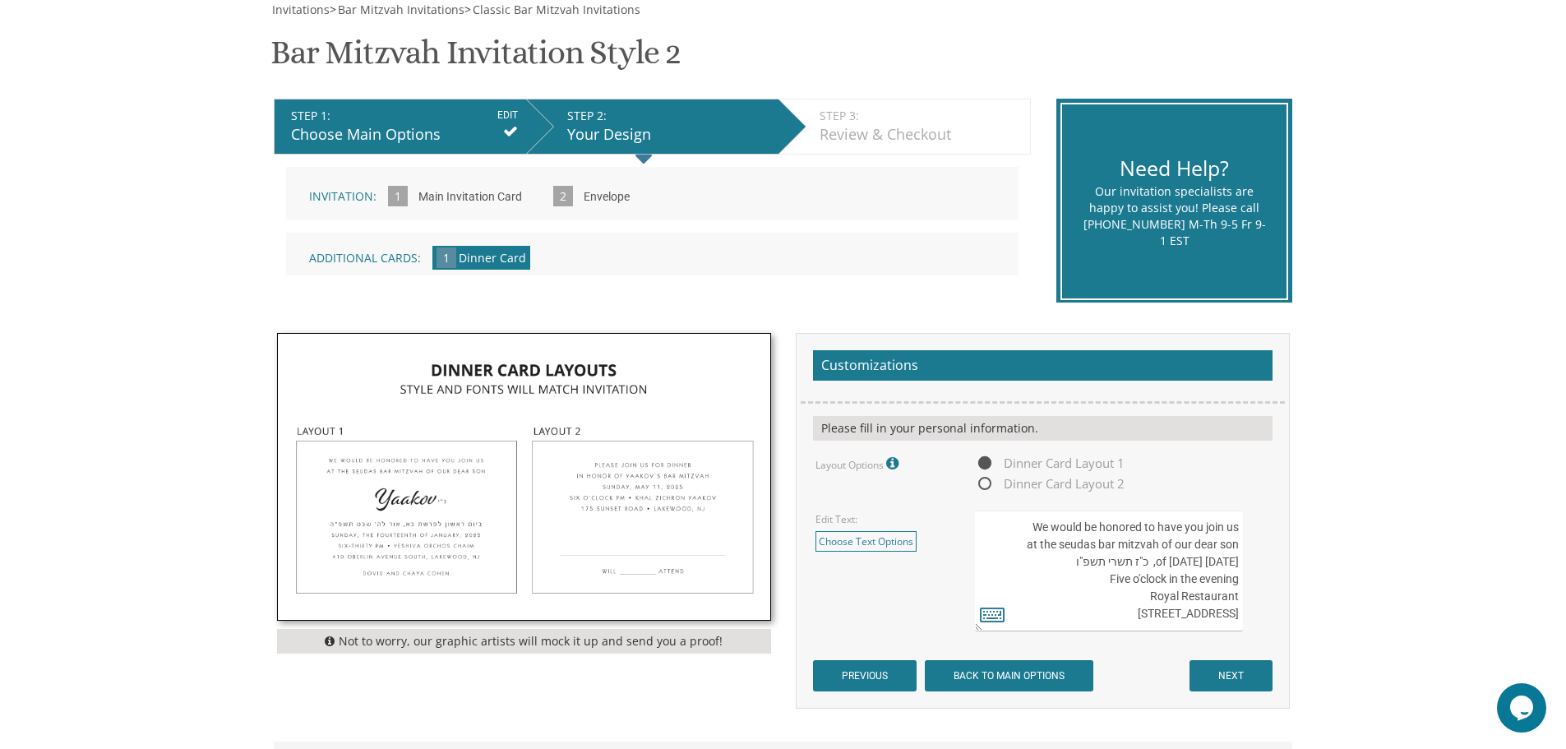
click at [1240, 597] on textarea "We would be honored to have you join us at the seudas bar mitzvah of our dear s…" at bounding box center [1108, 570] width 267 height 121
click at [1164, 620] on textarea "We would be honored to have you join us at the seudas bar mitzvah of our dear s…" at bounding box center [1108, 570] width 267 height 121
type textarea "We would be honored to have you join us at the seudas bar mitzvah of our dear s…"
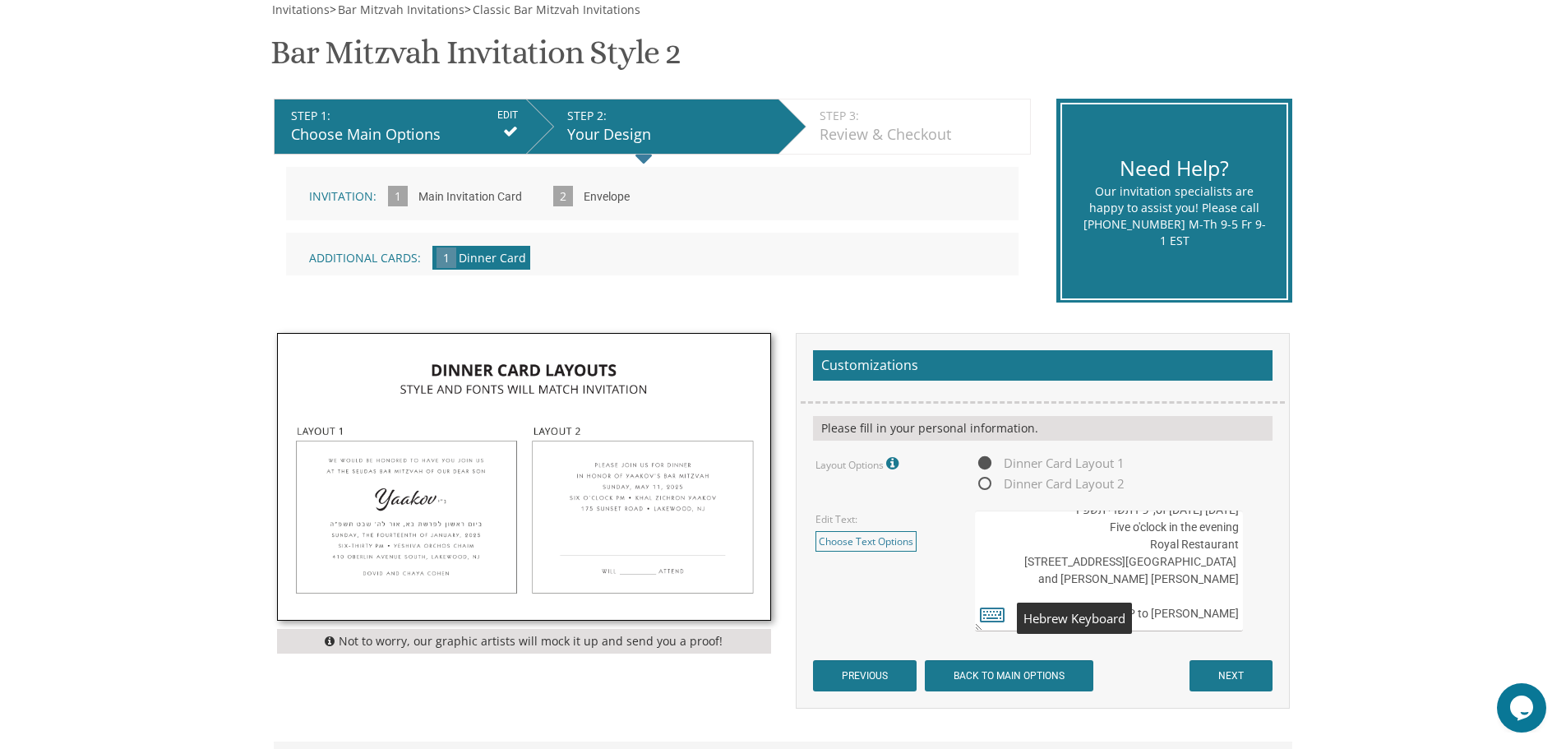
click at [994, 612] on icon at bounding box center [992, 614] width 25 height 23
type textarea "We would be honored to have you join us at the seudas bar mitzvah of our dear s…"
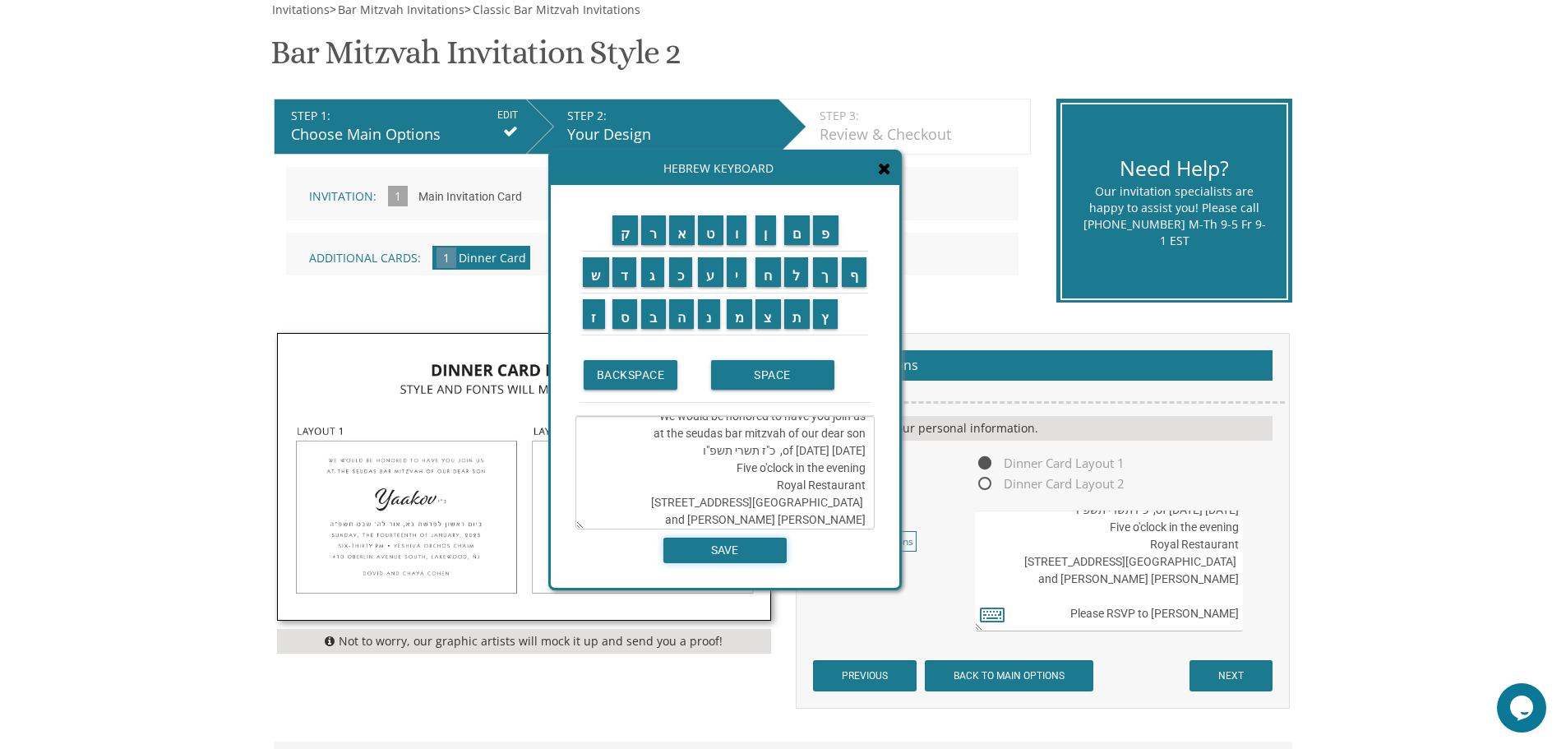
click at [711, 553] on input "SAVE" at bounding box center [724, 550] width 123 height 25
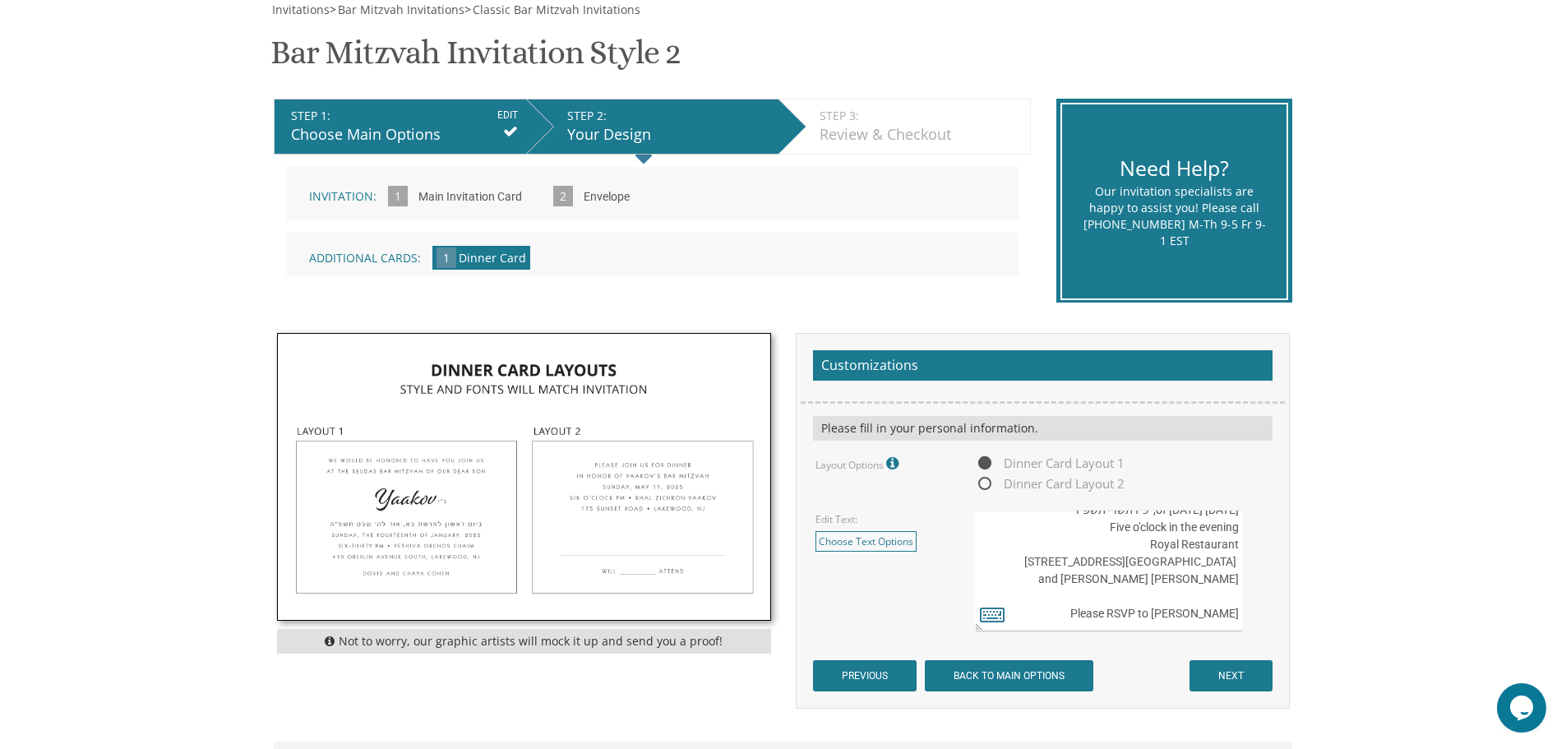
click at [1236, 621] on textarea "We would be honored to have you join us at the seudas bar mitzvah of our dear s…" at bounding box center [1108, 570] width 267 height 121
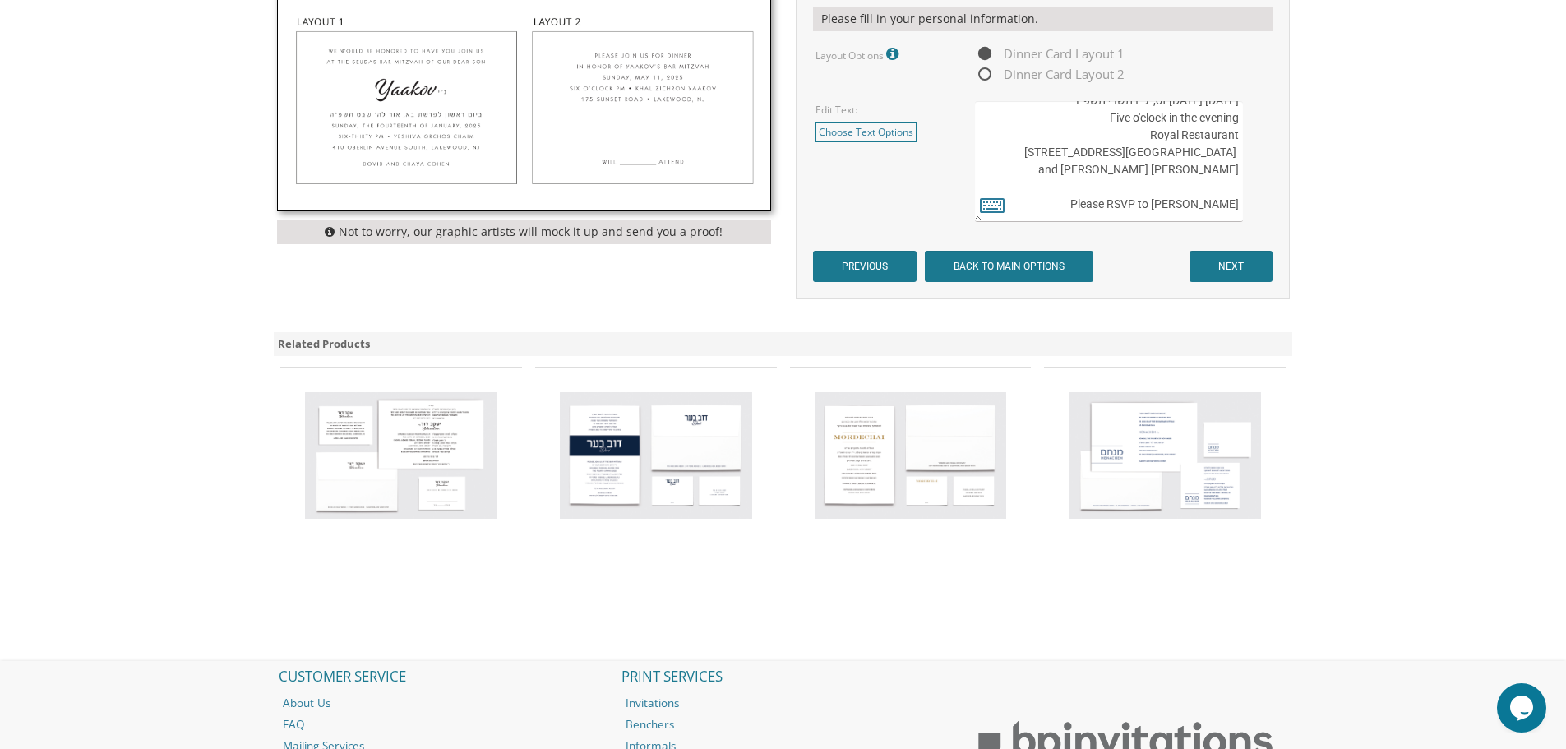
scroll to position [69, 0]
drag, startPoint x: 1211, startPoint y: 217, endPoint x: 1241, endPoint y: 210, distance: 31.3
click at [1241, 210] on textarea "We would be honored to have you join us at the seudas bar mitzvah of our dear s…" at bounding box center [1108, 161] width 267 height 121
click at [1214, 205] on textarea "We would be honored to have you join us at the seudas bar mitzvah of our dear s…" at bounding box center [1108, 161] width 267 height 121
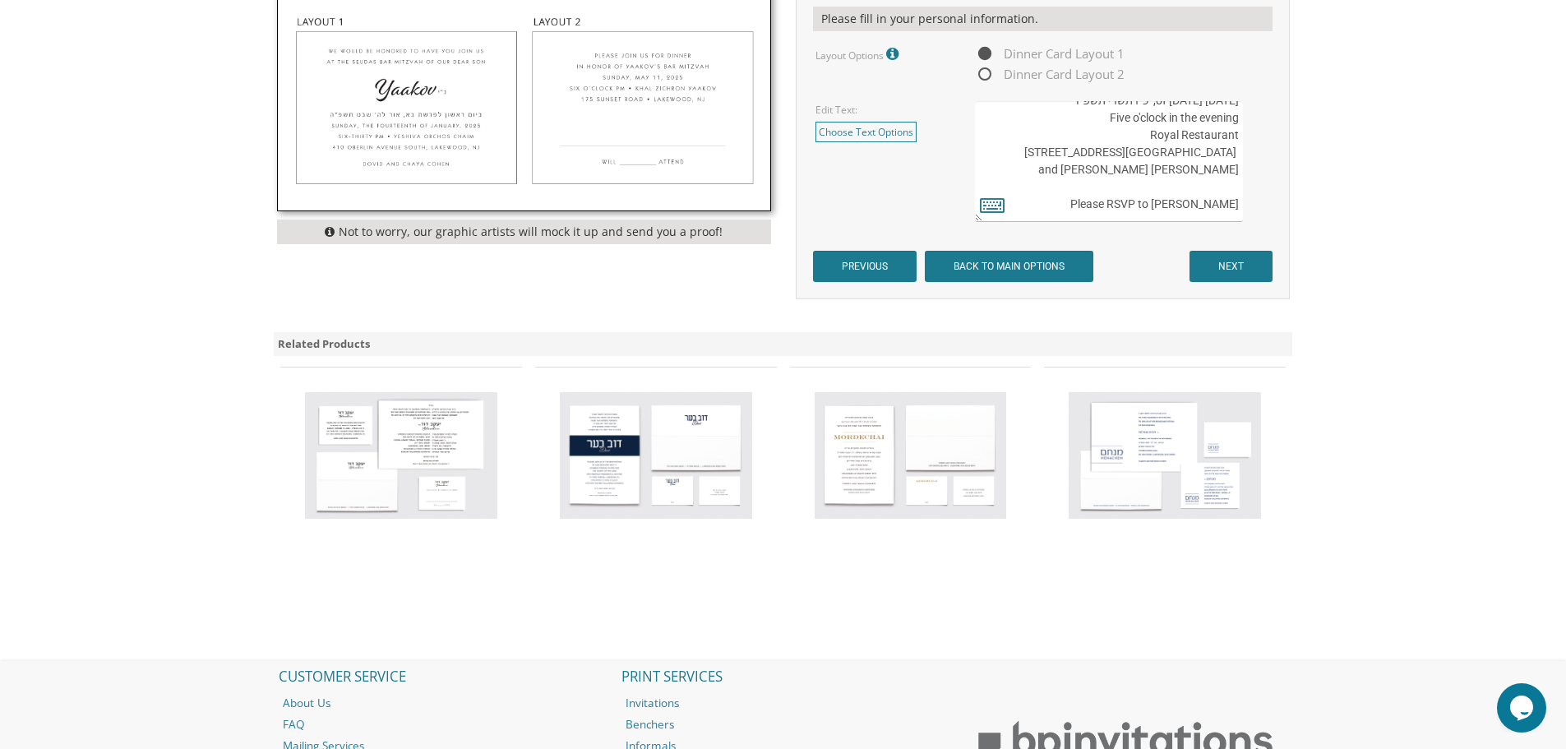
click at [1235, 204] on textarea "We would be honored to have you join us at the seudas bar mitzvah of our dear s…" at bounding box center [1108, 161] width 267 height 121
drag, startPoint x: 1199, startPoint y: 204, endPoint x: 1235, endPoint y: 201, distance: 36.3
click at [1235, 201] on textarea "We would be honored to have you join us at the seudas bar mitzvah of our dear s…" at bounding box center [1108, 161] width 267 height 121
drag, startPoint x: 1210, startPoint y: 206, endPoint x: 1237, endPoint y: 196, distance: 28.6
click at [1237, 196] on textarea "We would be honored to have you join us at the seudas bar mitzvah of our dear s…" at bounding box center [1108, 161] width 267 height 121
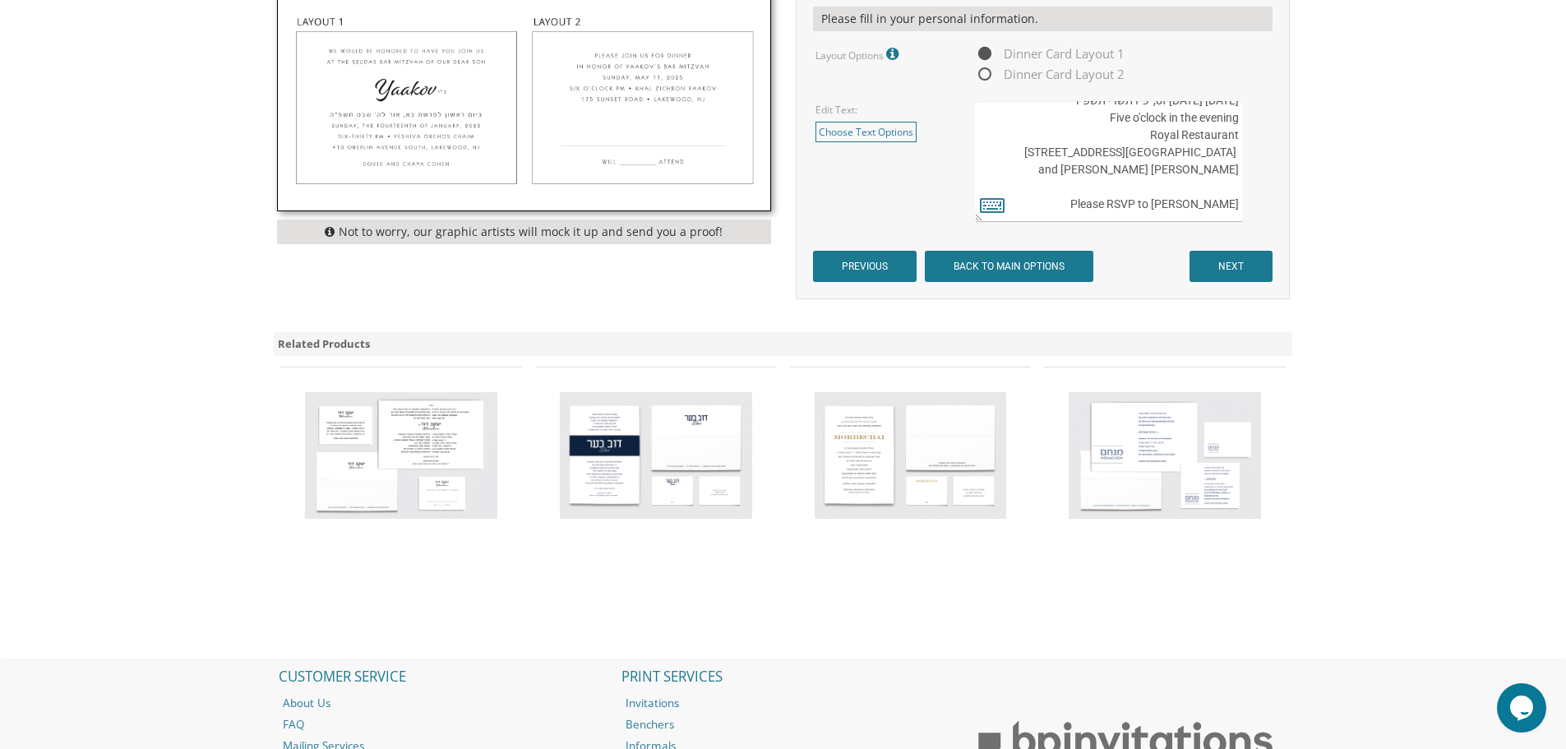
click at [1237, 196] on textarea "We would be honored to have you join us at the seudas bar mitzvah of our dear s…" at bounding box center [1108, 161] width 267 height 121
drag, startPoint x: 1238, startPoint y: 202, endPoint x: 1212, endPoint y: 210, distance: 27.3
click at [1212, 210] on textarea "We would be honored to have you join us at the seudas bar mitzvah of our dear s…" at bounding box center [1108, 161] width 267 height 121
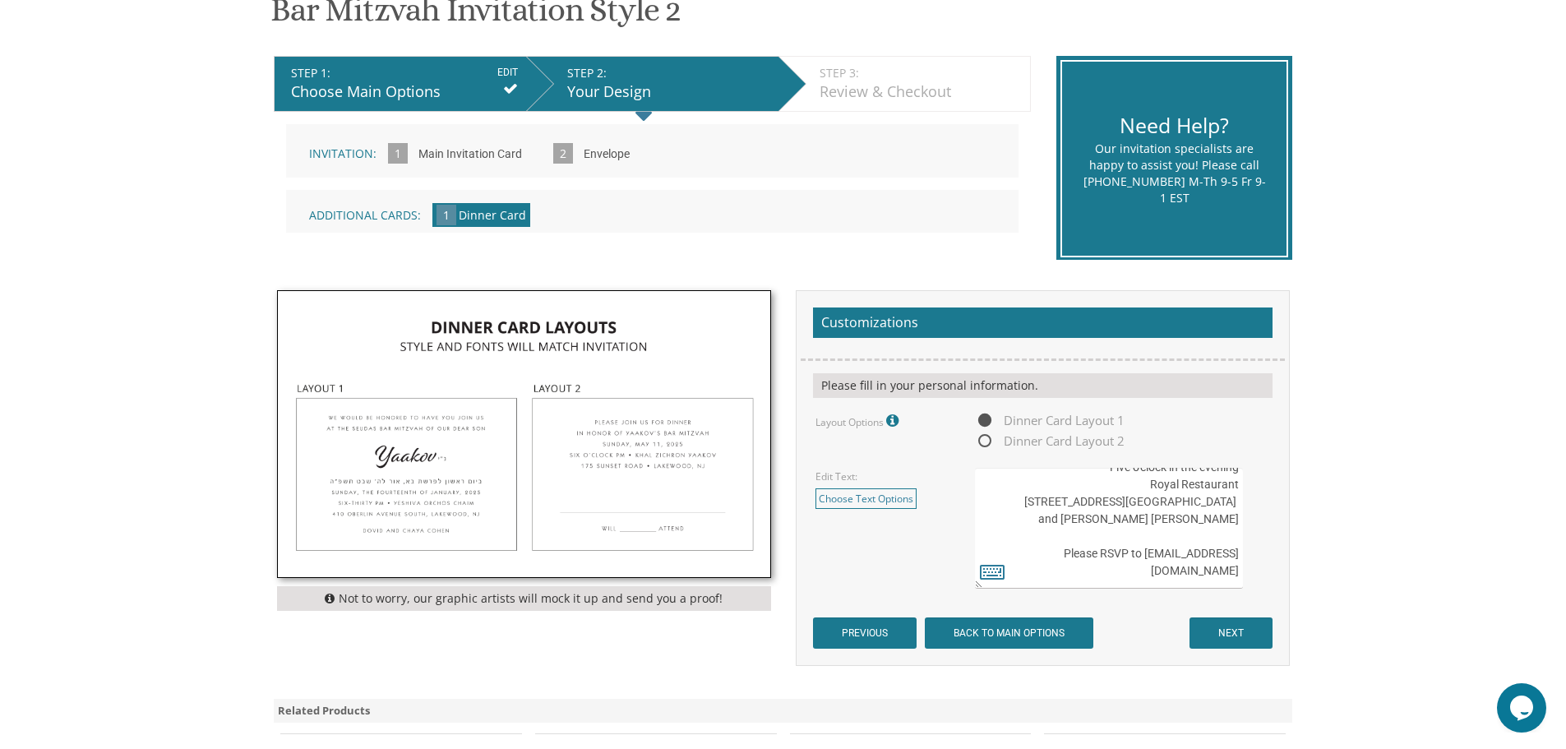
scroll to position [327, 0]
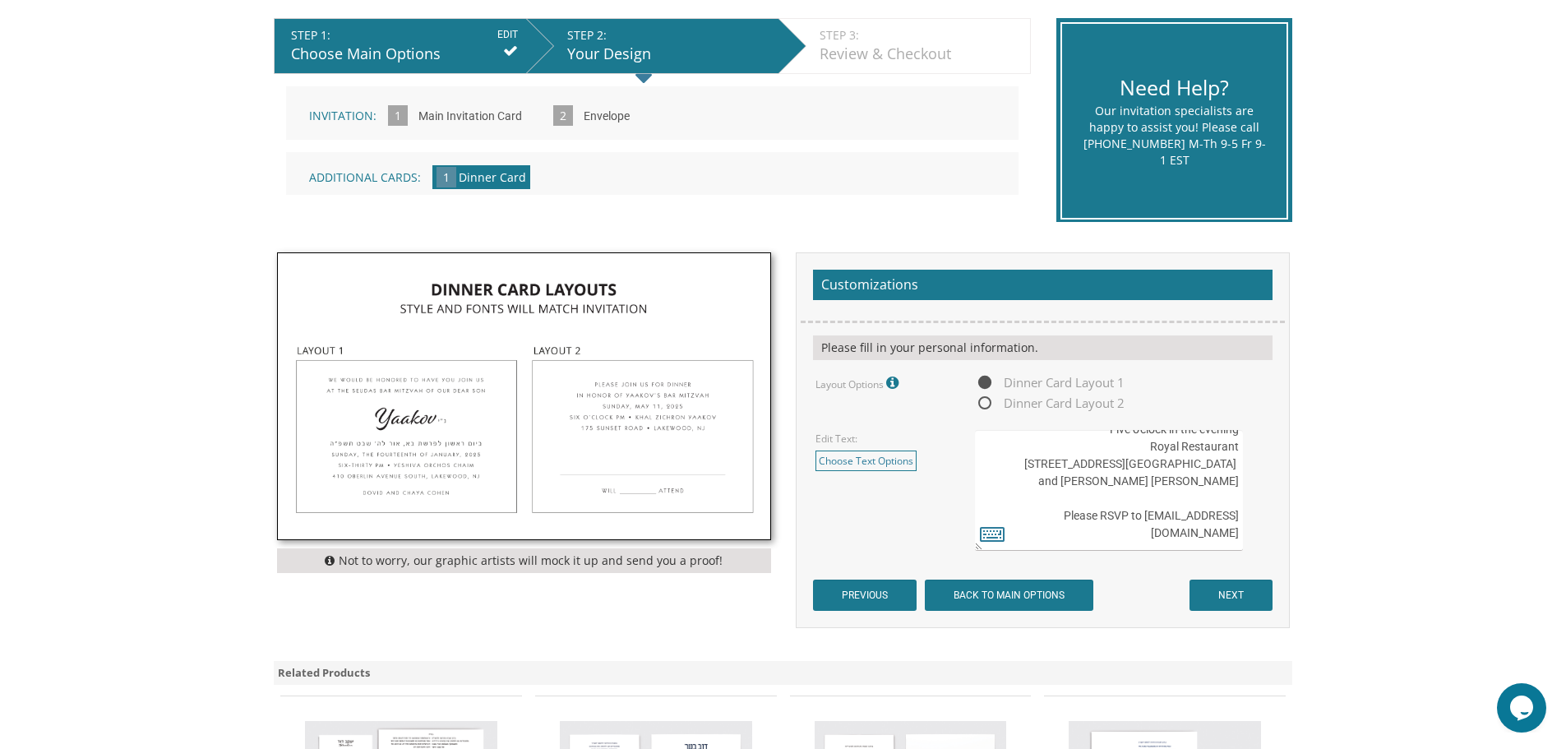
type textarea "We would be honored to have you join us at the seudas bar mitzvah of our dear s…"
click at [1231, 597] on input "NEXT" at bounding box center [1230, 595] width 83 height 31
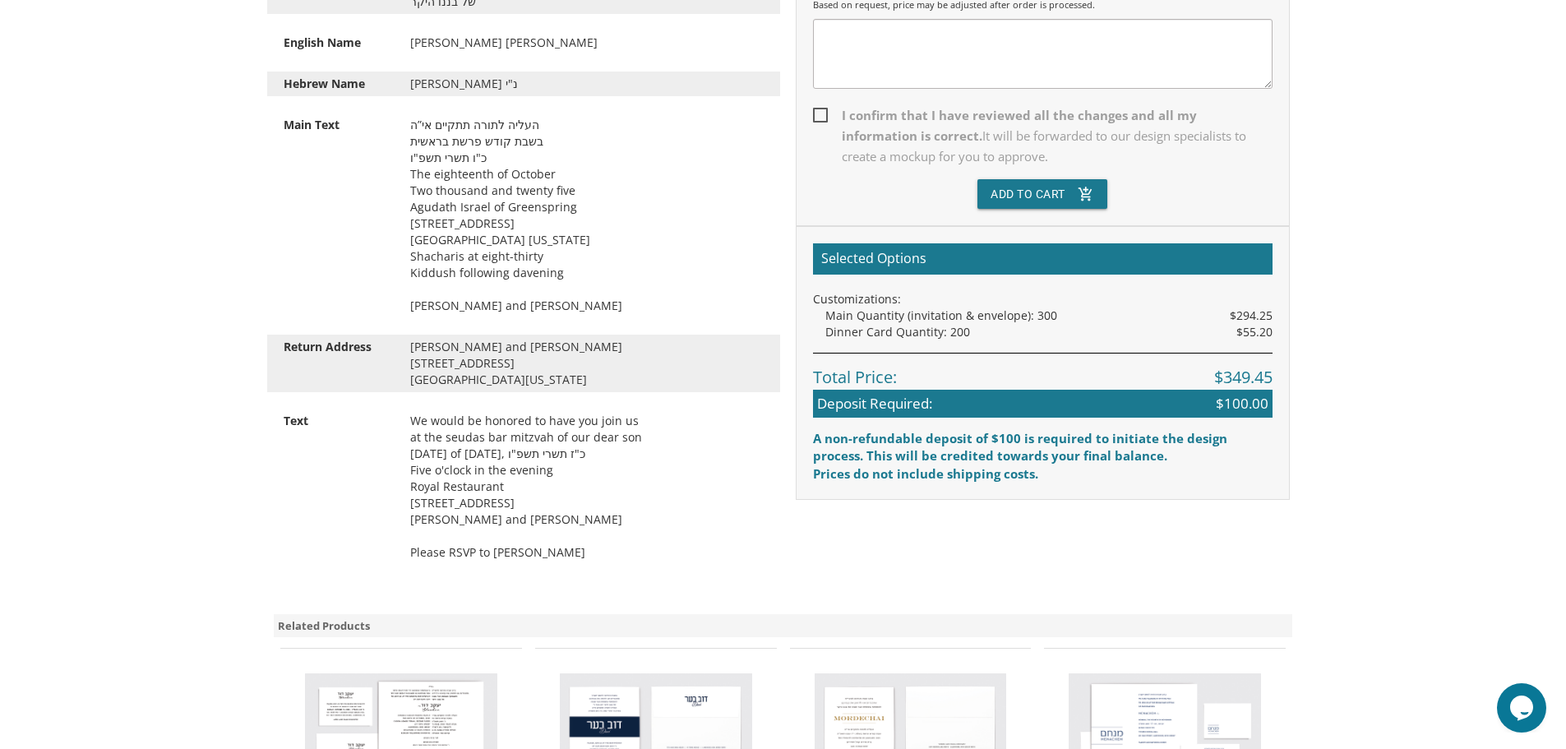
scroll to position [658, 0]
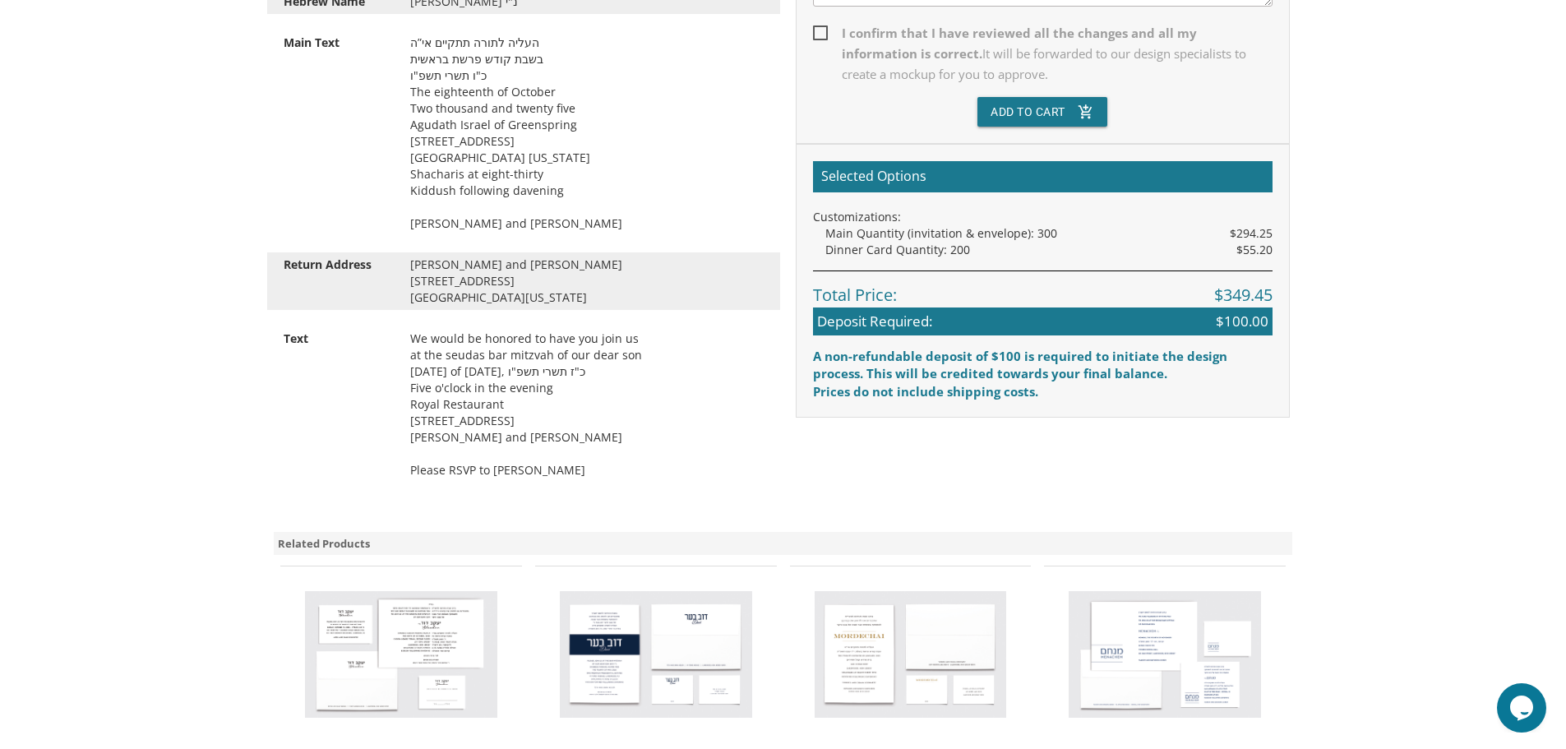
click at [505, 473] on div "We would be honored to have you join us at the seudas bar mitzvah of our dear s…" at bounding box center [587, 404] width 378 height 148
click at [524, 469] on div "We would be honored to have you join us at the seudas bar mitzvah of our dear s…" at bounding box center [587, 404] width 378 height 148
click at [516, 469] on div "We would be honored to have you join us at the seudas bar mitzvah of our dear s…" at bounding box center [587, 404] width 378 height 148
click at [524, 470] on div "We would be honored to have you join us at the seudas bar mitzvah of our dear s…" at bounding box center [587, 404] width 378 height 148
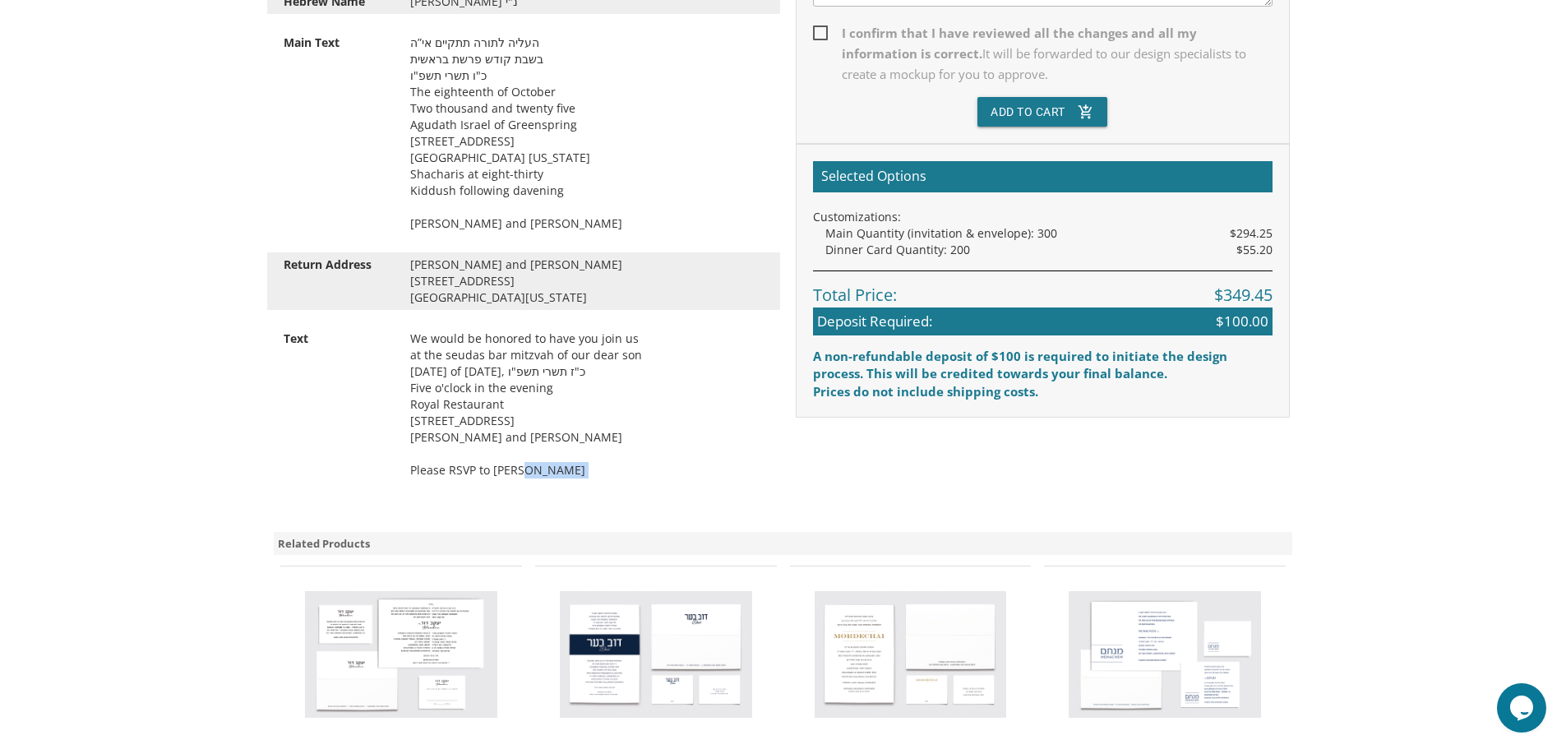
click at [524, 470] on div "We would be honored to have you join us at the seudas bar mitzvah of our dear s…" at bounding box center [587, 404] width 378 height 148
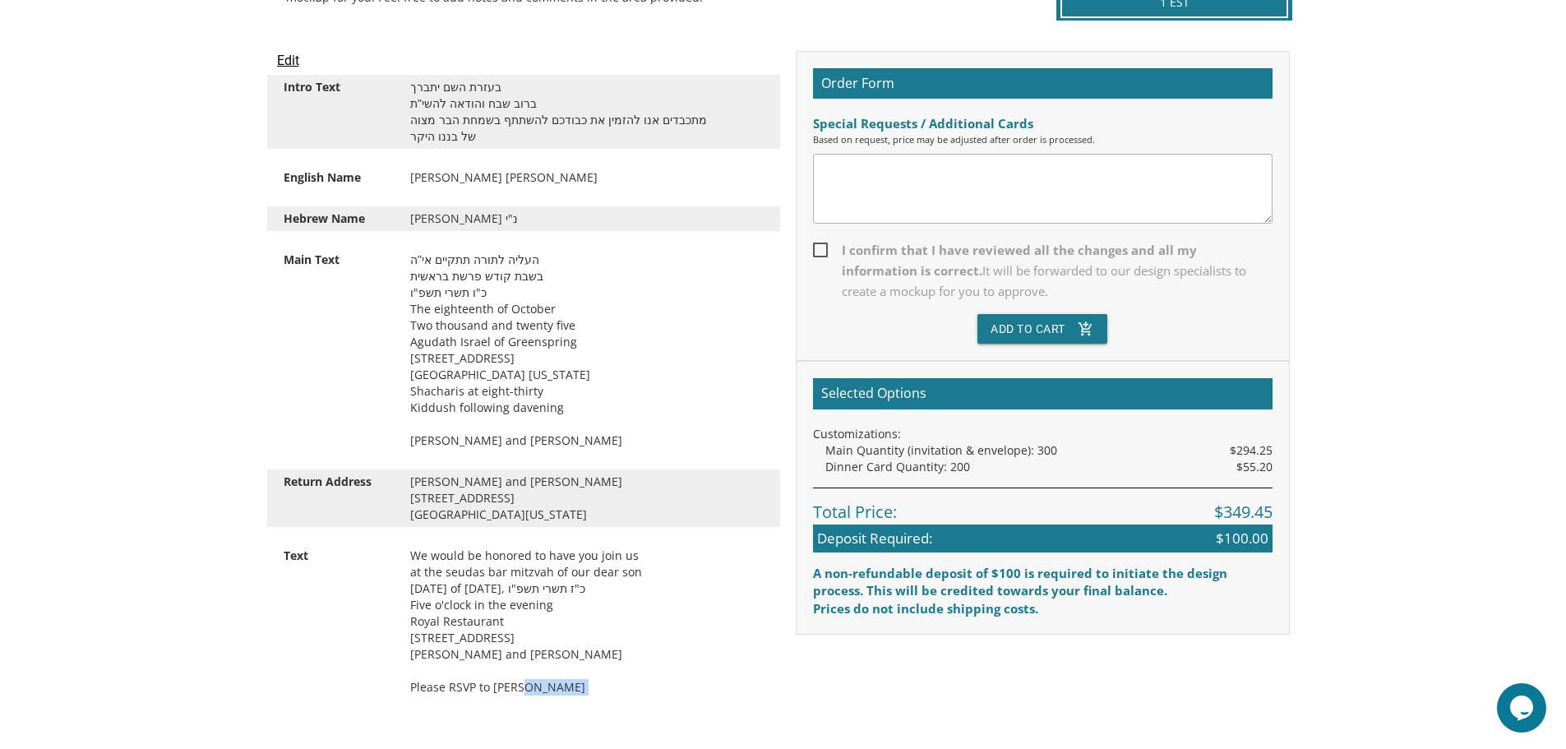
scroll to position [164, 0]
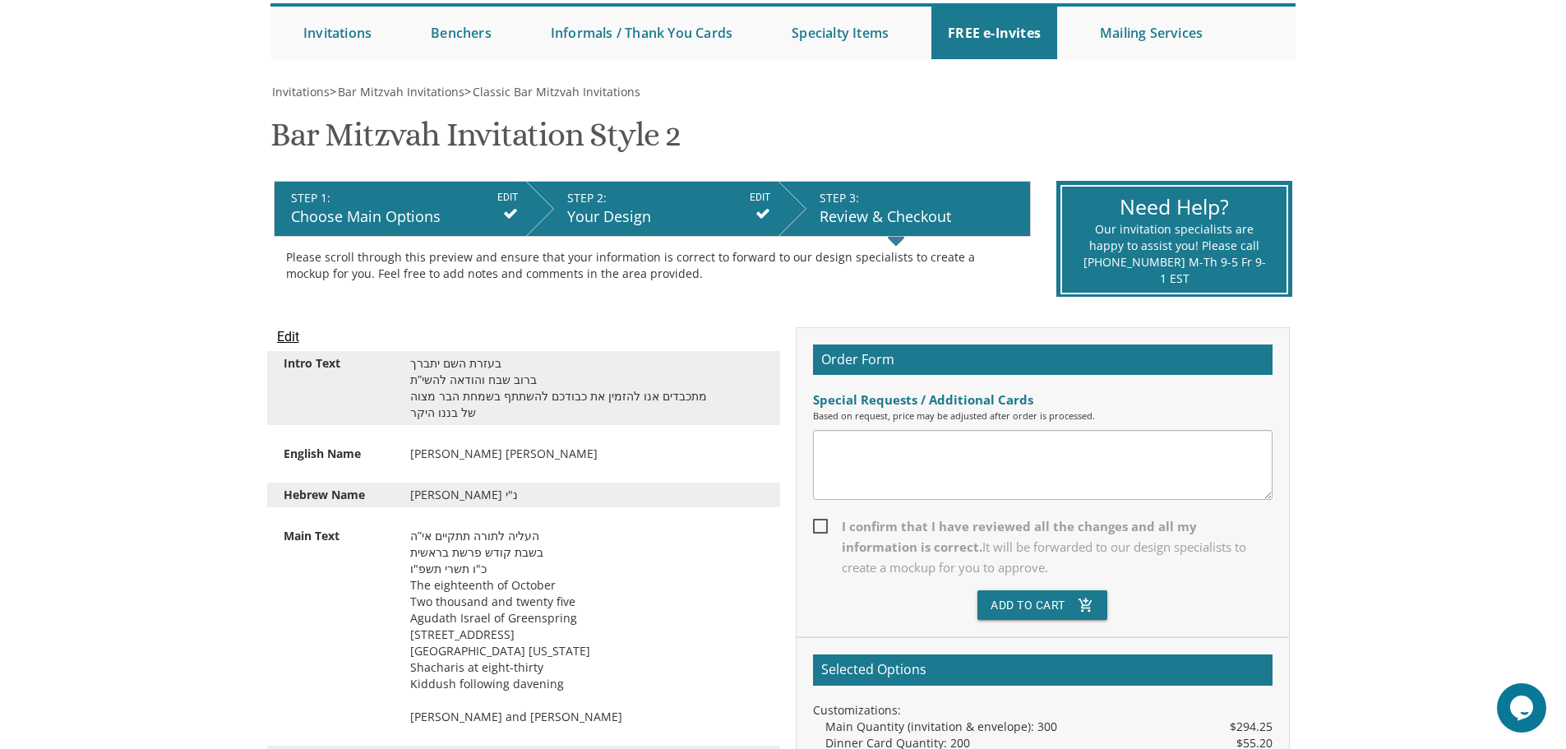
click at [290, 333] on input "Edit" at bounding box center [288, 337] width 22 height 20
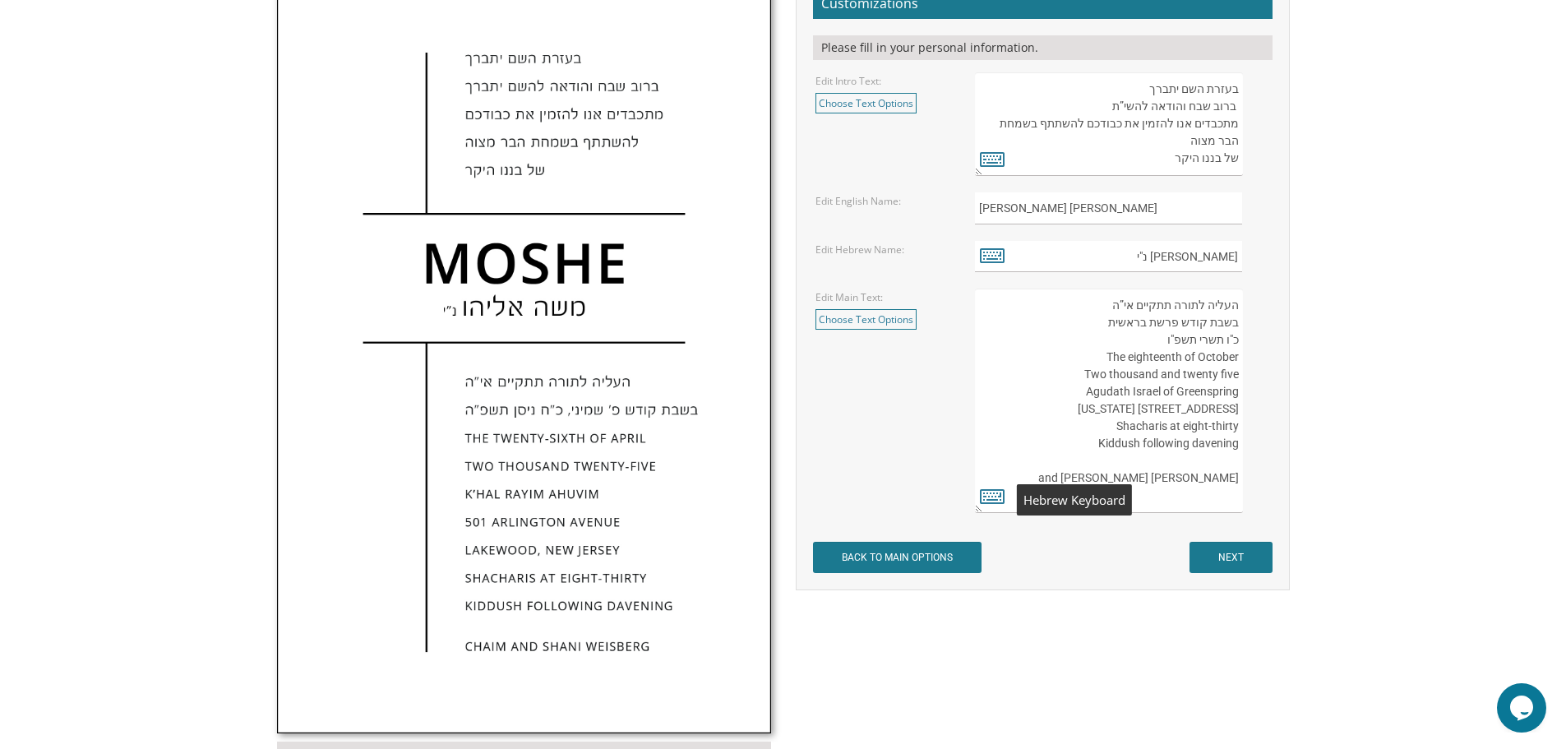
scroll to position [575, 0]
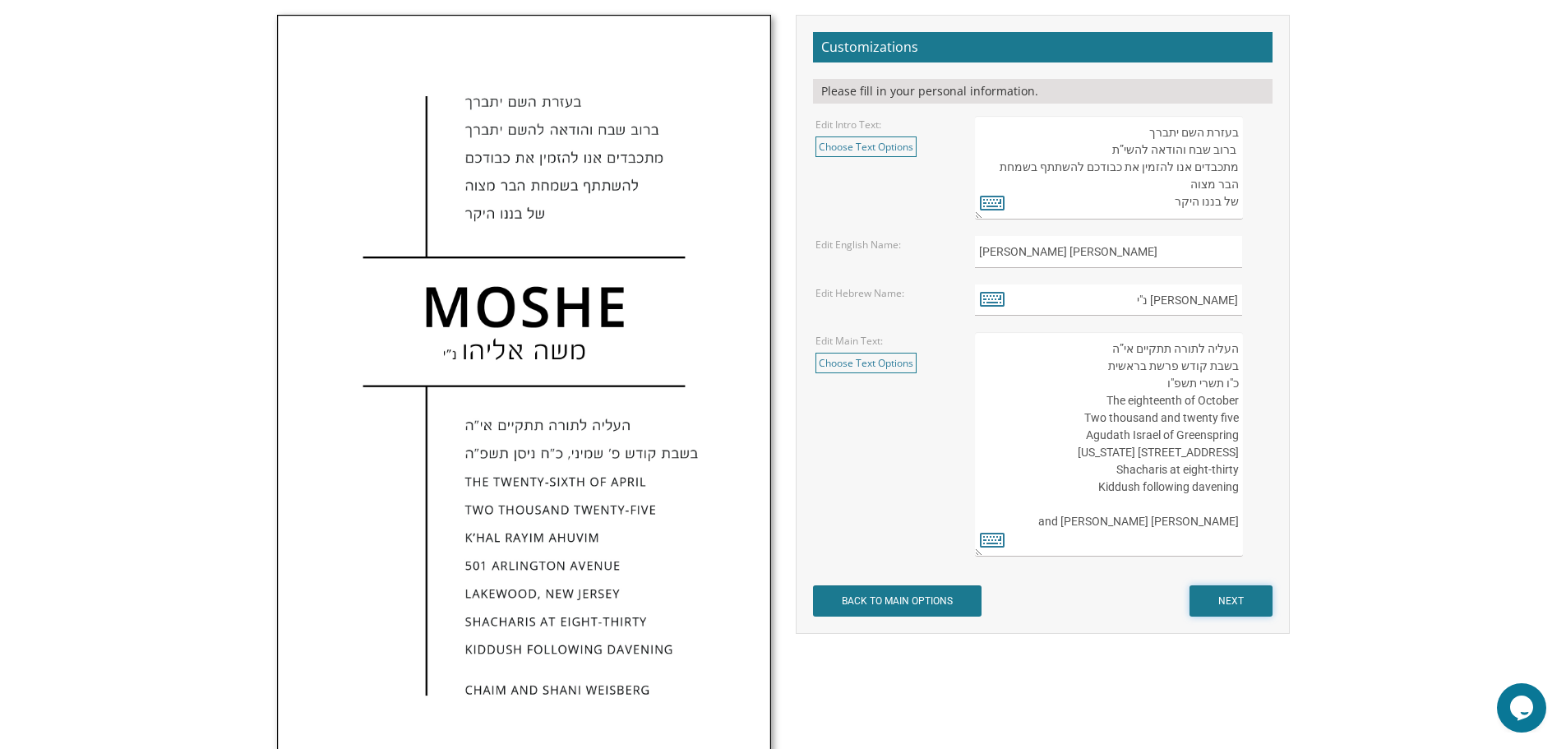
click at [1233, 599] on input "NEXT" at bounding box center [1230, 600] width 83 height 31
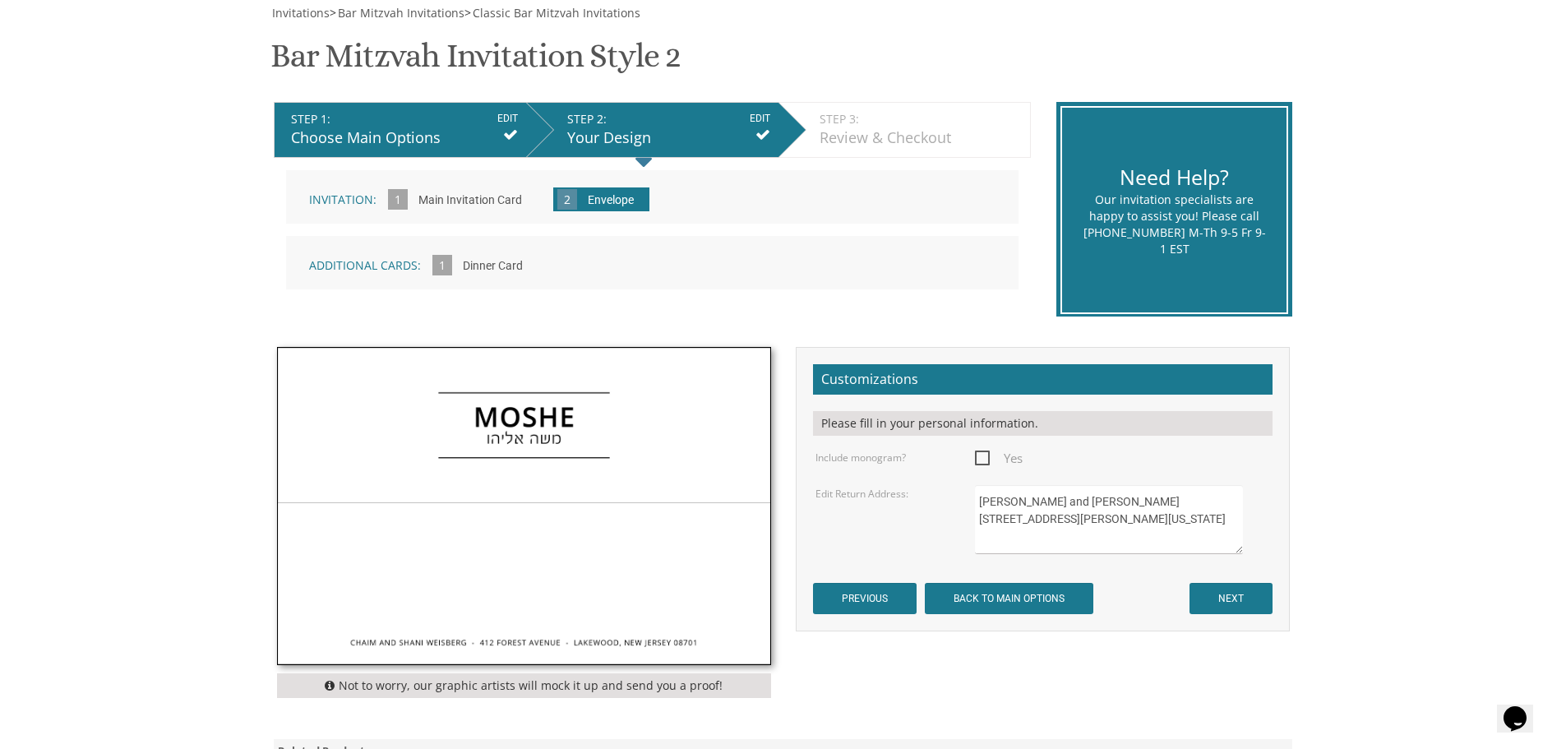
scroll to position [247, 0]
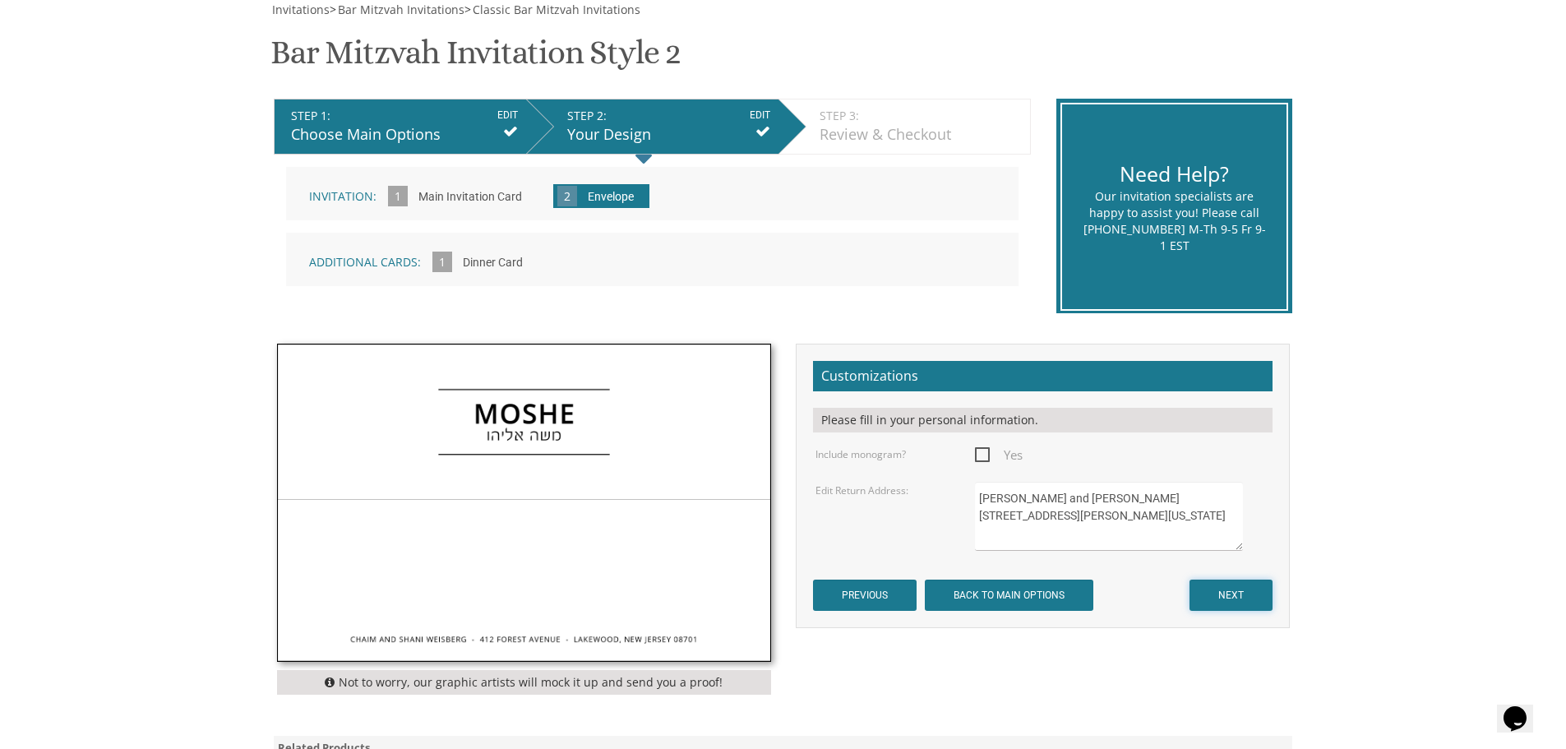
click at [1222, 589] on input "NEXT" at bounding box center [1230, 595] width 83 height 31
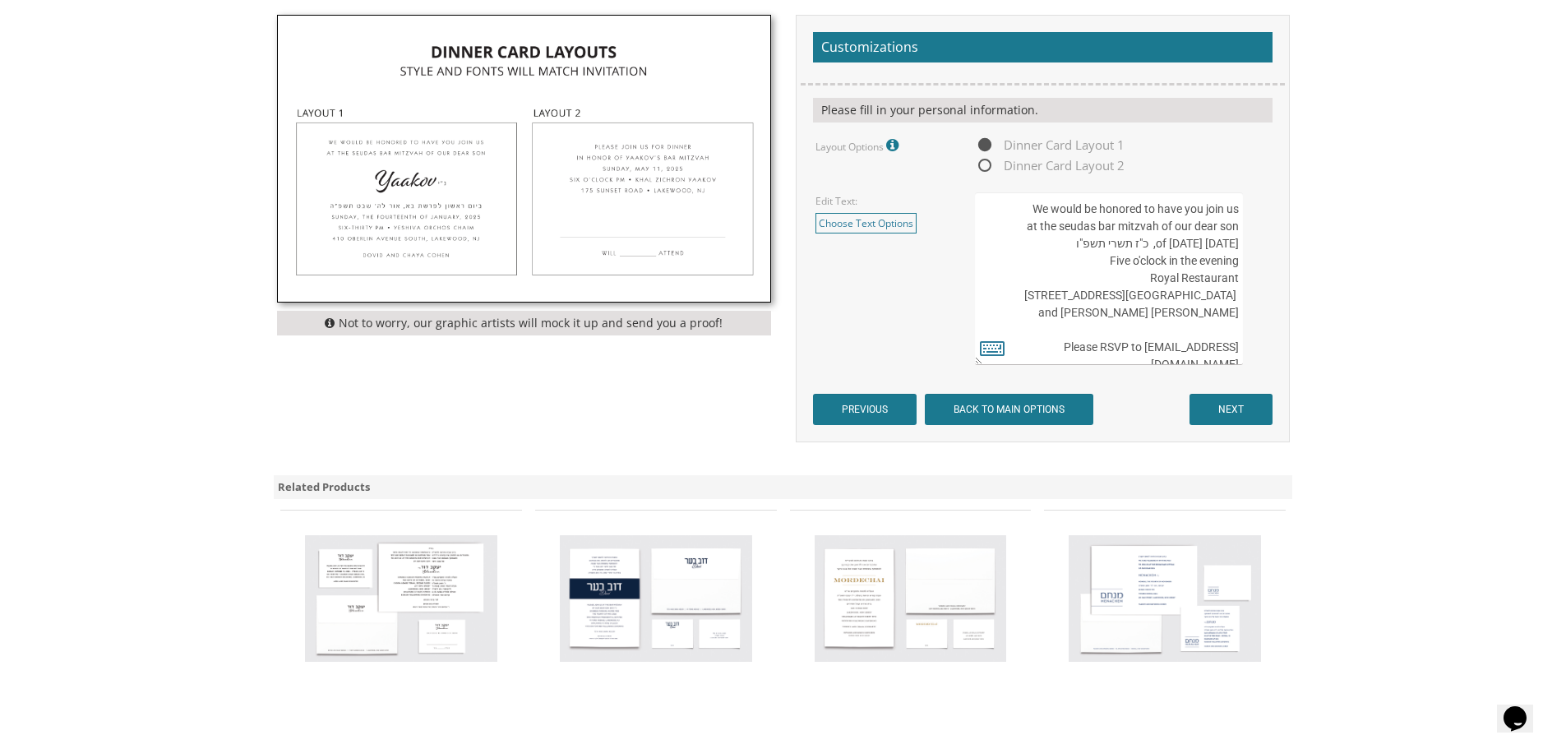
scroll to position [493, 0]
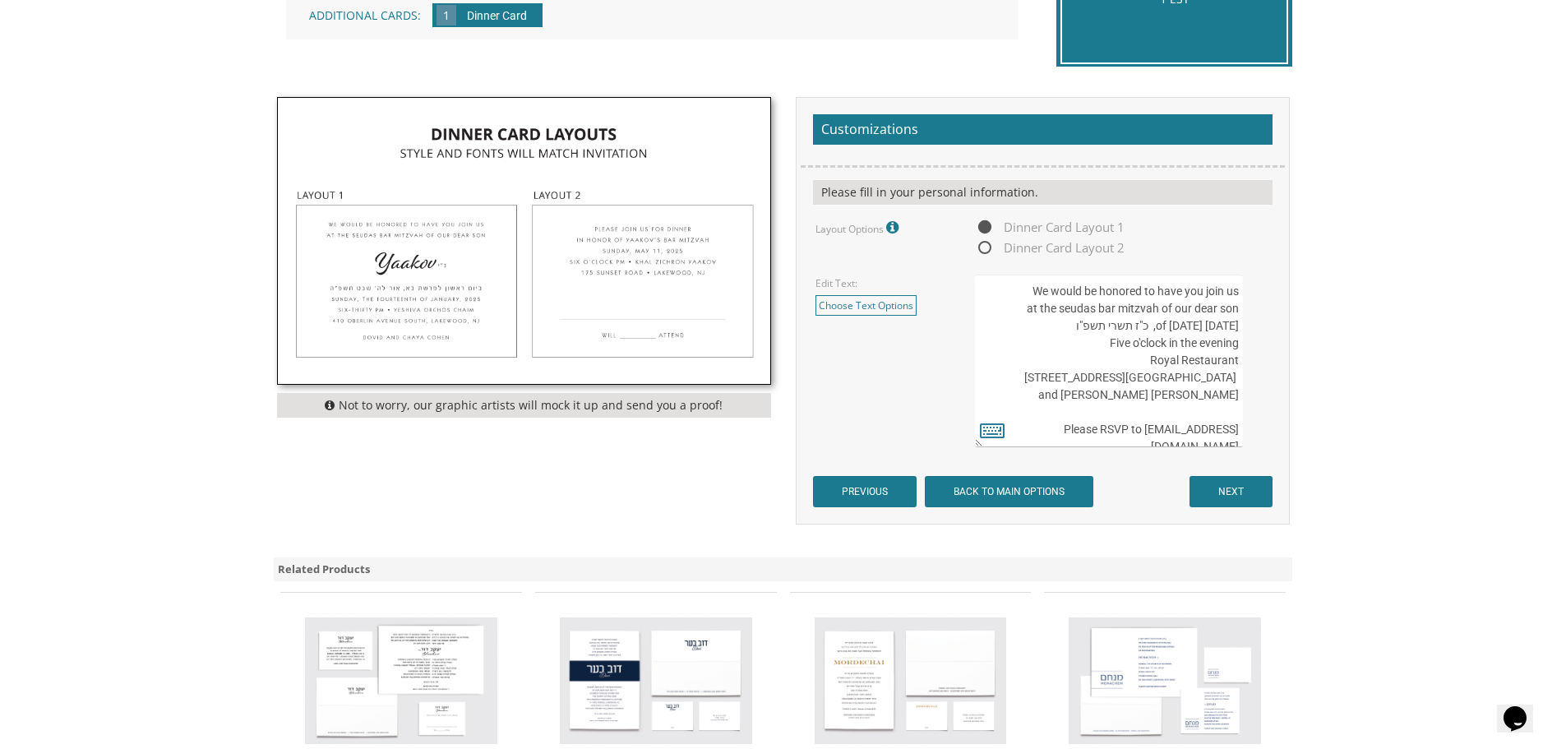
click at [1236, 309] on textarea "We would be honored to have you join us at the seudas bar mitzvah of our dear s…" at bounding box center [1108, 361] width 267 height 173
type textarea "We would be honored to have you join us at the seudas bar mitzvah of our dear s…"
click at [984, 430] on icon at bounding box center [992, 429] width 25 height 23
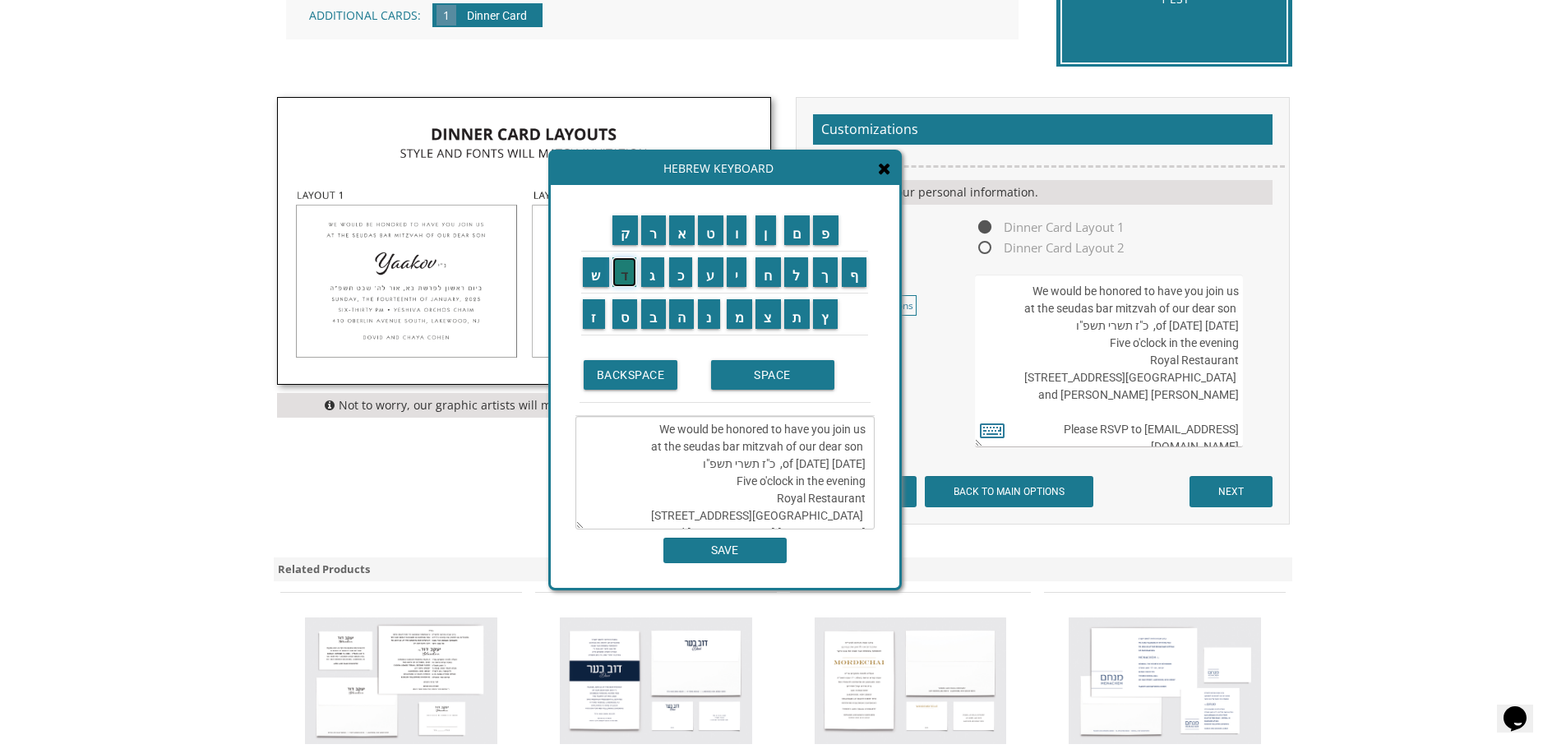
click at [623, 282] on input "ד" at bounding box center [624, 272] width 25 height 30
click at [738, 234] on input "ו" at bounding box center [737, 230] width 21 height 30
click at [626, 277] on input "ד" at bounding box center [624, 272] width 25 height 30
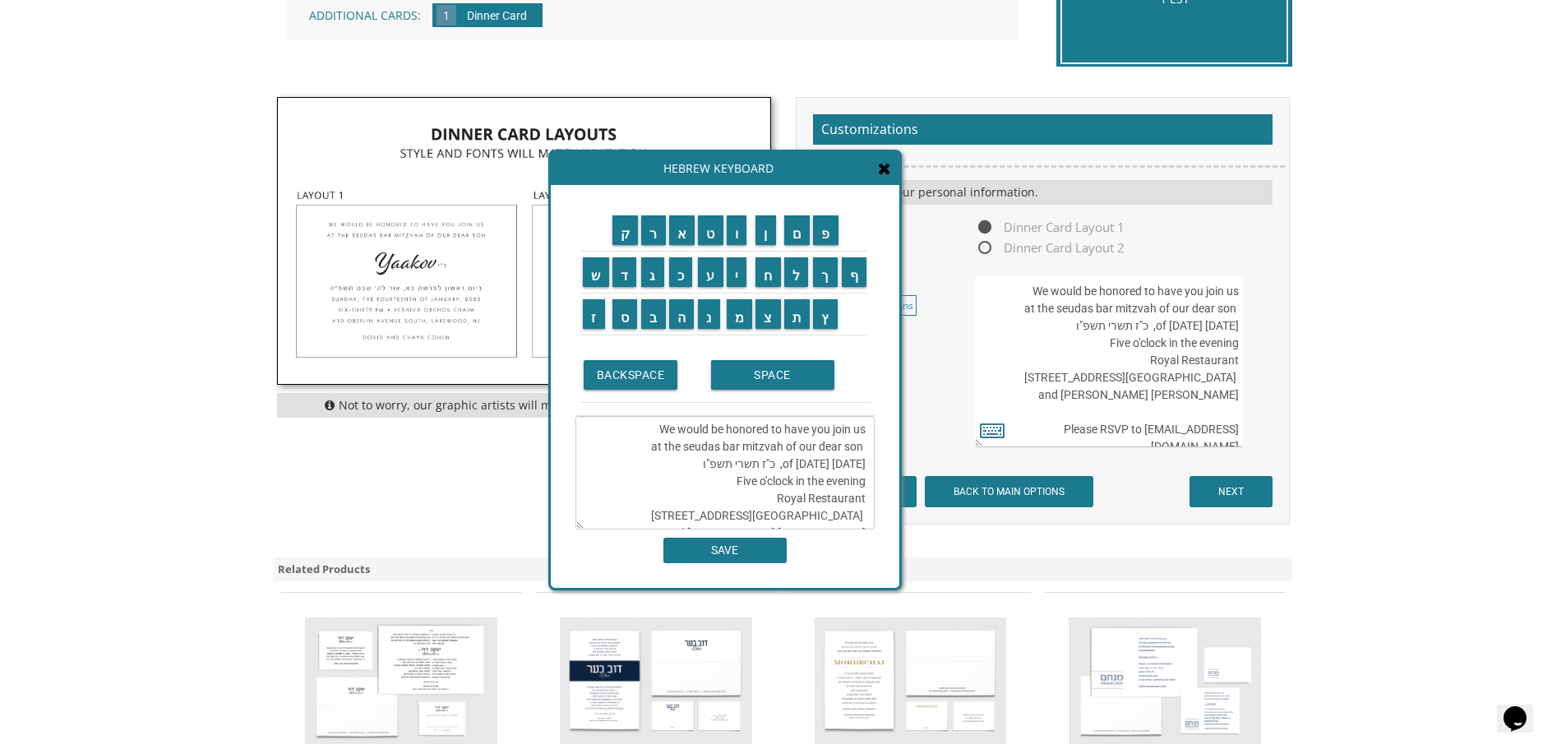
click at [863, 447] on textarea "We would be honored to have you join us at the seudas bar mitzvah of our dear s…" at bounding box center [724, 472] width 299 height 113
click at [623, 281] on input "ד" at bounding box center [624, 272] width 25 height 30
click at [737, 240] on input "ו" at bounding box center [737, 230] width 21 height 30
click at [622, 279] on input "ד" at bounding box center [624, 272] width 25 height 30
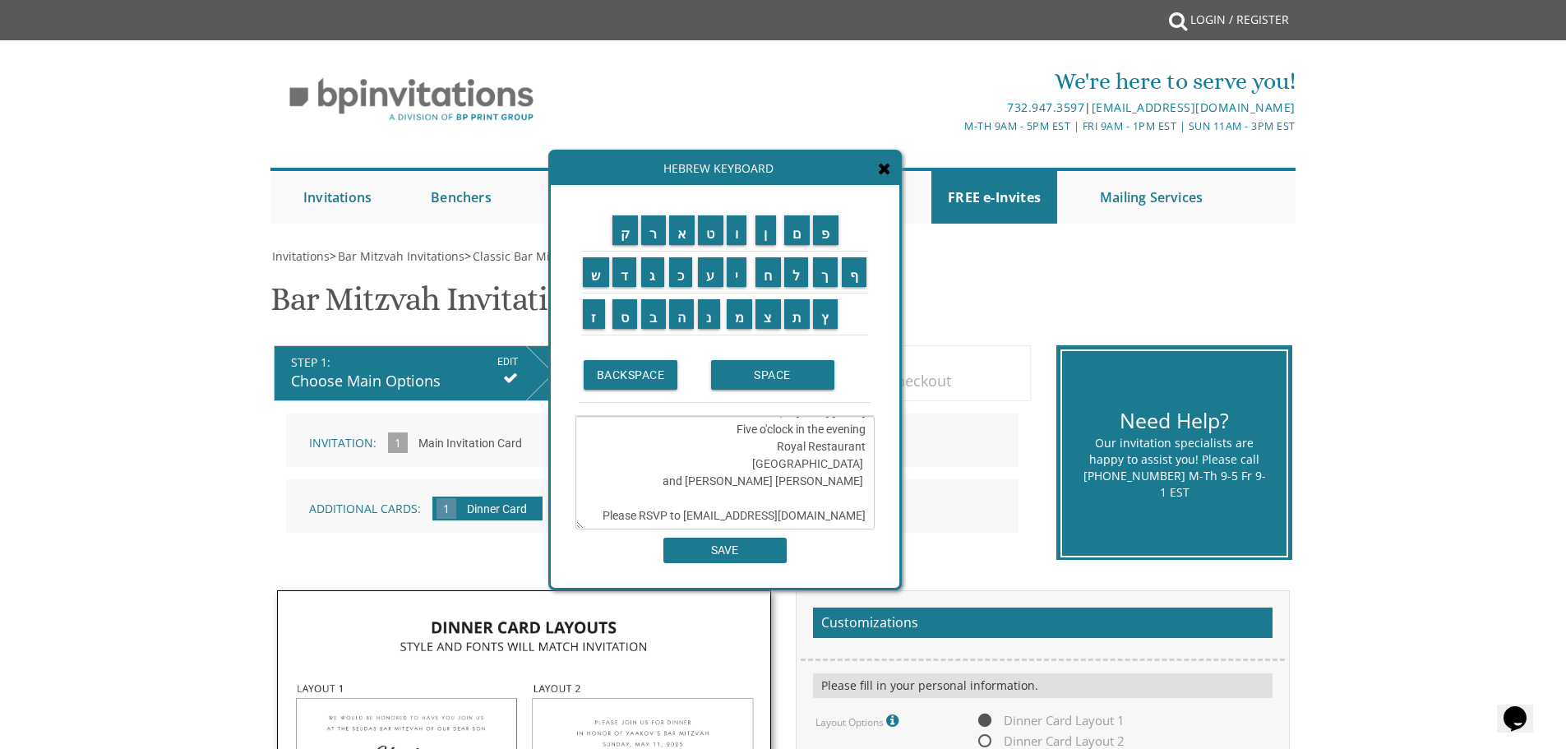
scroll to position [0, 0]
click at [716, 321] on input "נ" at bounding box center [709, 314] width 22 height 30
click at [796, 312] on input "ת" at bounding box center [797, 314] width 26 height 30
click at [769, 236] on input "ן" at bounding box center [765, 230] width 21 height 30
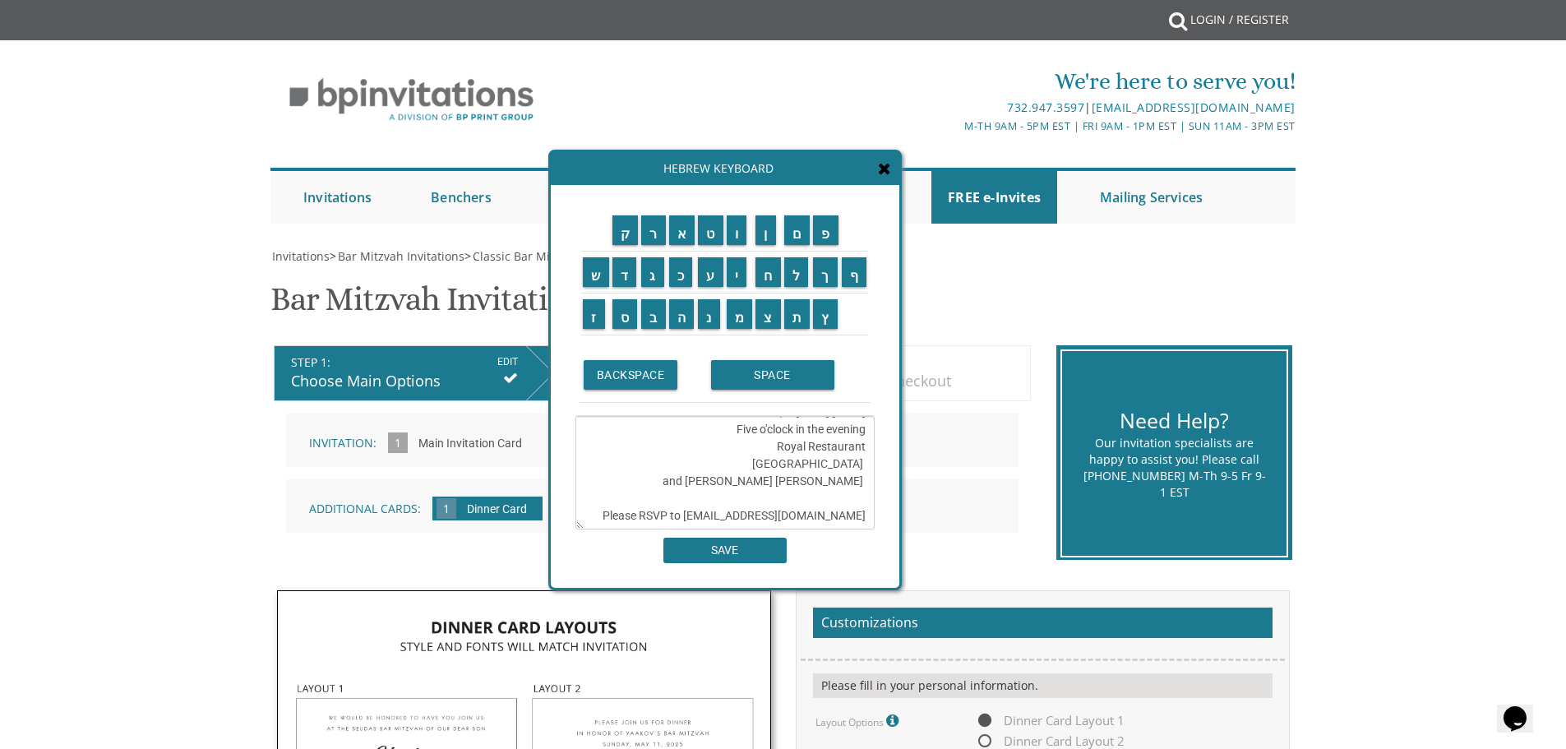
scroll to position [0, 0]
type textarea "We would be honored to have you join us דוד נתן at the seudas bar mitzvah of ou…"
click at [727, 545] on input "SAVE" at bounding box center [724, 550] width 123 height 25
type textarea "We would be honored to have you join us דוד נתן at the seudas bar mitzvah of ou…"
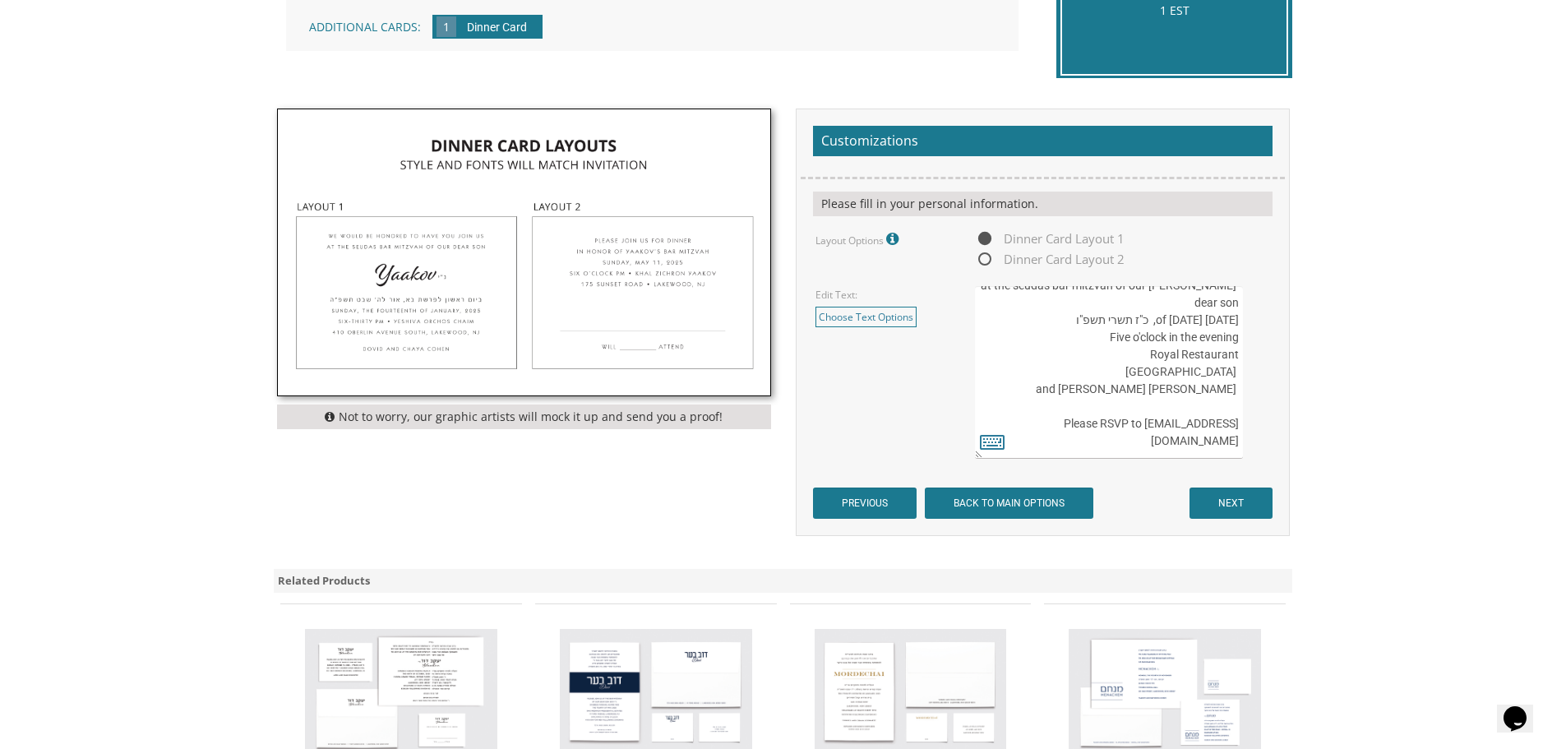
scroll to position [467, 0]
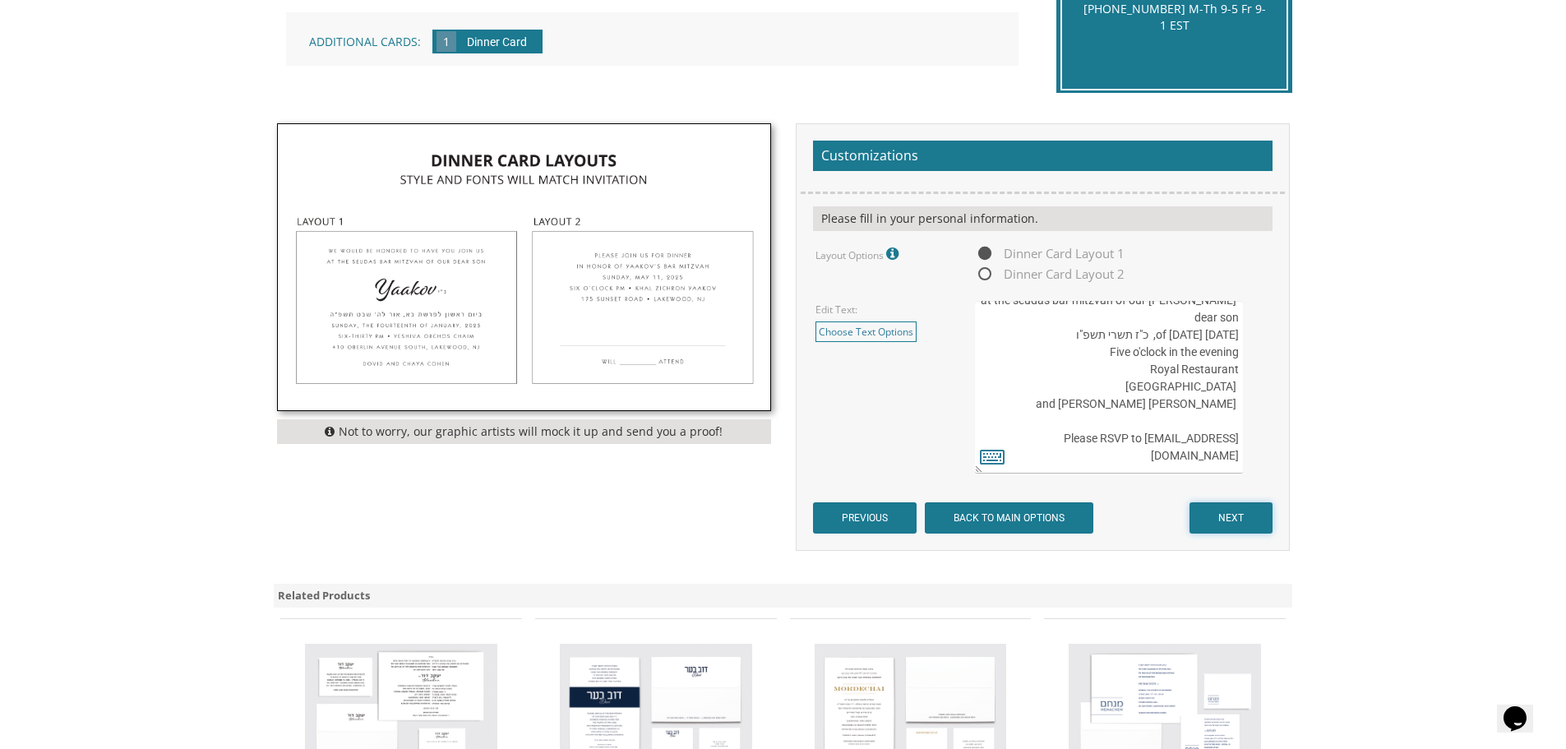
click at [1228, 520] on input "NEXT" at bounding box center [1230, 517] width 83 height 31
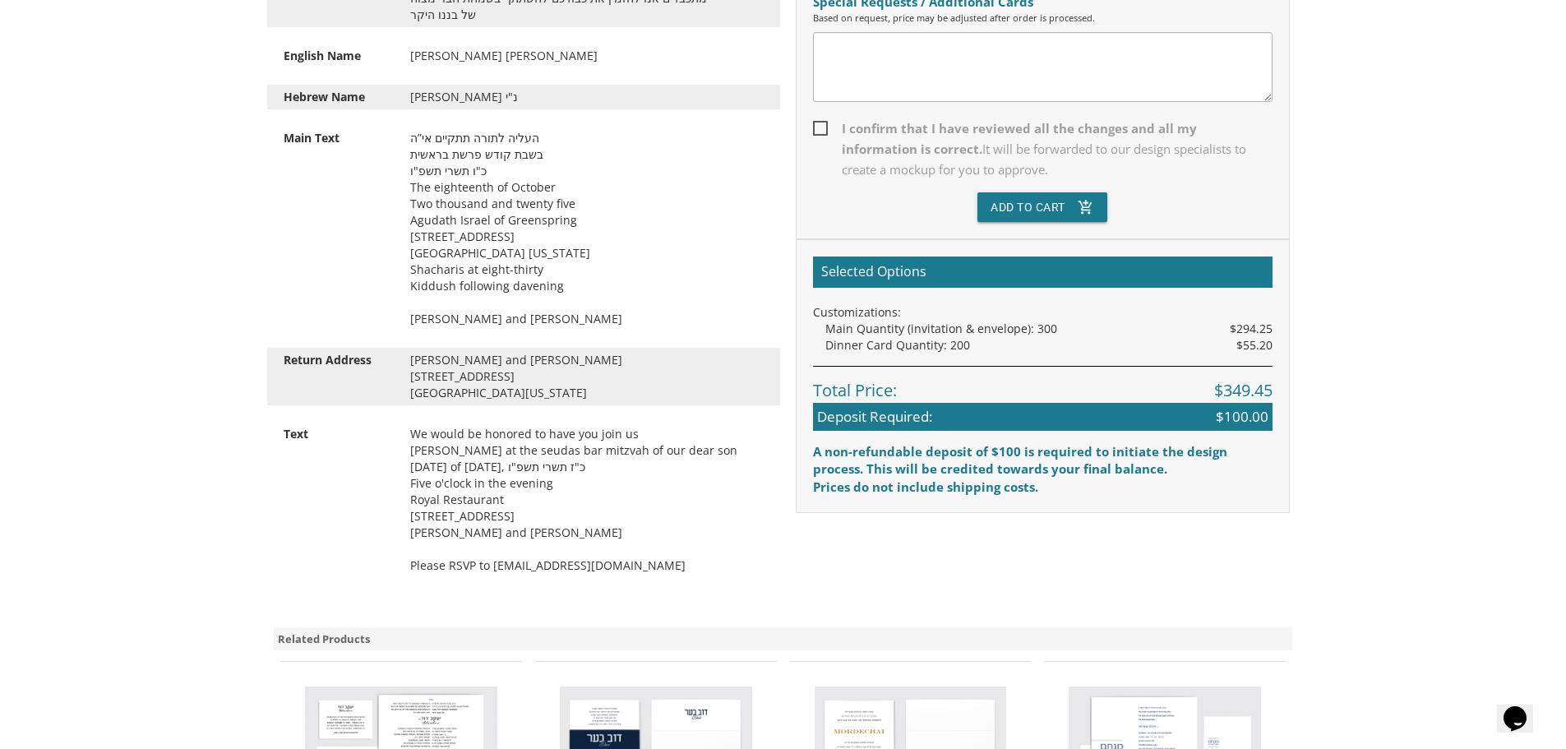
scroll to position [575, 0]
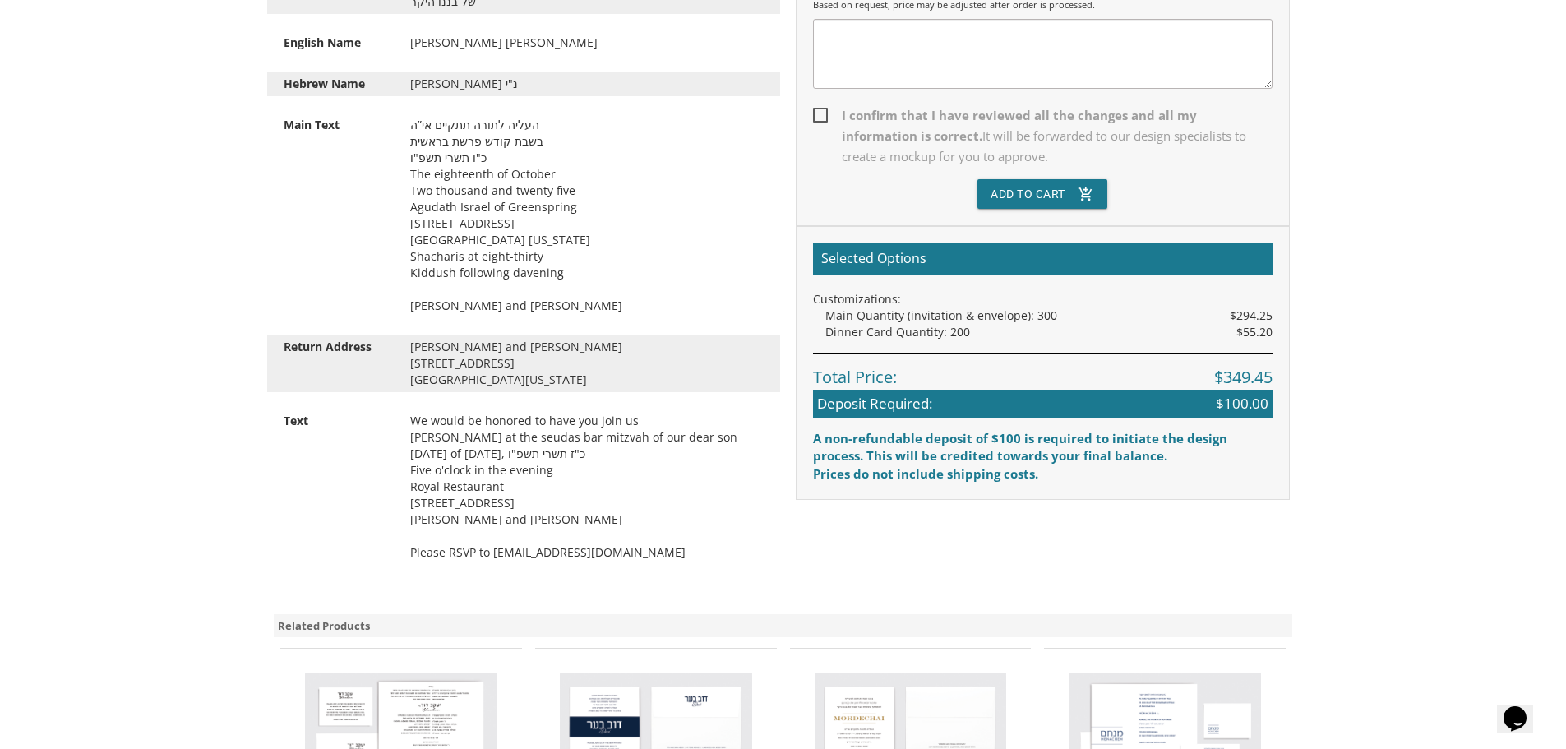
click at [672, 440] on div "We would be honored to have you join us דוד נתן at the seudas bar mitzvah of ou…" at bounding box center [587, 487] width 378 height 148
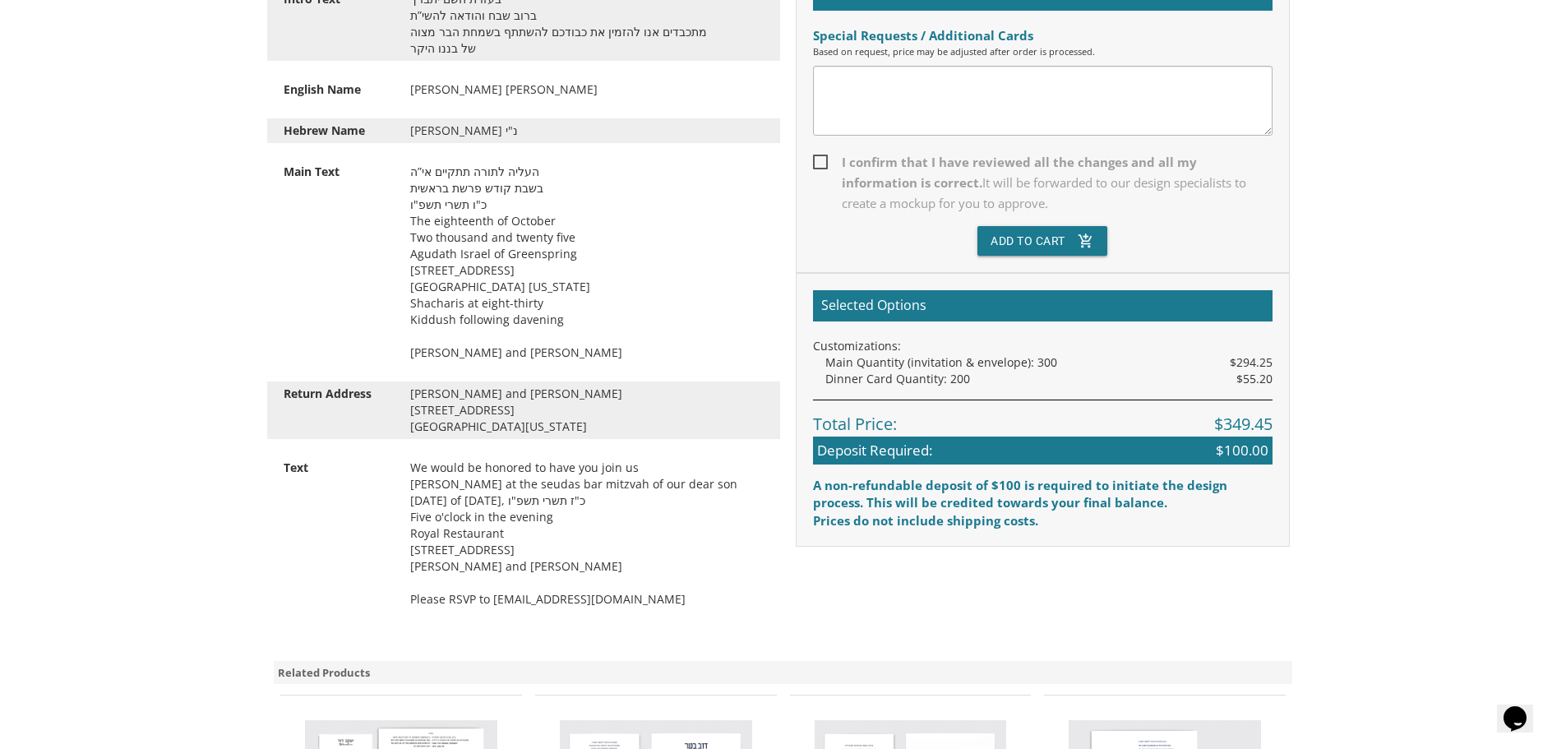
scroll to position [329, 0]
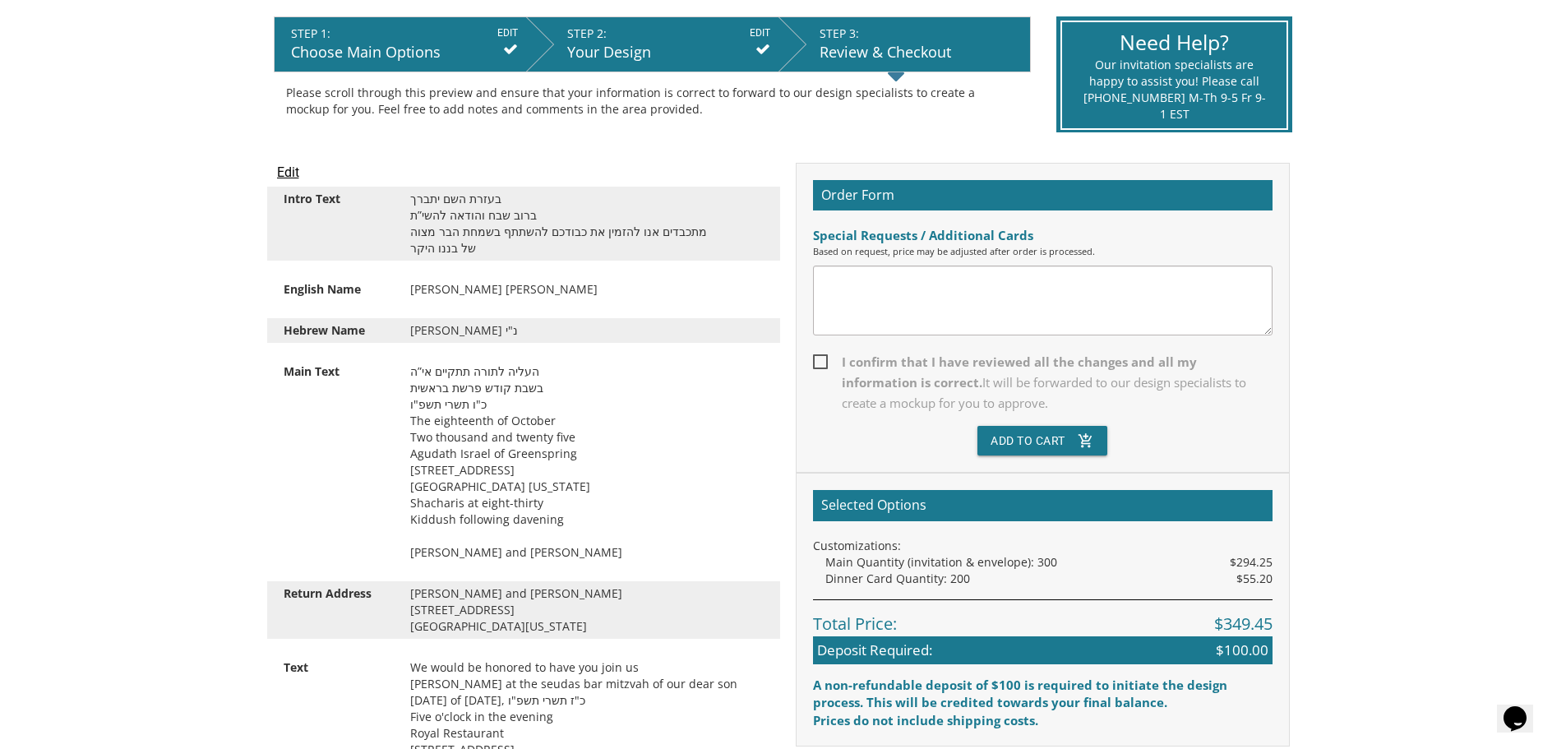
click at [841, 302] on textarea at bounding box center [1043, 301] width 460 height 70
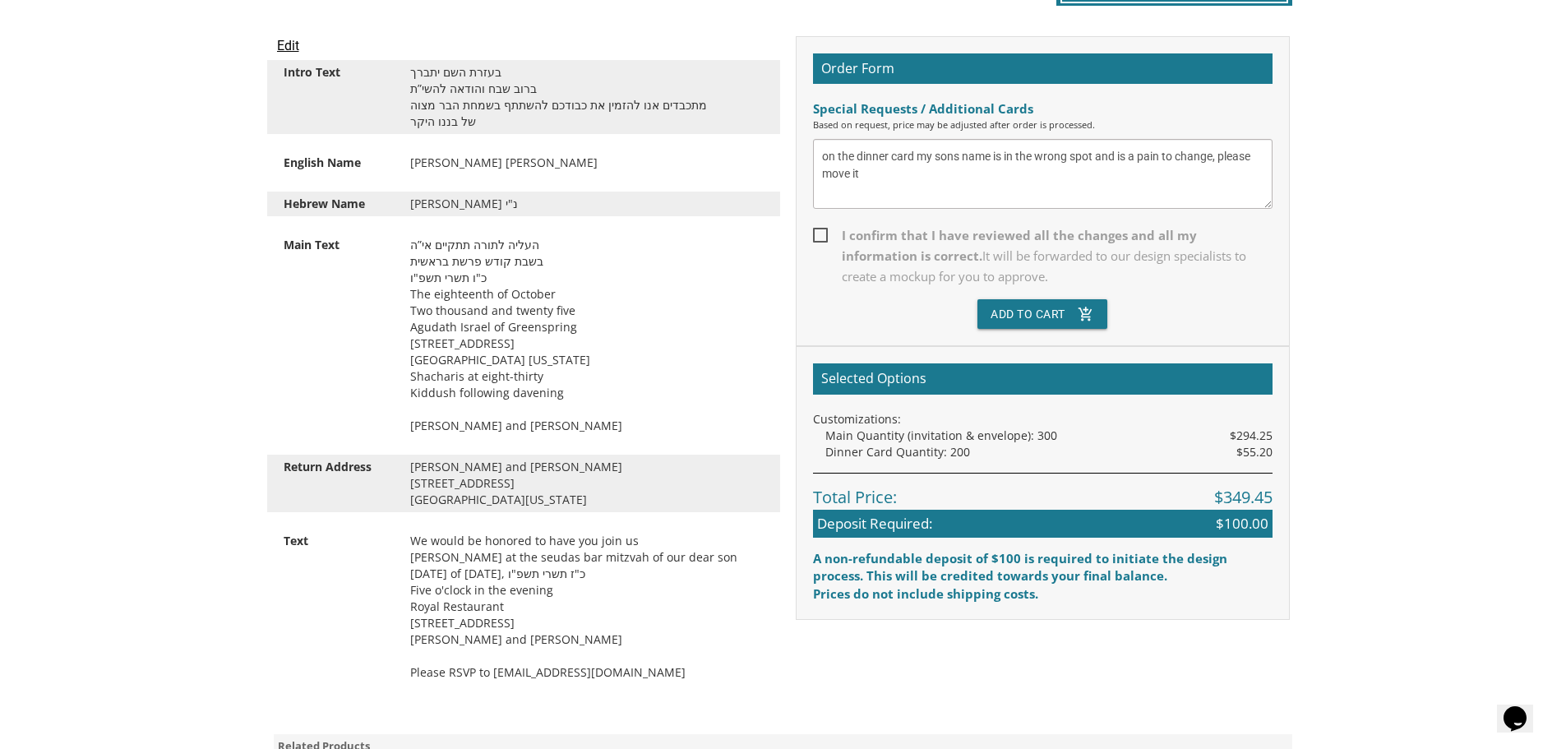
scroll to position [493, 0]
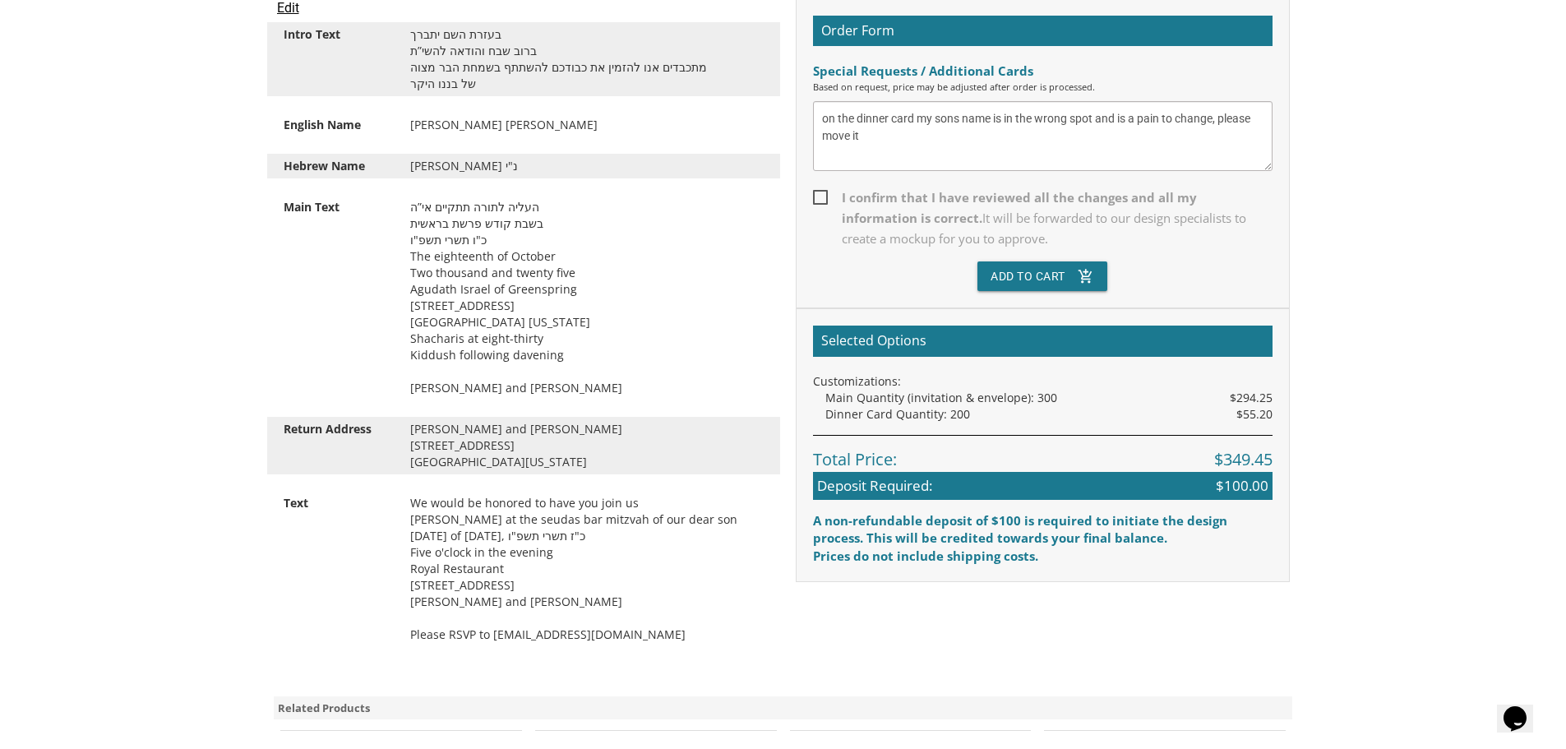
type textarea "on the dinner card my sons name is in the wrong spot and is a pain to change, p…"
click at [827, 200] on span "I confirm that I have reviewed all the changes and all my information is correc…" at bounding box center [1043, 218] width 460 height 62
click at [824, 200] on input "I confirm that I have reviewed all the changes and all my information is correc…" at bounding box center [818, 196] width 11 height 11
checkbox input "true"
click at [1036, 281] on button "Add To Cart add_shopping_cart" at bounding box center [1042, 276] width 130 height 30
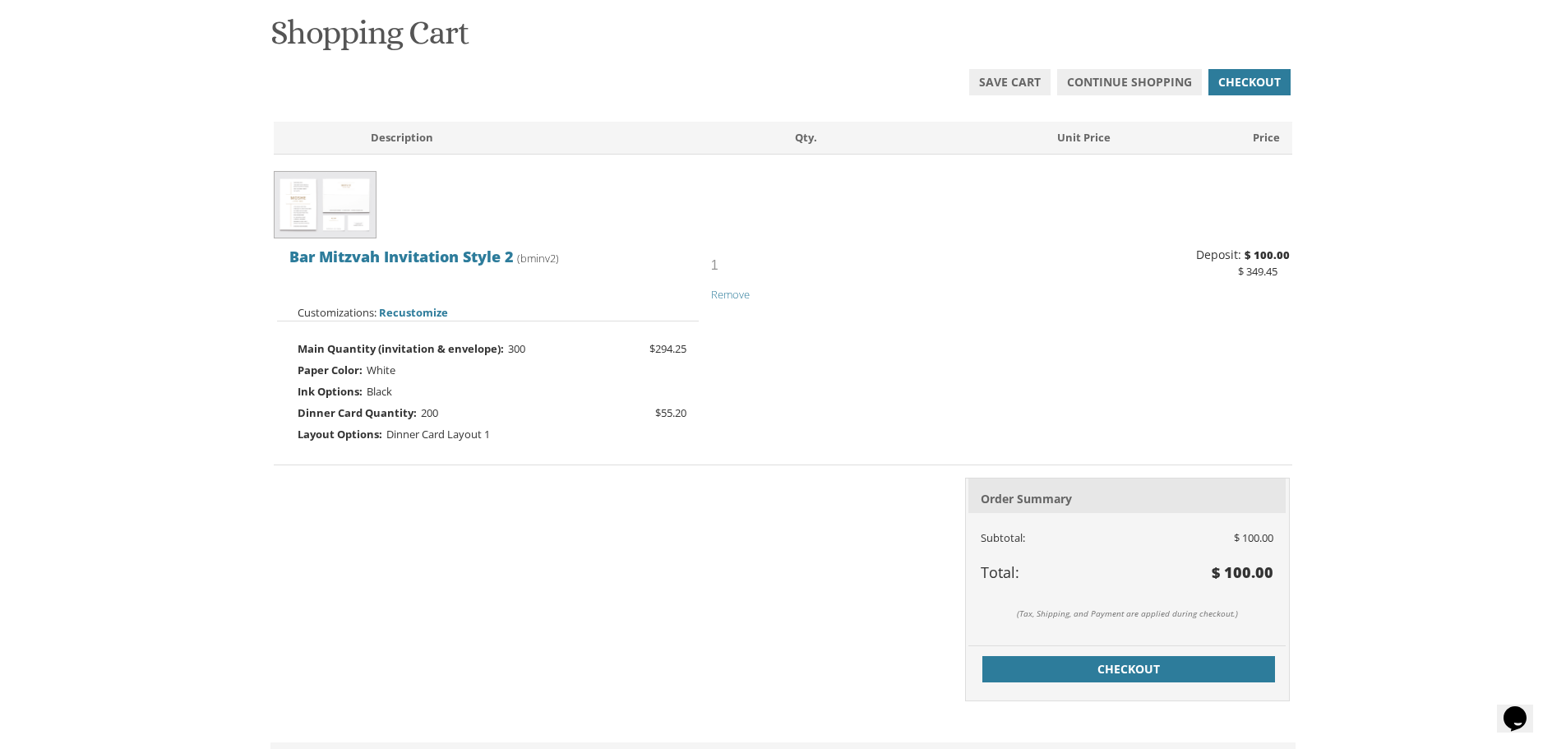
scroll to position [329, 0]
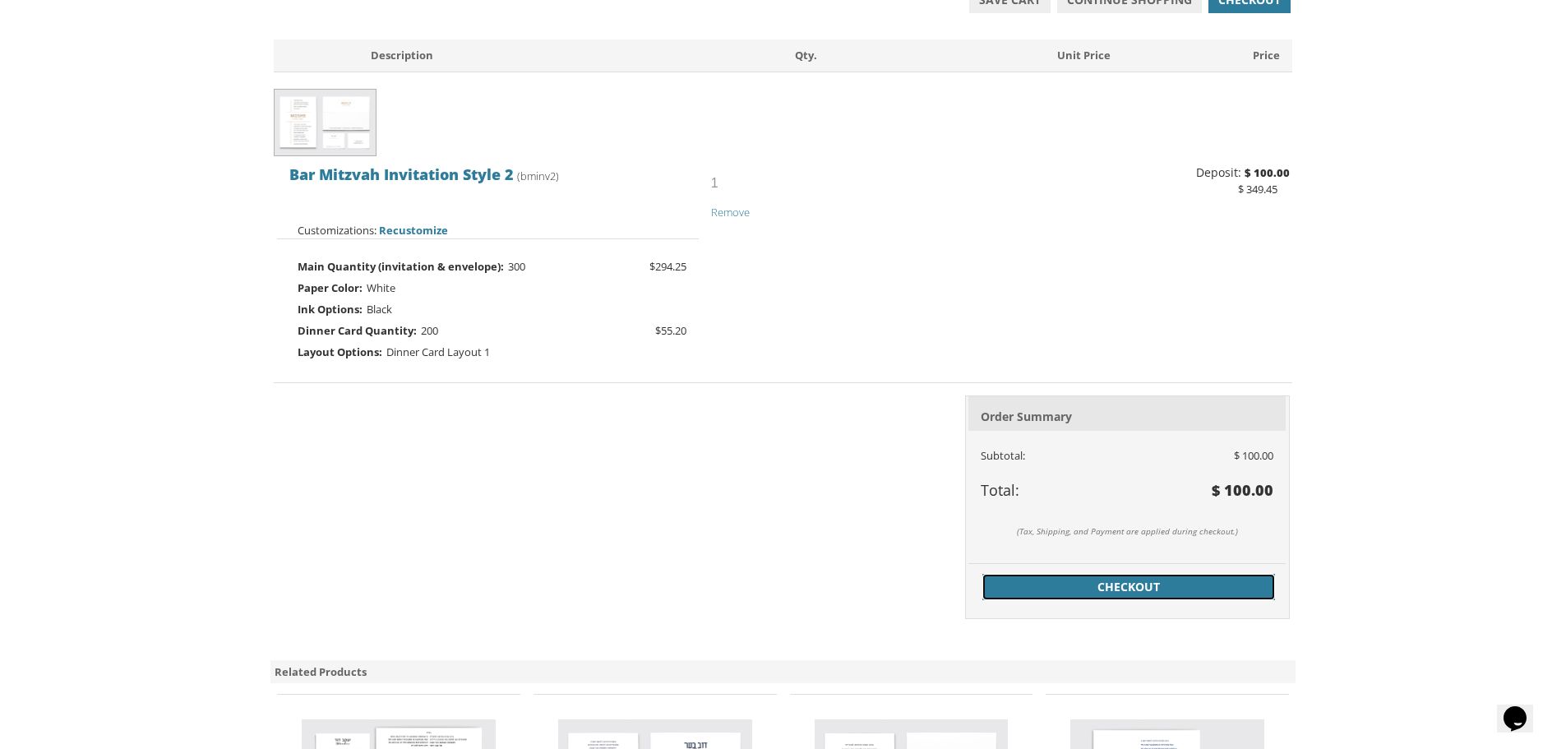
click at [1125, 584] on span "Checkout" at bounding box center [1128, 587] width 273 height 16
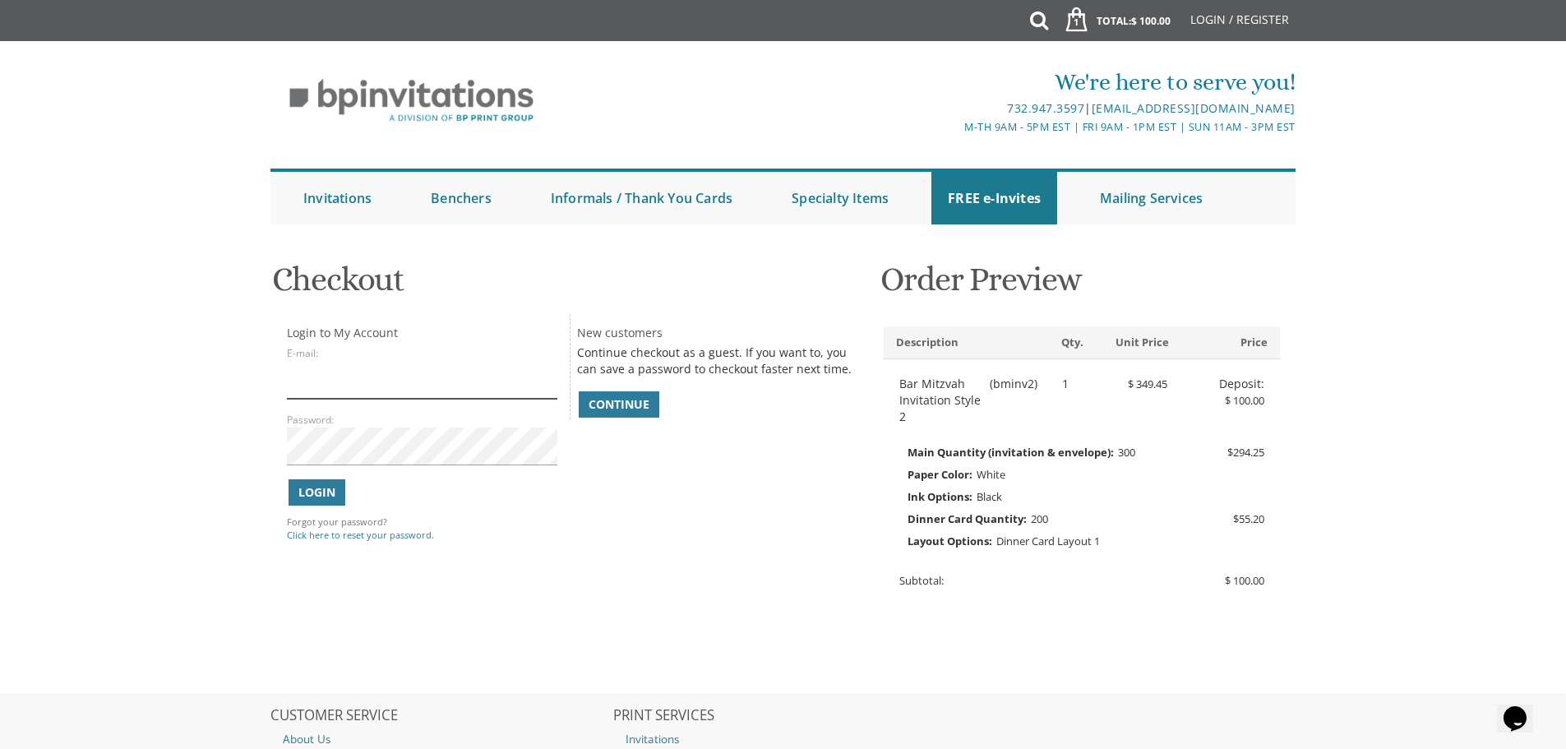
click at [410, 389] on input "E-mail:" at bounding box center [422, 380] width 270 height 38
type input "[EMAIL_ADDRESS][DOMAIN_NAME]"
click at [630, 404] on span "Continue" at bounding box center [619, 404] width 61 height 16
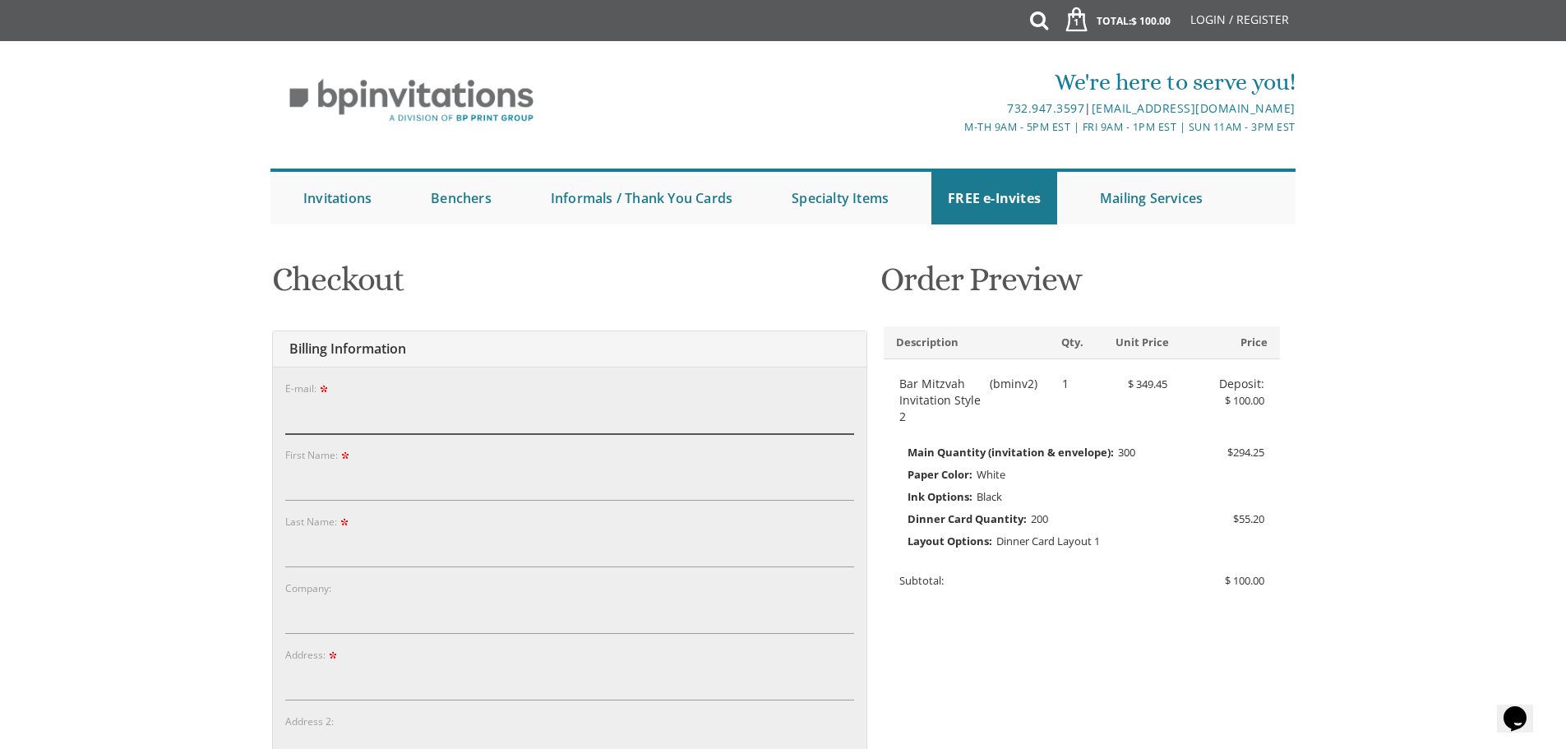
click at [399, 428] on input "E-mail:" at bounding box center [569, 415] width 569 height 38
type input "[EMAIL_ADDRESS][DOMAIN_NAME]"
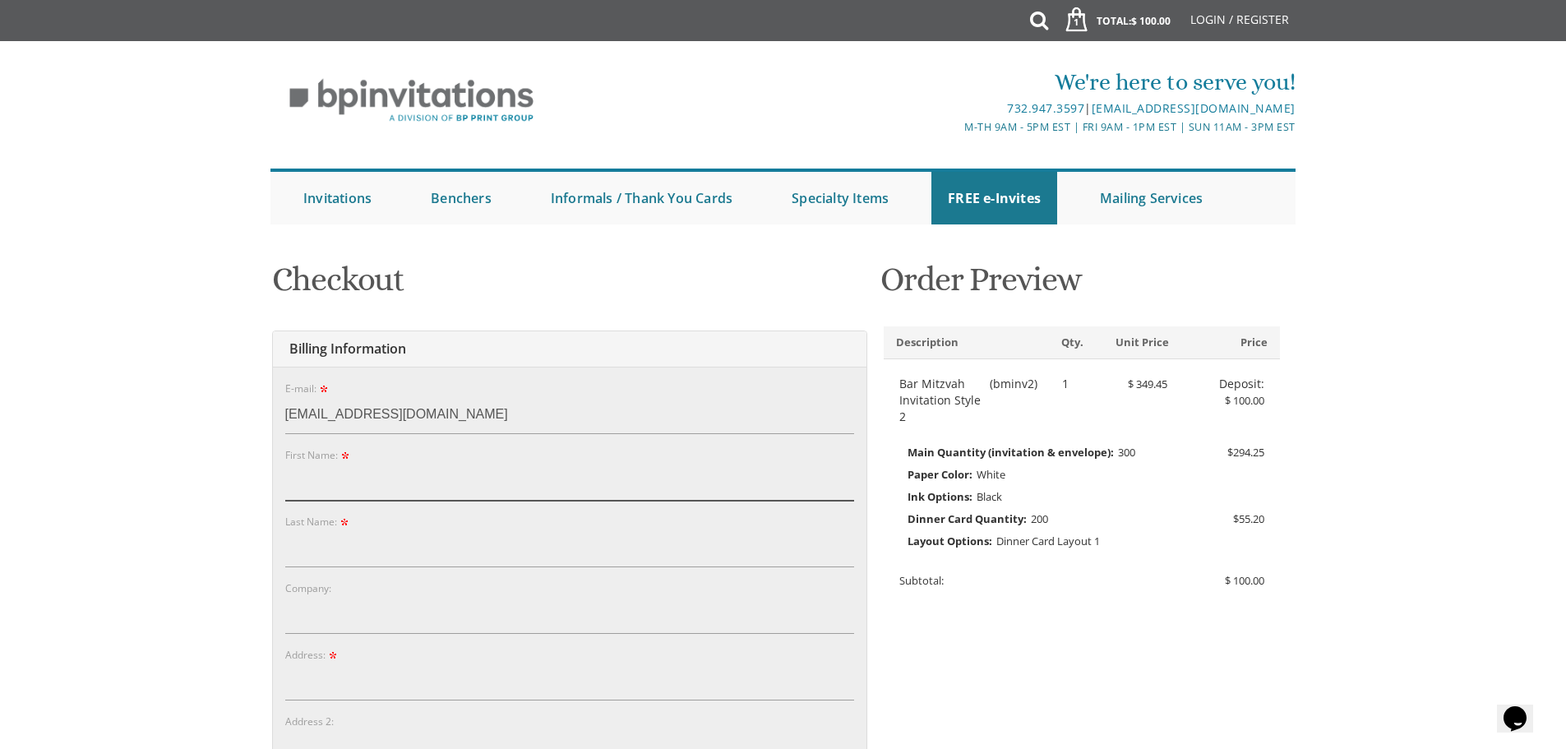
type input "[PERSON_NAME]"
type input "[STREET_ADDRESS]"
type input "[GEOGRAPHIC_DATA]"
type input "21209"
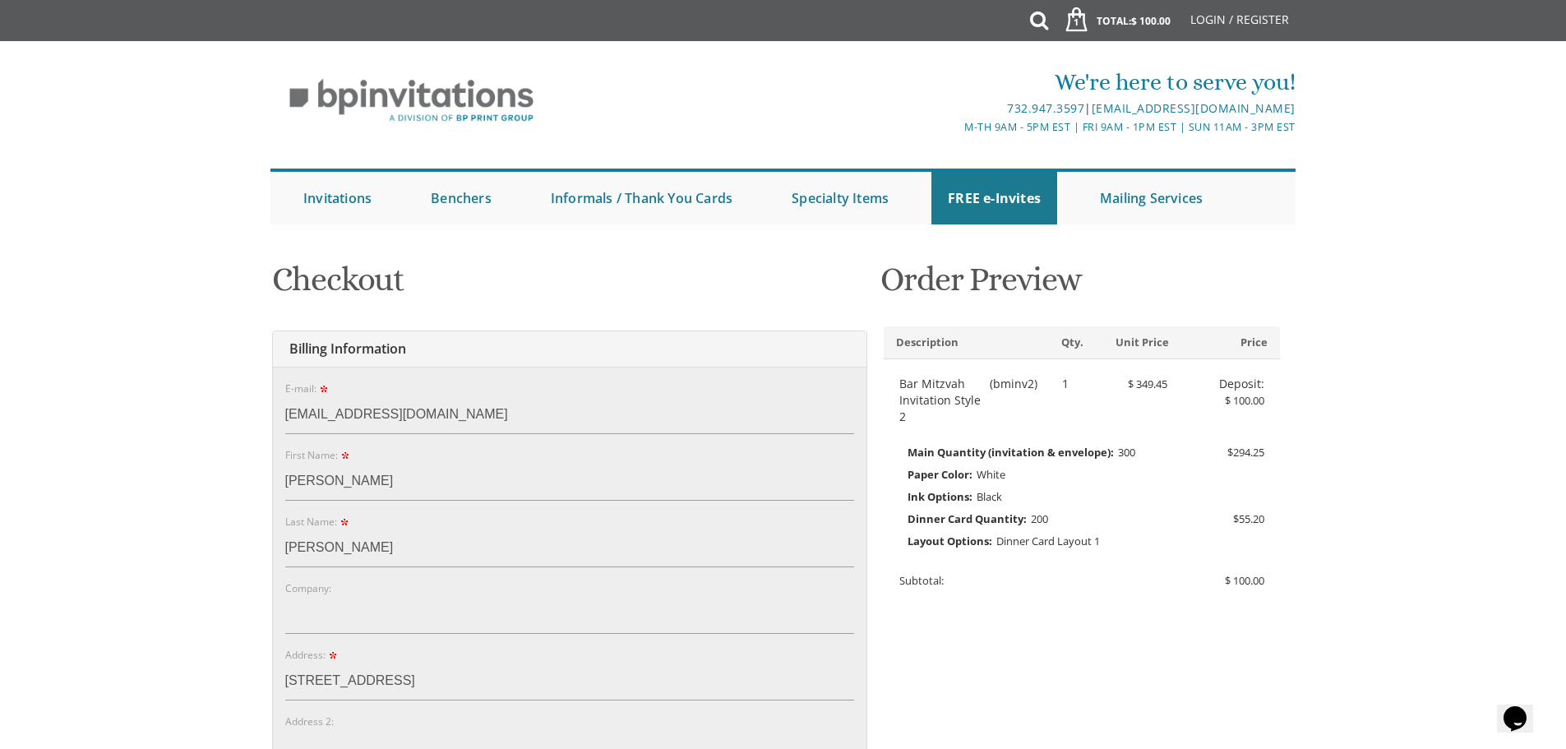
type input "4105850337"
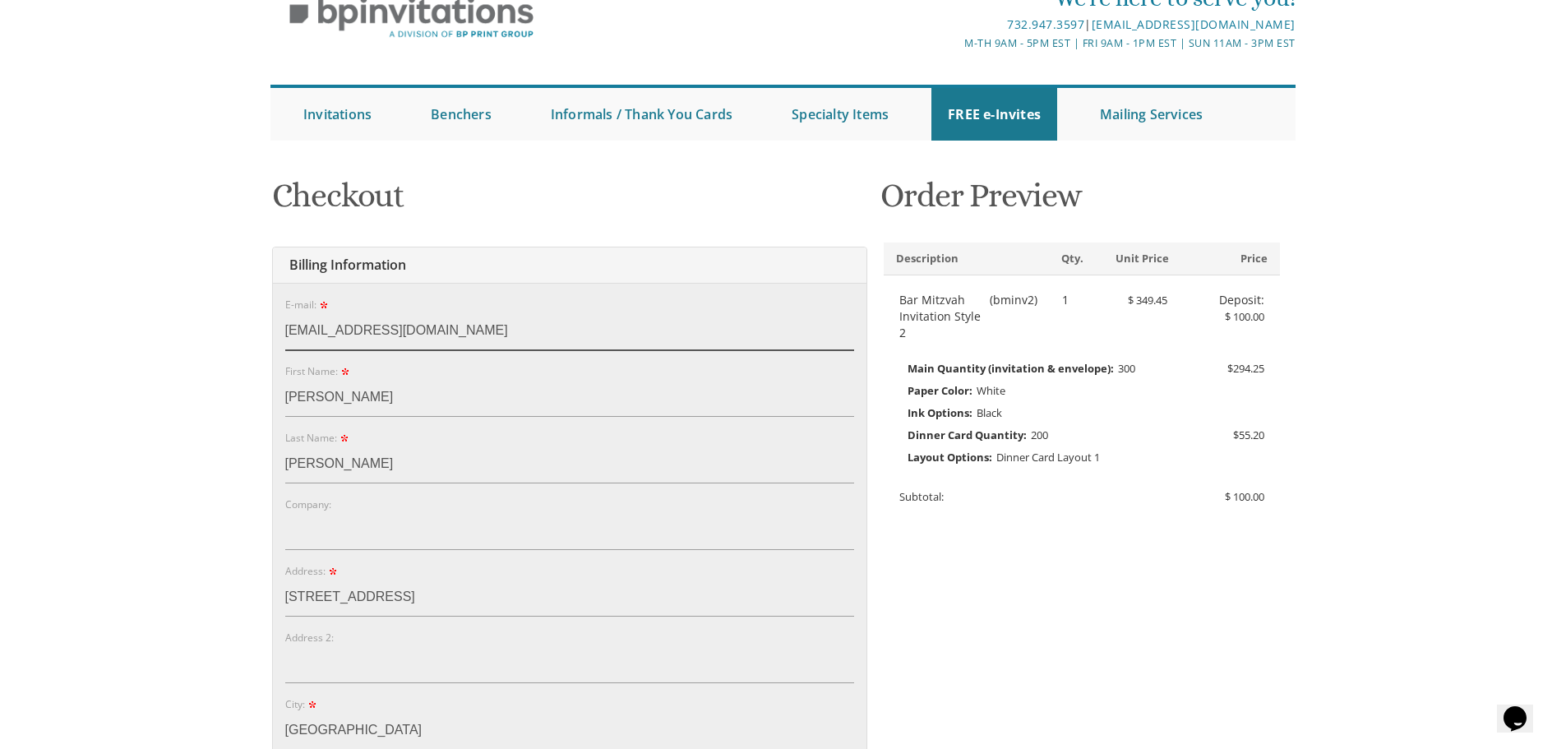
scroll to position [82, 0]
drag, startPoint x: 476, startPoint y: 334, endPoint x: 279, endPoint y: 315, distance: 197.4
click at [279, 315] on div "E-mail: [EMAIL_ADDRESS][DOMAIN_NAME] Password: Password Confirm: First Name: [P…" at bounding box center [570, 707] width 594 height 847
type input "[EMAIL_ADDRESS][PERSON_NAME][DOMAIN_NAME]"
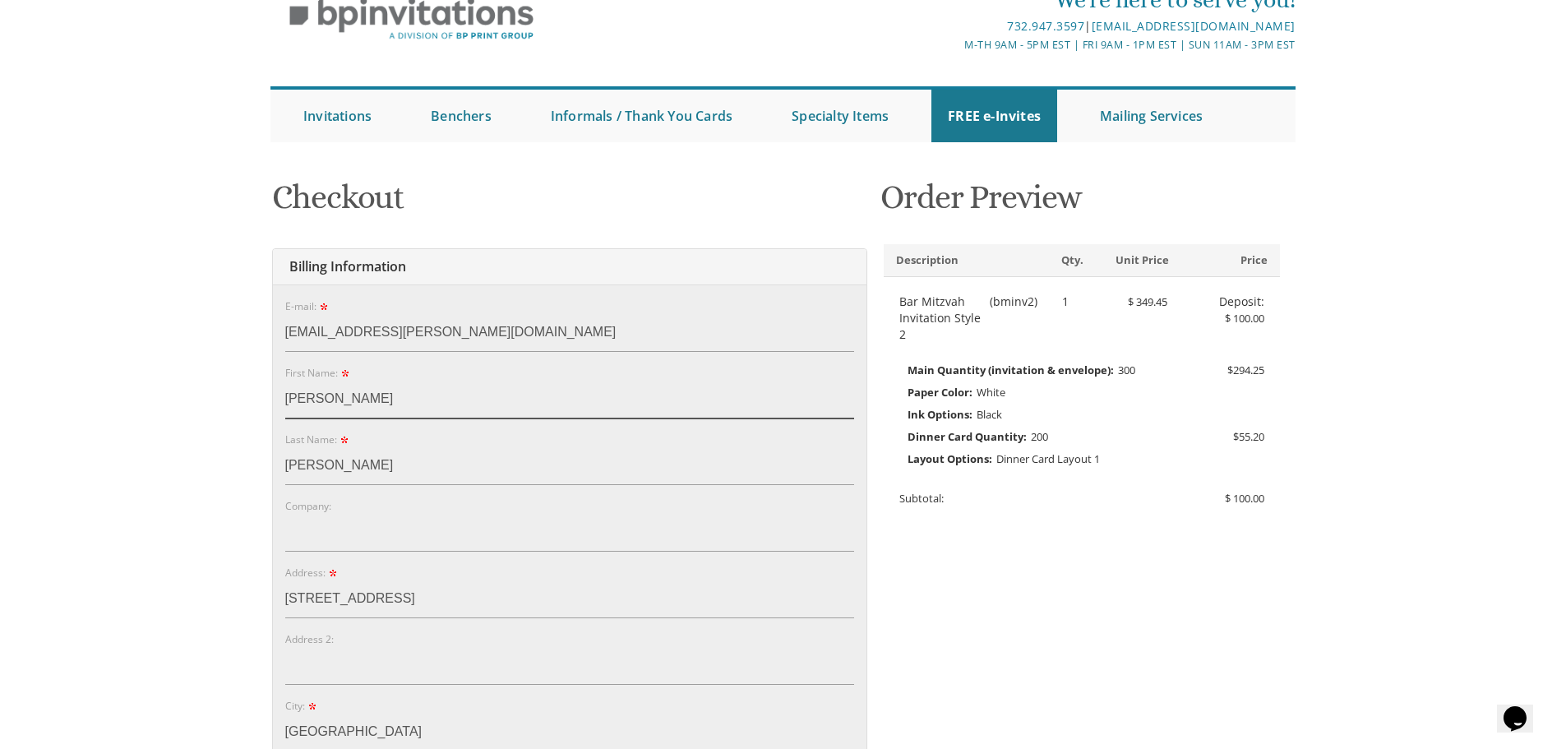
drag, startPoint x: 349, startPoint y: 392, endPoint x: 132, endPoint y: 392, distance: 216.2
click at [132, 392] on body "My Cart 1 Total: $ 100.00 $ 100.00 Bar Mitzvah Invitation Style 2 Qty. 1" at bounding box center [783, 759] width 1566 height 1682
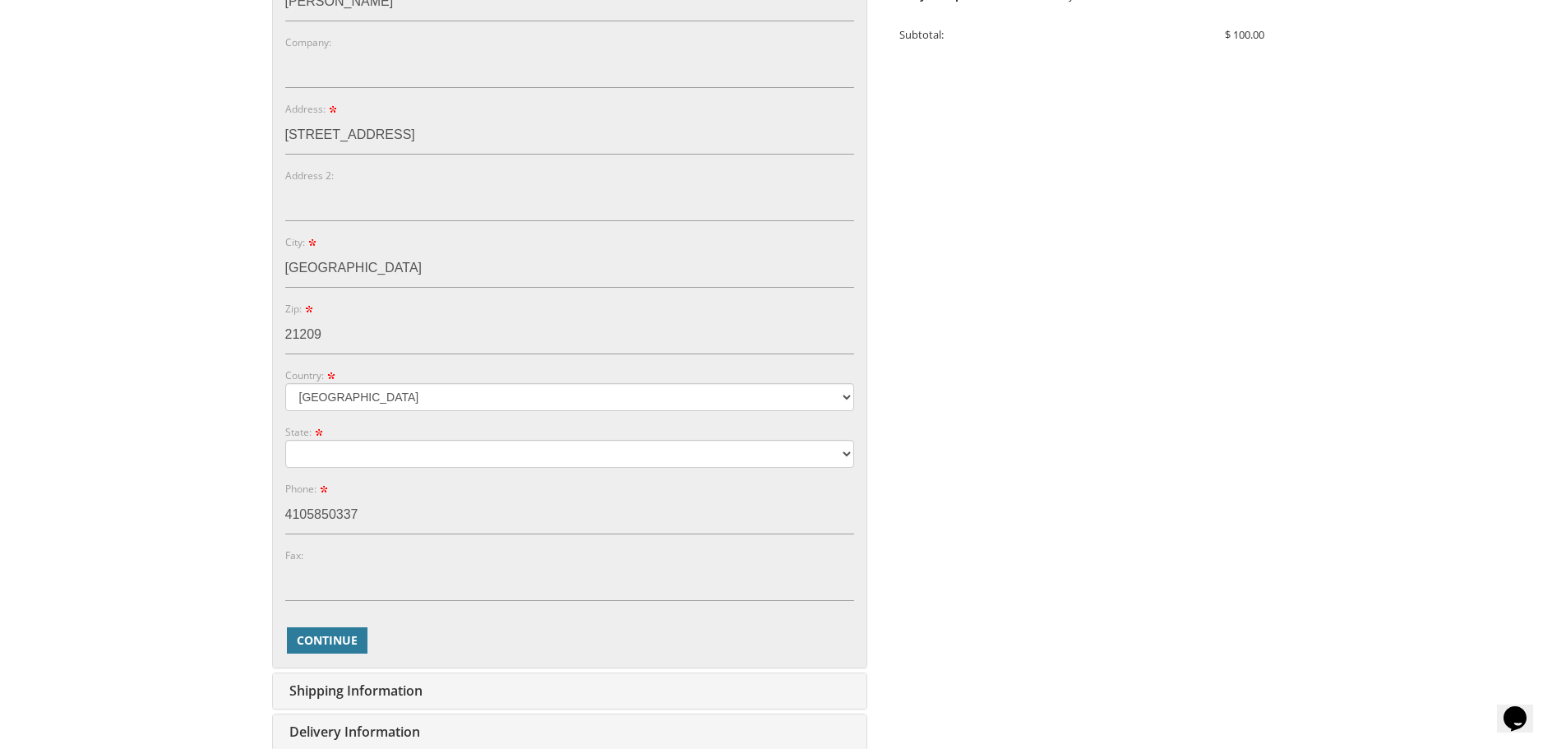
scroll to position [575, 0]
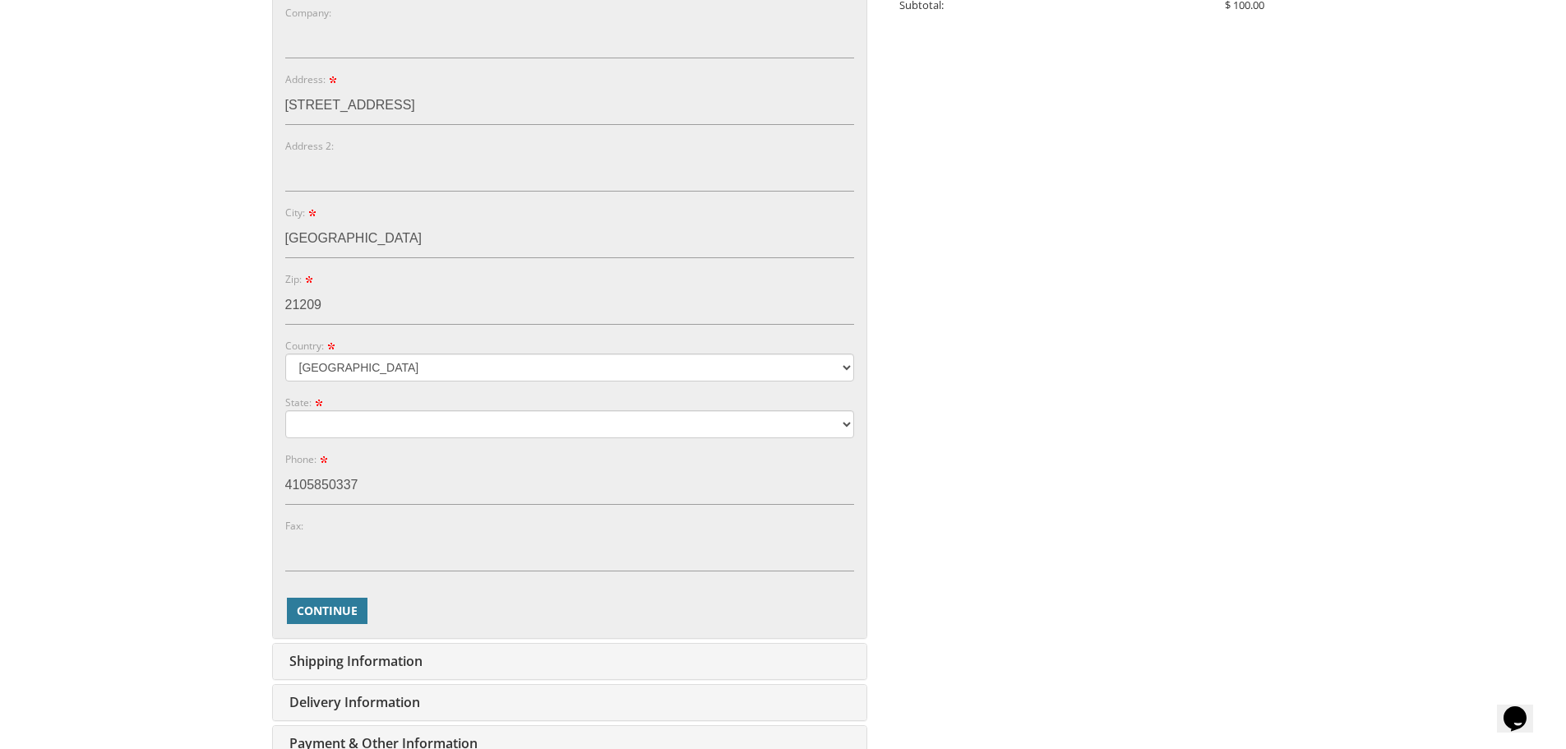
type input "[PERSON_NAME]"
click at [337, 430] on select "[US_STATE] [US_STATE] [US_STATE]" at bounding box center [569, 424] width 569 height 28
select select "MD"
click at [285, 410] on select "[US_STATE] [US_STATE] [US_STATE]" at bounding box center [569, 424] width 569 height 28
drag, startPoint x: 376, startPoint y: 485, endPoint x: 249, endPoint y: 473, distance: 127.9
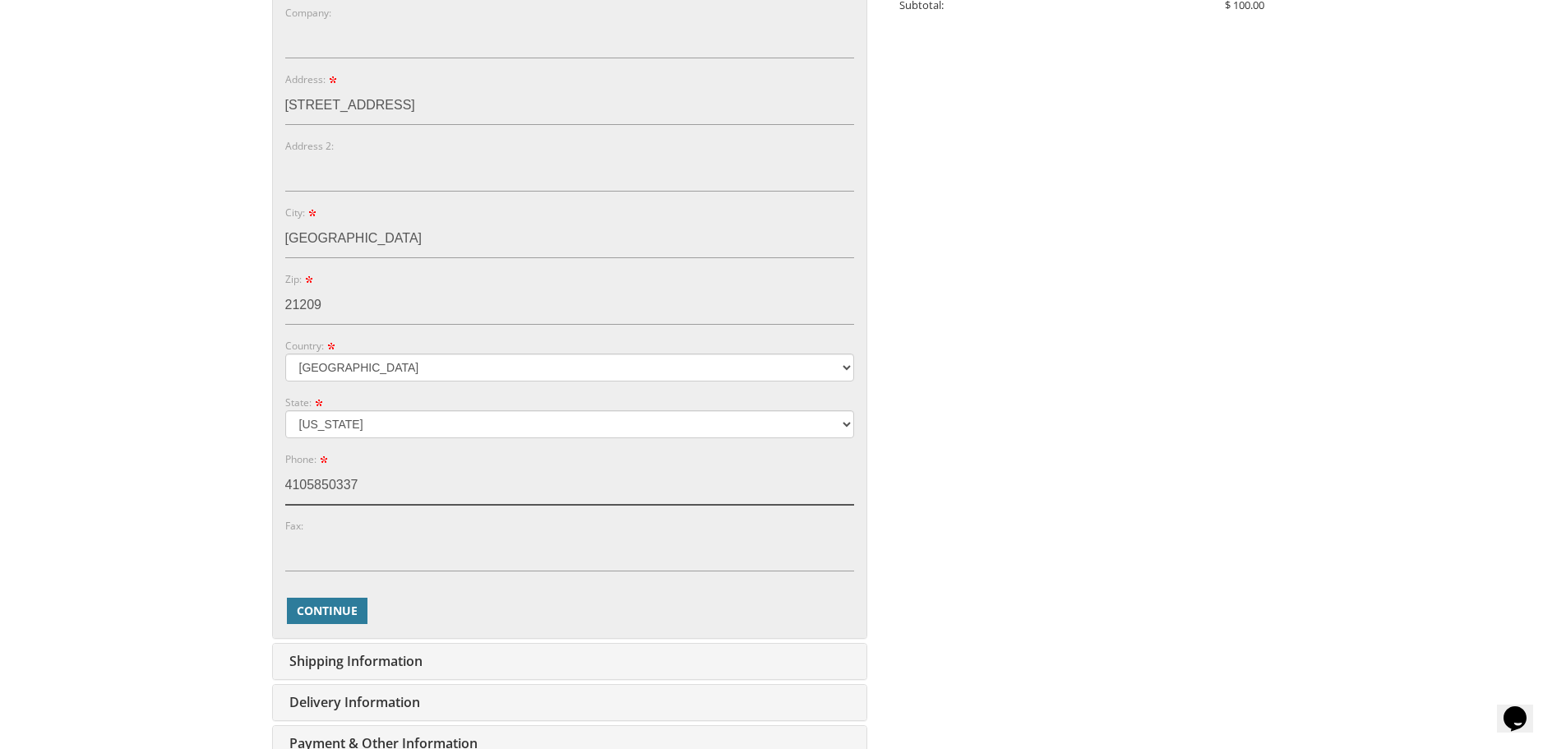
click at [249, 473] on body "My Cart 1 Total: $ 100.00 $ 100.00 Bar Mitzvah Invitation Style 2 Qty. 1" at bounding box center [783, 266] width 1566 height 1682
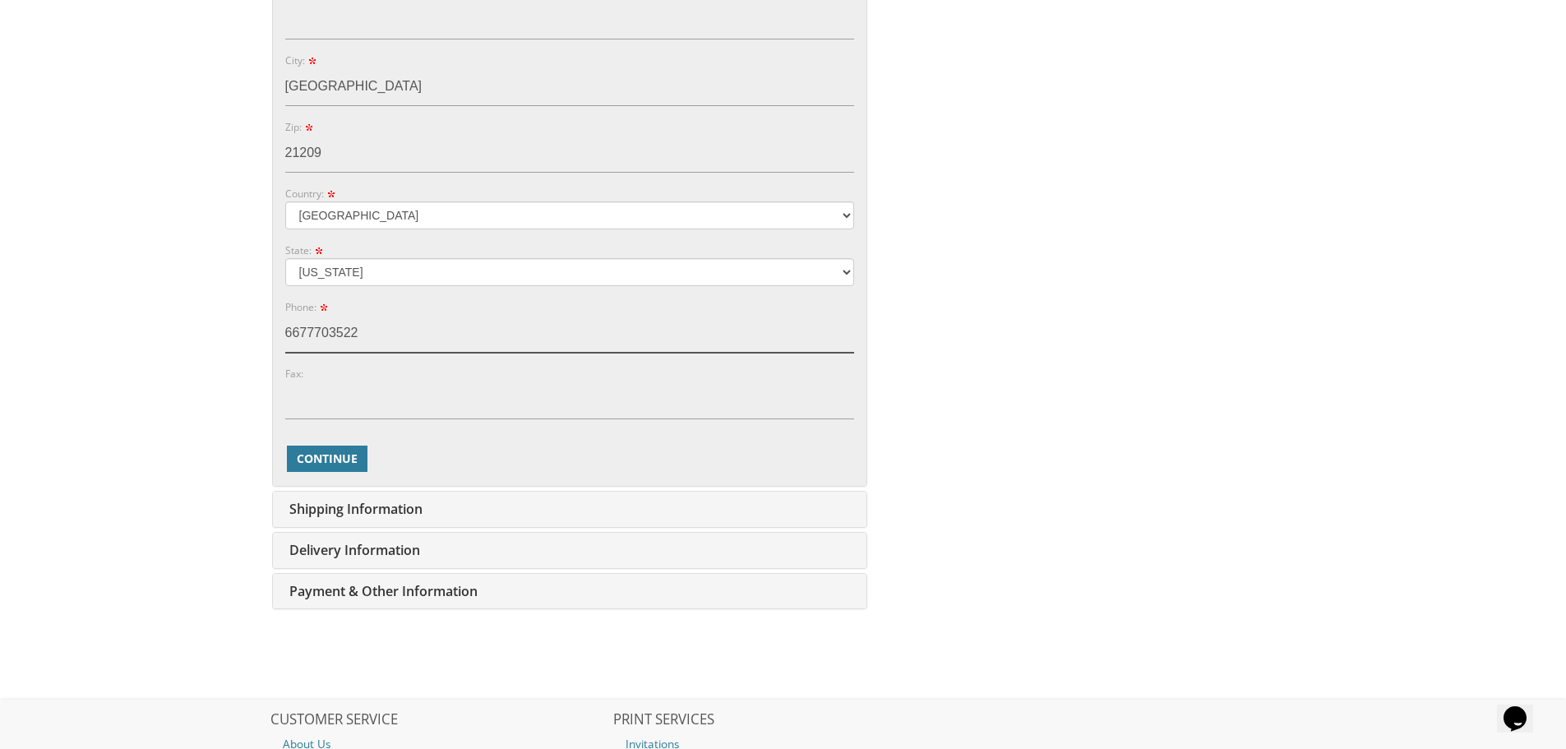
scroll to position [740, 0]
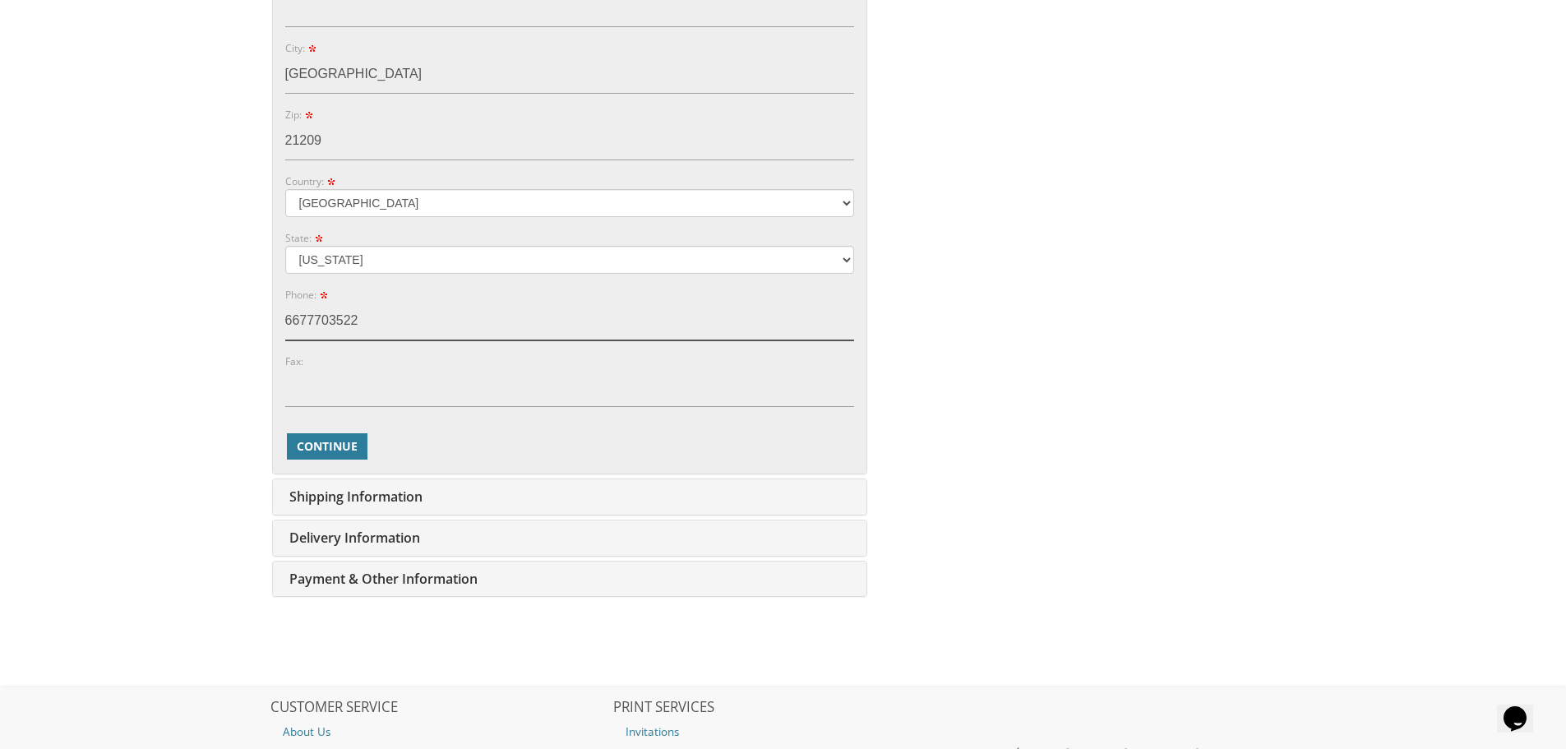
type input "6677703522"
click at [312, 455] on button "Continue" at bounding box center [327, 446] width 81 height 26
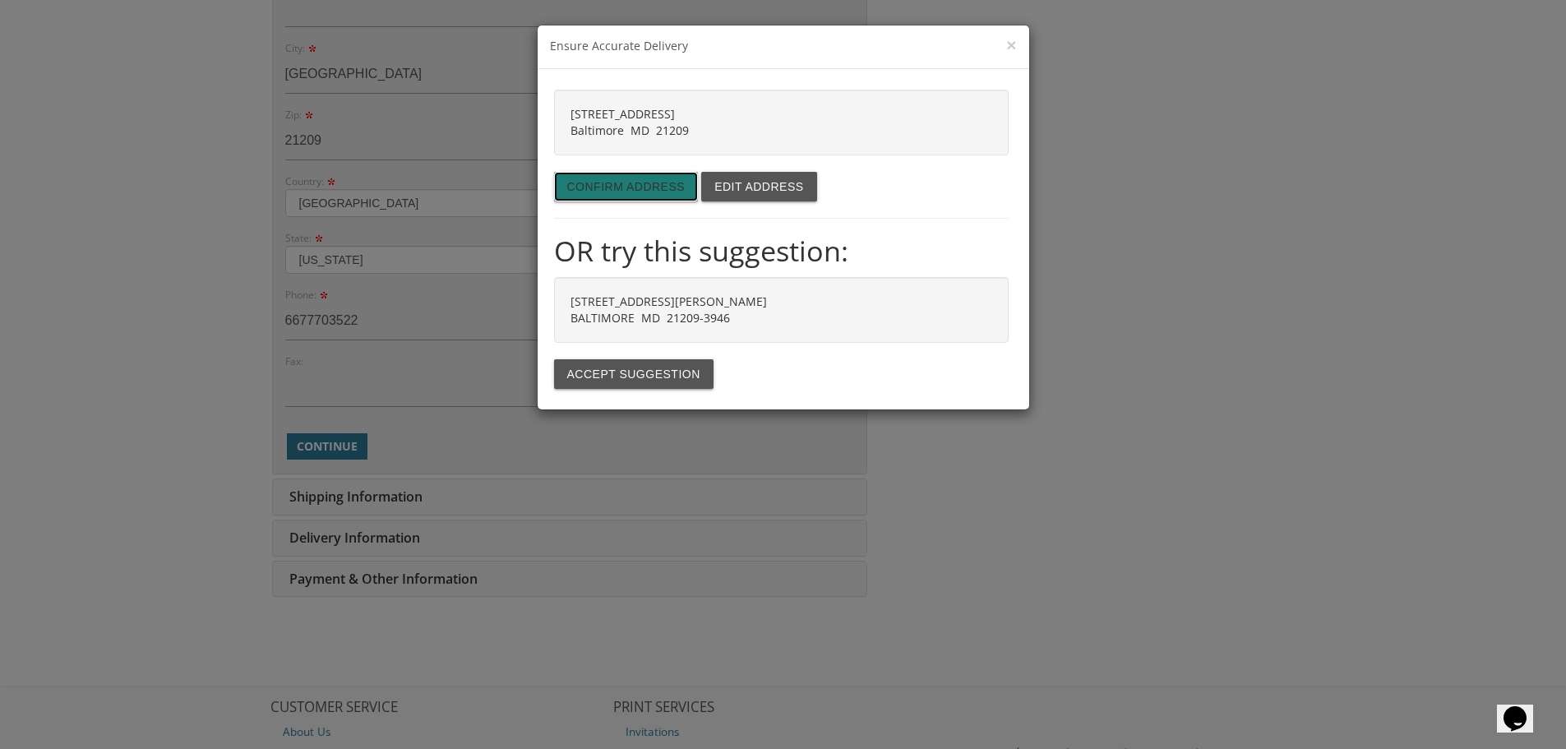
click at [644, 189] on button "Confirm address" at bounding box center [626, 187] width 145 height 30
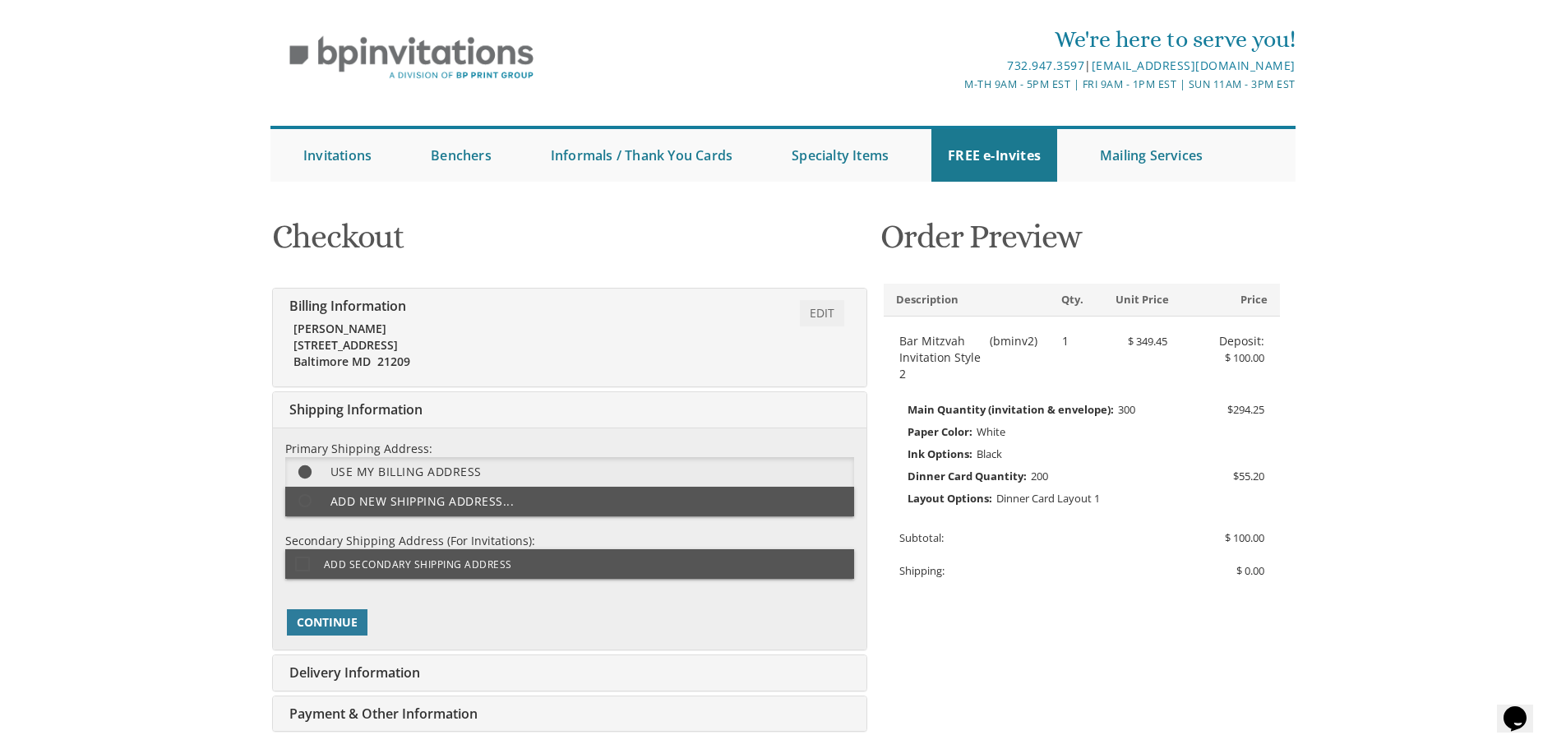
scroll to position [42, 0]
click at [341, 626] on span "Continue" at bounding box center [327, 623] width 61 height 16
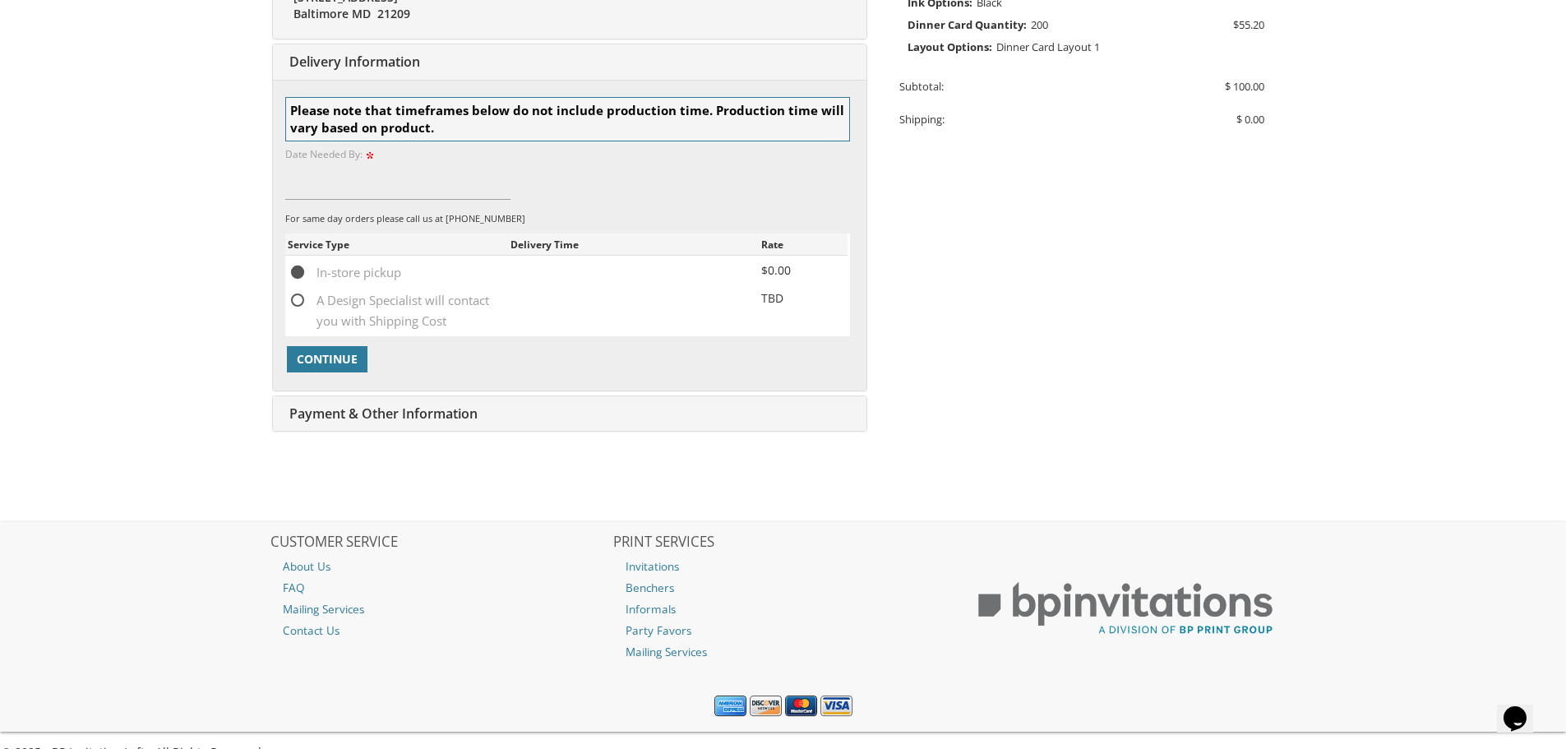
scroll to position [508, 0]
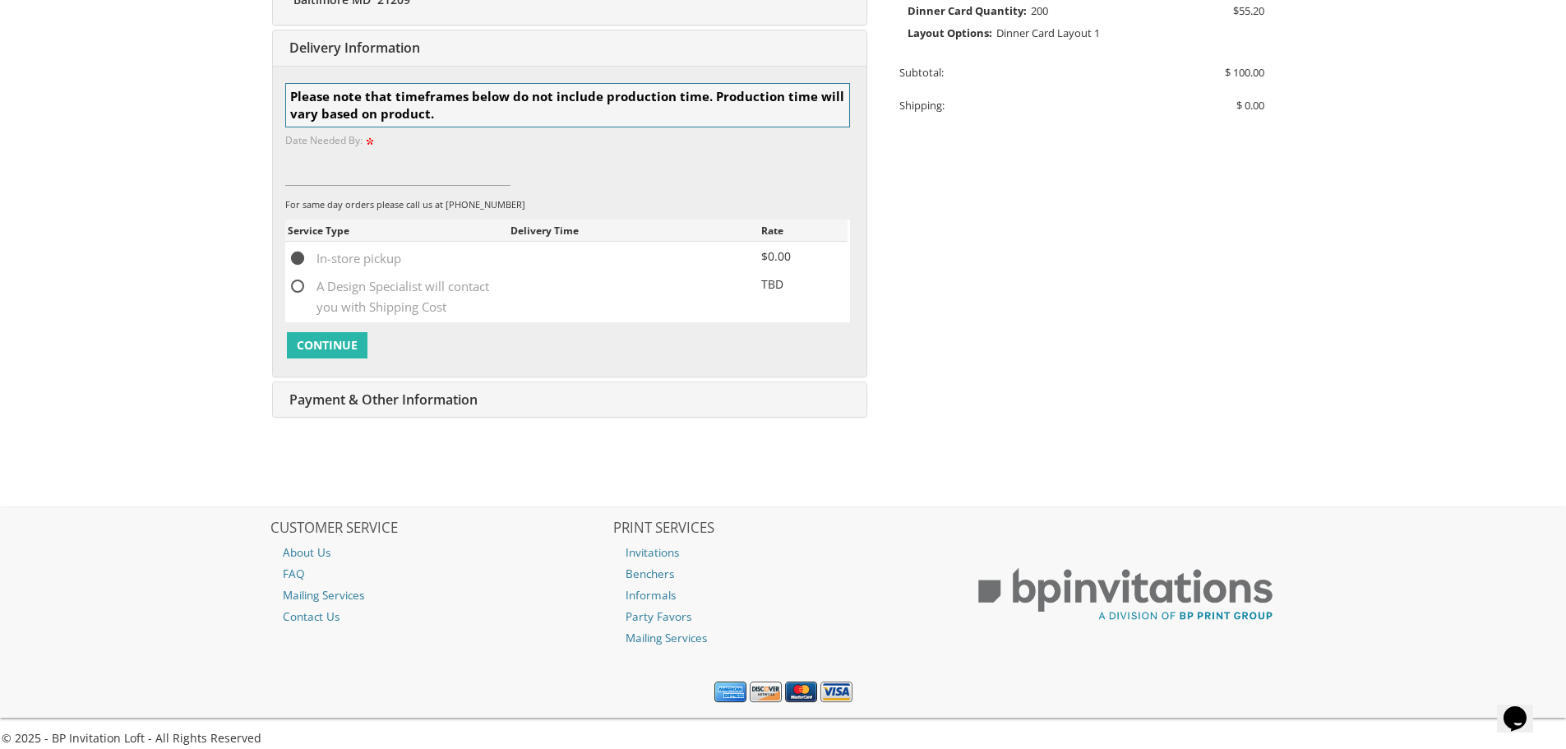
click at [324, 346] on span "Continue" at bounding box center [327, 345] width 61 height 16
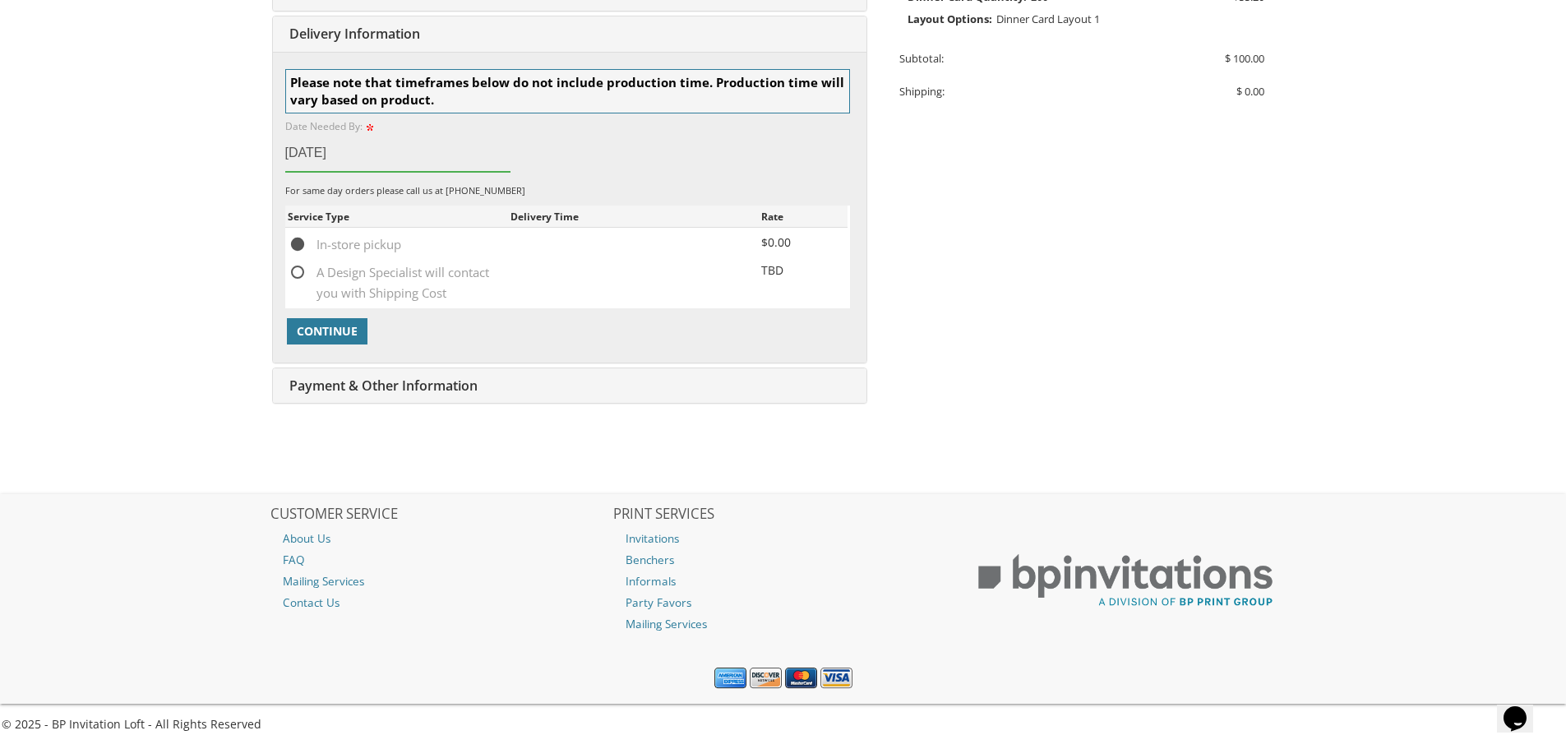
type input "[DATE]"
click at [330, 324] on span "Continue" at bounding box center [327, 331] width 61 height 16
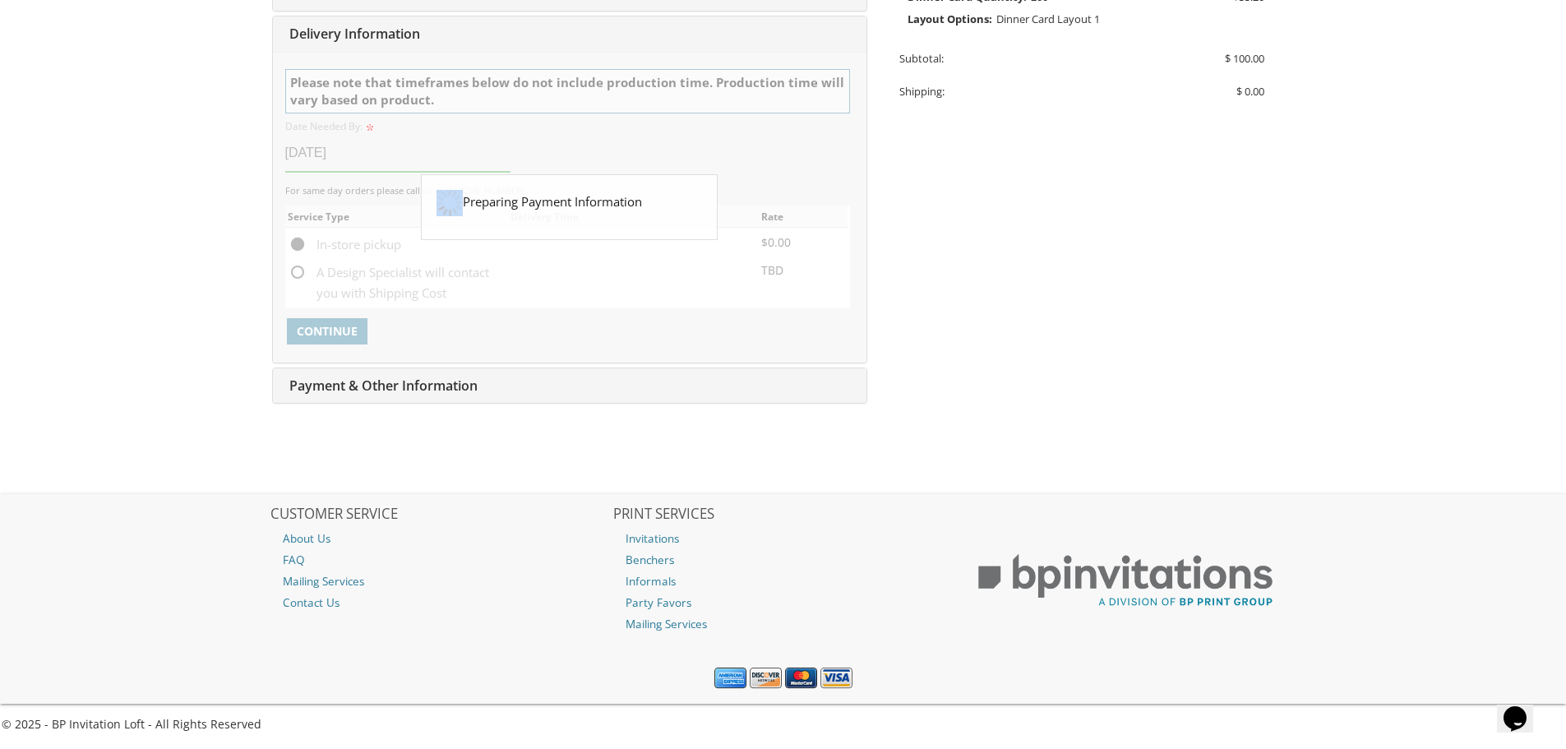
click at [330, 324] on div at bounding box center [570, 207] width 594 height 311
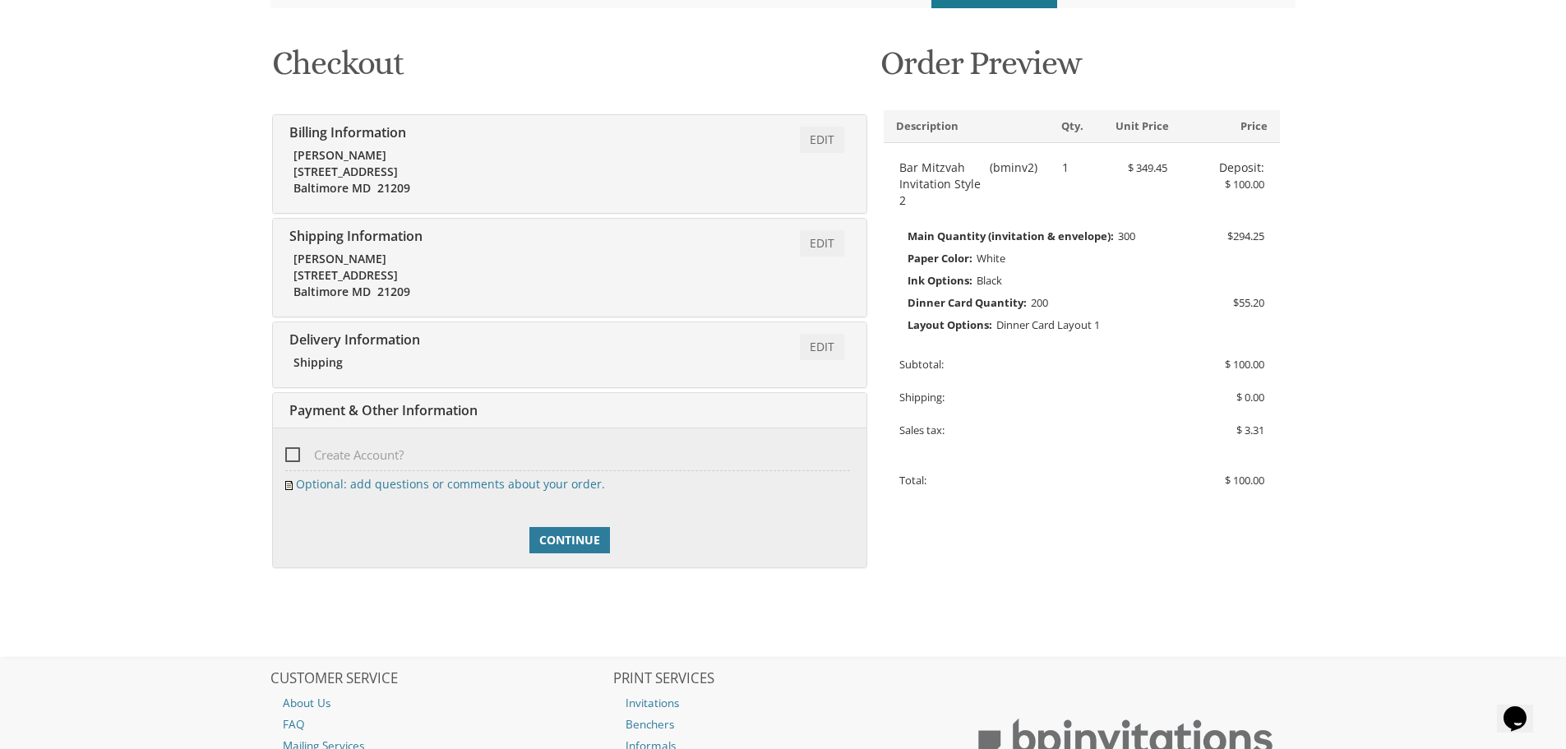
scroll to position [298, 0]
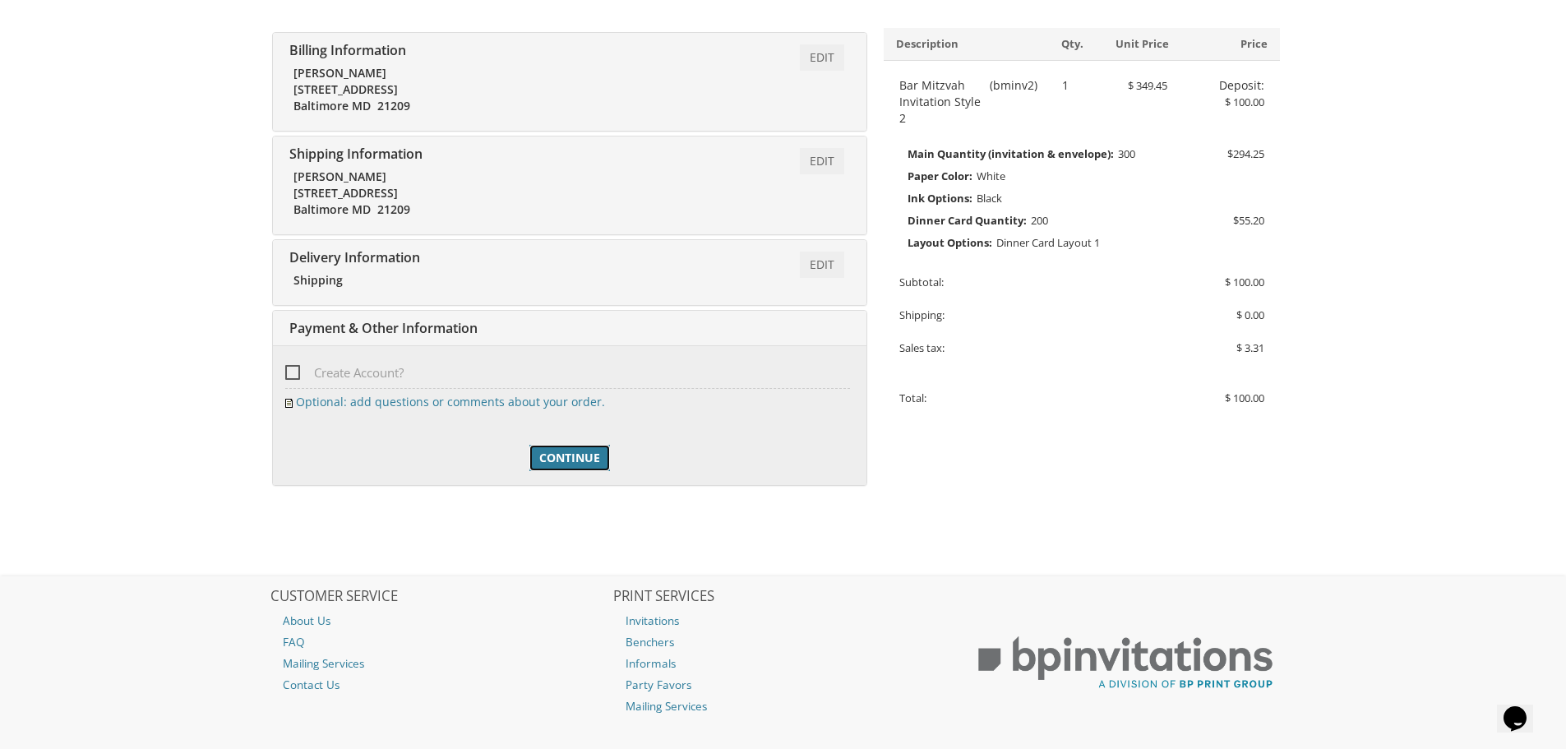
click at [573, 455] on span "Continue" at bounding box center [569, 458] width 61 height 16
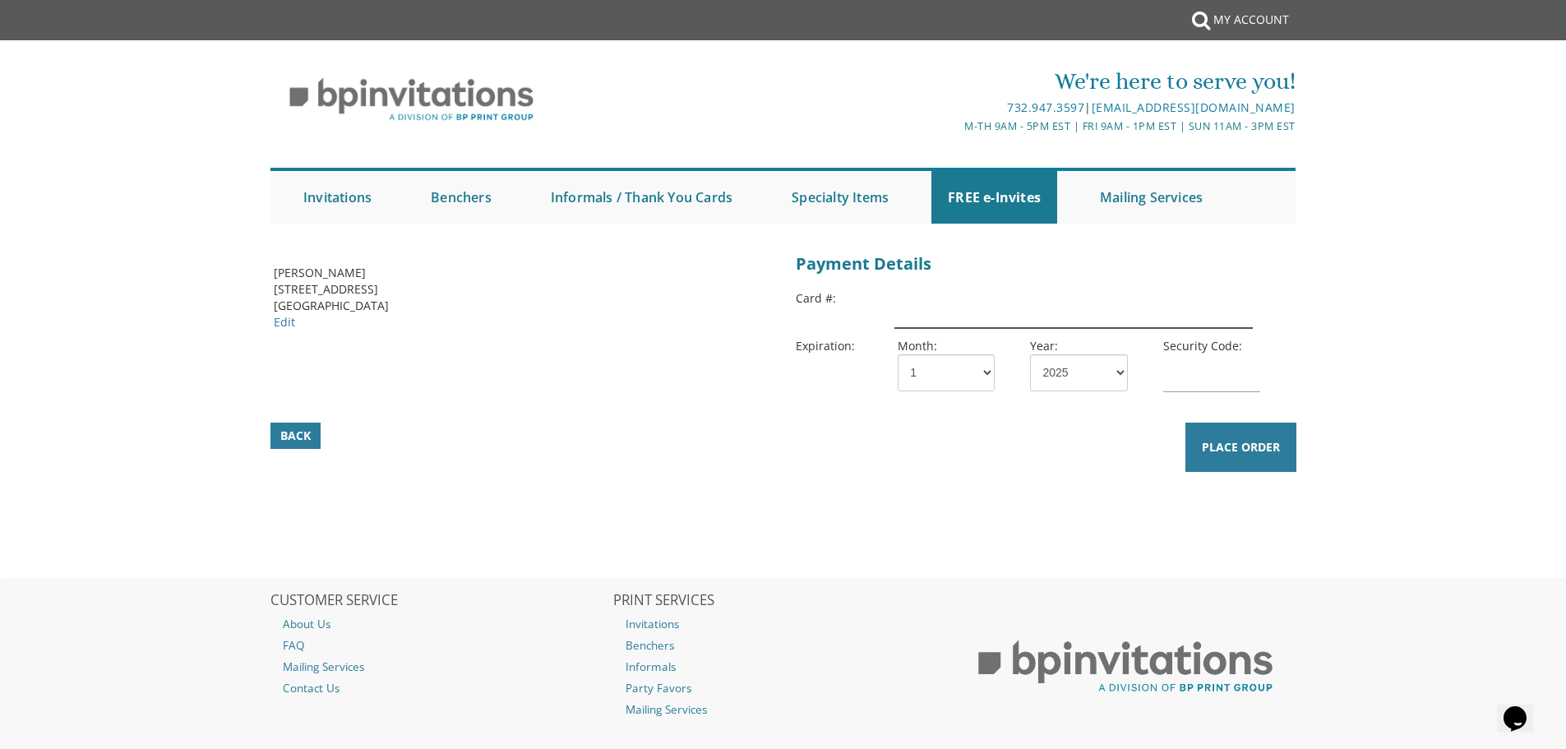
click at [928, 313] on input "text" at bounding box center [1073, 309] width 358 height 38
type input "[CREDIT_CARD_NUMBER]"
select select "04"
select select "30"
click at [1239, 382] on input "text" at bounding box center [1211, 373] width 97 height 38
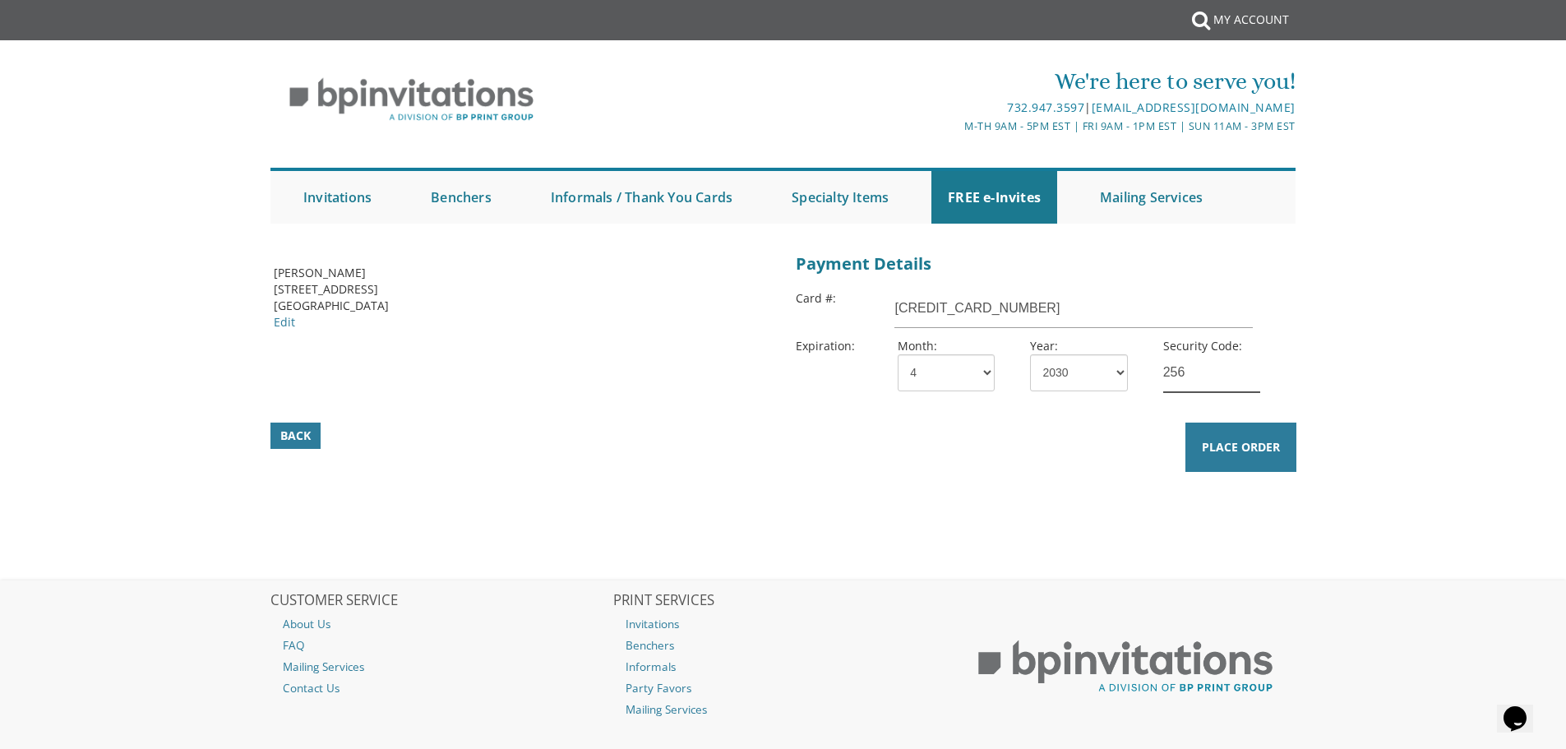
type input "256"
click at [1247, 455] on button "Place Order" at bounding box center [1240, 447] width 111 height 49
